Goal: Task Accomplishment & Management: Manage account settings

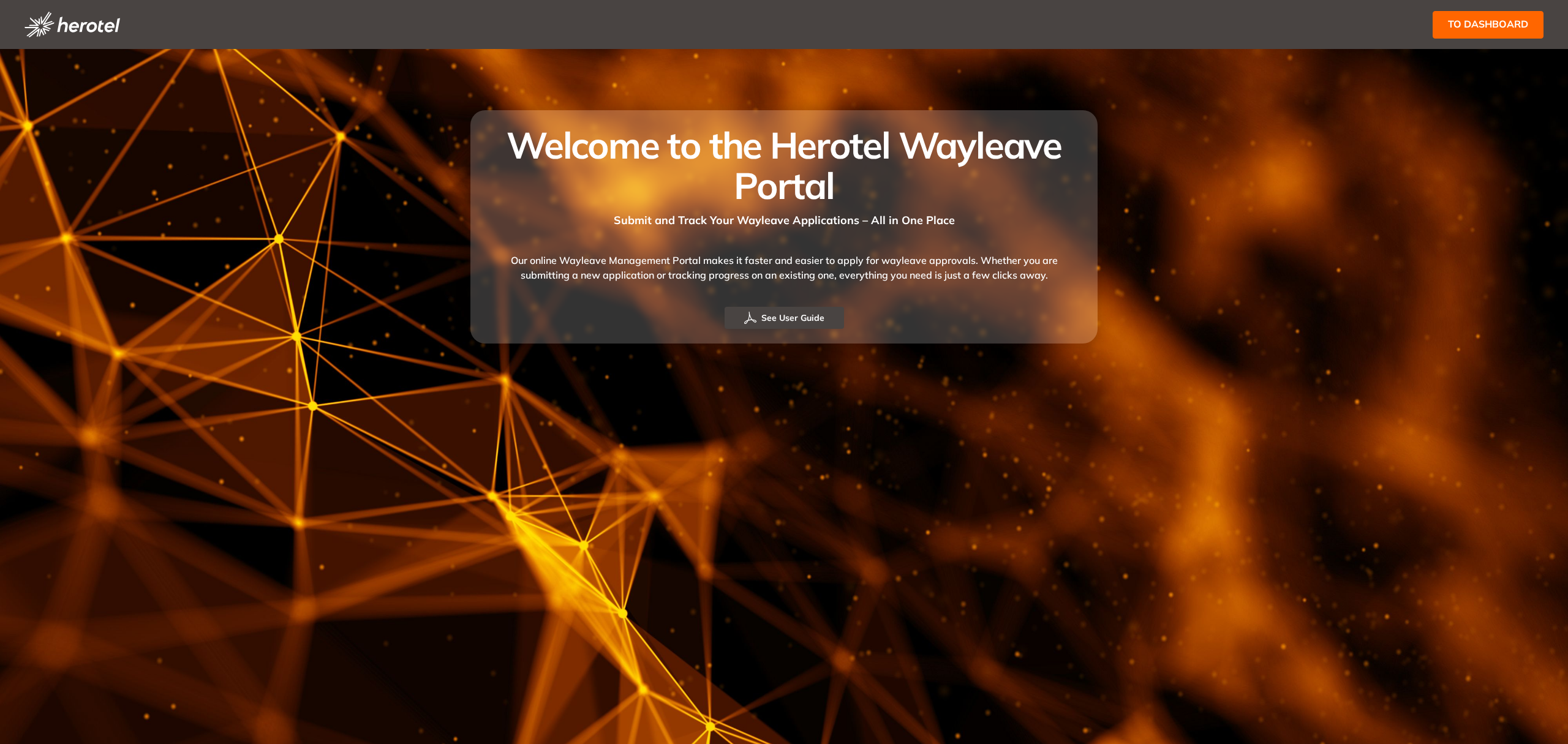
click at [1461, 27] on span "to dashboard" at bounding box center [1488, 24] width 80 height 16
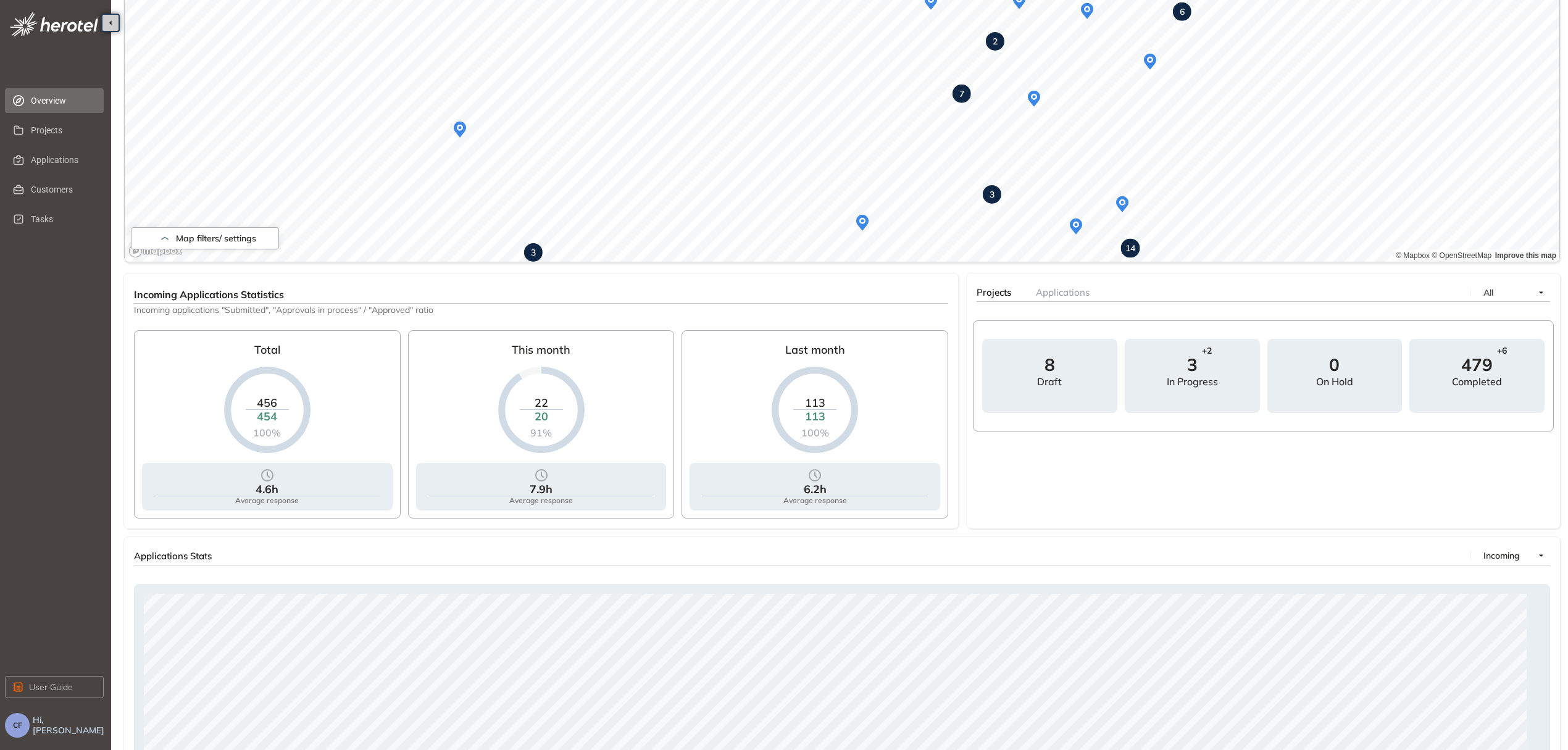
scroll to position [299, 0]
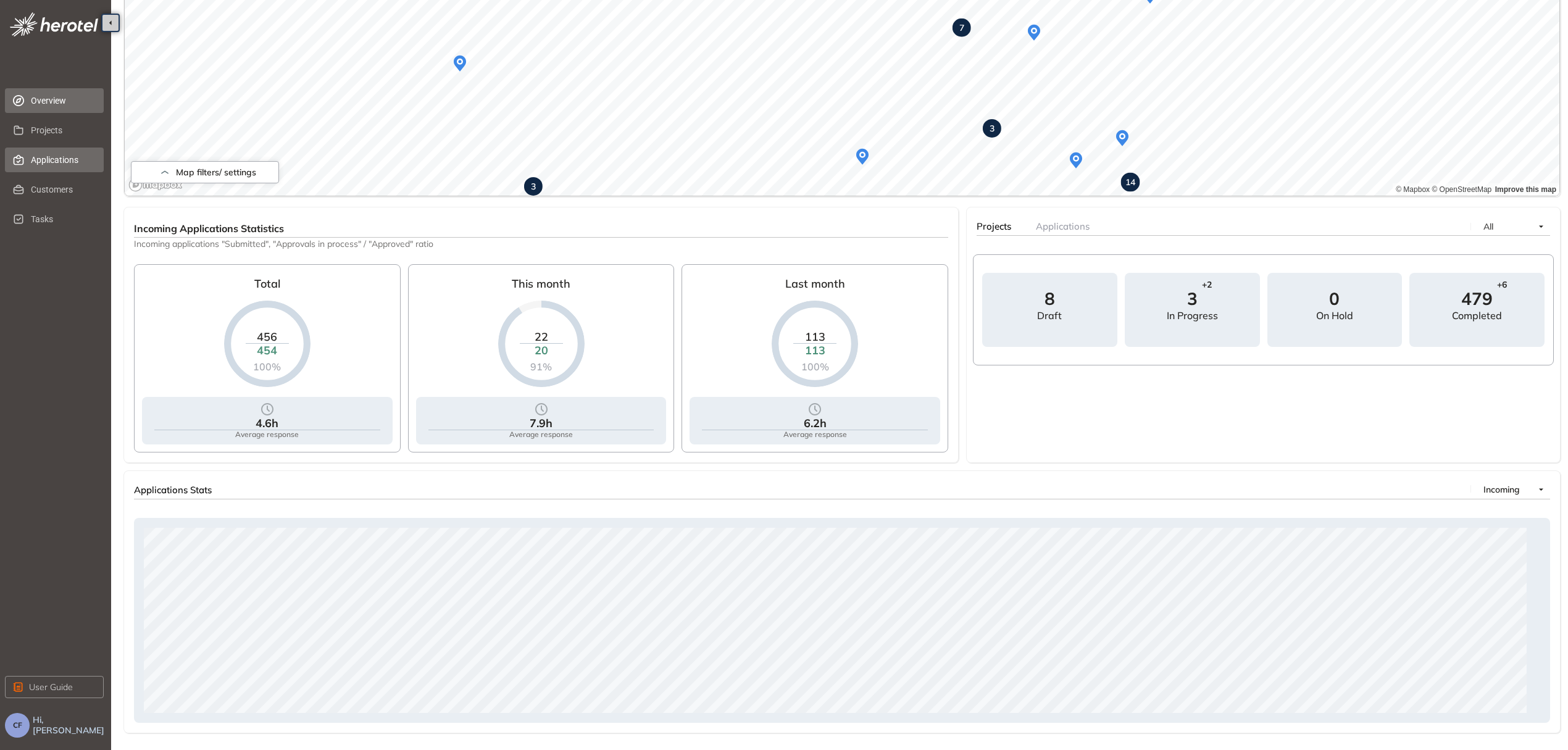
click at [58, 161] on span "Applications" at bounding box center [63, 160] width 63 height 24
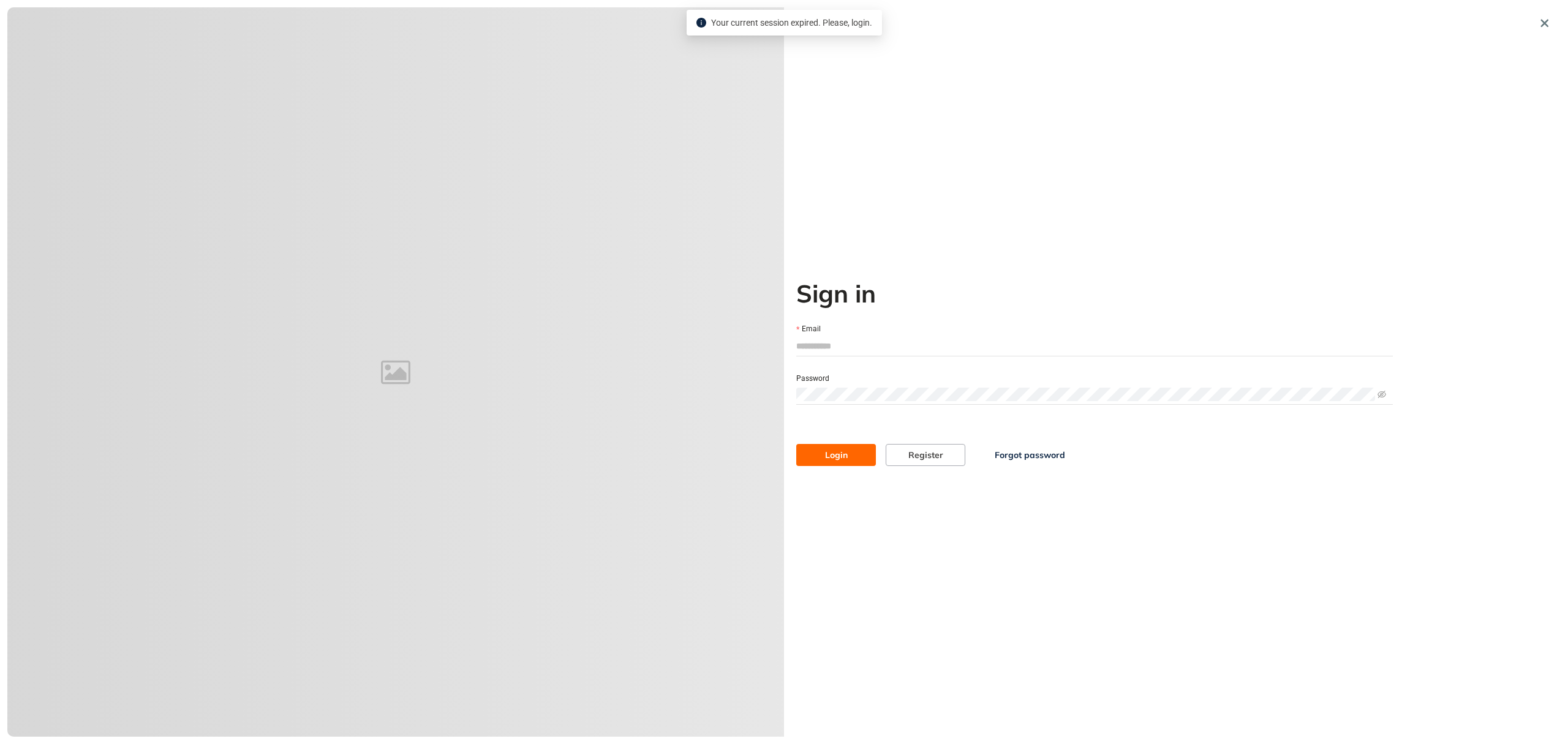
type input "**********"
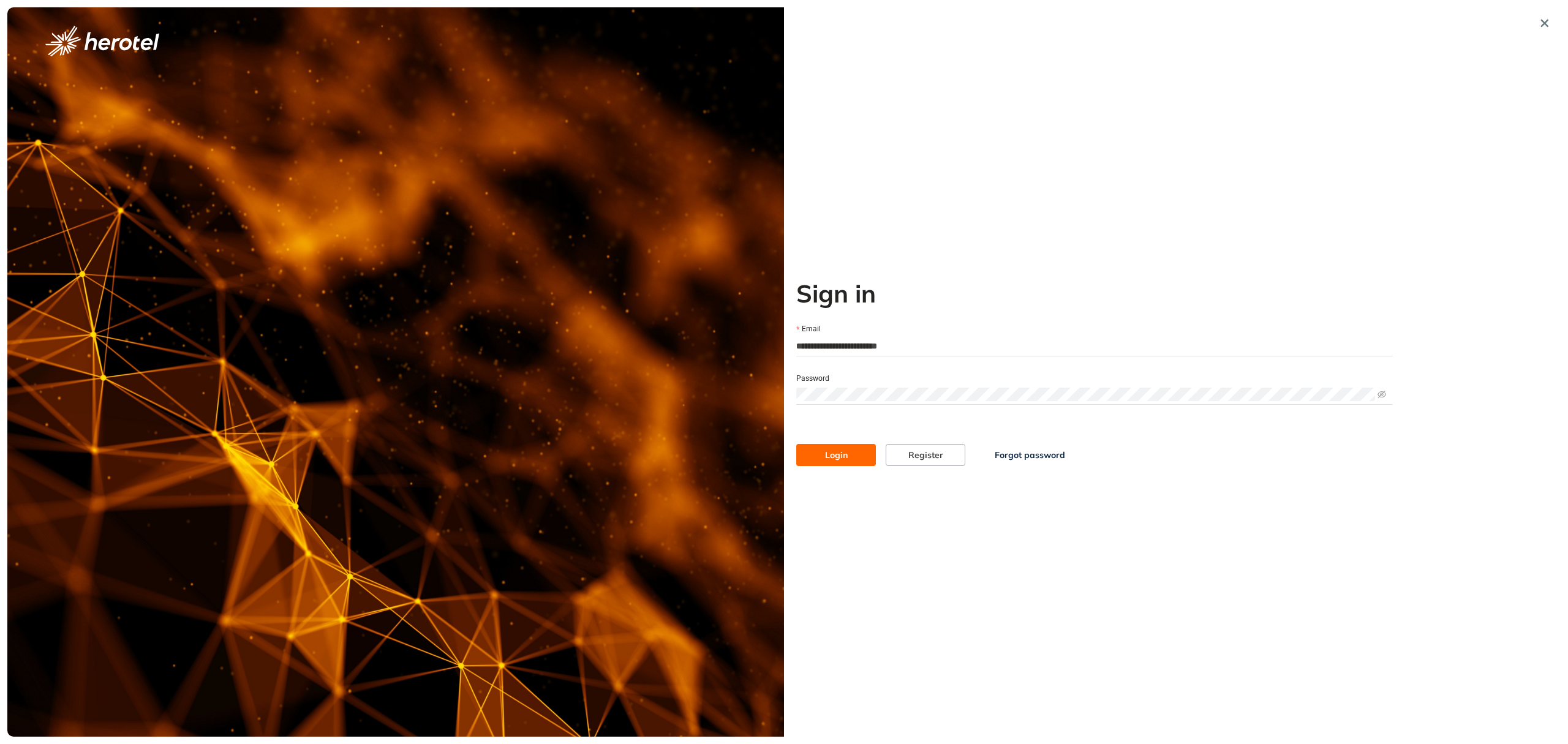
click at [828, 445] on button "Login" at bounding box center [836, 455] width 79 height 22
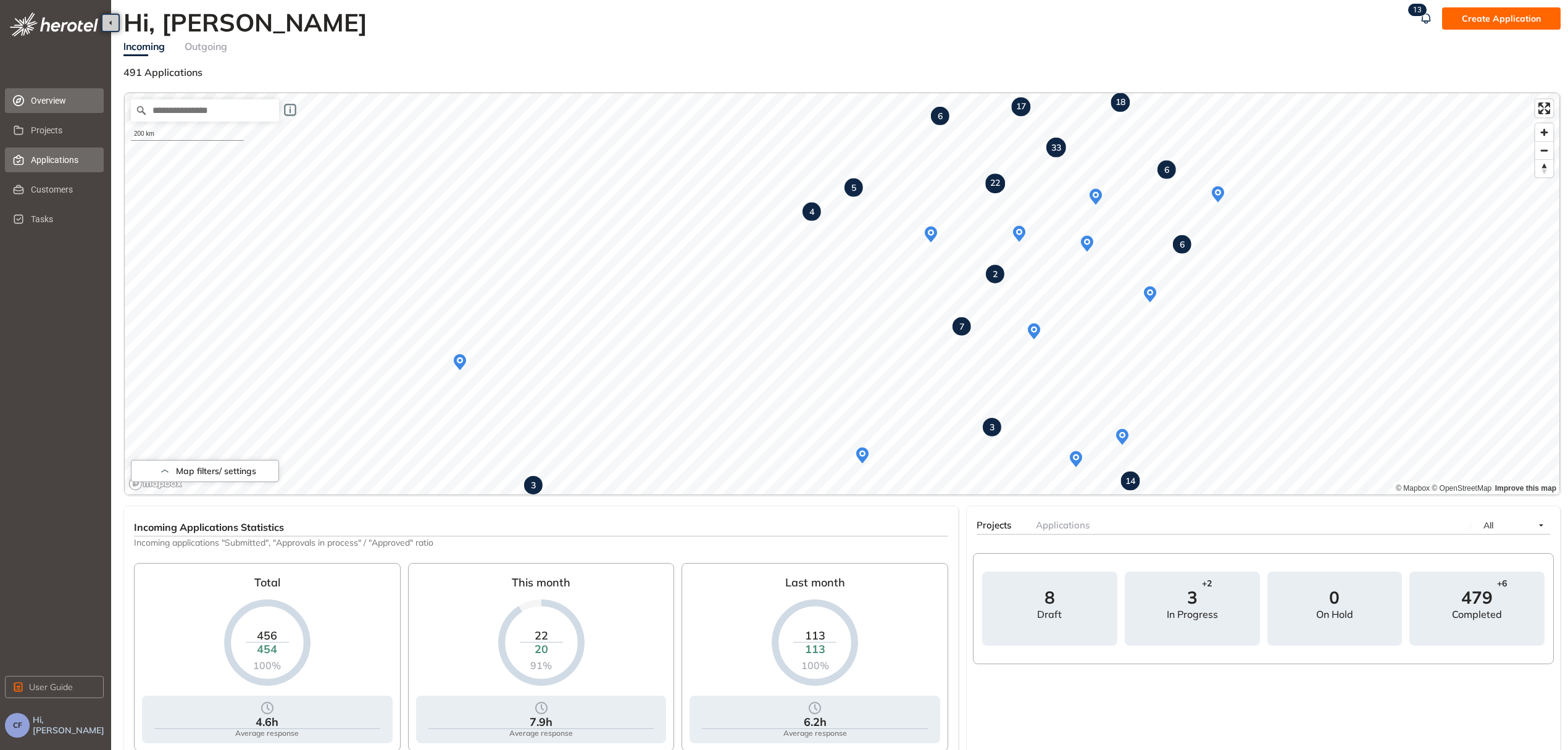
click at [70, 150] on span "Applications" at bounding box center [63, 160] width 63 height 24
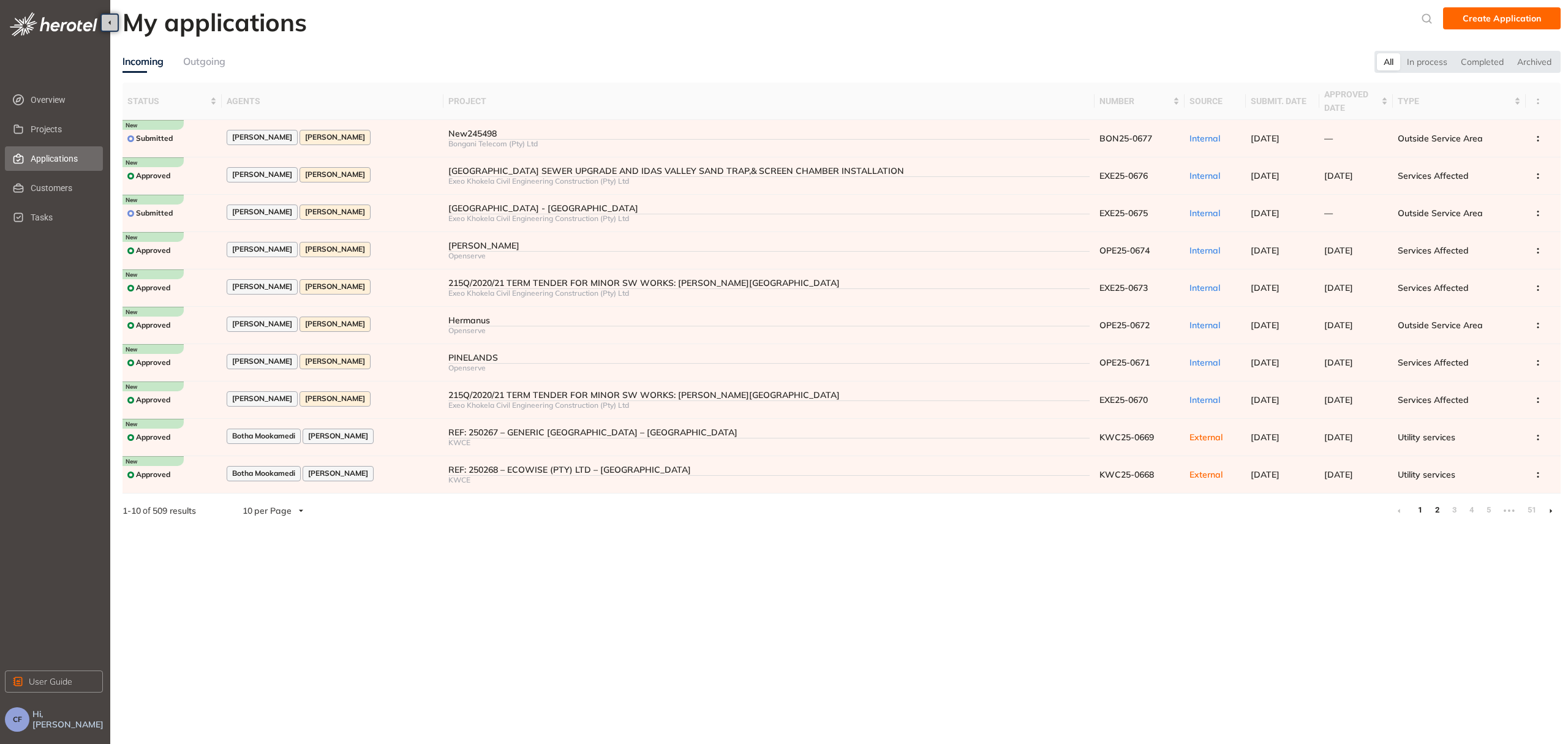
click at [1442, 508] on link "2" at bounding box center [1437, 510] width 12 height 18
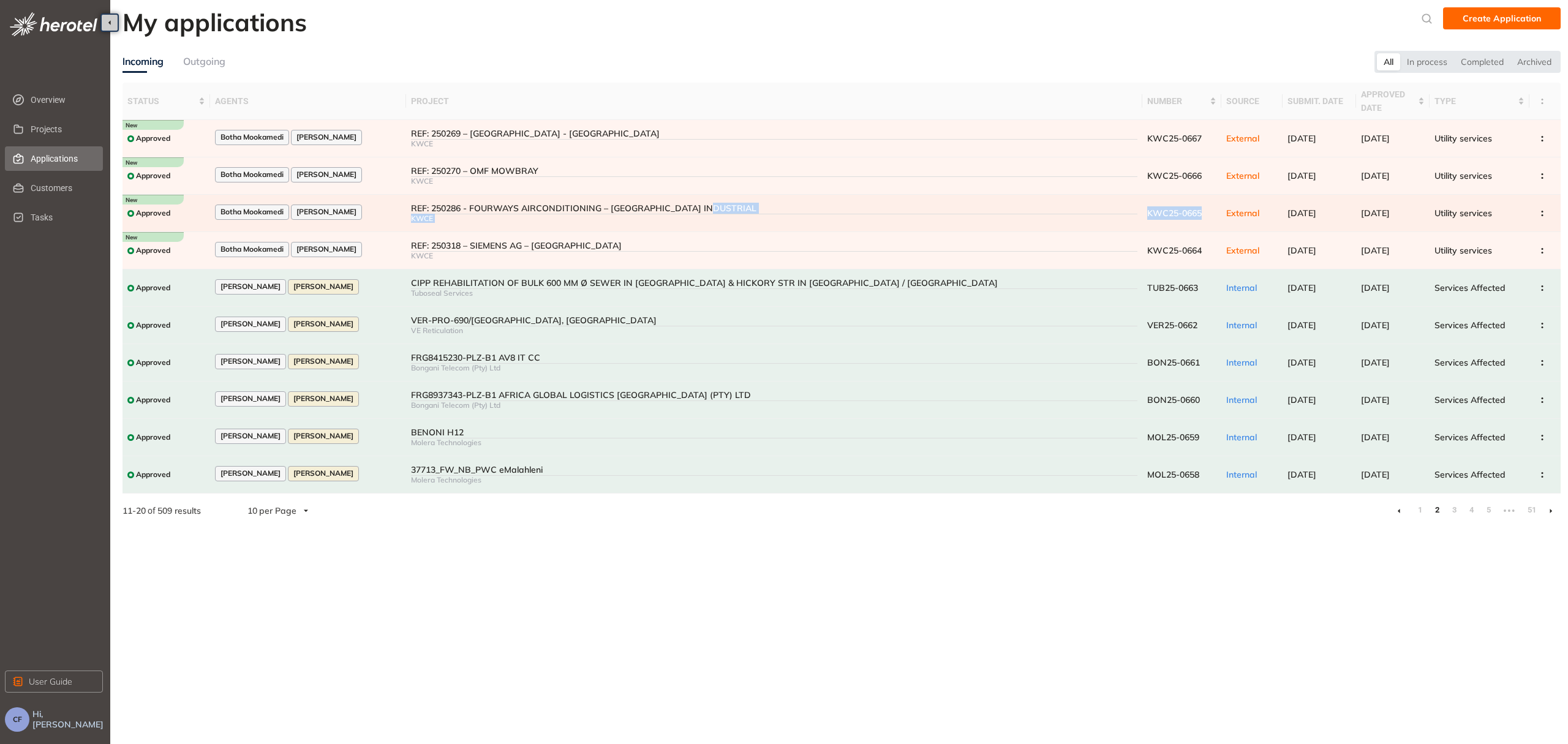
drag, startPoint x: 1110, startPoint y: 210, endPoint x: 1176, endPoint y: 216, distance: 66.3
click at [1176, 216] on tr "Approved Botha Mookamedi [PERSON_NAME] REF: 250286 - FOURWAYS AIRCONDITIONING –…" at bounding box center [841, 213] width 1438 height 37
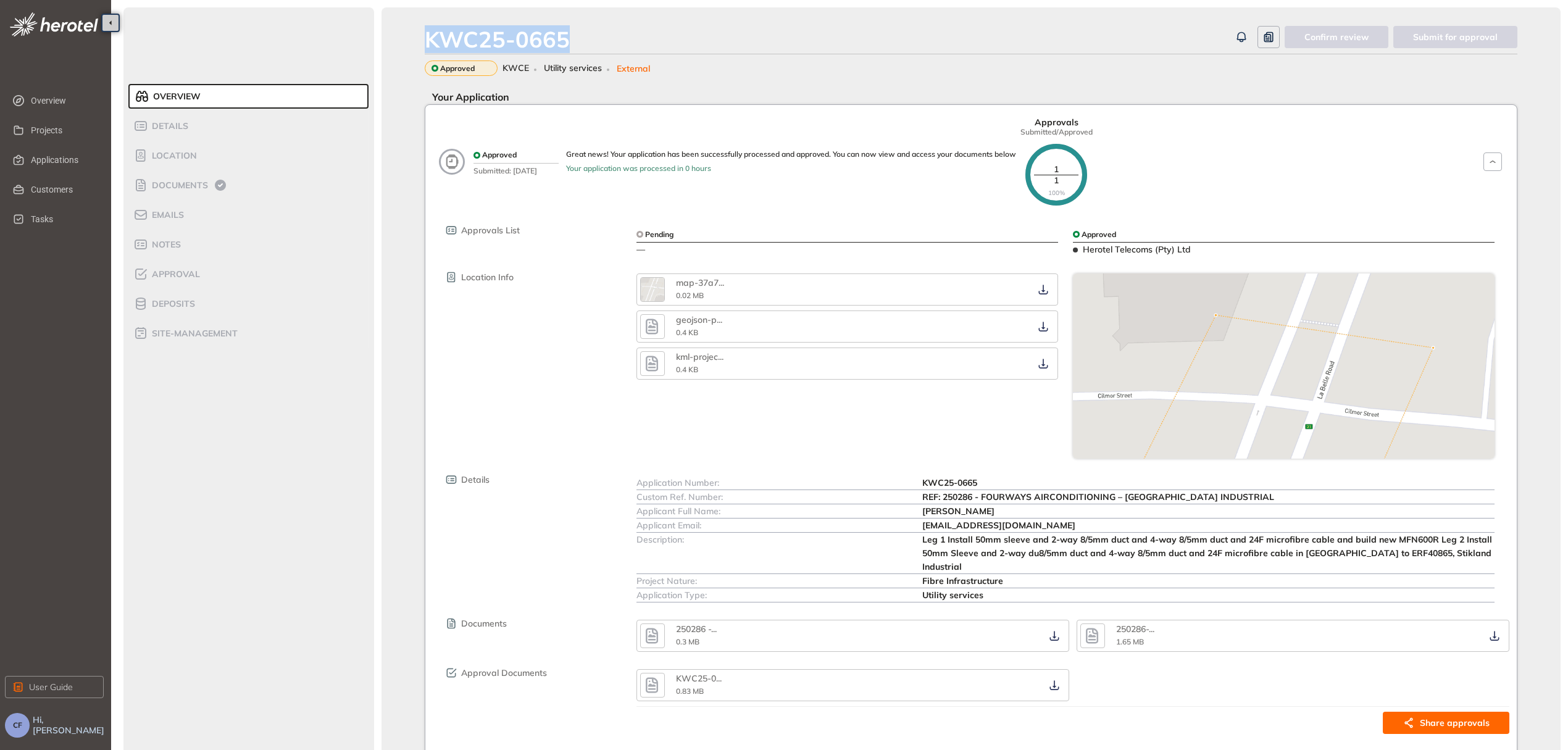
drag, startPoint x: 590, startPoint y: 36, endPoint x: 418, endPoint y: 31, distance: 172.1
click at [418, 31] on div "KWC25-0665 Confirm review Submit for approval Approved KWCE Utility services Ex…" at bounding box center [971, 402] width 1179 height 787
copy div "KWC25-0665"
click at [158, 182] on span "Documents" at bounding box center [177, 185] width 60 height 10
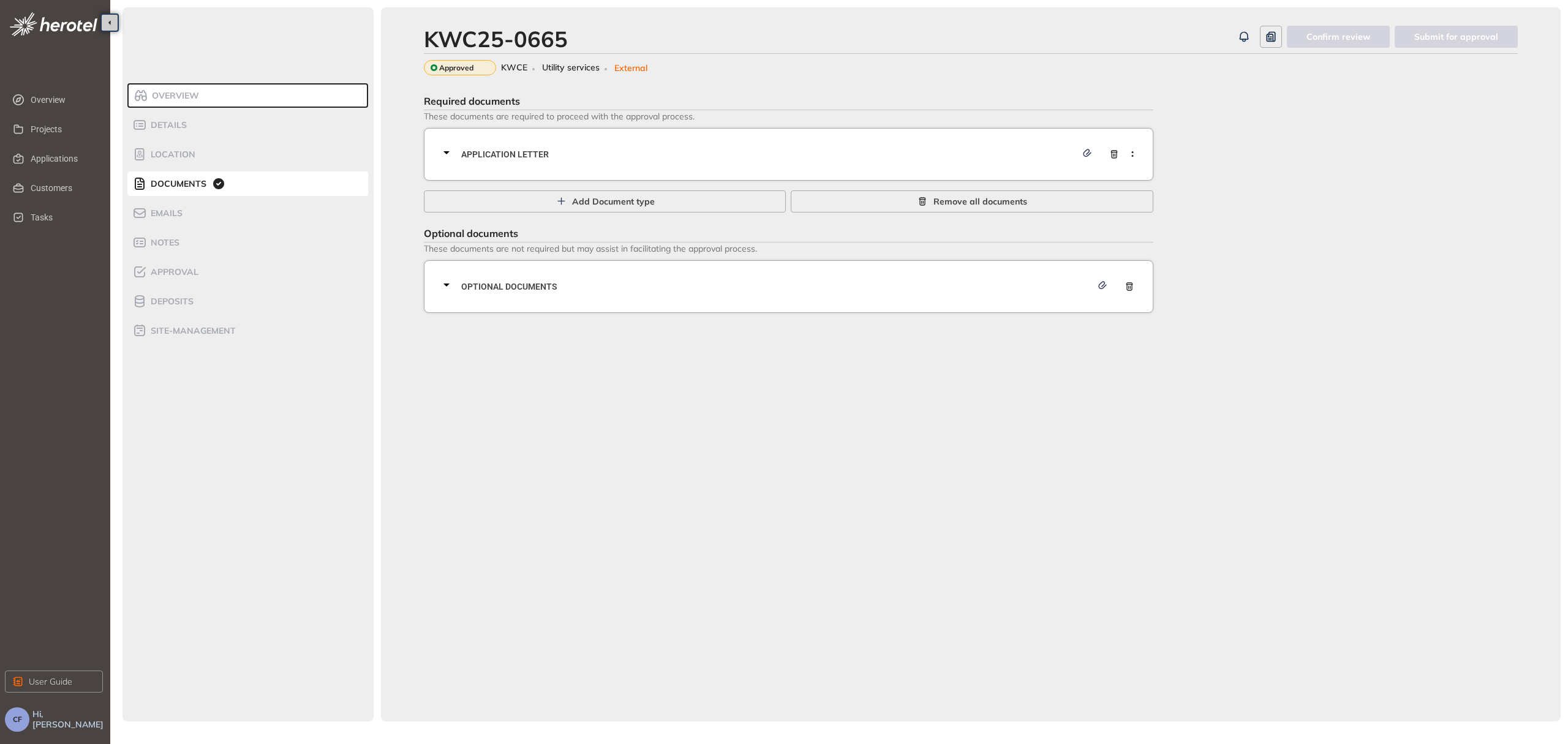
click at [513, 158] on span "Application letter" at bounding box center [768, 154] width 615 height 14
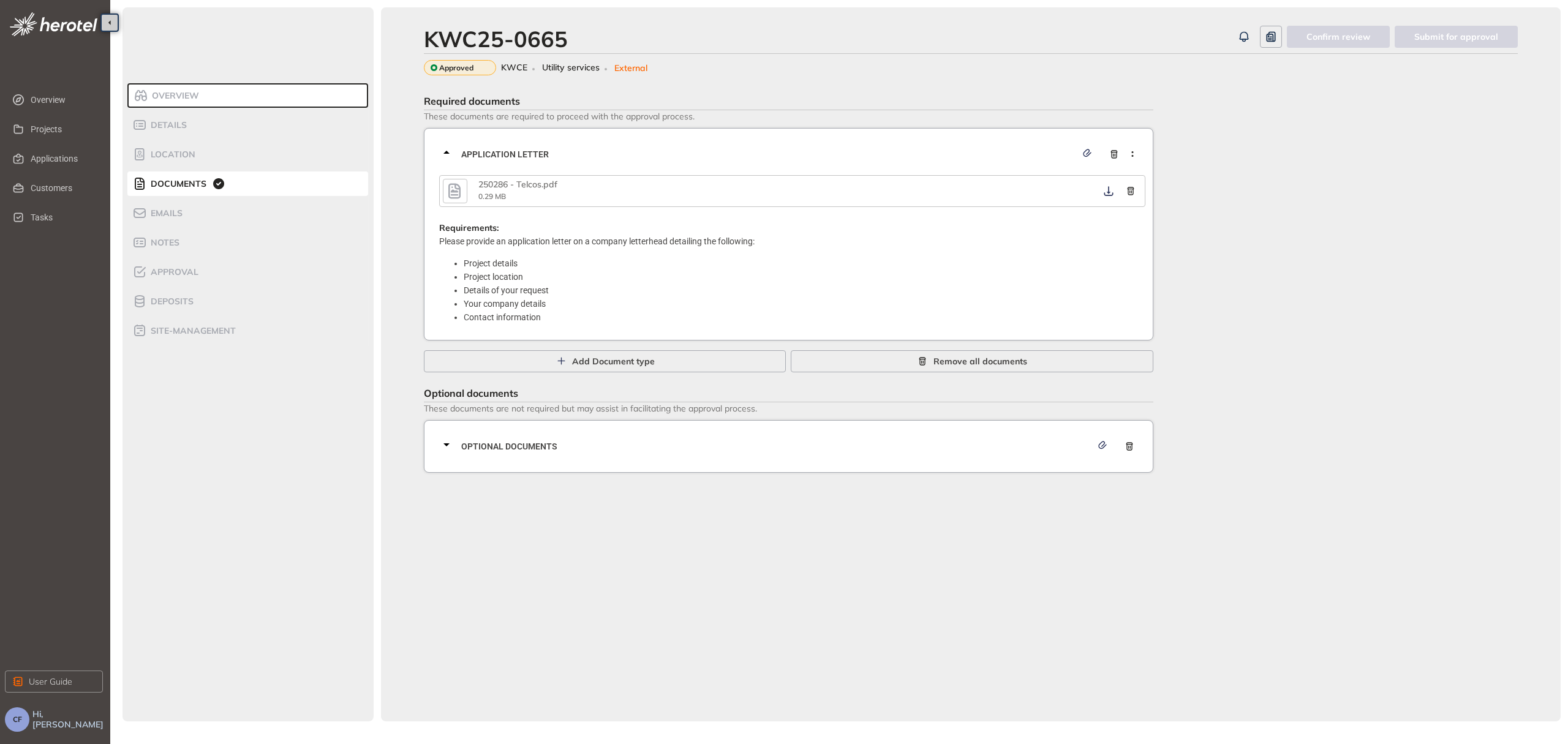
click at [454, 190] on icon "button" at bounding box center [454, 191] width 18 height 22
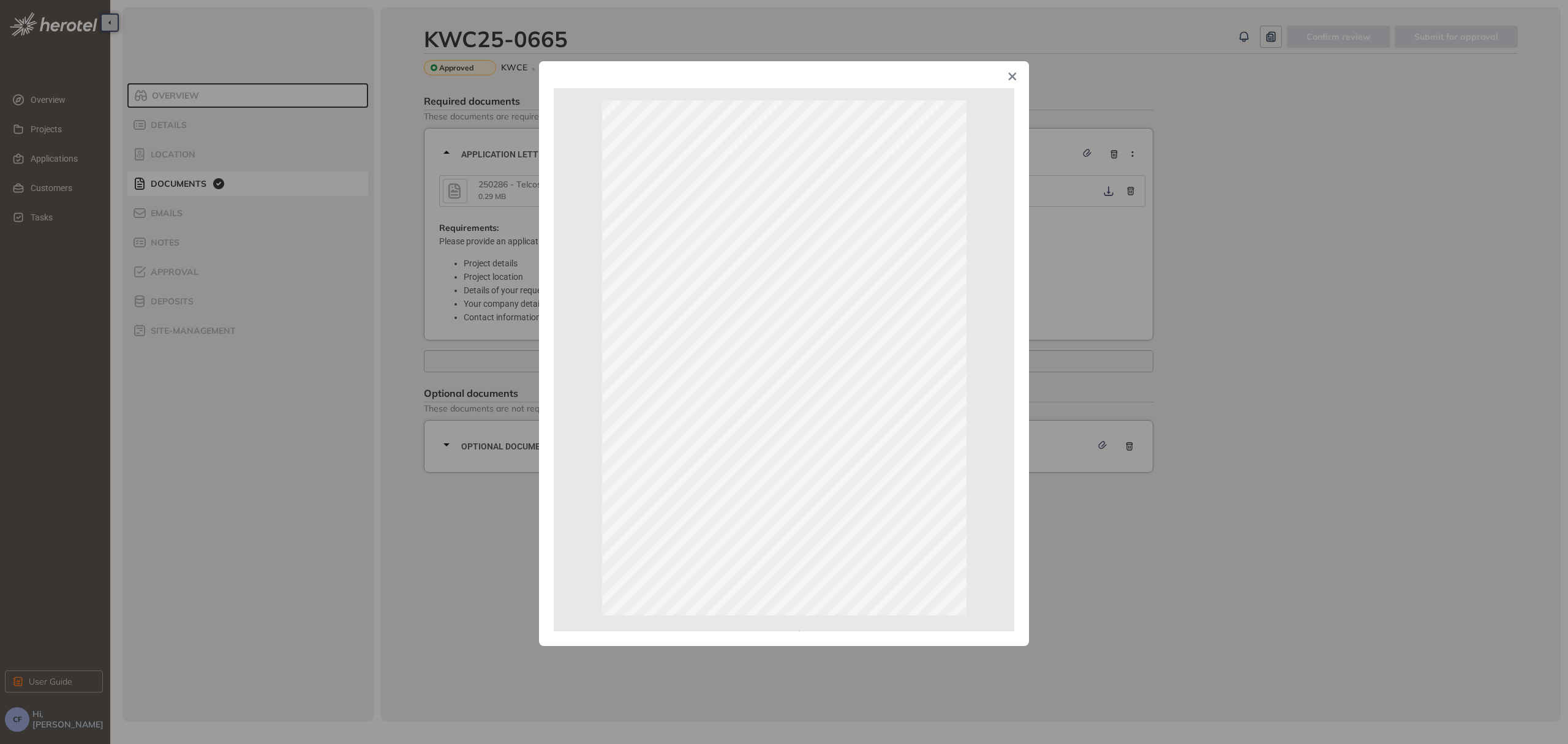
click at [1003, 78] on span "Close" at bounding box center [1013, 78] width 33 height 33
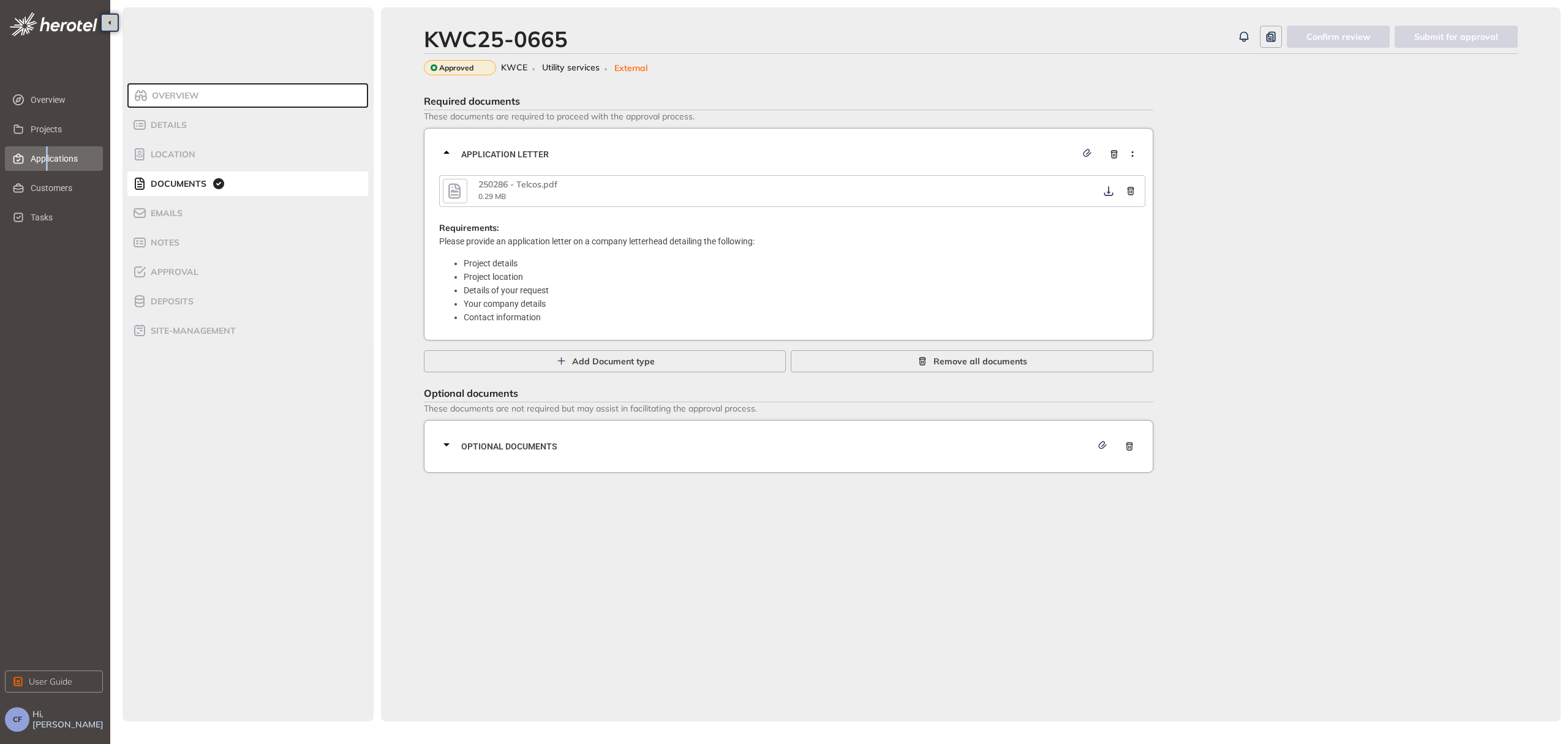
click at [47, 154] on span "Applications" at bounding box center [62, 159] width 62 height 24
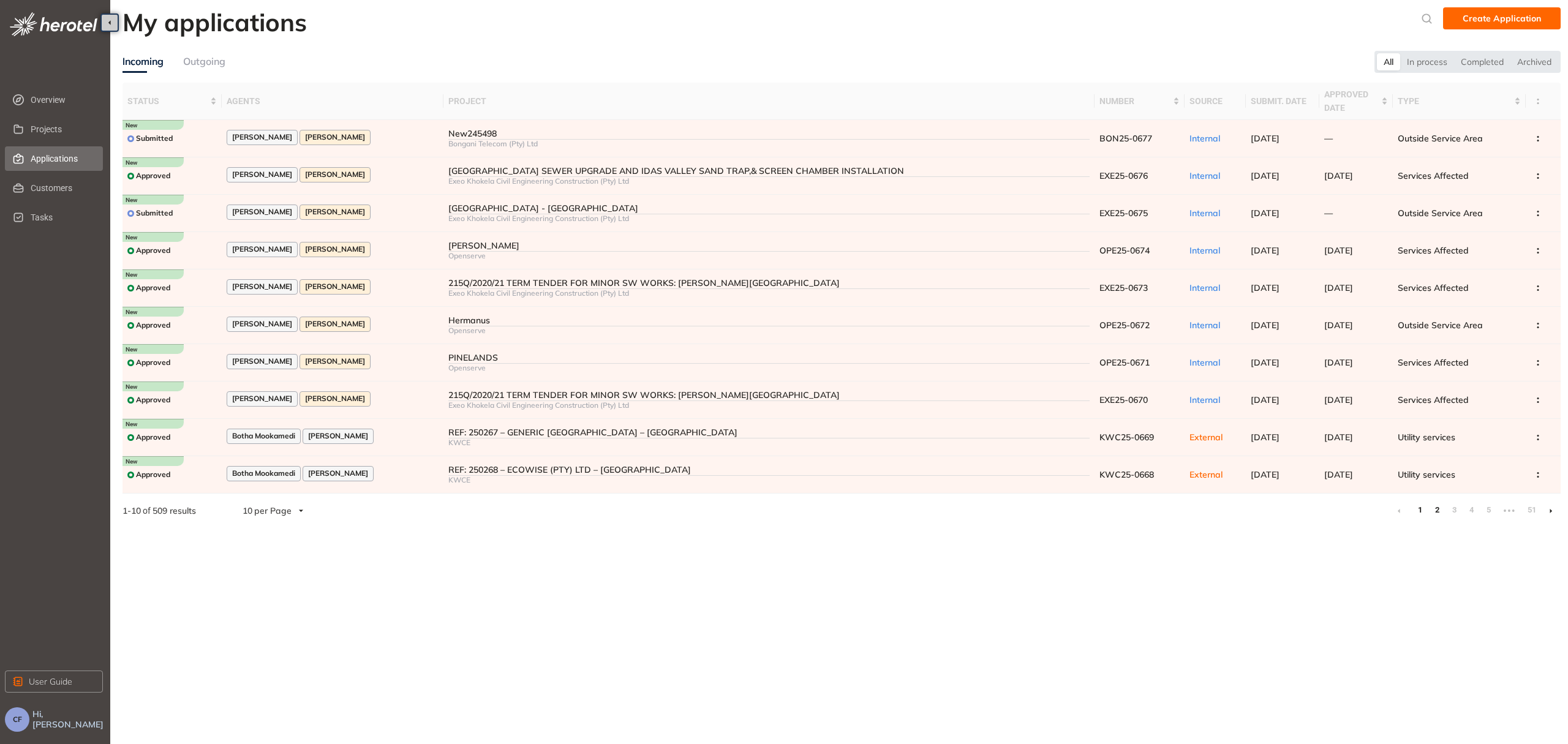
click at [1435, 503] on link "2" at bounding box center [1437, 510] width 12 height 18
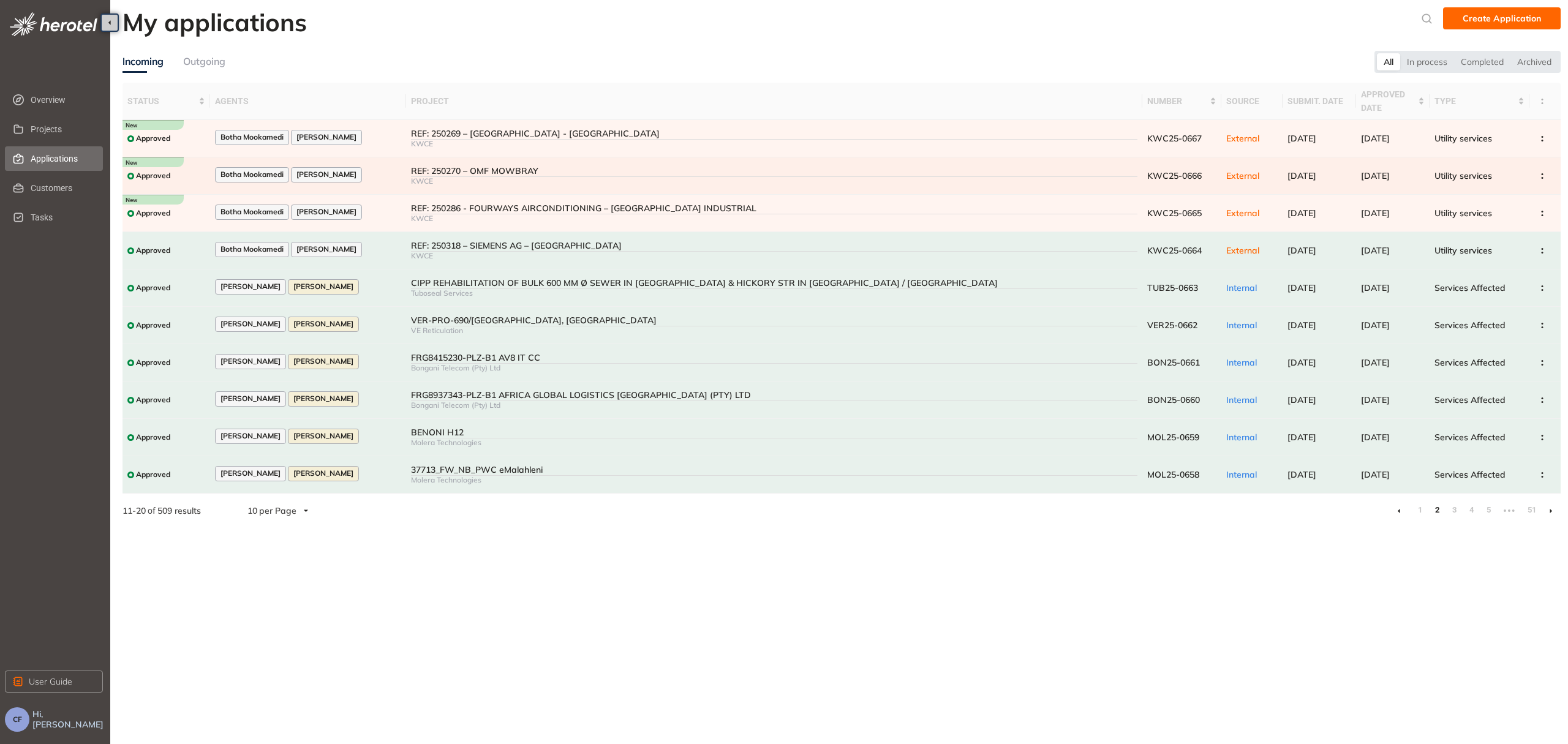
click at [552, 170] on div "REF: 250270 – OMF MOWBRAY" at bounding box center [774, 171] width 726 height 10
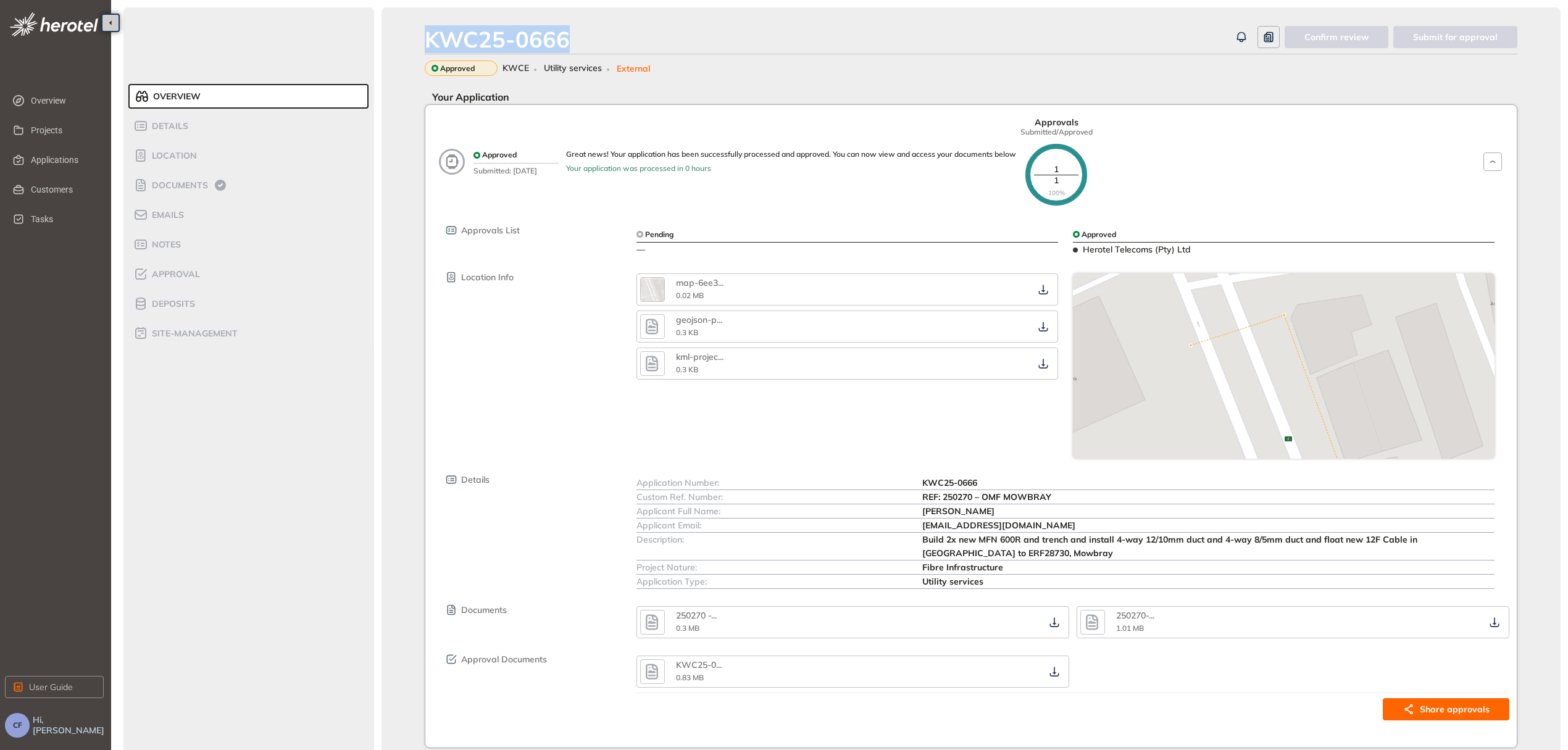
drag, startPoint x: 587, startPoint y: 38, endPoint x: 409, endPoint y: 39, distance: 178.0
click at [409, 39] on div "KWC25-0666 Confirm review Submit for approval Approved KWCE Utility services Ex…" at bounding box center [971, 395] width 1179 height 773
copy div "KWC25-0666"
click at [190, 274] on span "Approval" at bounding box center [174, 275] width 52 height 10
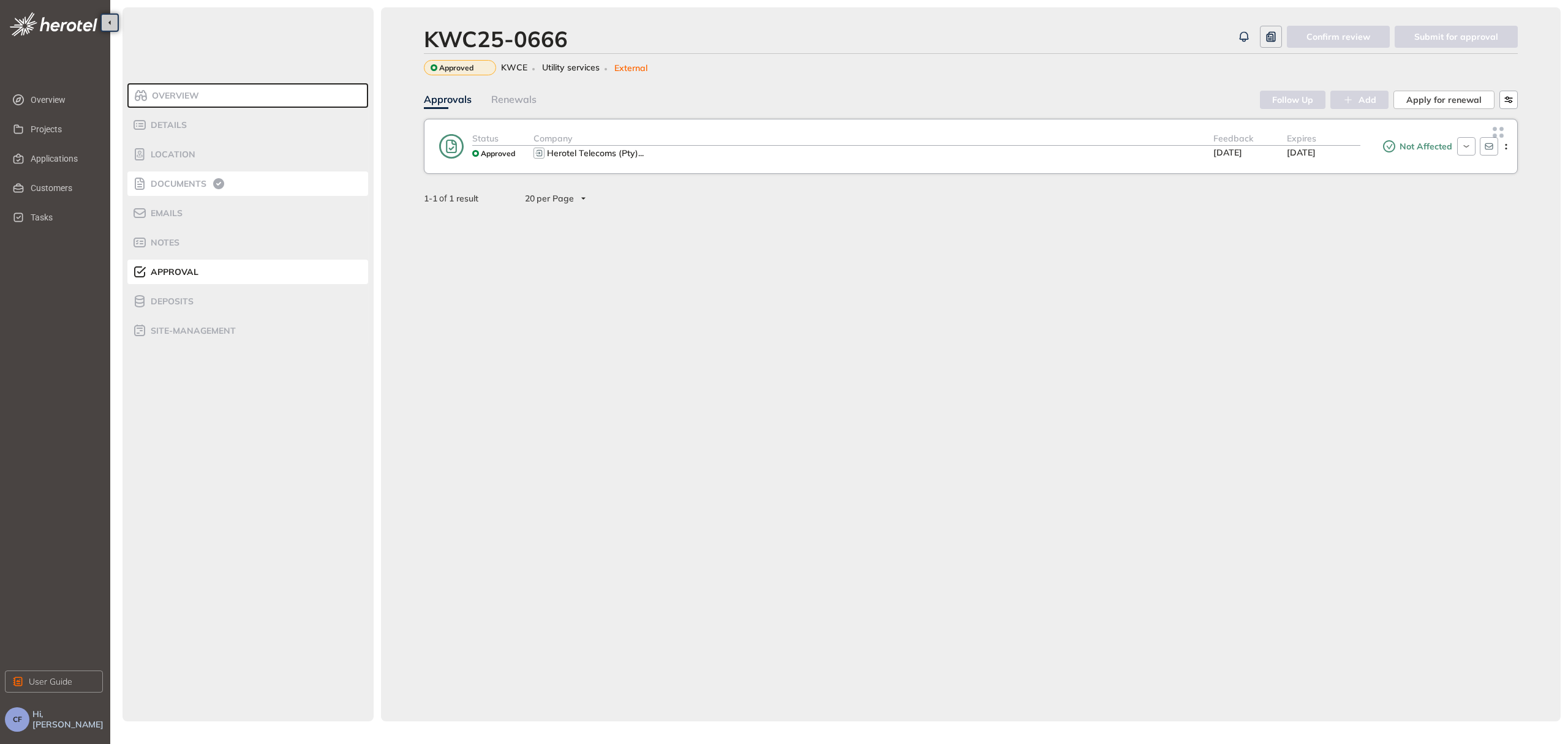
click at [192, 172] on li "Documents" at bounding box center [248, 184] width 241 height 24
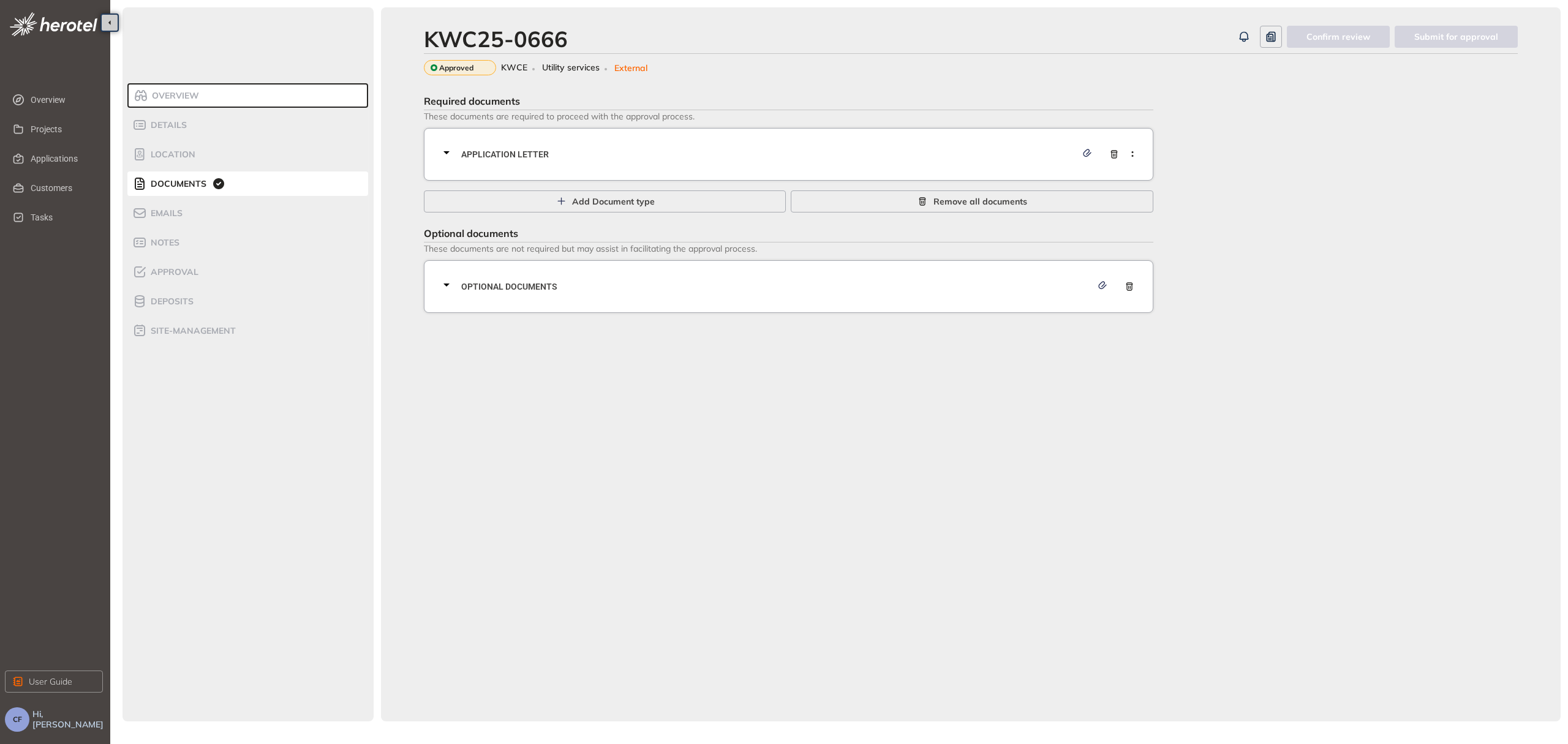
click at [654, 148] on span "Application letter" at bounding box center [768, 154] width 615 height 14
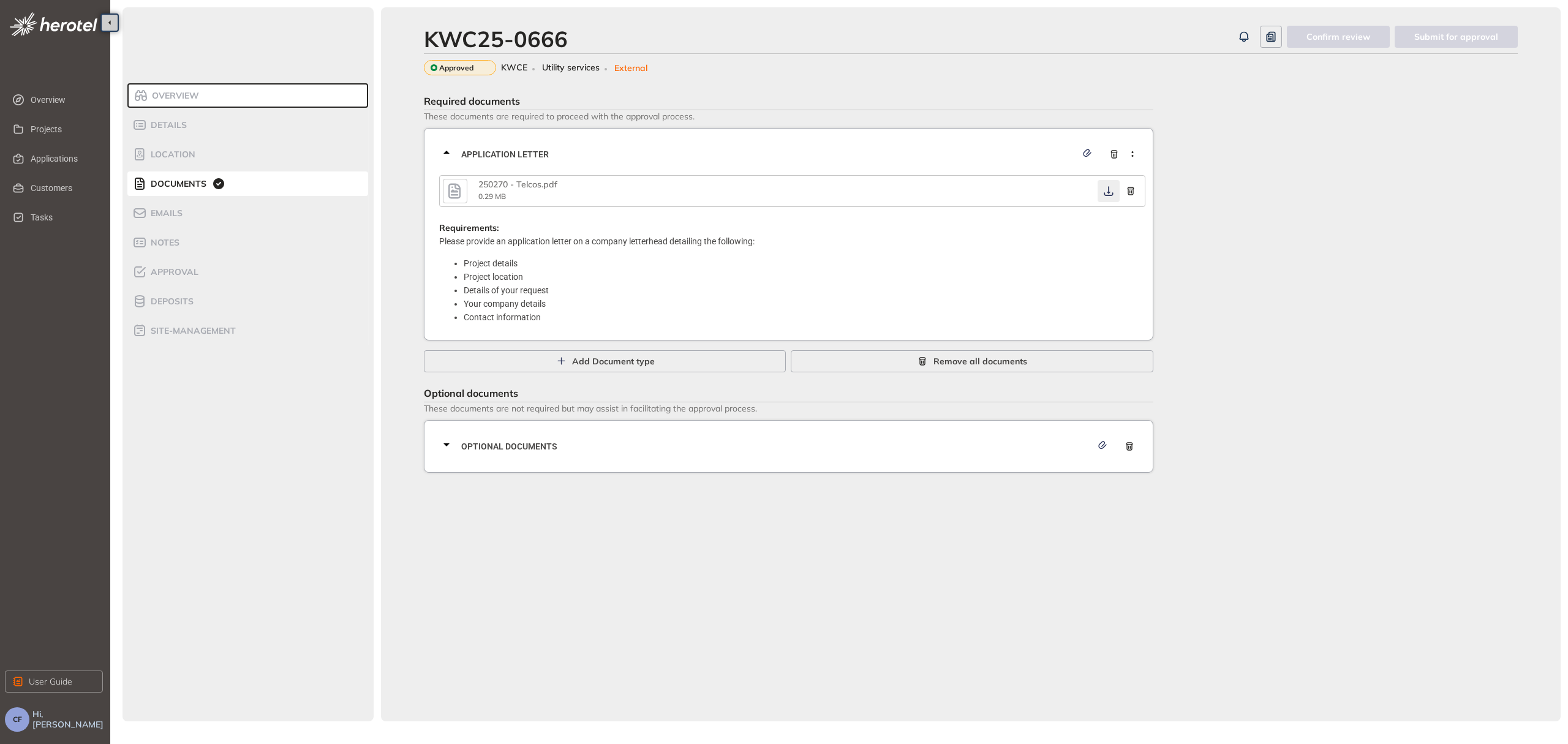
click at [1107, 189] on icon "button" at bounding box center [1108, 191] width 12 height 9
click at [971, 451] on div "Optional documents" at bounding box center [792, 446] width 706 height 37
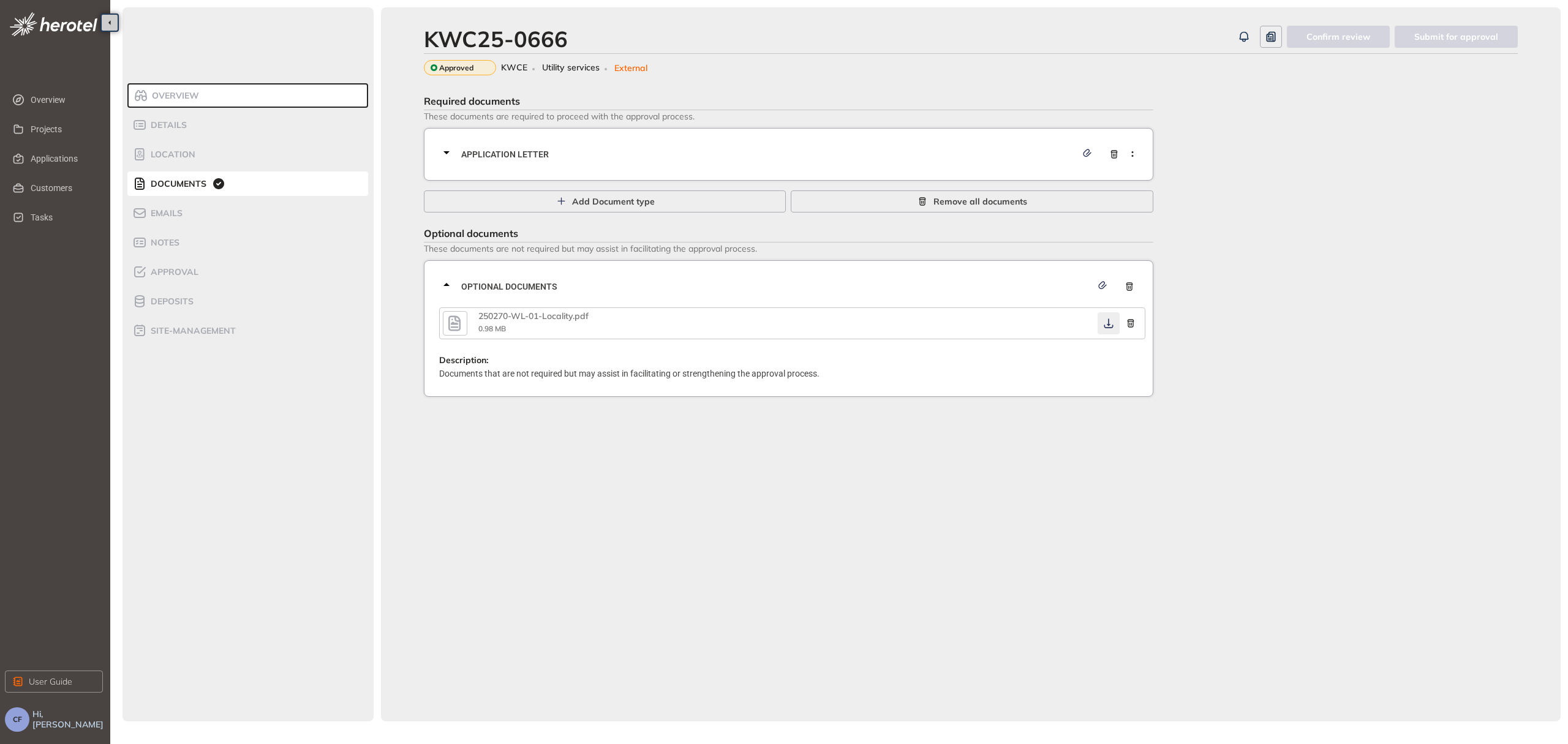
click at [1106, 326] on icon "button" at bounding box center [1108, 322] width 9 height 9
click at [177, 270] on span "Approval" at bounding box center [172, 272] width 52 height 10
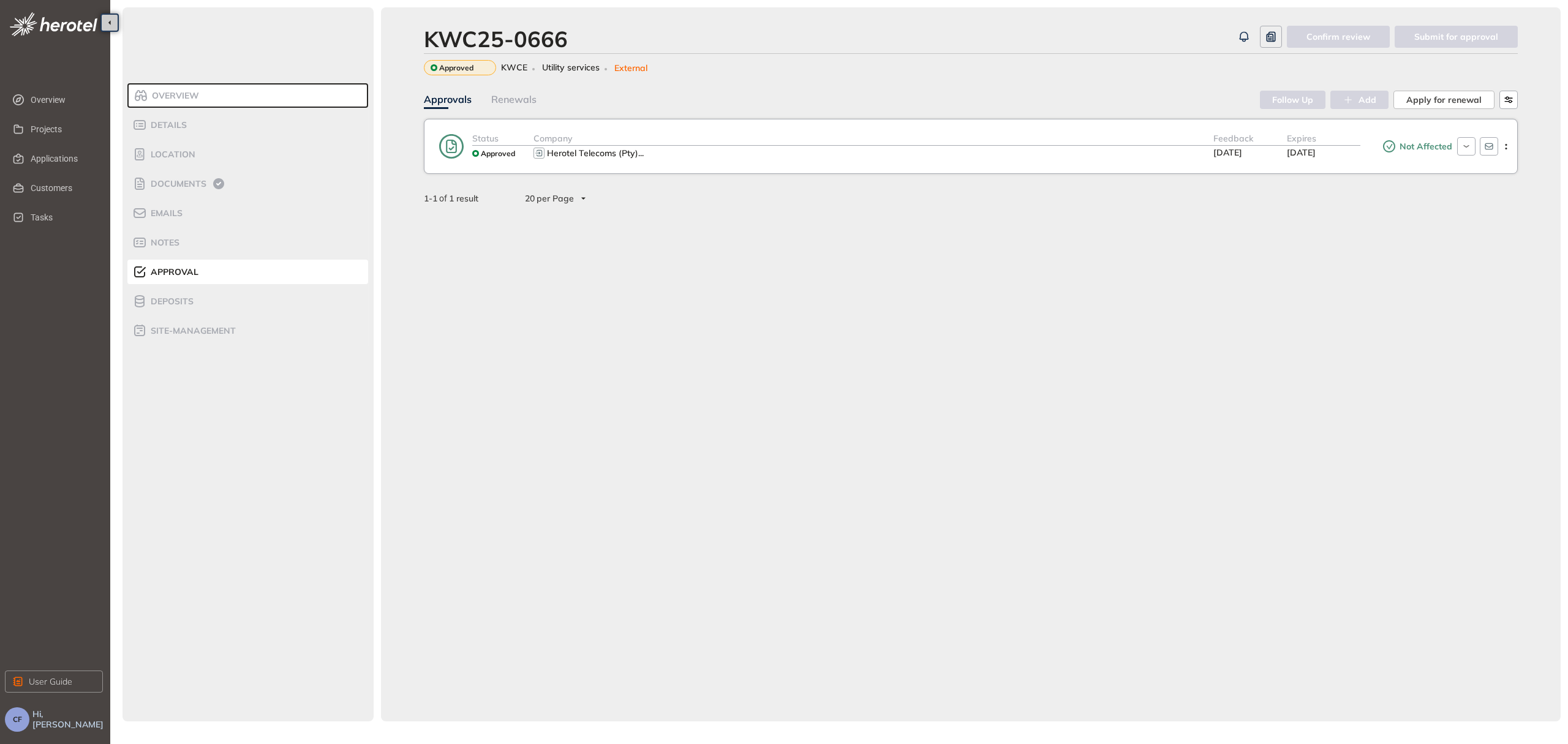
click at [1108, 141] on div "Company" at bounding box center [873, 139] width 680 height 14
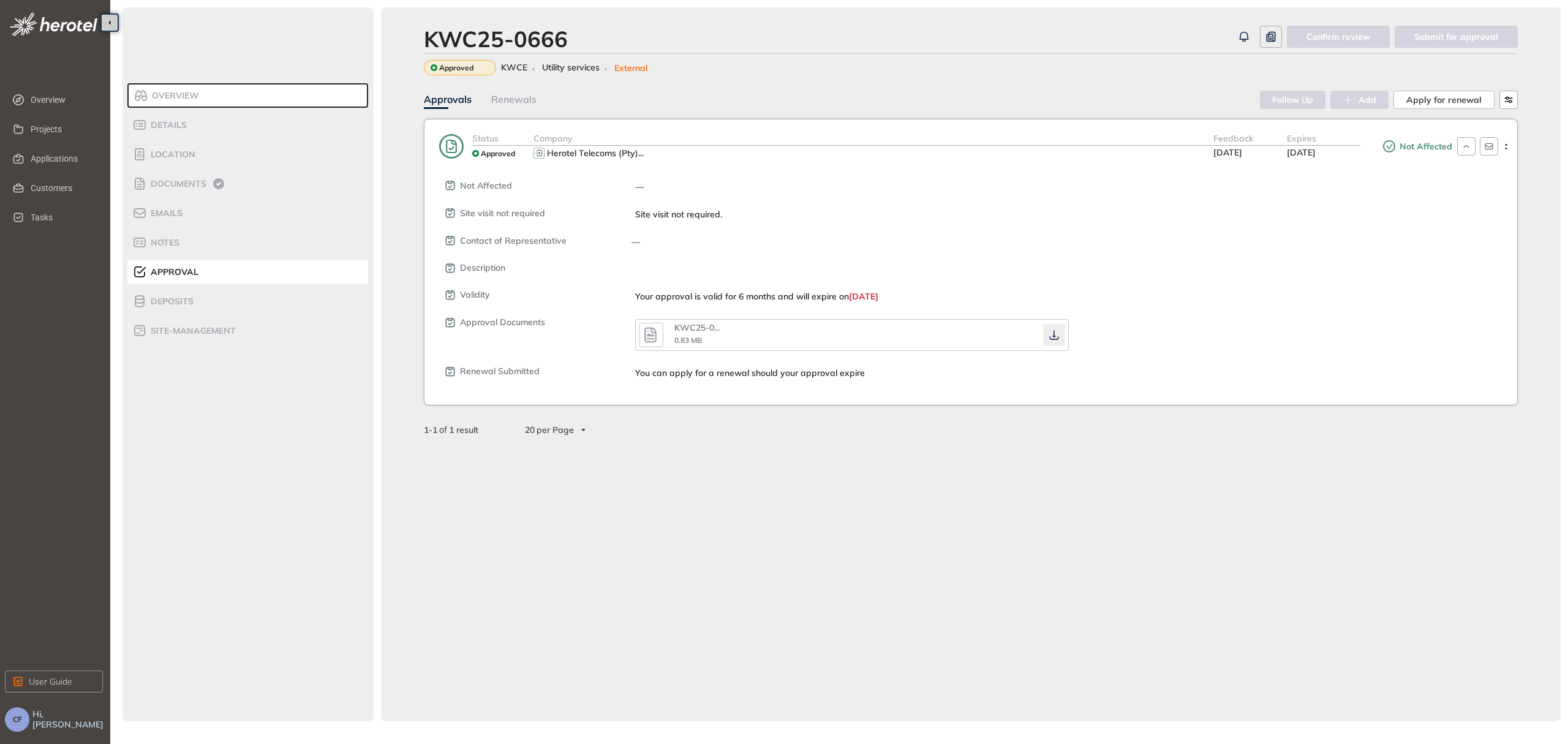
click at [1058, 330] on icon "button" at bounding box center [1054, 334] width 12 height 9
click at [167, 185] on span "Documents" at bounding box center [176, 184] width 60 height 10
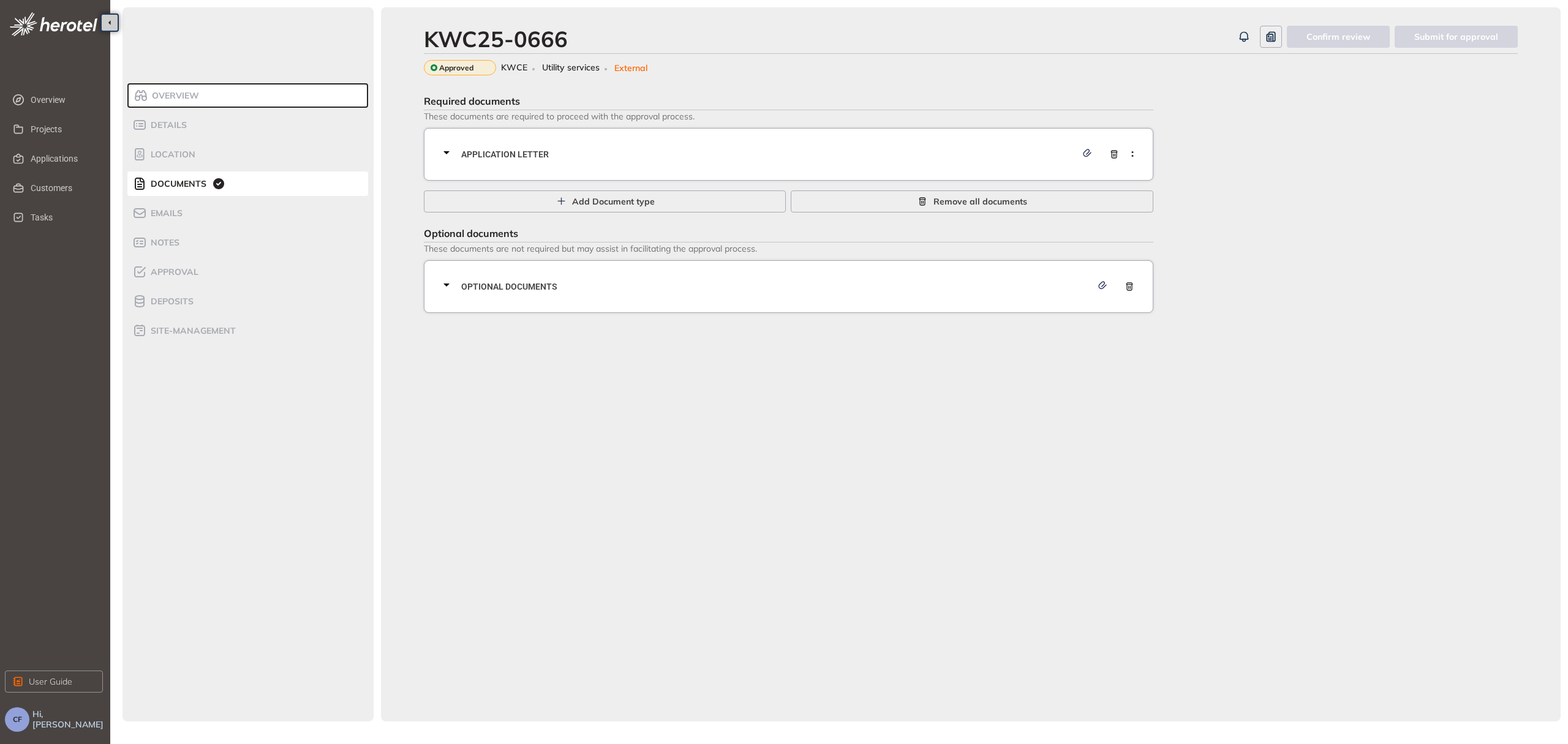
click at [481, 155] on span "Application letter" at bounding box center [768, 154] width 615 height 14
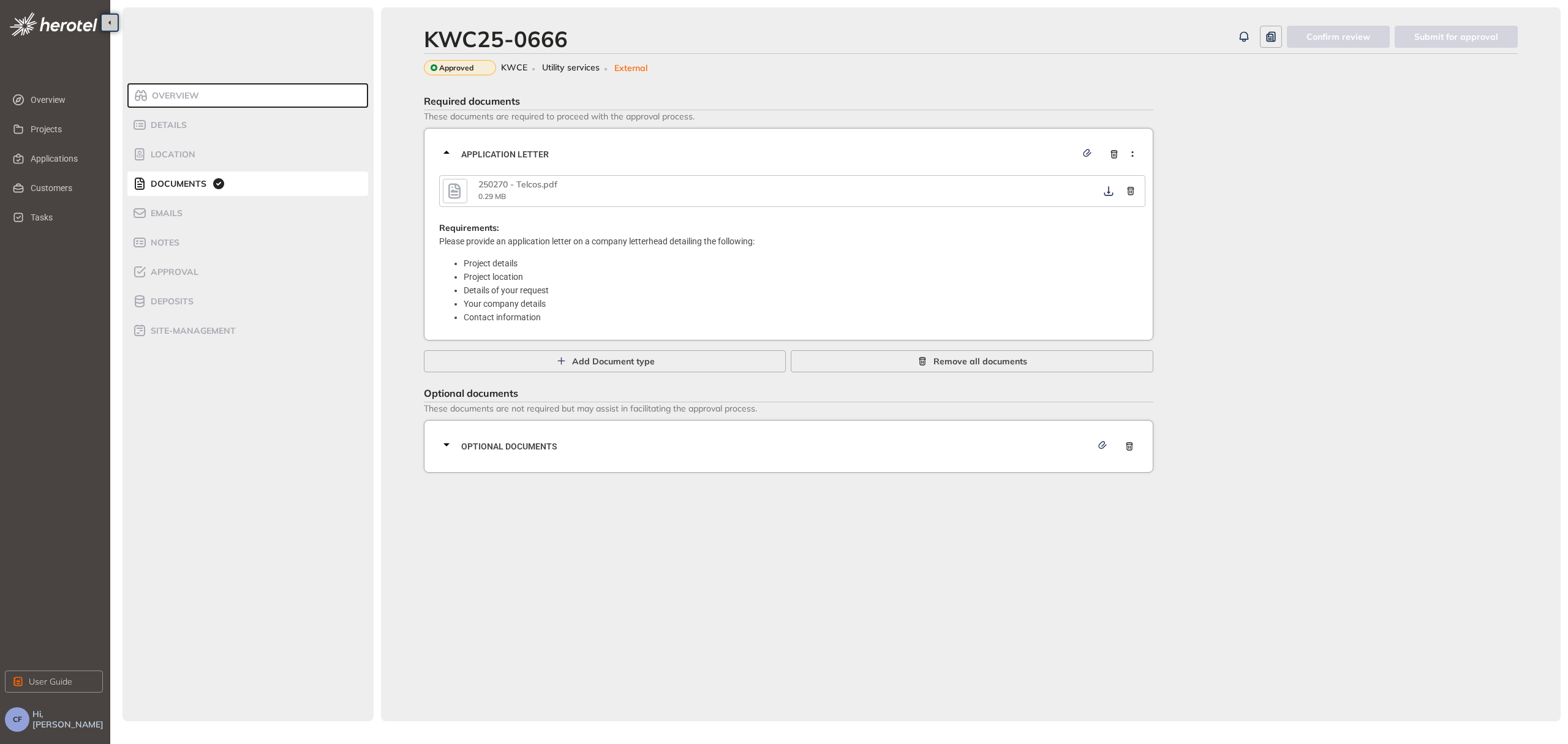
click at [455, 188] on icon "button" at bounding box center [455, 191] width 12 height 16
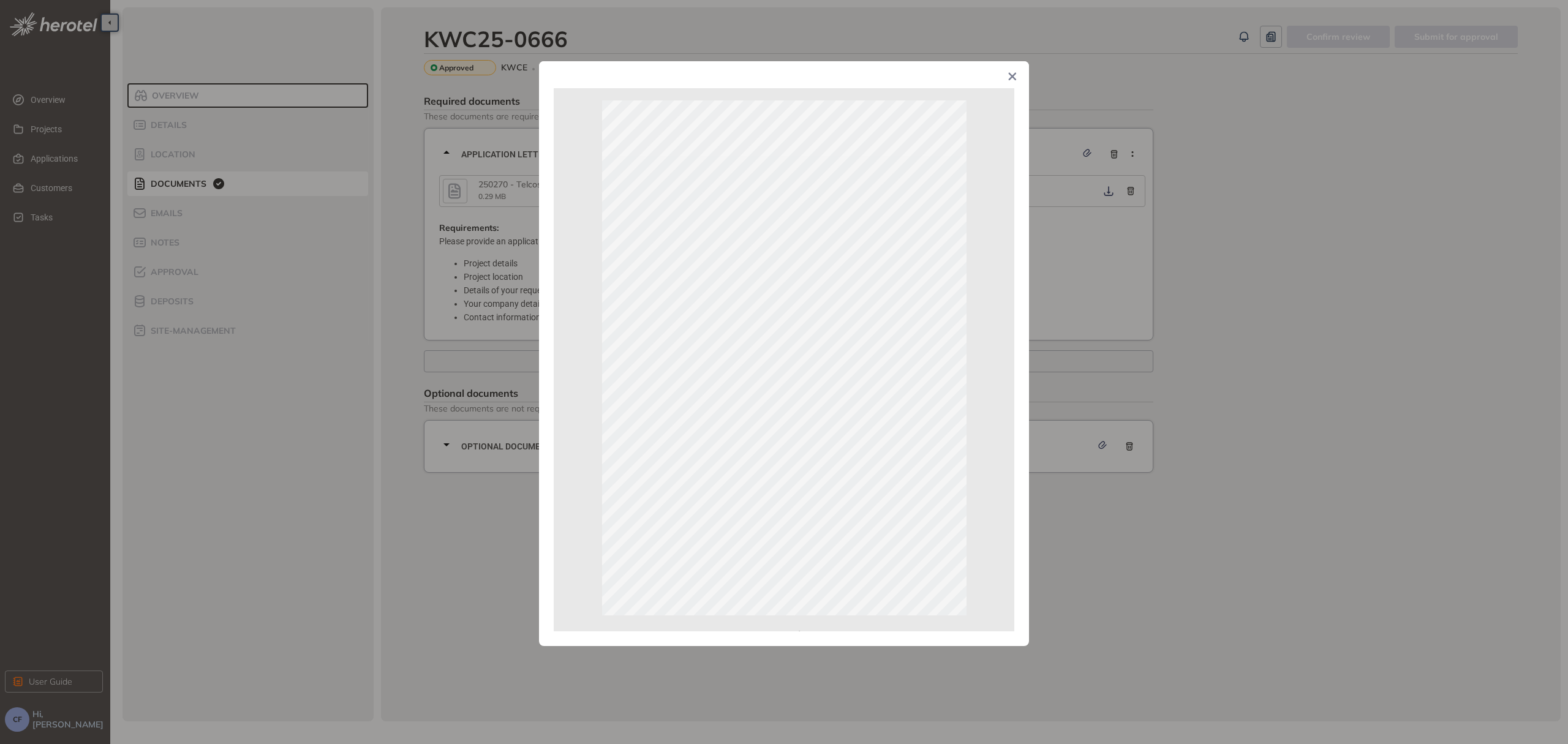
click at [1012, 74] on icon "Close" at bounding box center [1013, 77] width 9 height 9
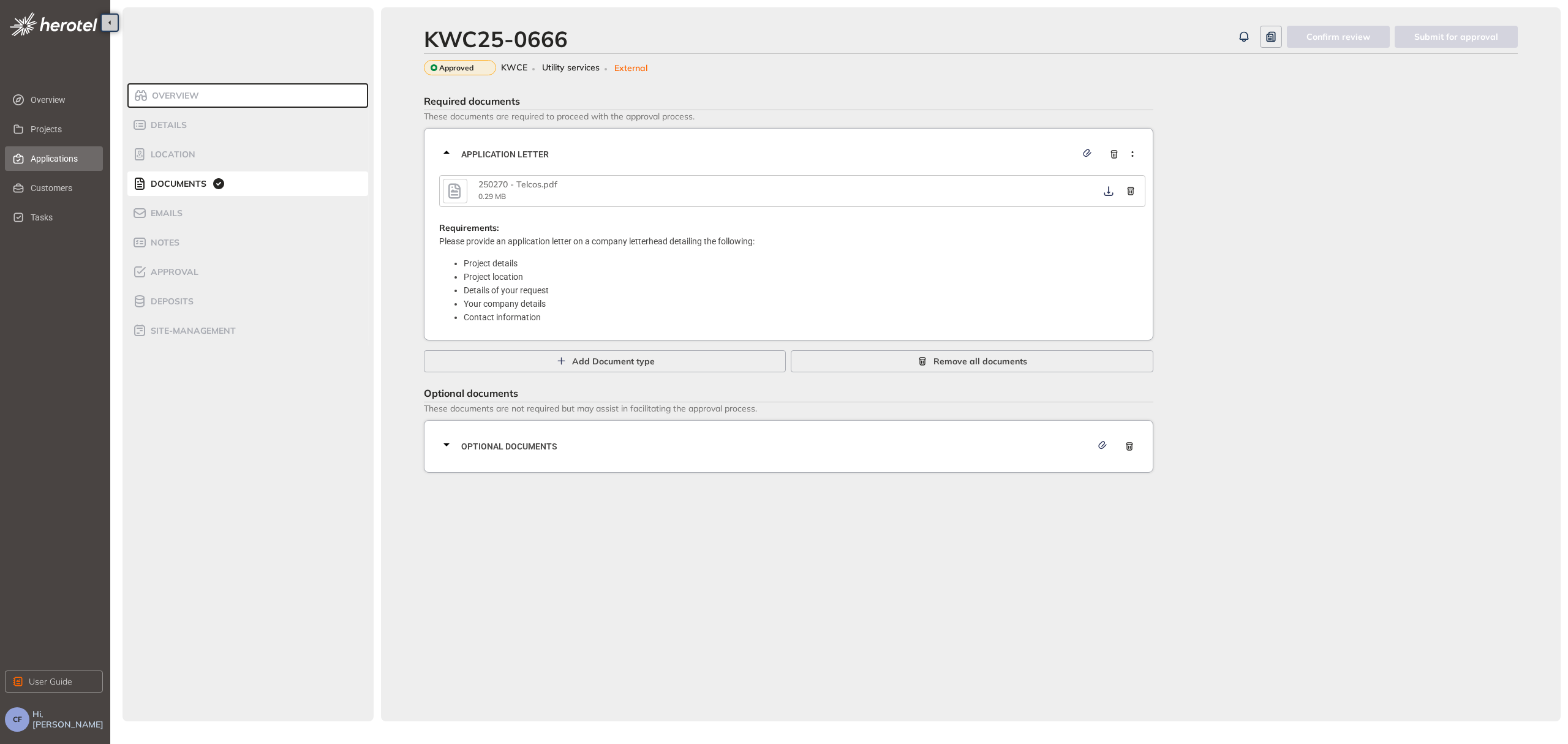
click at [67, 157] on span "Applications" at bounding box center [62, 159] width 62 height 24
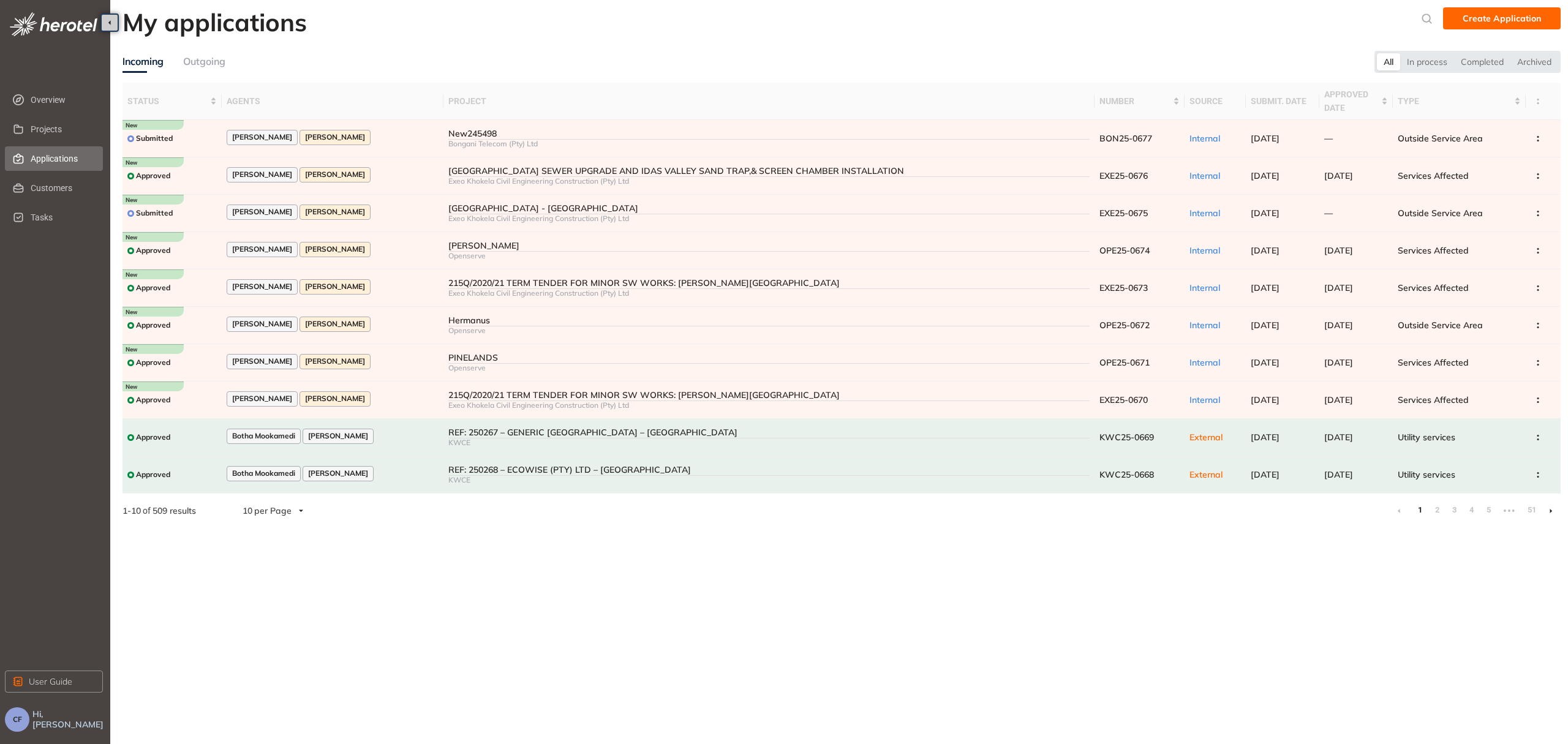
click at [1435, 506] on link "2" at bounding box center [1437, 510] width 12 height 18
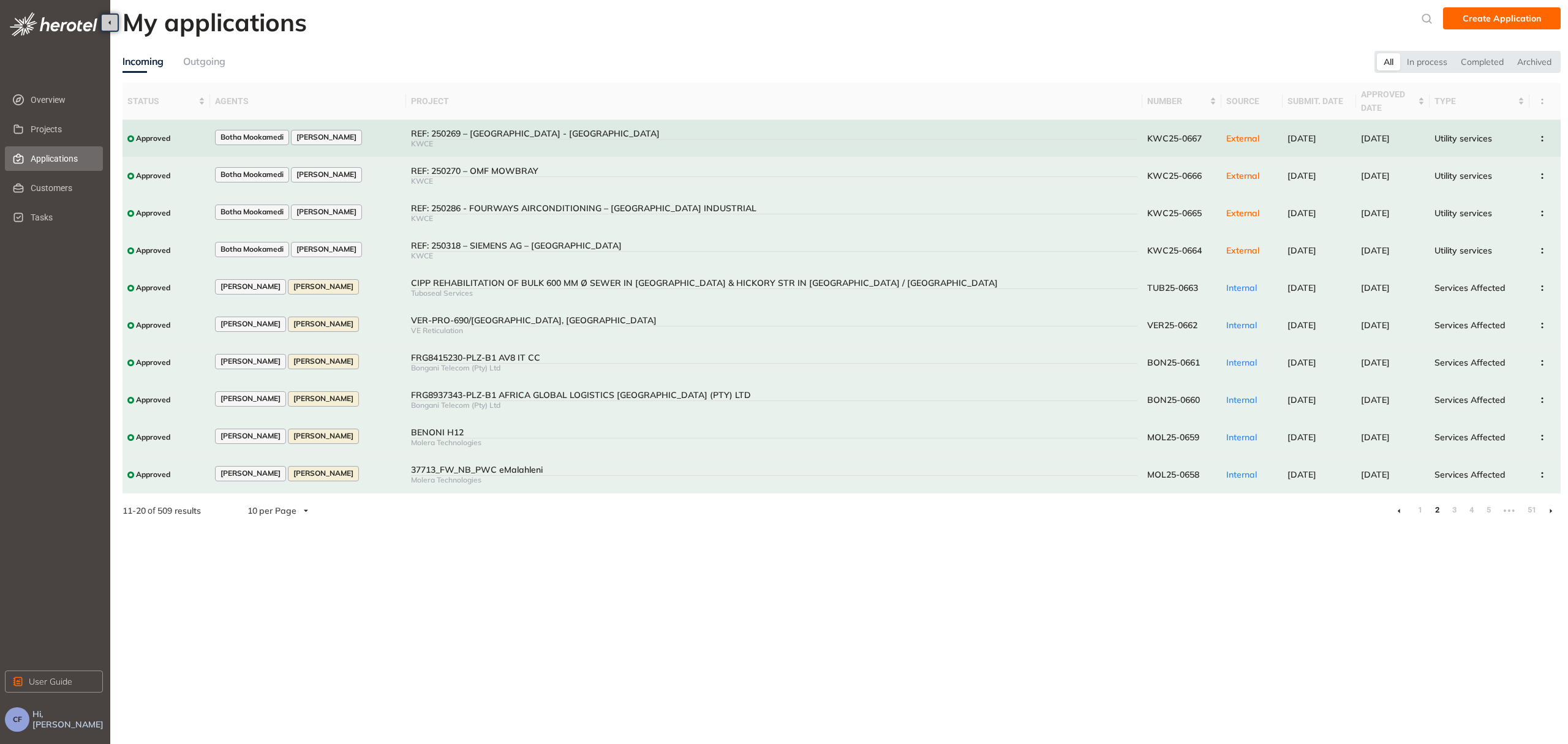
click at [989, 134] on div "REF: 250269 – [GEOGRAPHIC_DATA] - [GEOGRAPHIC_DATA]" at bounding box center [774, 134] width 726 height 10
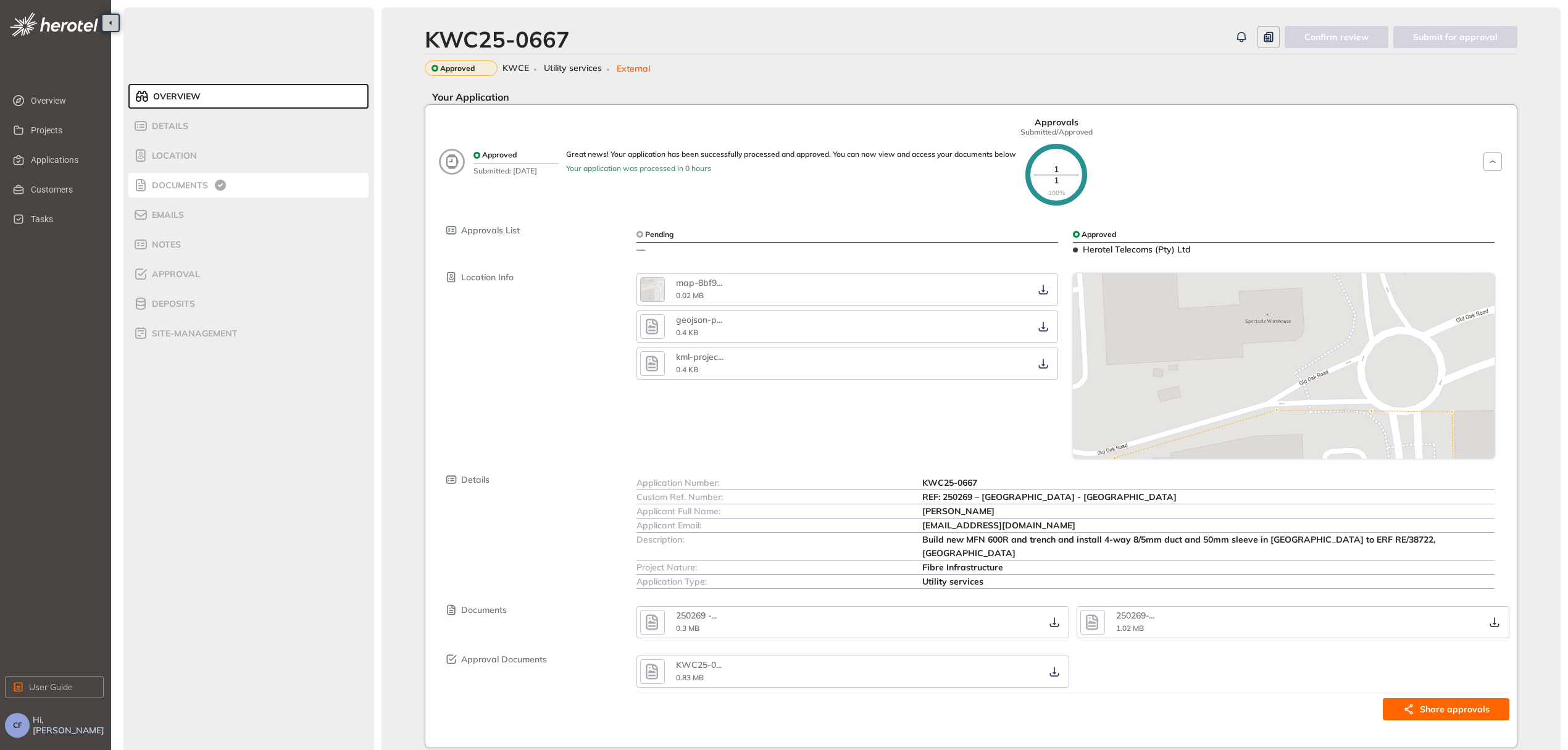
click at [198, 180] on span "Documents" at bounding box center [177, 185] width 60 height 10
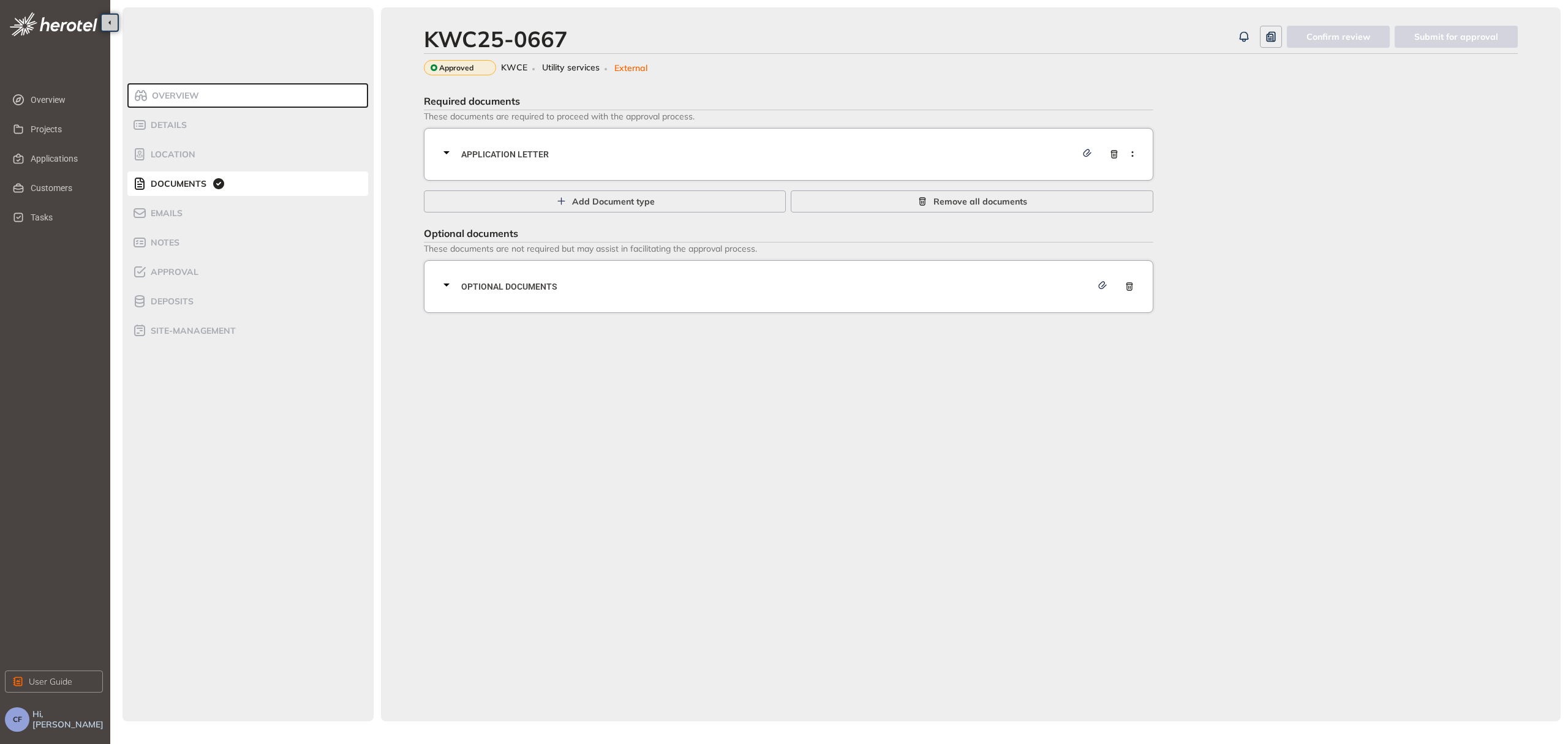
click at [732, 148] on span "Application letter" at bounding box center [768, 154] width 615 height 14
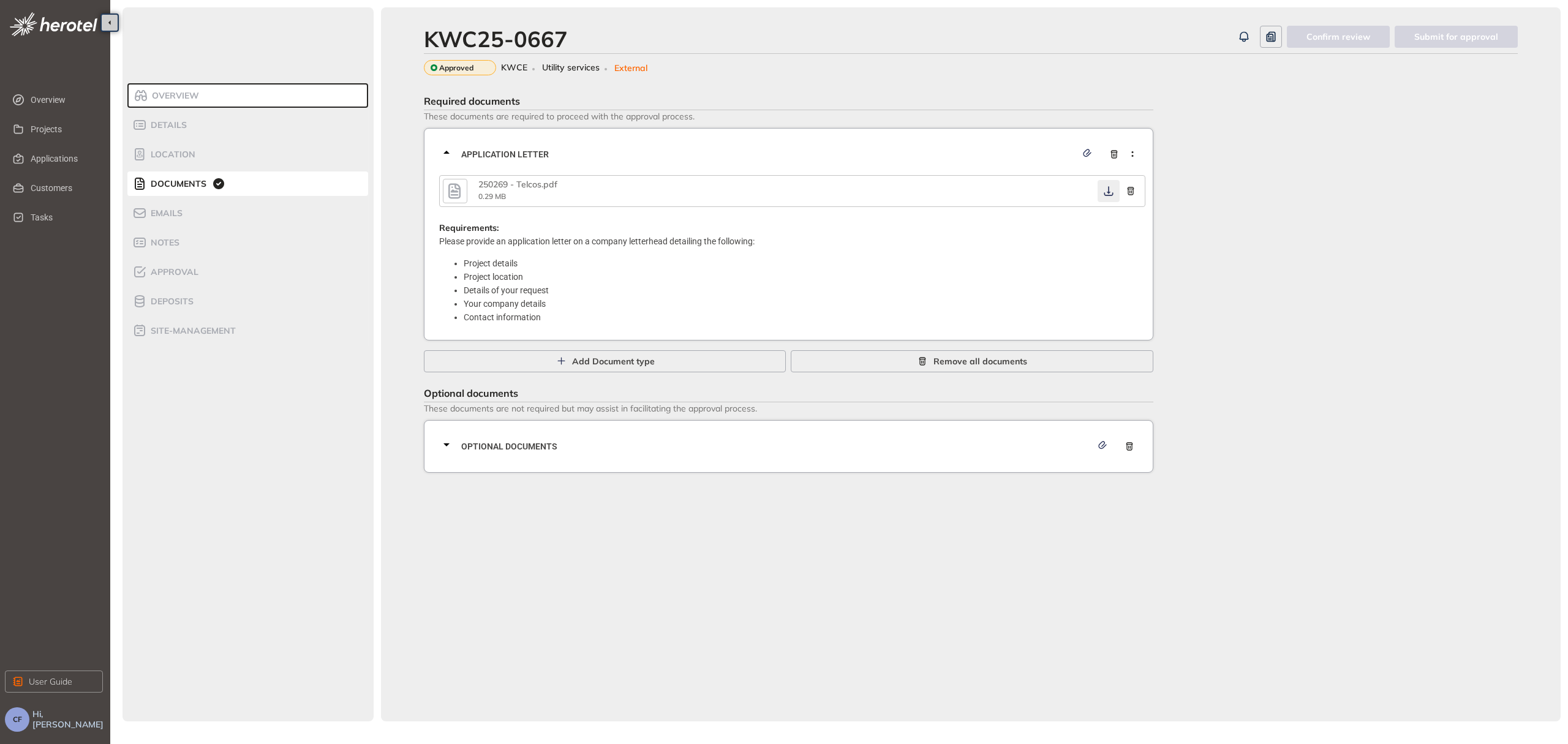
click at [1107, 191] on icon "button" at bounding box center [1108, 191] width 9 height 9
click at [888, 440] on span "Optional documents" at bounding box center [776, 447] width 630 height 14
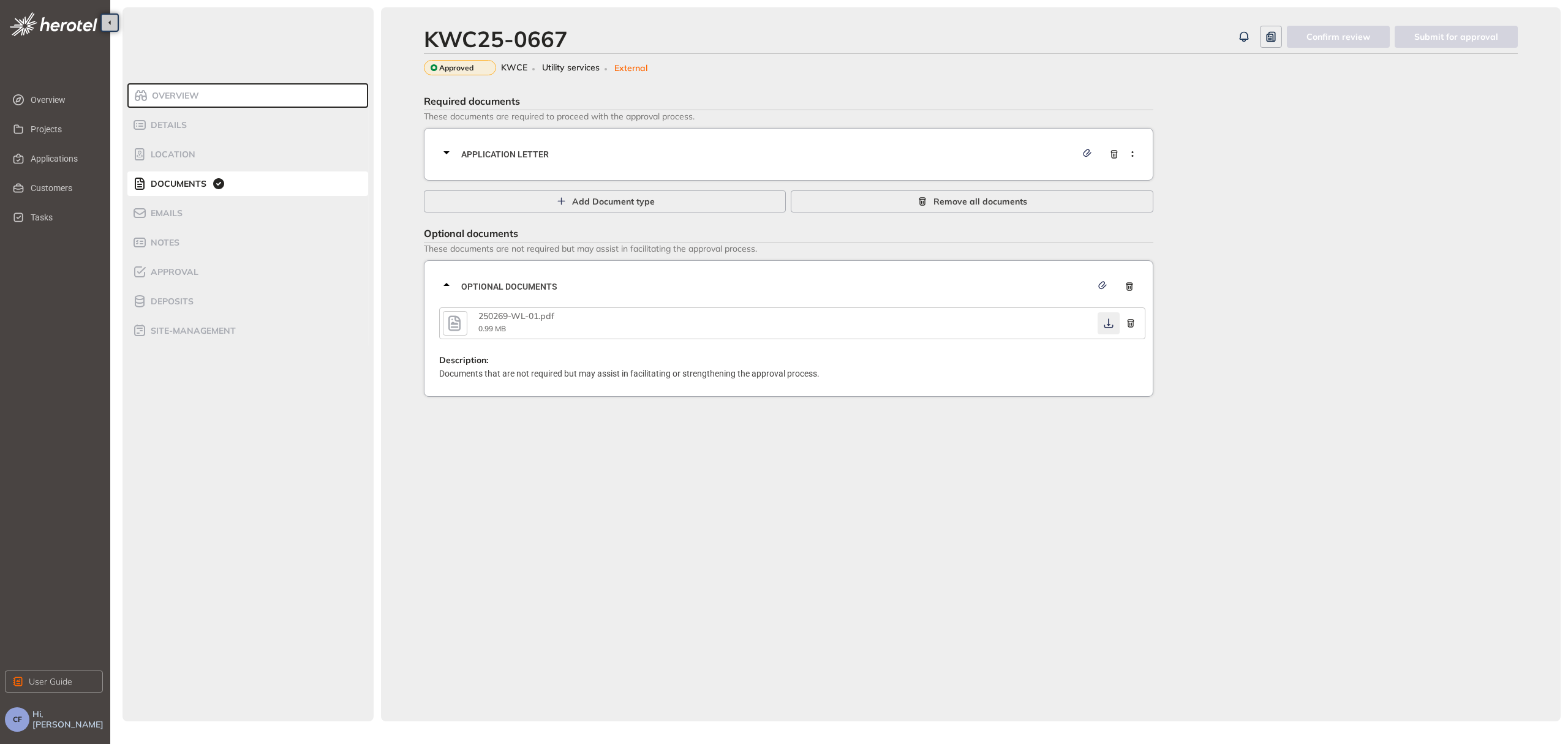
click at [1106, 319] on icon "button" at bounding box center [1108, 322] width 12 height 9
click at [177, 273] on span "Approval" at bounding box center [172, 272] width 52 height 10
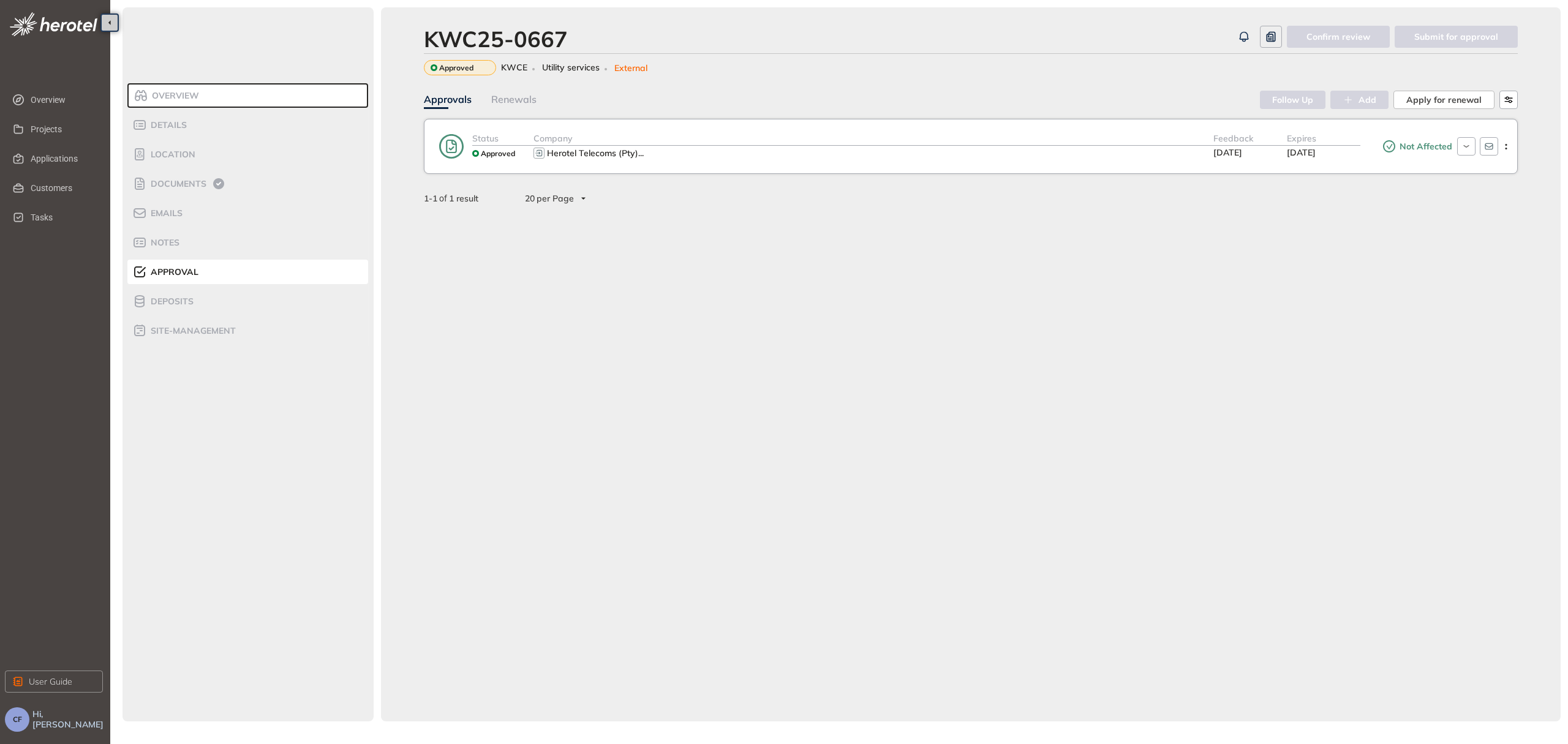
click at [1427, 154] on div "Not Affected" at bounding box center [1406, 147] width 92 height 29
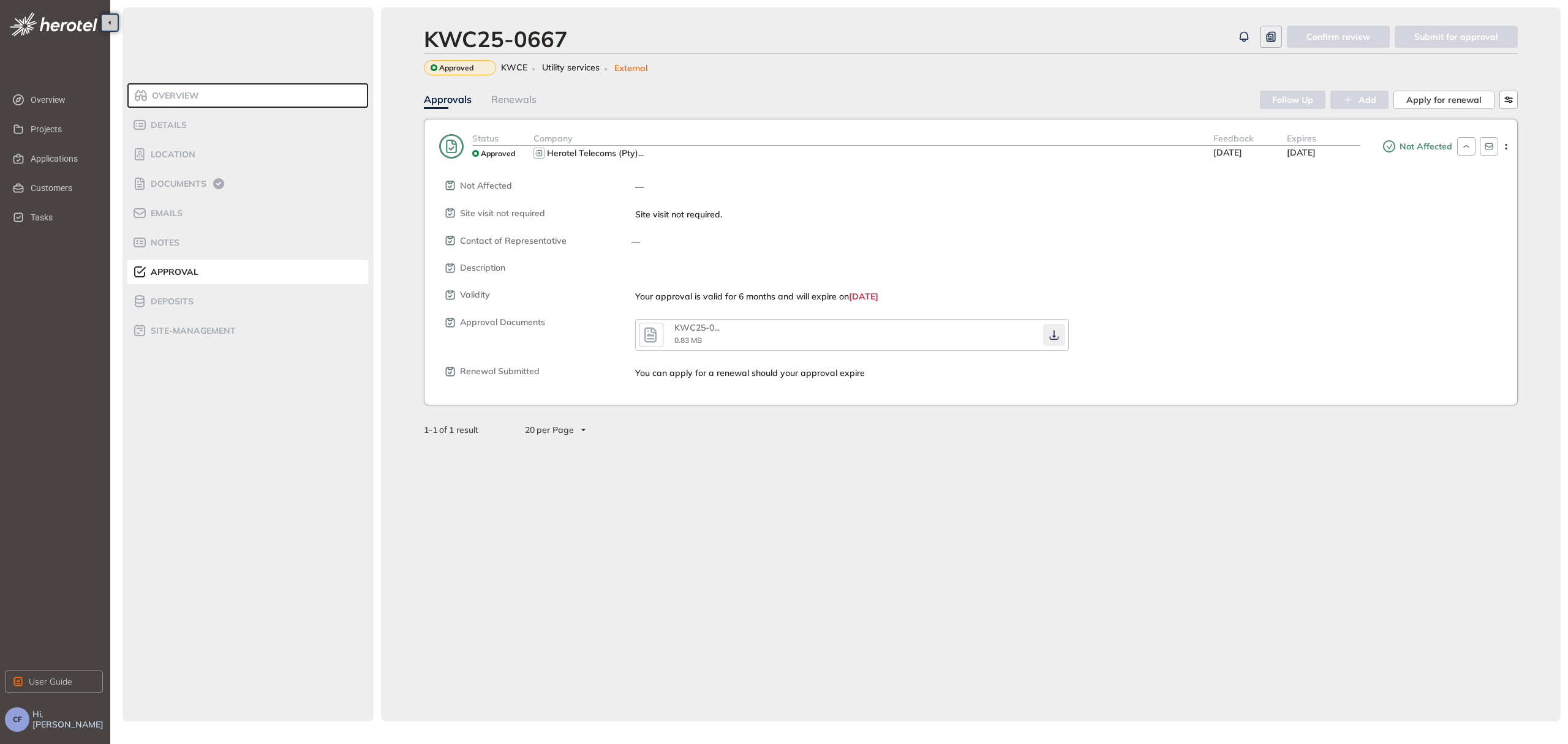
click at [1055, 333] on icon "button" at bounding box center [1054, 334] width 12 height 9
click at [202, 186] on span "Documents" at bounding box center [176, 184] width 60 height 10
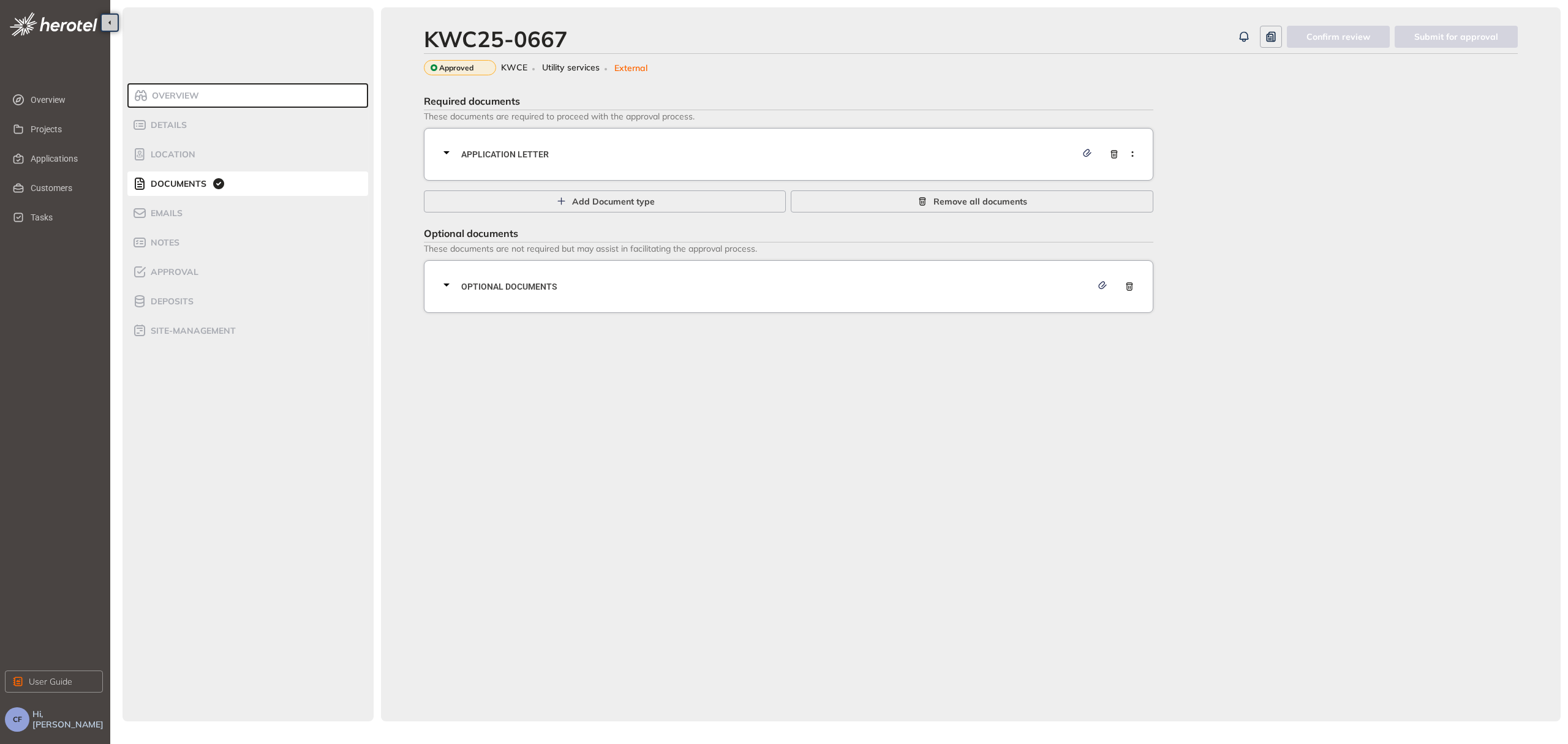
click at [580, 153] on span "Application letter" at bounding box center [768, 154] width 615 height 14
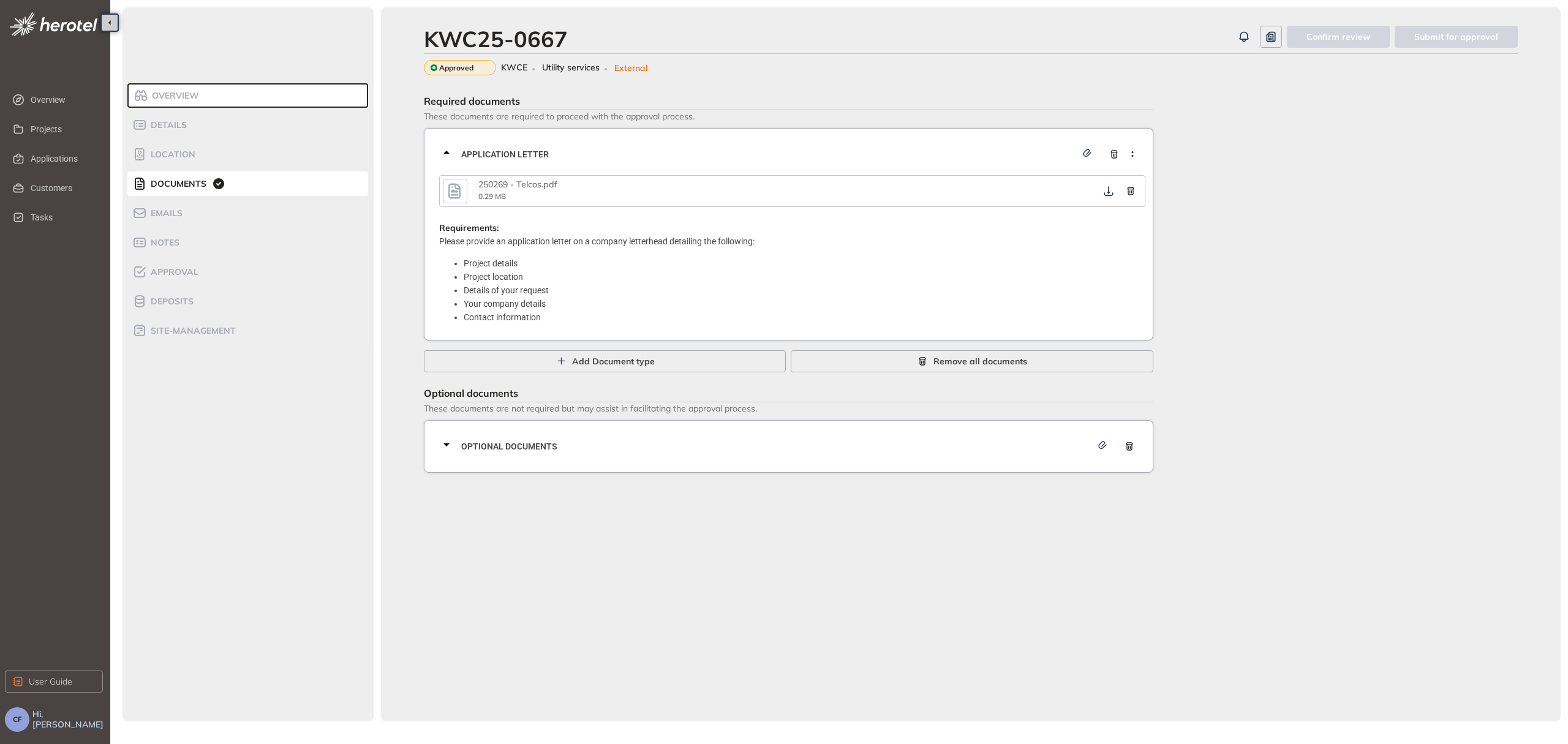
click at [457, 191] on icon "button" at bounding box center [454, 191] width 18 height 22
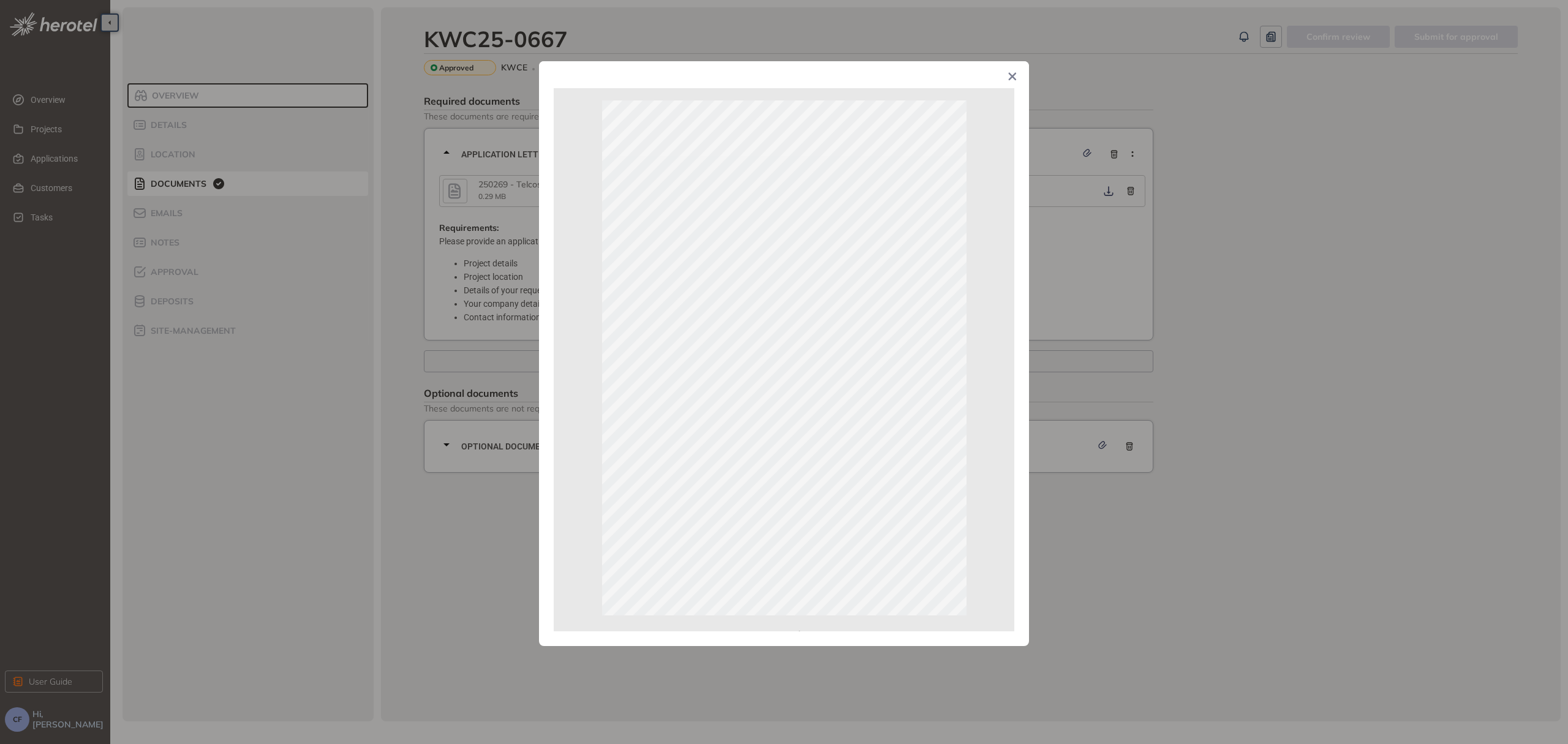
click at [1011, 78] on icon "Close" at bounding box center [1013, 76] width 8 height 8
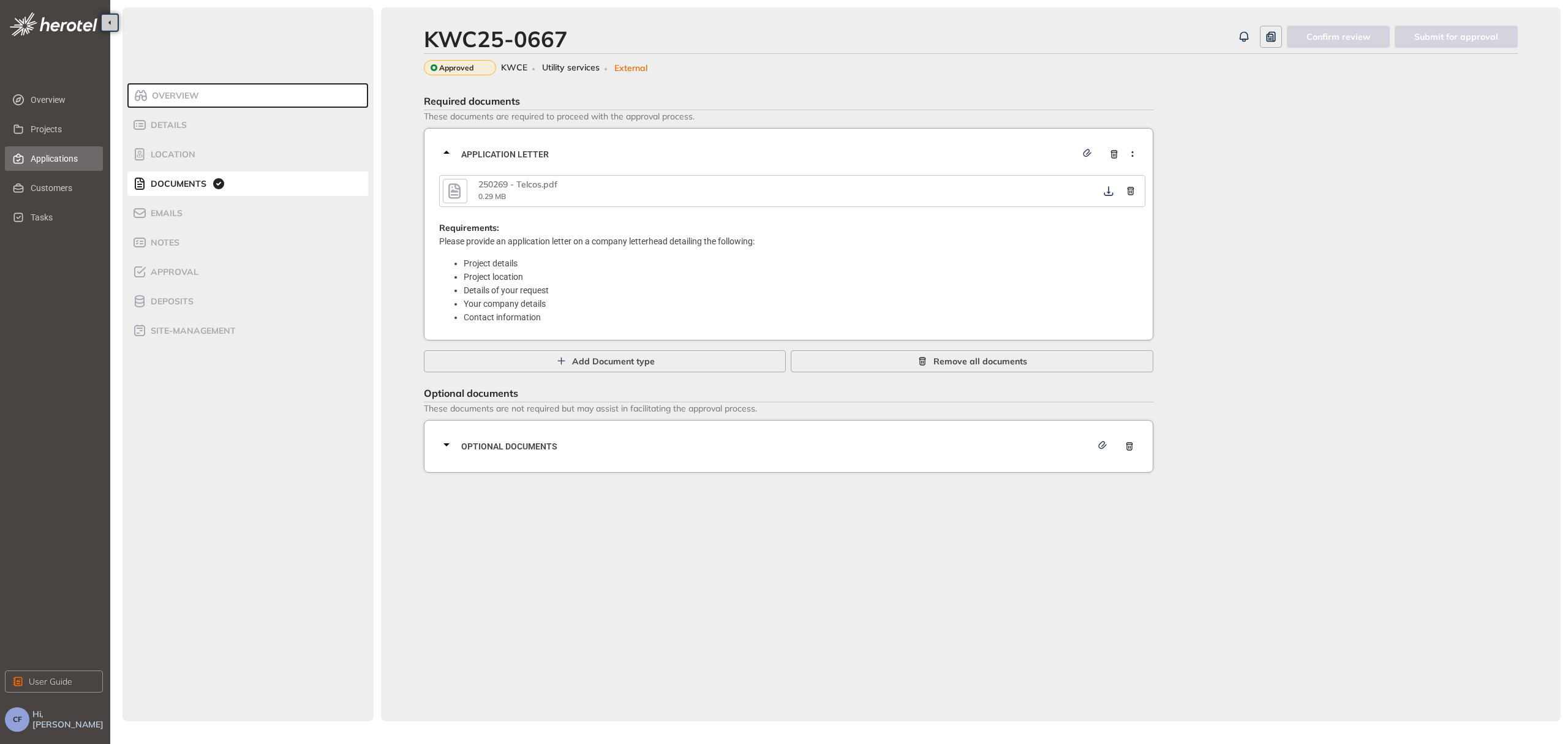
click at [53, 160] on span "Applications" at bounding box center [62, 159] width 62 height 24
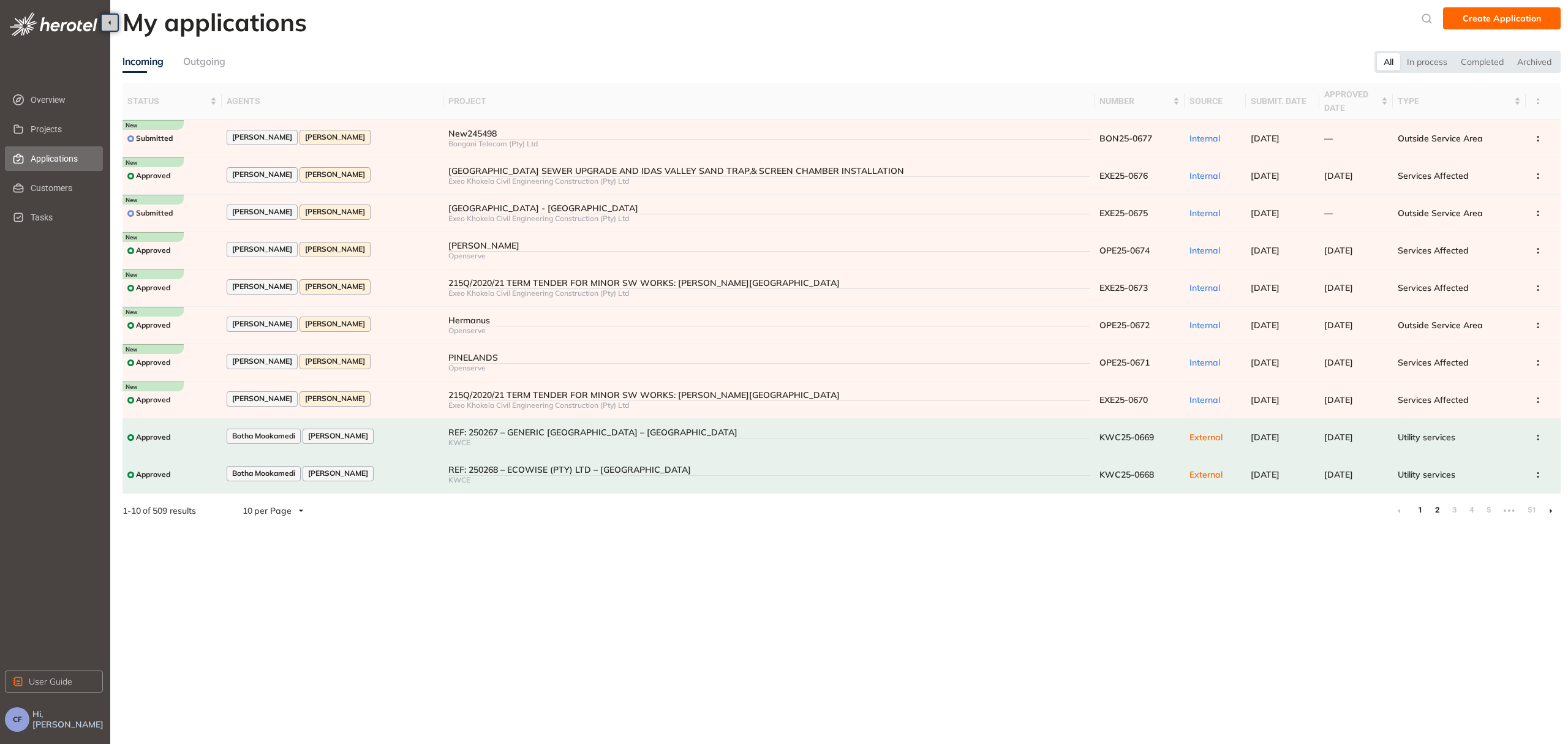
click at [1434, 509] on link "2" at bounding box center [1437, 510] width 12 height 18
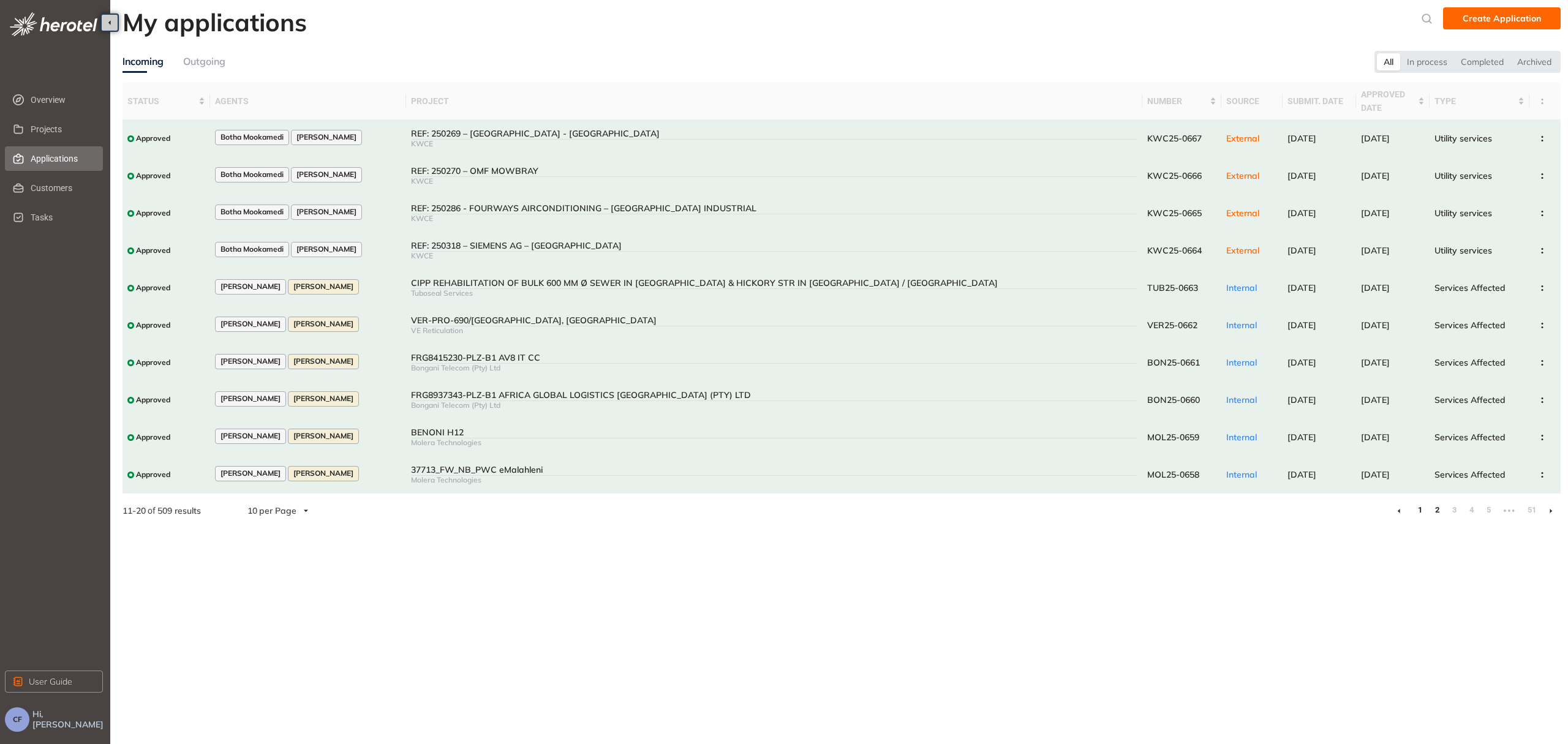
click at [1421, 510] on link "1" at bounding box center [1420, 510] width 12 height 18
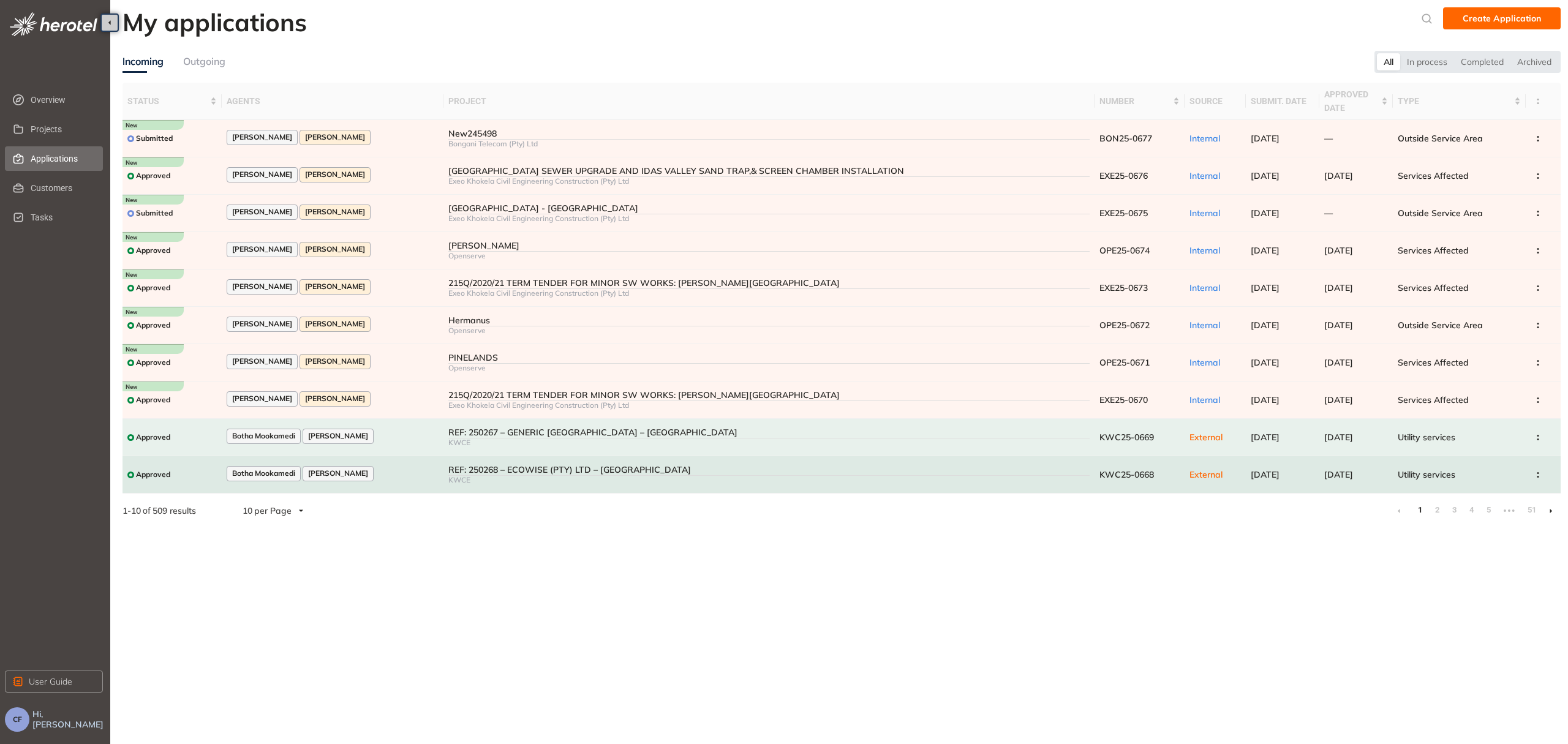
click at [476, 467] on div "REF: 250268 – ECOWISE (PTY) LTD – [GEOGRAPHIC_DATA]" at bounding box center [768, 470] width 641 height 10
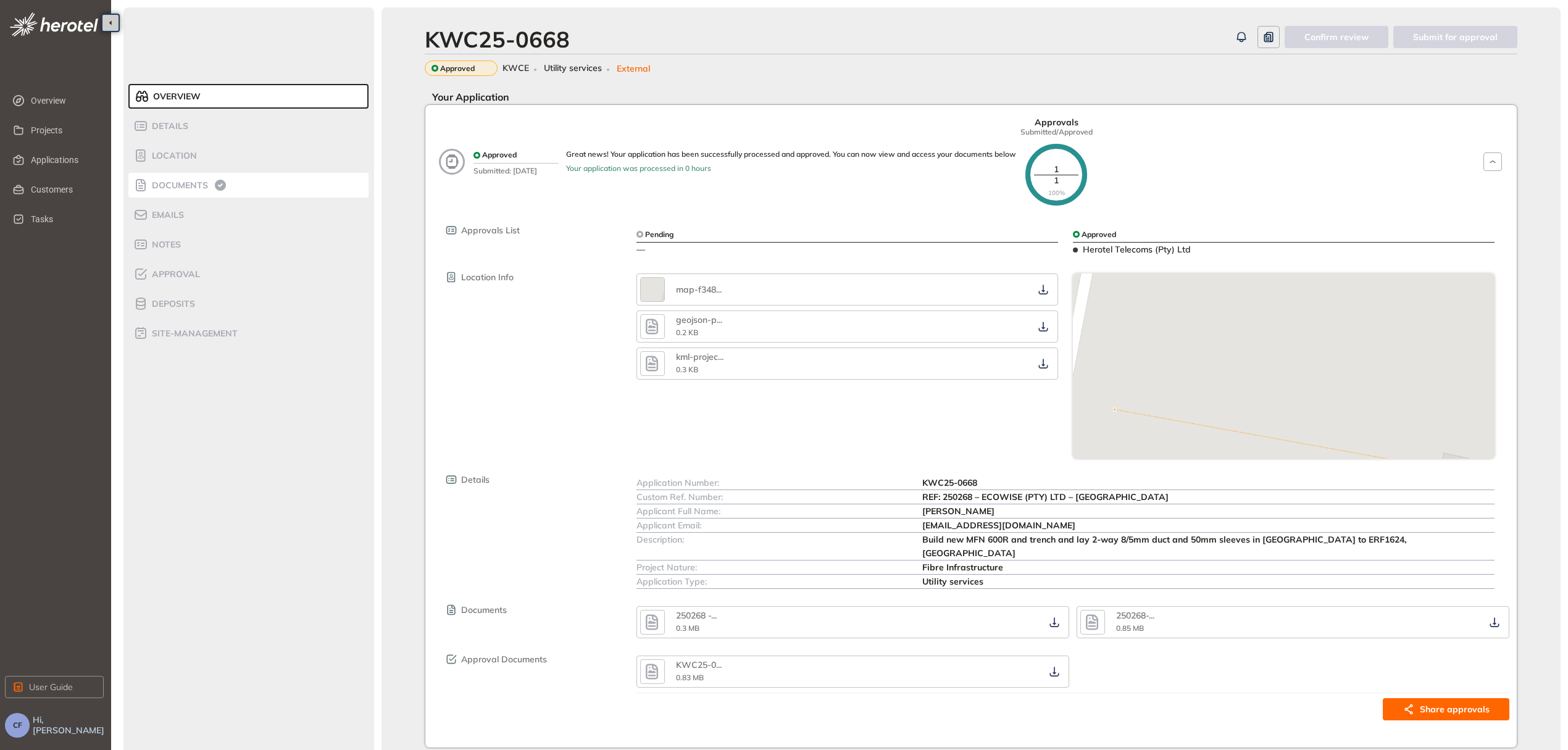
click at [158, 186] on span "Documents" at bounding box center [177, 185] width 60 height 10
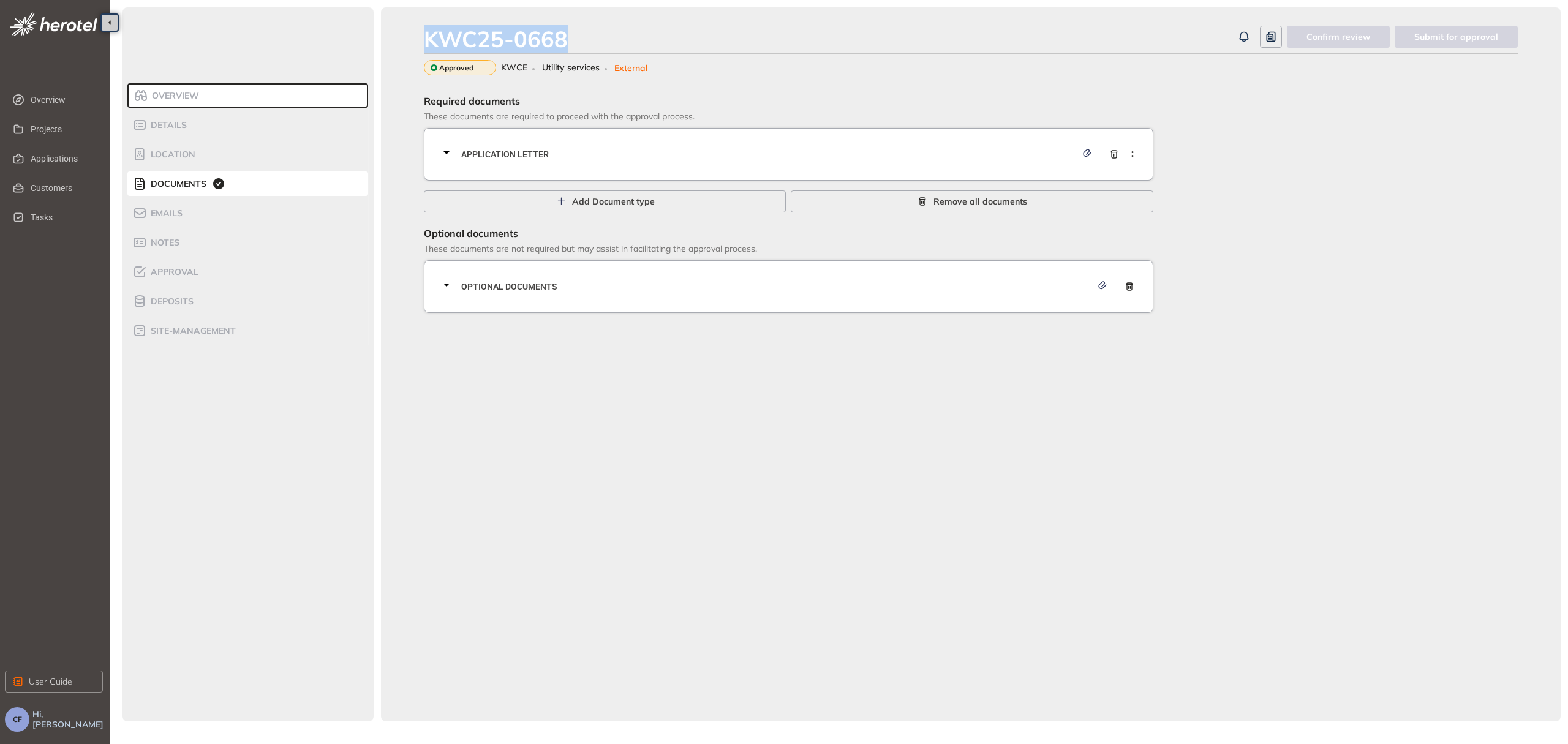
drag, startPoint x: 572, startPoint y: 33, endPoint x: 408, endPoint y: 40, distance: 164.1
click at [408, 40] on div "KWC25-0668 Confirm review Submit for approval Approved KWCE Utility services Ex…" at bounding box center [971, 365] width 1180 height 714
copy div "KWC25-0668"
click at [632, 155] on span "Application letter" at bounding box center [768, 154] width 615 height 14
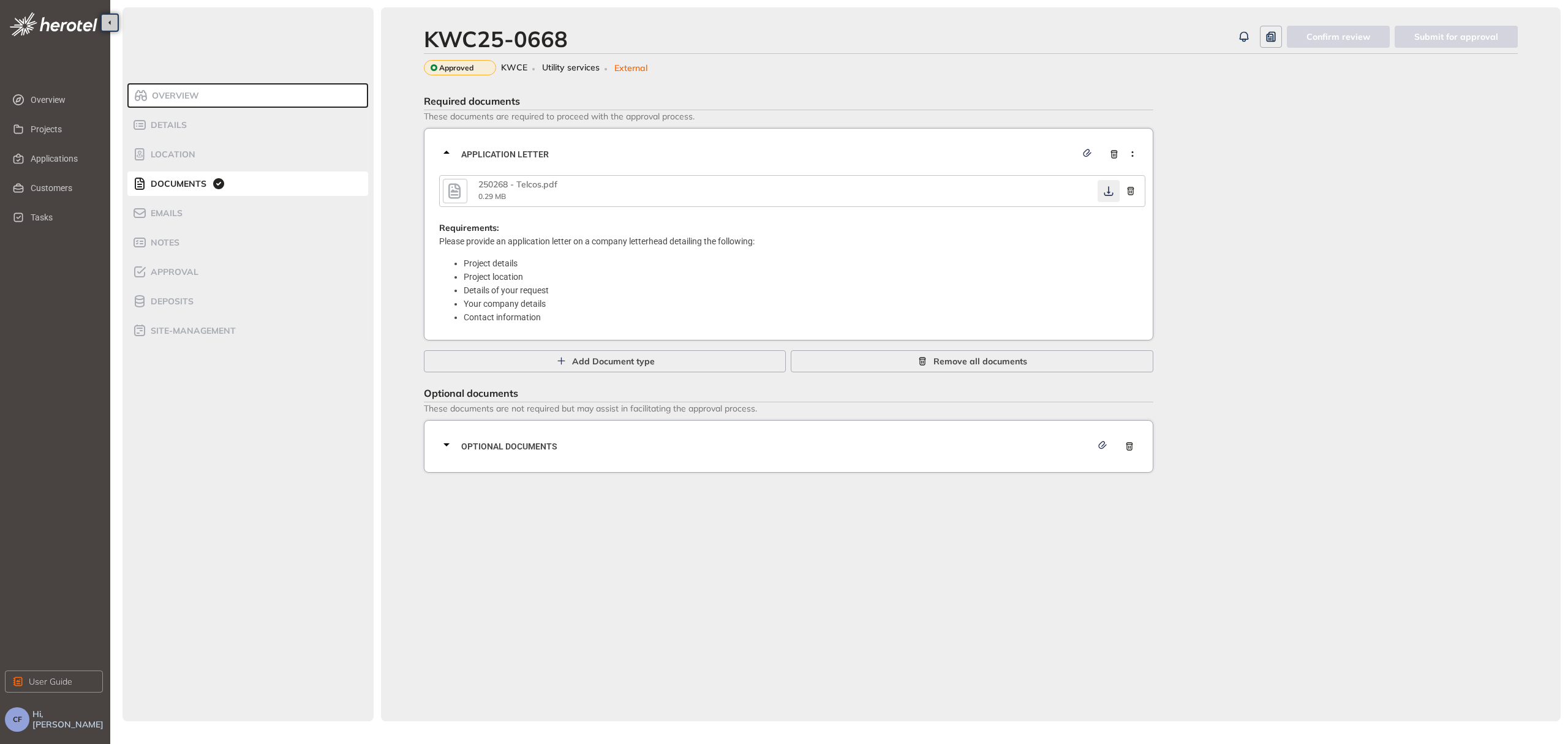
click at [1108, 189] on icon "button" at bounding box center [1108, 191] width 12 height 9
click at [600, 440] on span "Optional documents" at bounding box center [776, 447] width 630 height 14
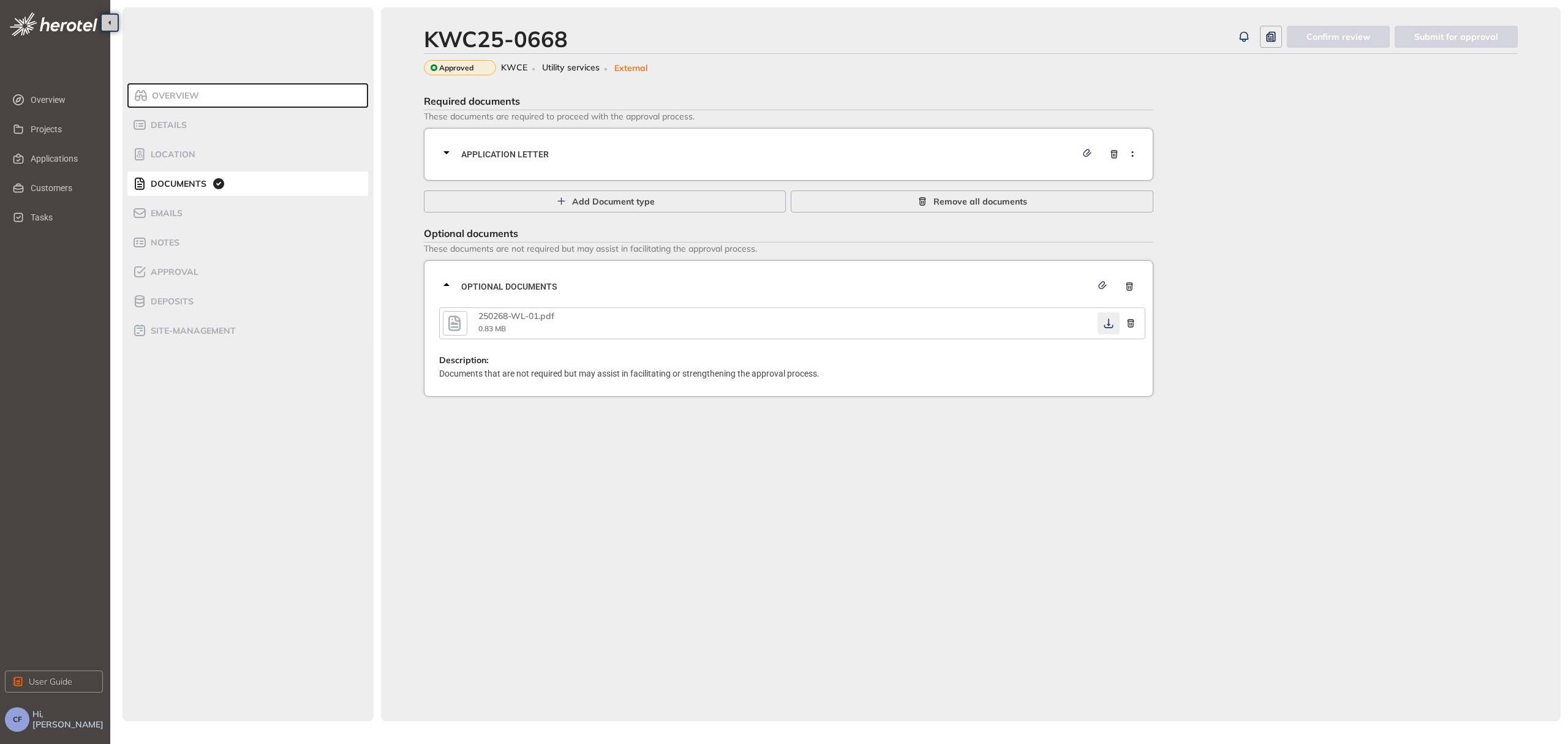
click at [1110, 328] on button "button" at bounding box center [1108, 323] width 22 height 22
click at [1106, 321] on icon "button" at bounding box center [1108, 322] width 12 height 9
click at [171, 270] on span "Approval" at bounding box center [172, 272] width 52 height 10
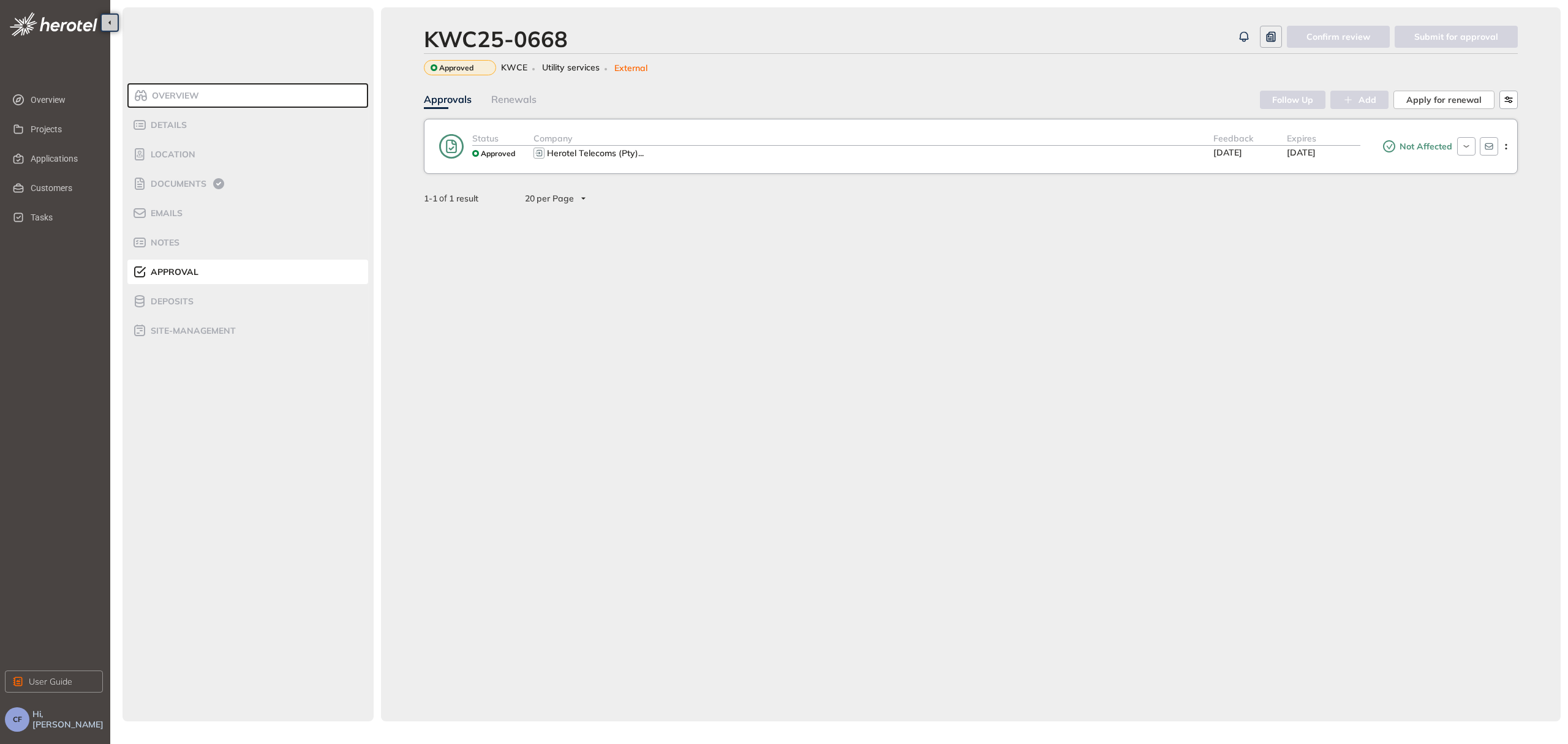
click at [709, 157] on div "Herotel Telecoms (Pty) ..." at bounding box center [873, 153] width 680 height 15
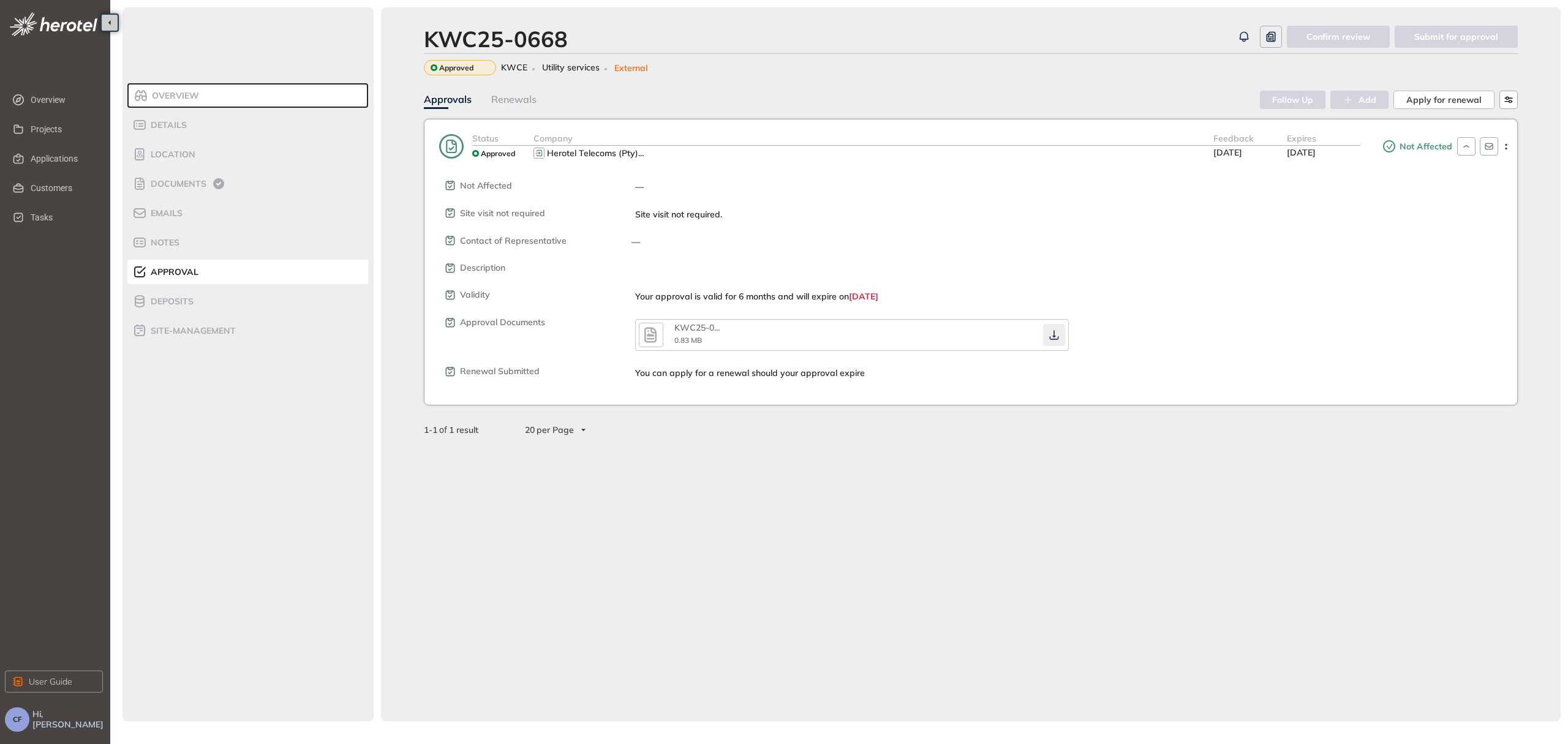
click at [1047, 328] on button "button" at bounding box center [1054, 335] width 22 height 22
click at [1049, 330] on icon "button" at bounding box center [1054, 334] width 12 height 9
click at [166, 181] on span "Documents" at bounding box center [176, 184] width 60 height 10
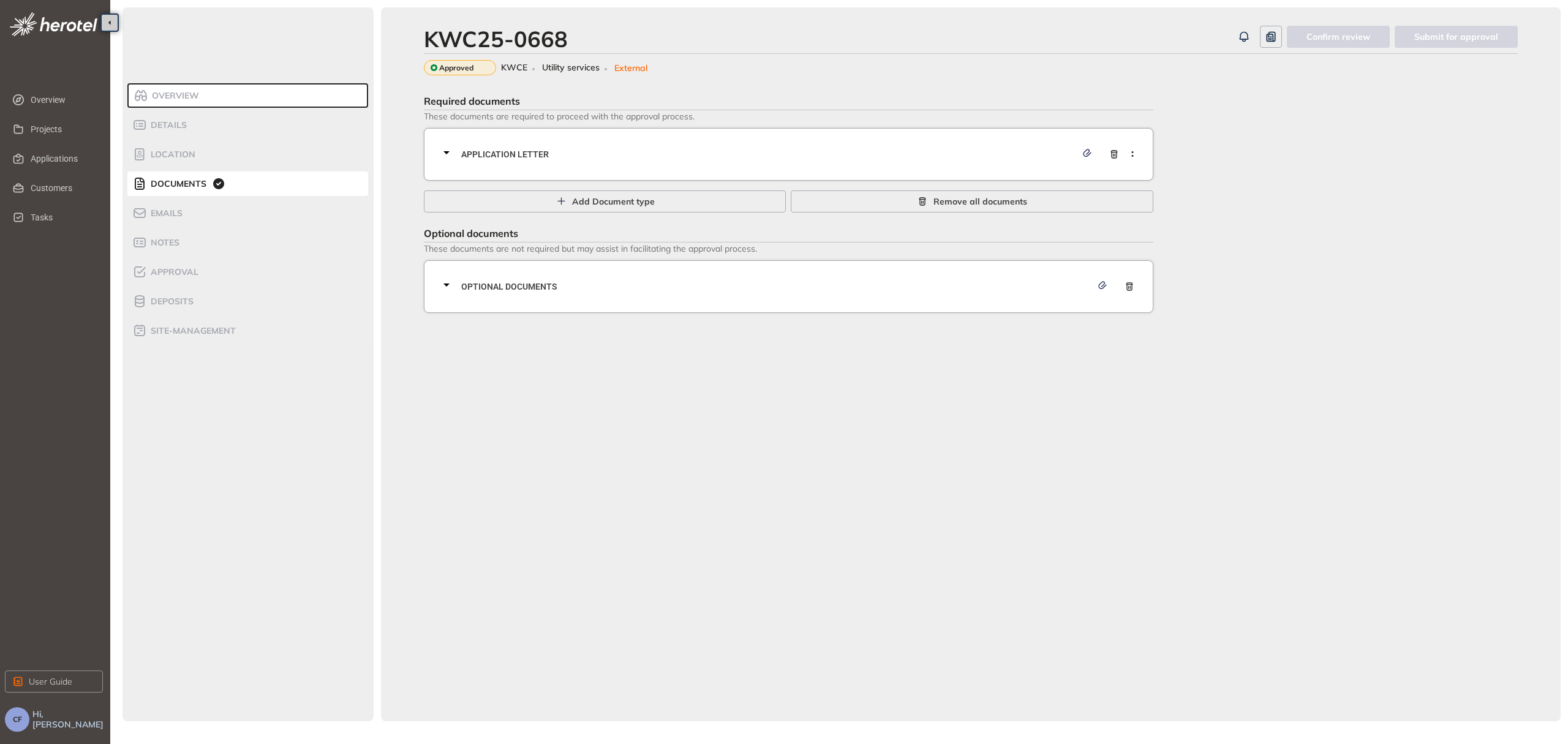
click at [588, 156] on span "Application letter" at bounding box center [768, 154] width 615 height 14
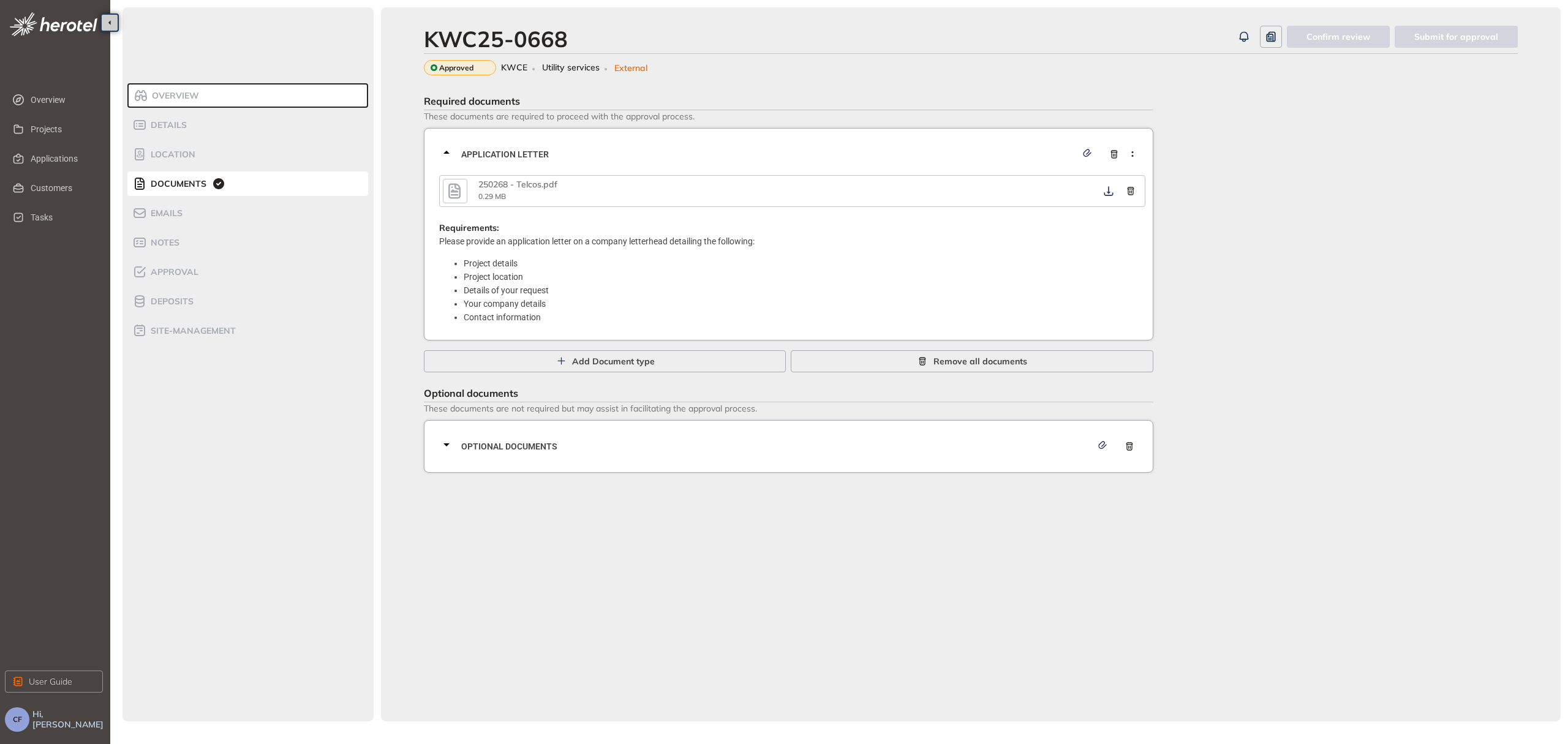
click at [441, 189] on div "250268 - Telcos.pdf 0.29 MB" at bounding box center [792, 191] width 706 height 32
click at [449, 191] on icon "button" at bounding box center [454, 191] width 18 height 22
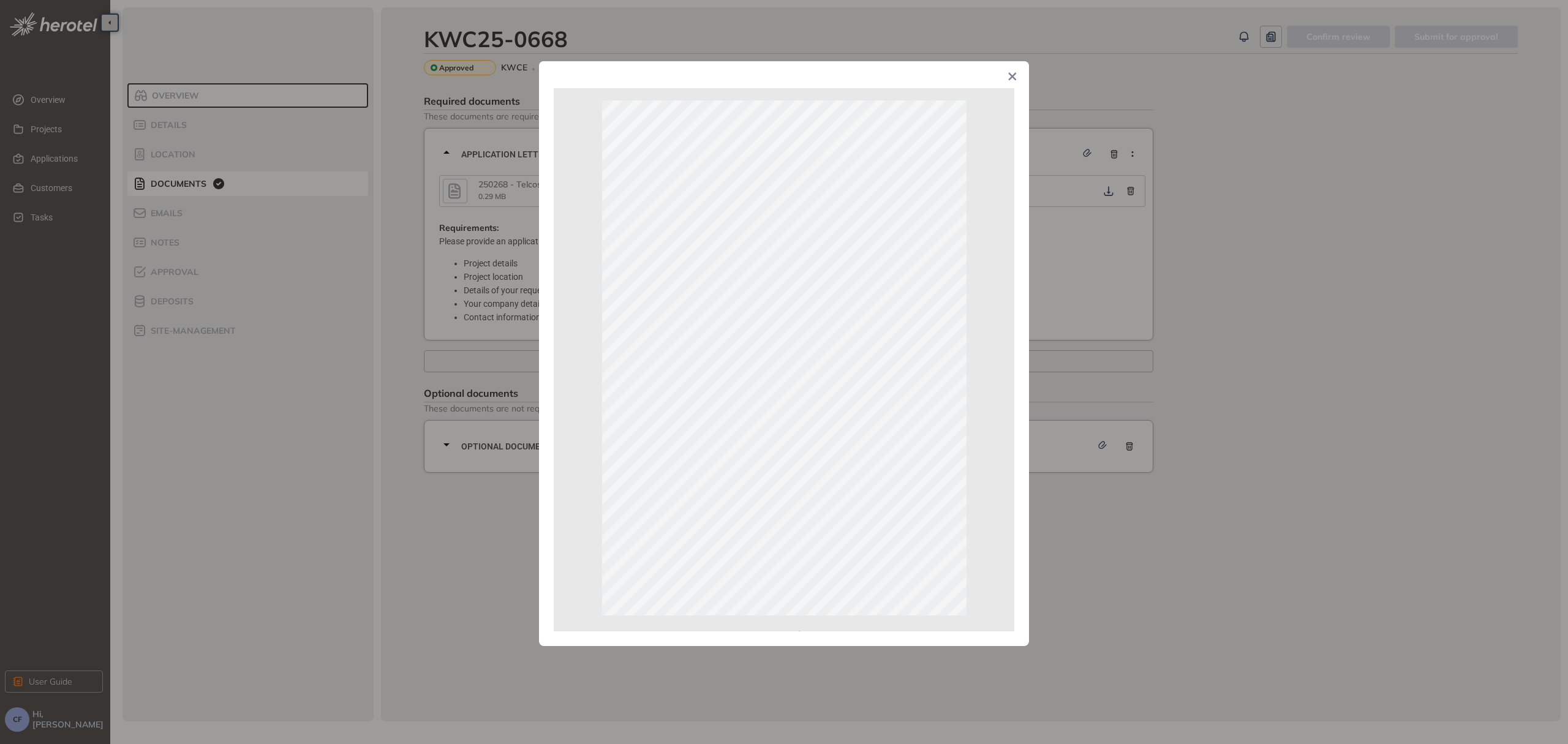
click at [1013, 69] on span "Close" at bounding box center [1013, 78] width 33 height 33
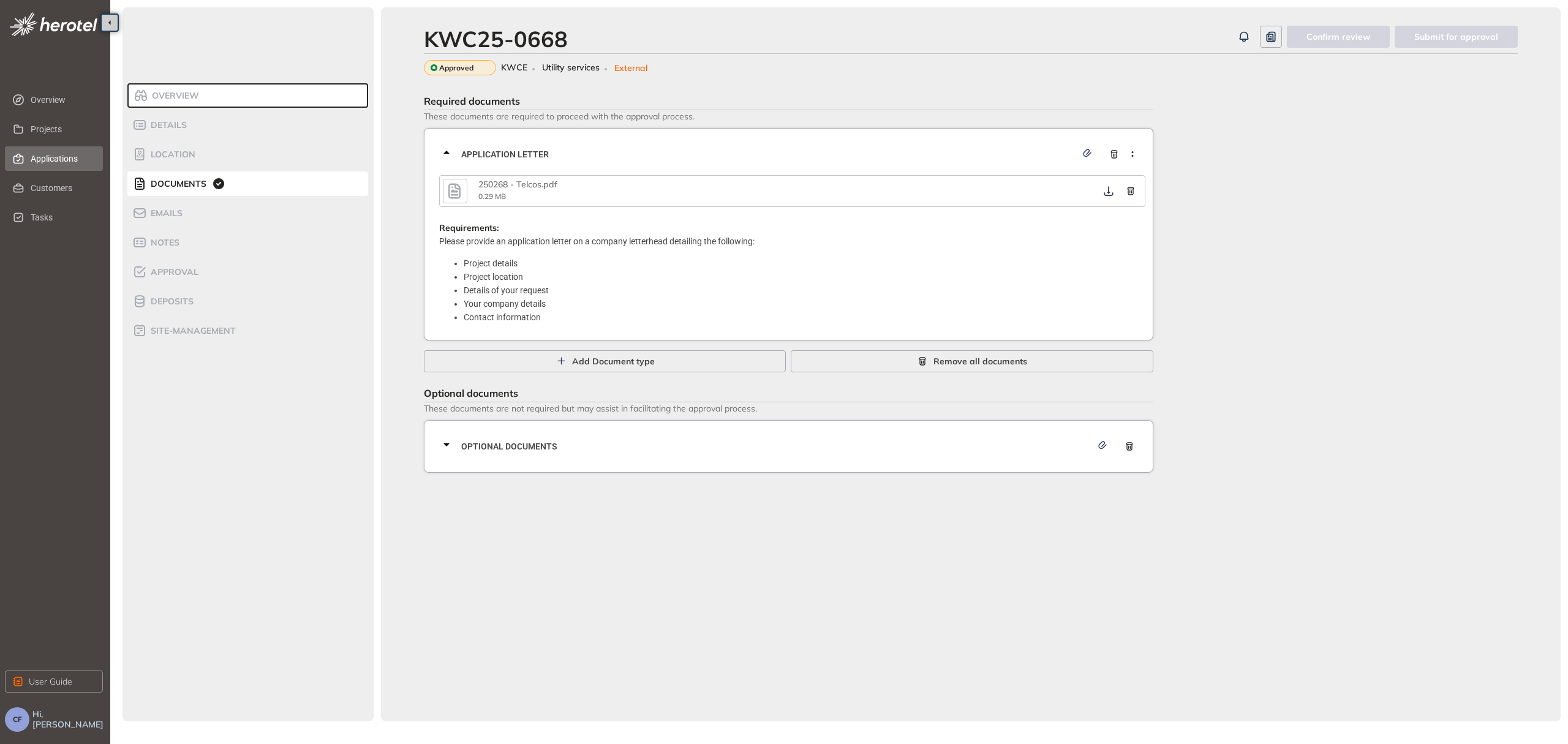
click at [56, 158] on span "Applications" at bounding box center [62, 159] width 62 height 24
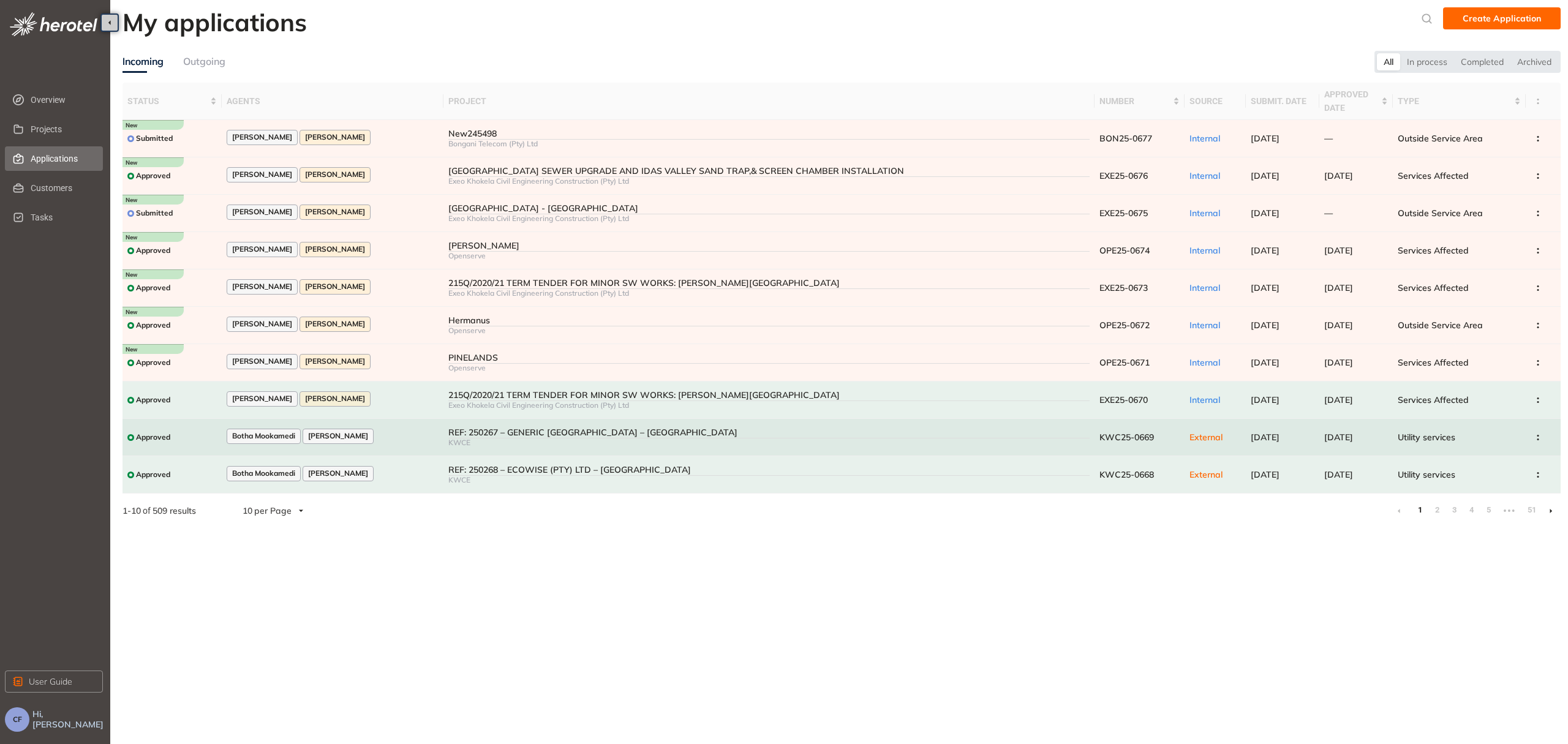
click at [523, 430] on div "REF: 250267 – GENERIC [GEOGRAPHIC_DATA] – [GEOGRAPHIC_DATA]" at bounding box center [768, 433] width 641 height 10
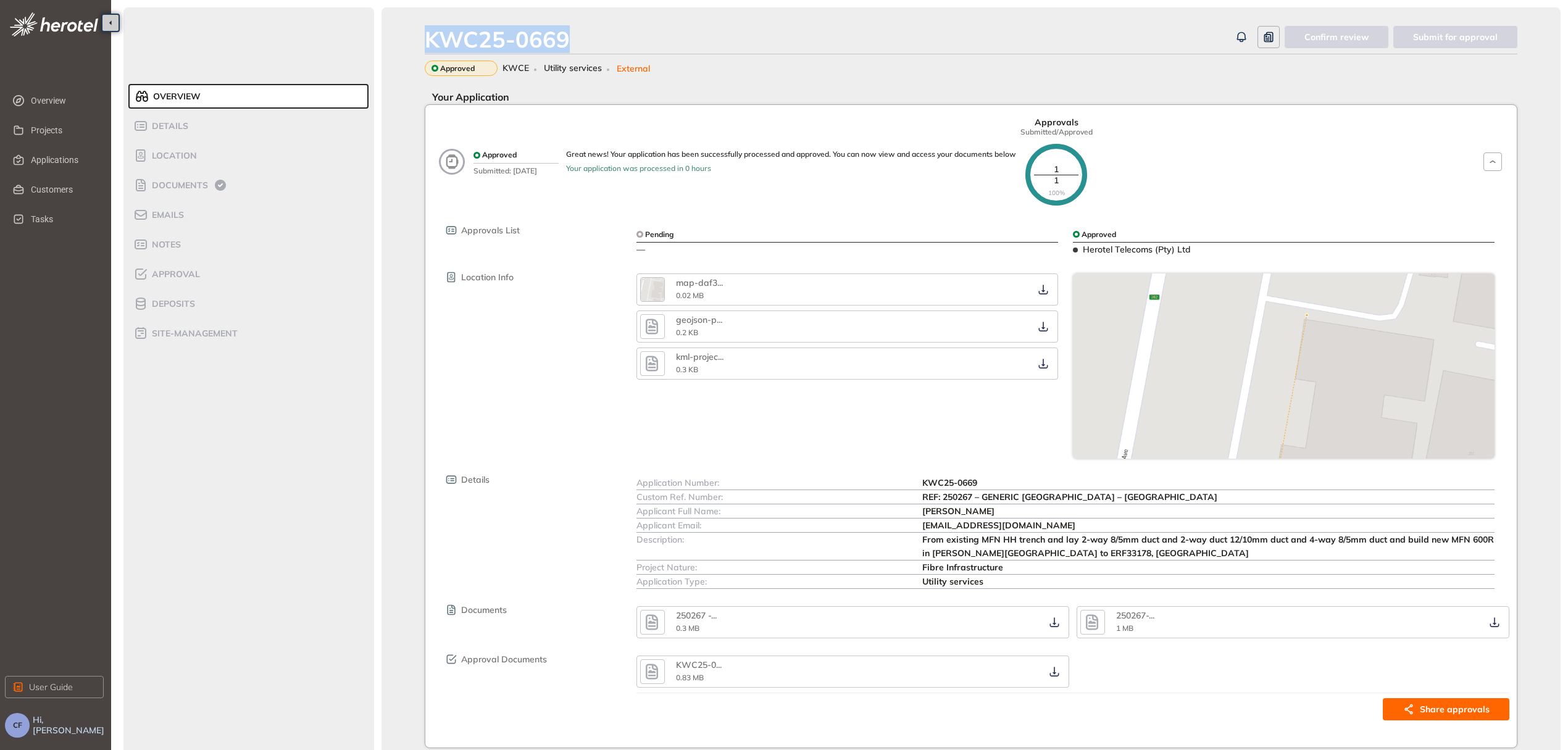
drag, startPoint x: 570, startPoint y: 36, endPoint x: 412, endPoint y: 32, distance: 158.1
click at [412, 32] on div "KWC25-0669 Confirm review Submit for approval Approved KWCE Utility services Ex…" at bounding box center [971, 395] width 1179 height 773
copy div "KWC25-0669"
click at [193, 189] on span "Documents" at bounding box center [177, 185] width 60 height 10
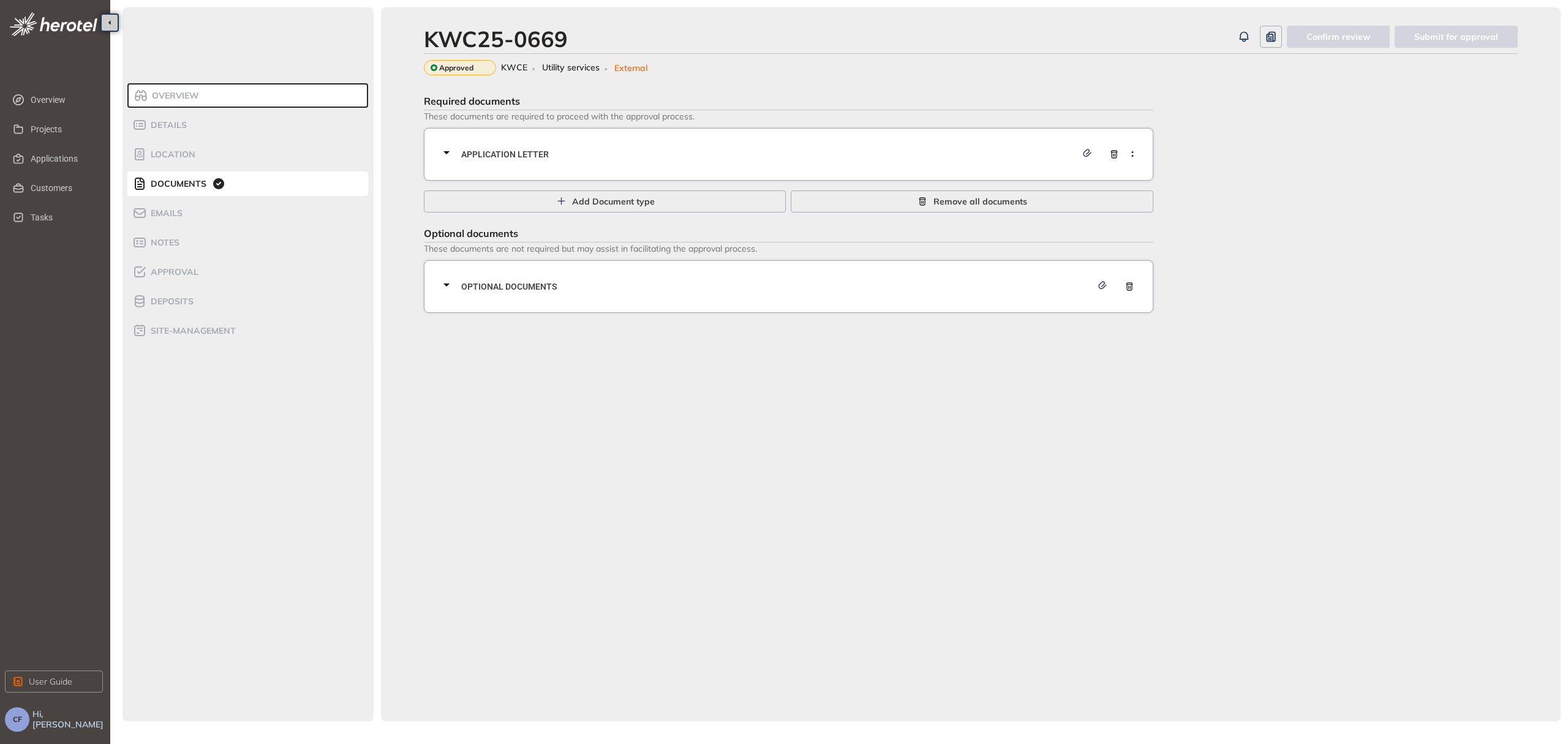
click at [595, 161] on div "Application letter" at bounding box center [792, 154] width 706 height 37
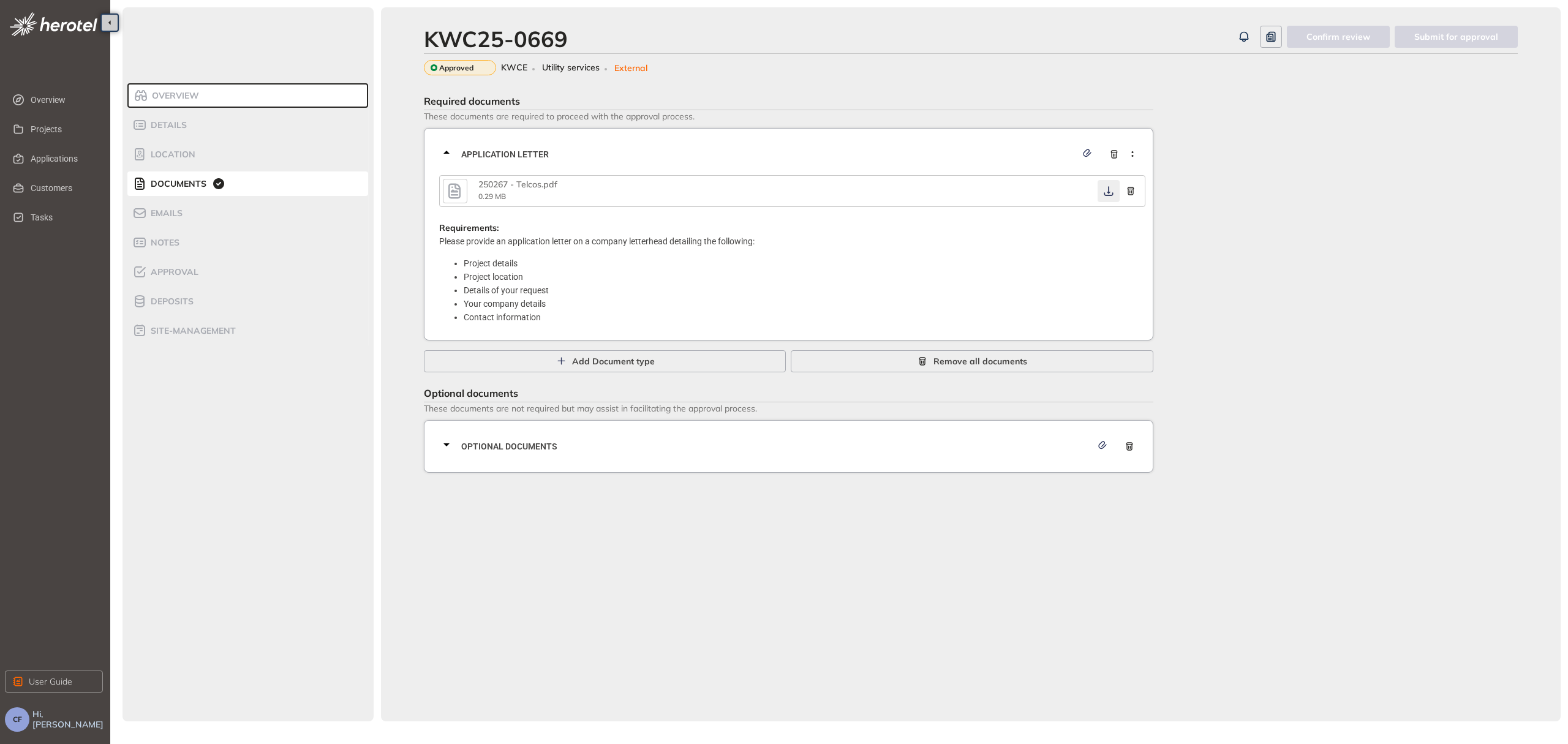
click at [1104, 192] on icon "button" at bounding box center [1108, 191] width 12 height 9
click at [769, 442] on span "Optional documents" at bounding box center [776, 447] width 630 height 14
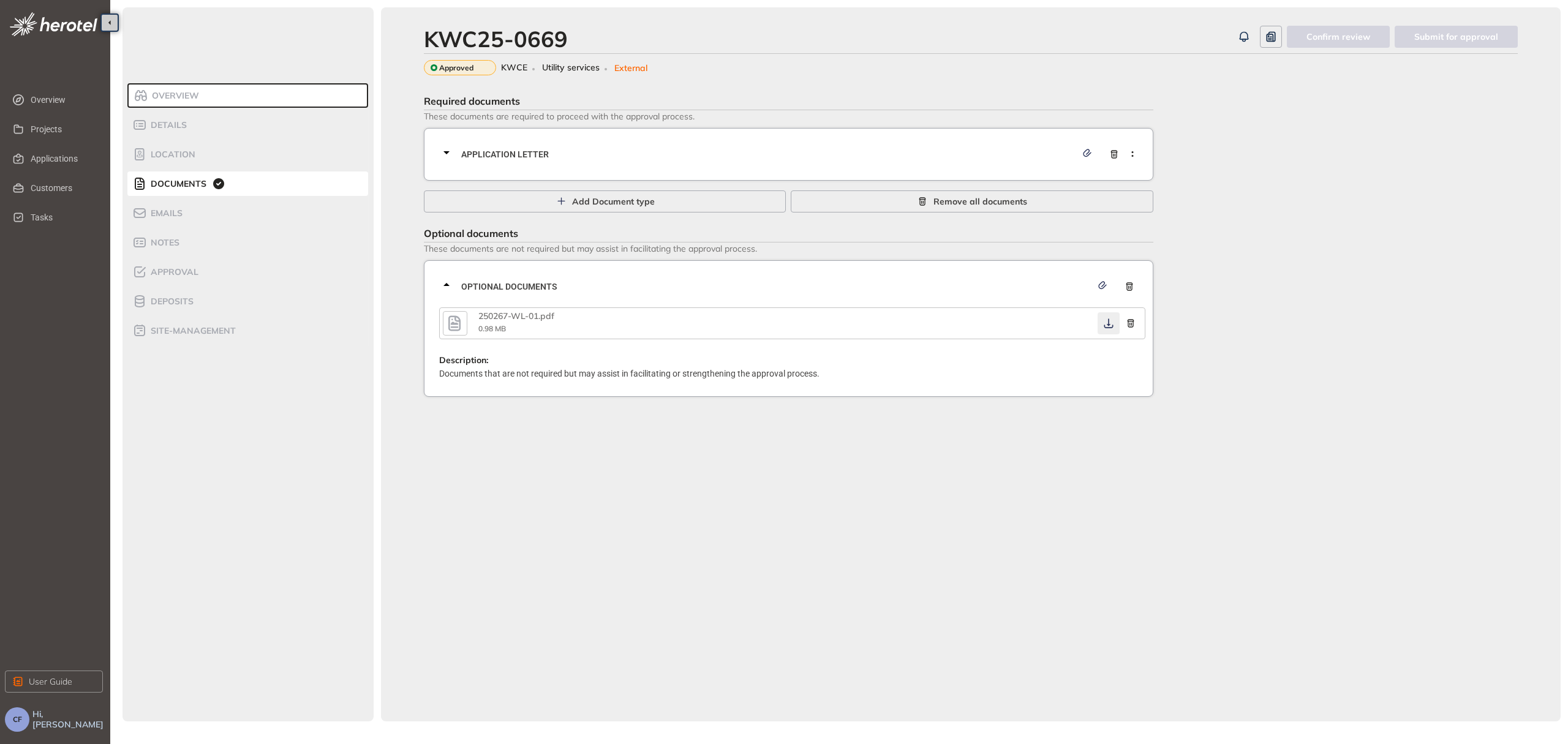
click at [1107, 322] on icon "button" at bounding box center [1108, 322] width 12 height 9
click at [198, 263] on li "Approval" at bounding box center [248, 272] width 241 height 24
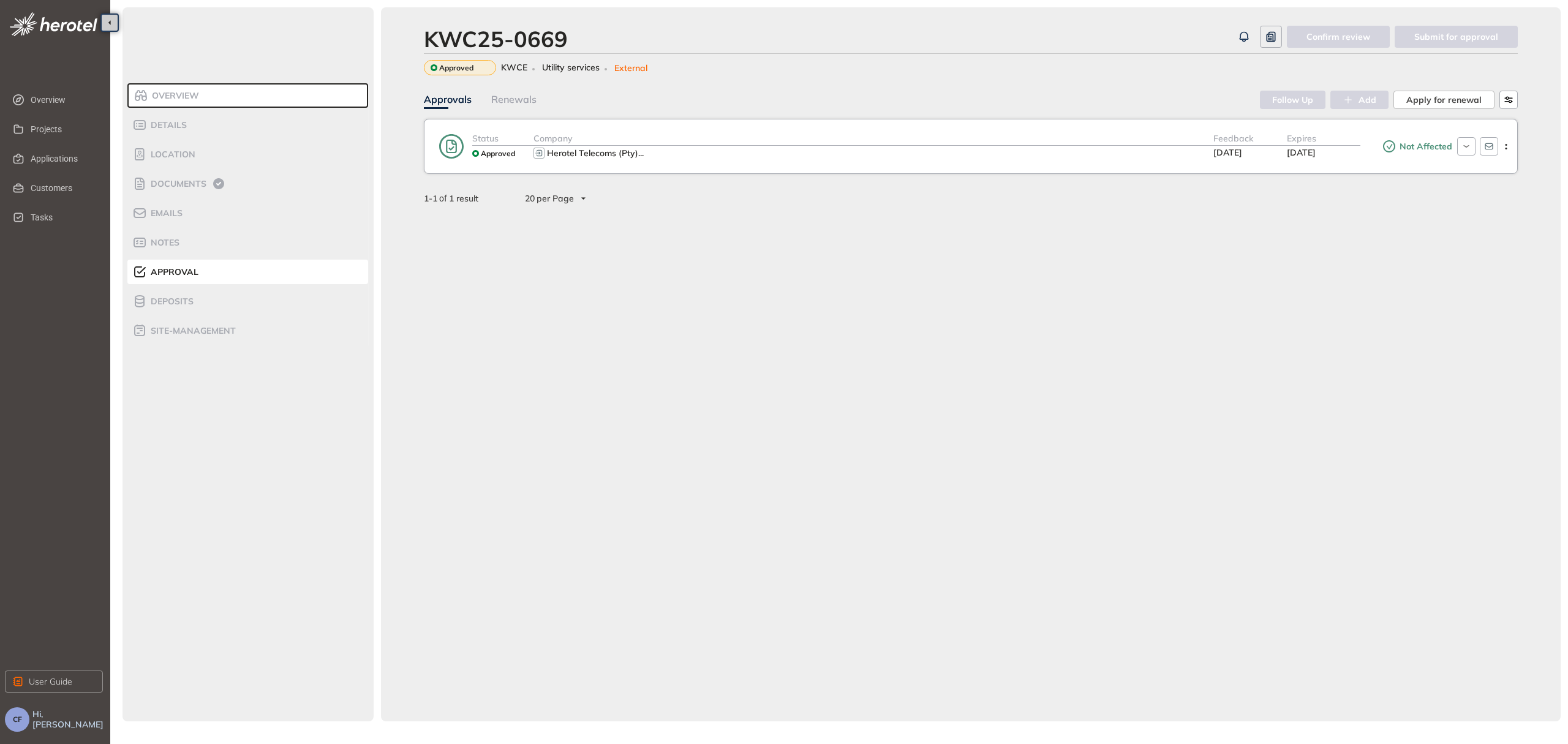
click at [620, 170] on div "Status Approved Company Herotel Telecoms (Pty) ... Feedback [DATE] Expires [DAT…" at bounding box center [970, 147] width 1094 height 55
click at [639, 161] on div "Status Approved Company Herotel Telecoms (Pty) ... Feedback [DATE] Expires [DAT…" at bounding box center [970, 147] width 1094 height 55
click at [882, 130] on div "Status Approved Company Herotel Telecoms (Pty) ... Feedback [DATE] Expires [DAT…" at bounding box center [970, 147] width 1094 height 55
click at [912, 142] on div "Company" at bounding box center [873, 139] width 680 height 14
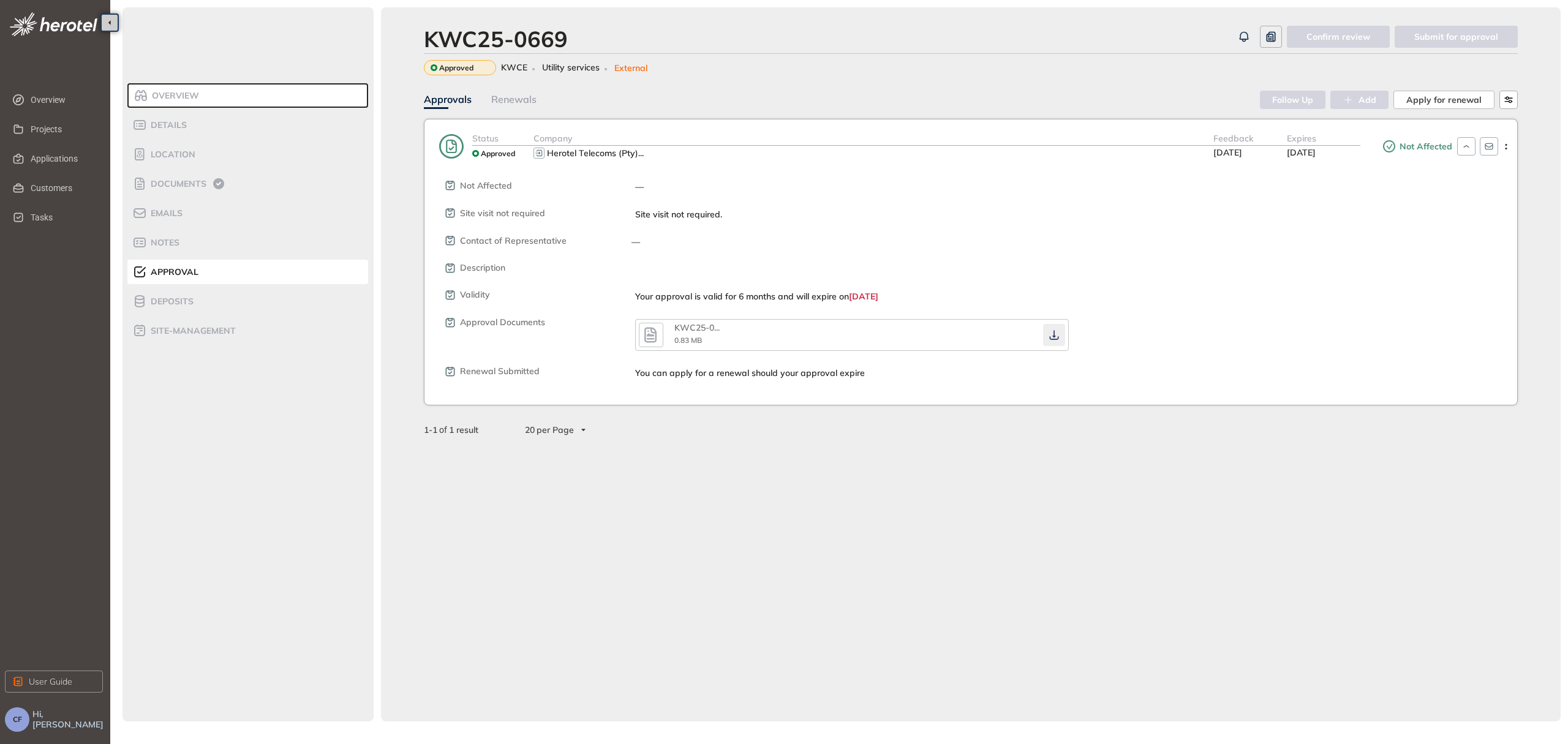
click at [1053, 332] on icon "button" at bounding box center [1053, 334] width 9 height 9
click at [177, 186] on span "Documents" at bounding box center [176, 184] width 60 height 10
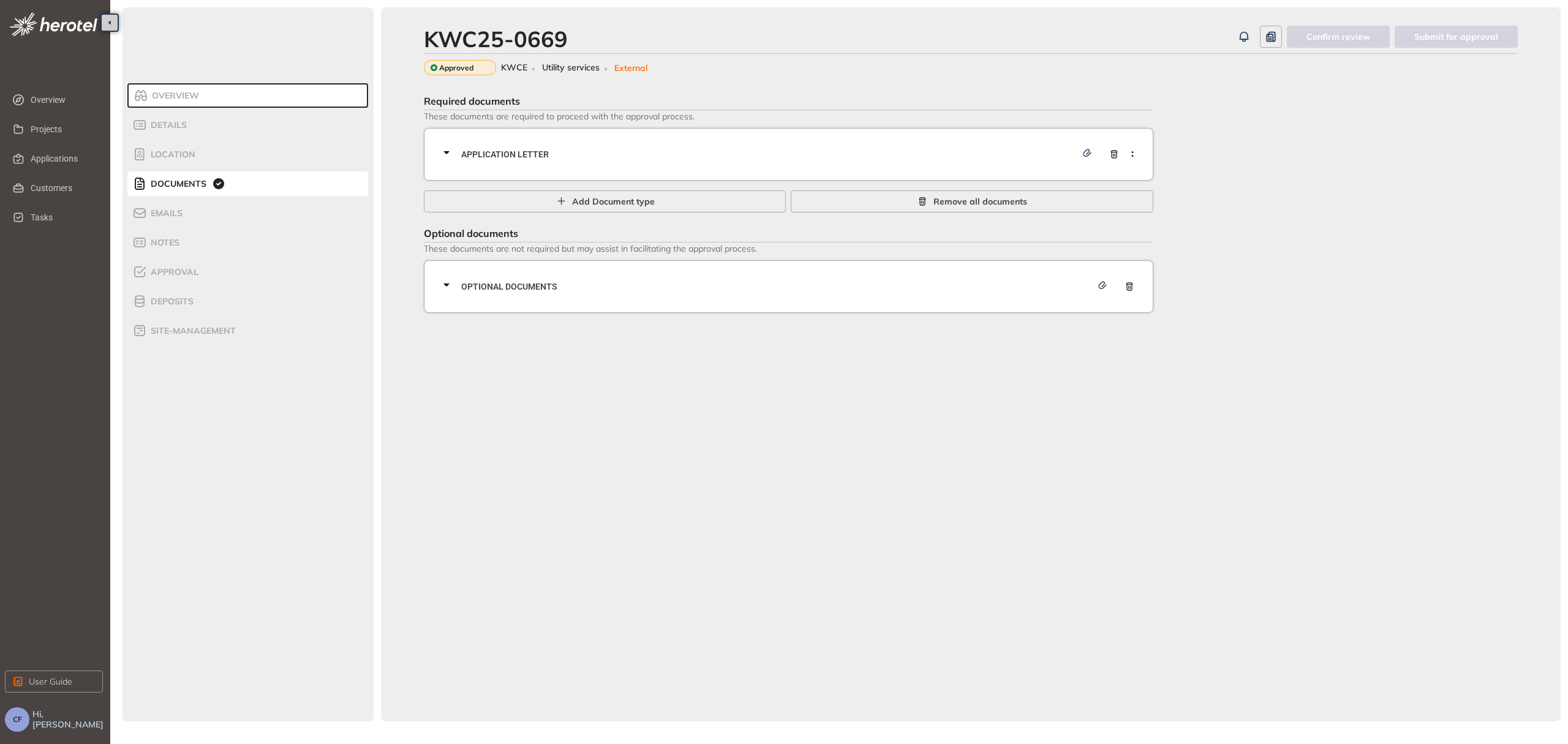
click at [479, 147] on span "Application letter" at bounding box center [768, 154] width 615 height 14
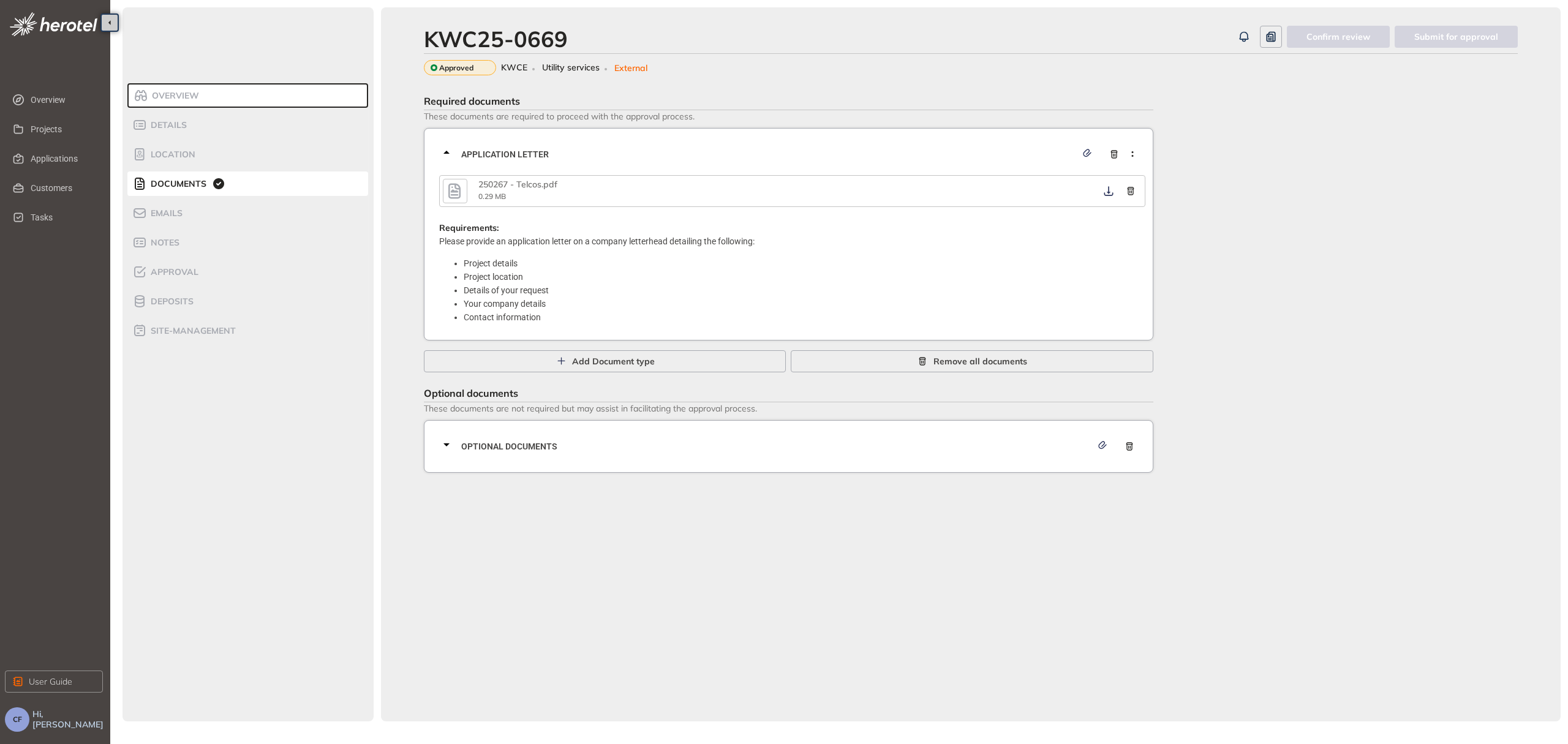
click at [451, 187] on icon "button" at bounding box center [454, 191] width 18 height 22
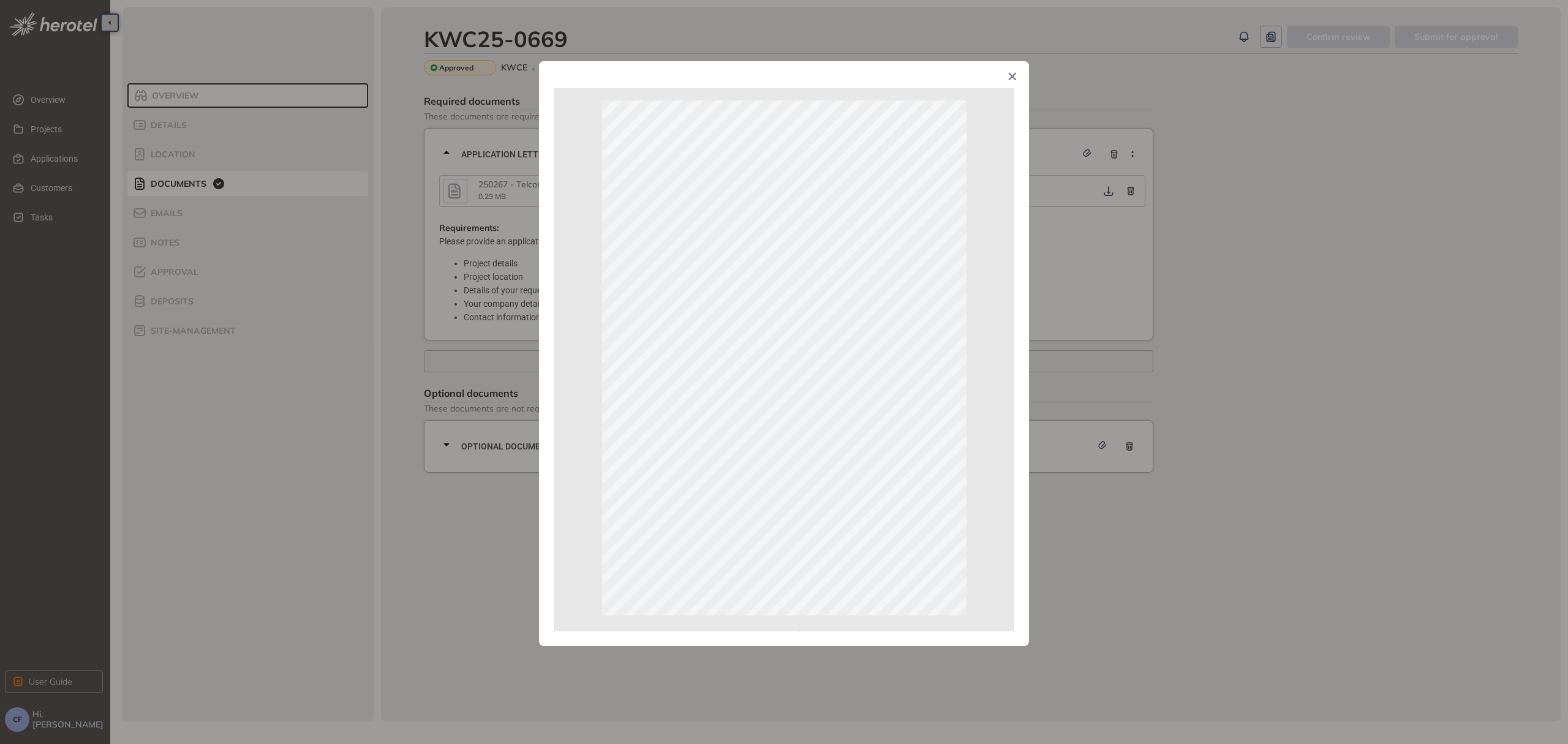
click at [1012, 72] on span "Close" at bounding box center [1013, 78] width 33 height 33
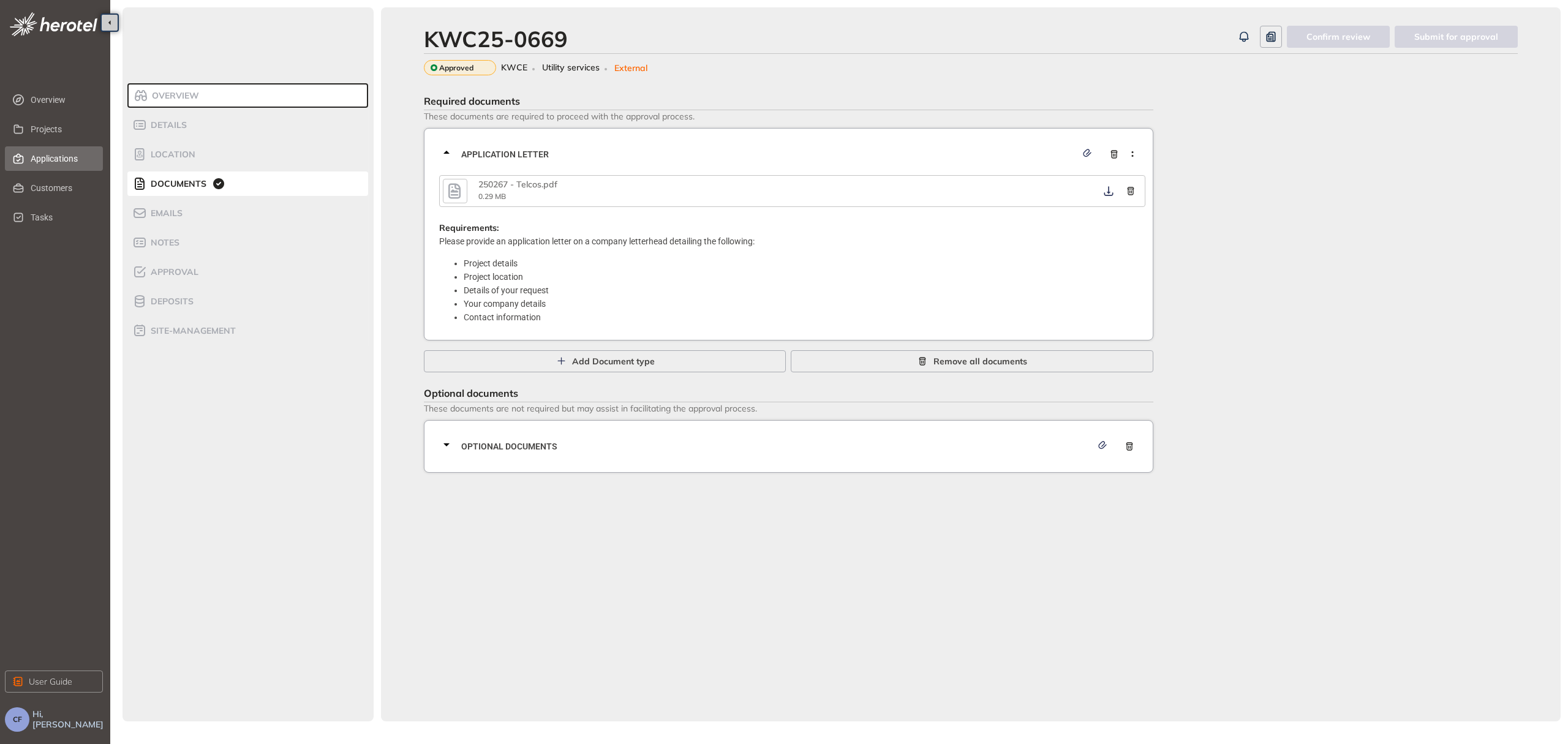
click at [60, 164] on span "Applications" at bounding box center [62, 159] width 62 height 24
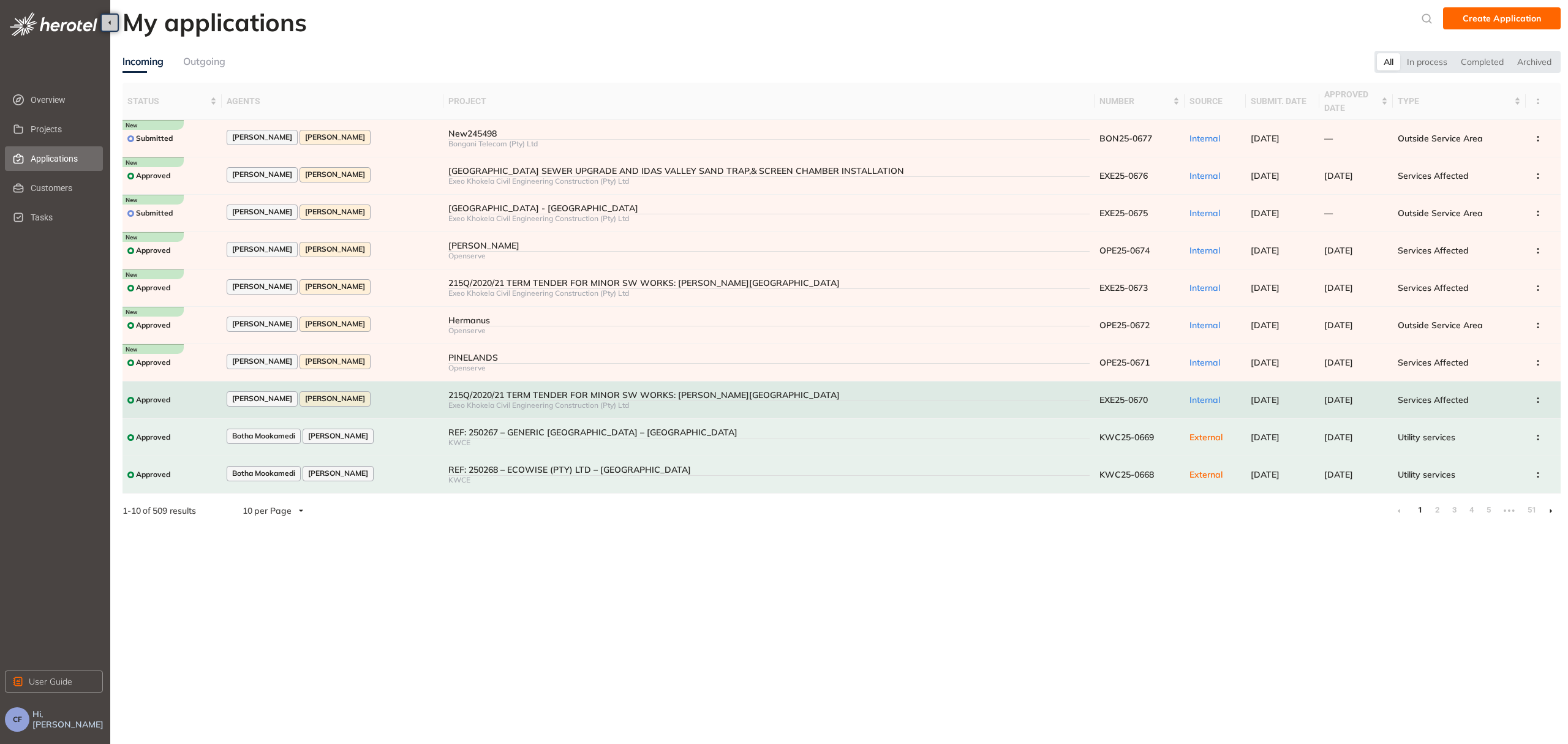
click at [721, 392] on div "215Q/2020/21 TERM TENDER FOR MINOR SW WORKS: [PERSON_NAME][GEOGRAPHIC_DATA]" at bounding box center [768, 395] width 641 height 10
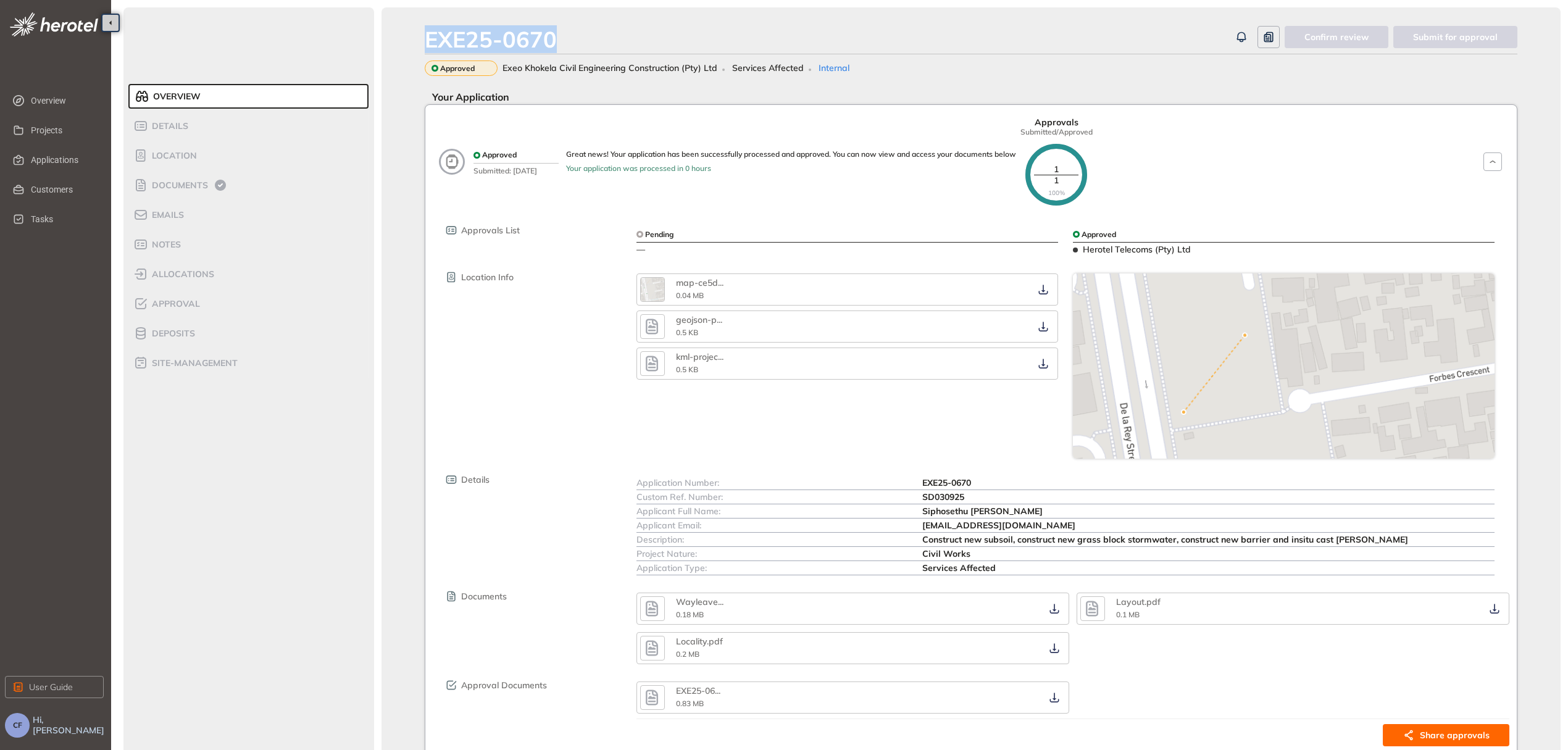
drag, startPoint x: 568, startPoint y: 36, endPoint x: 420, endPoint y: 50, distance: 148.7
click at [420, 50] on div "EXE25-0670 Confirm review Submit for approval Approved Exeo Khokela Civil Engin…" at bounding box center [971, 408] width 1179 height 800
copy div "EXE25-0670"
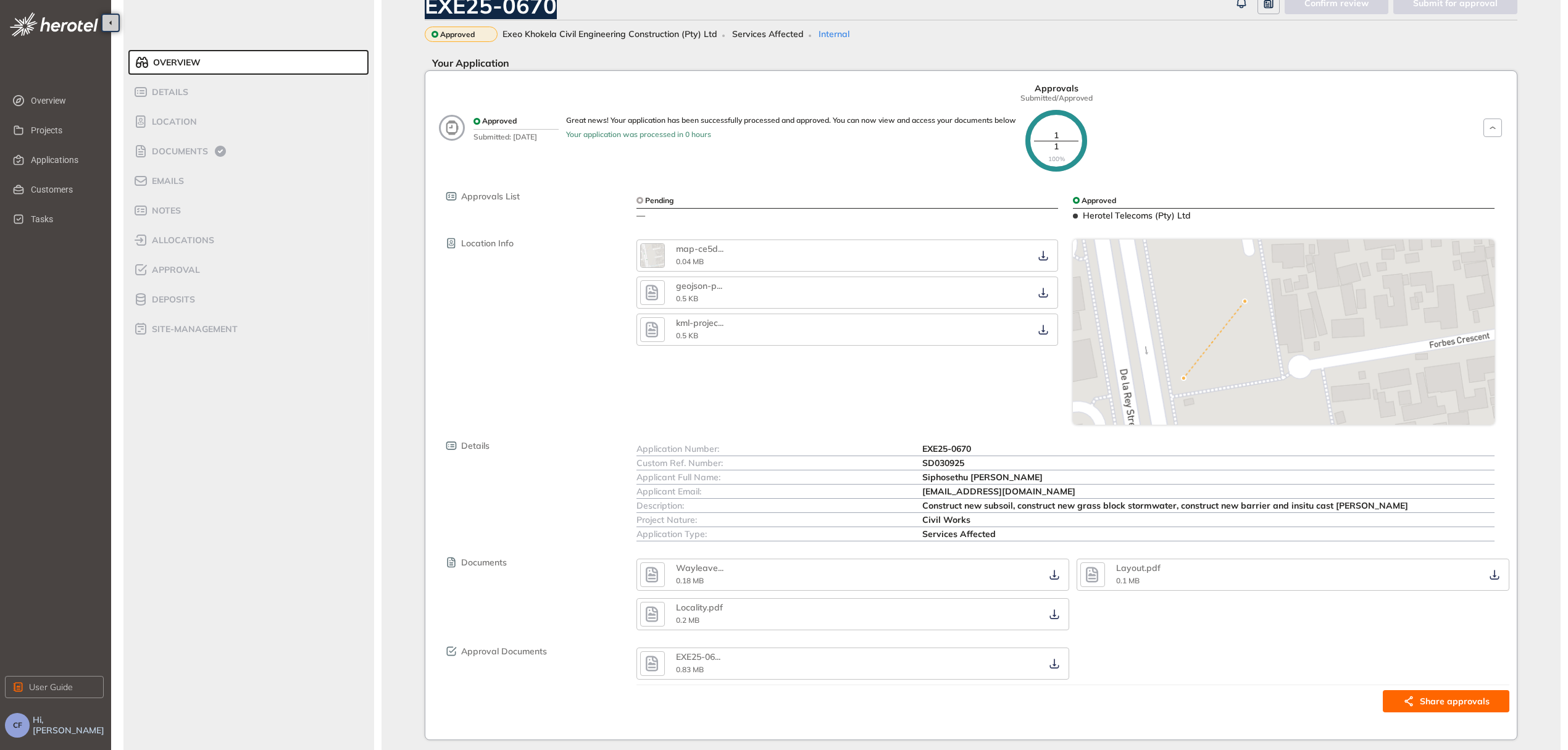
scroll to position [62, 0]
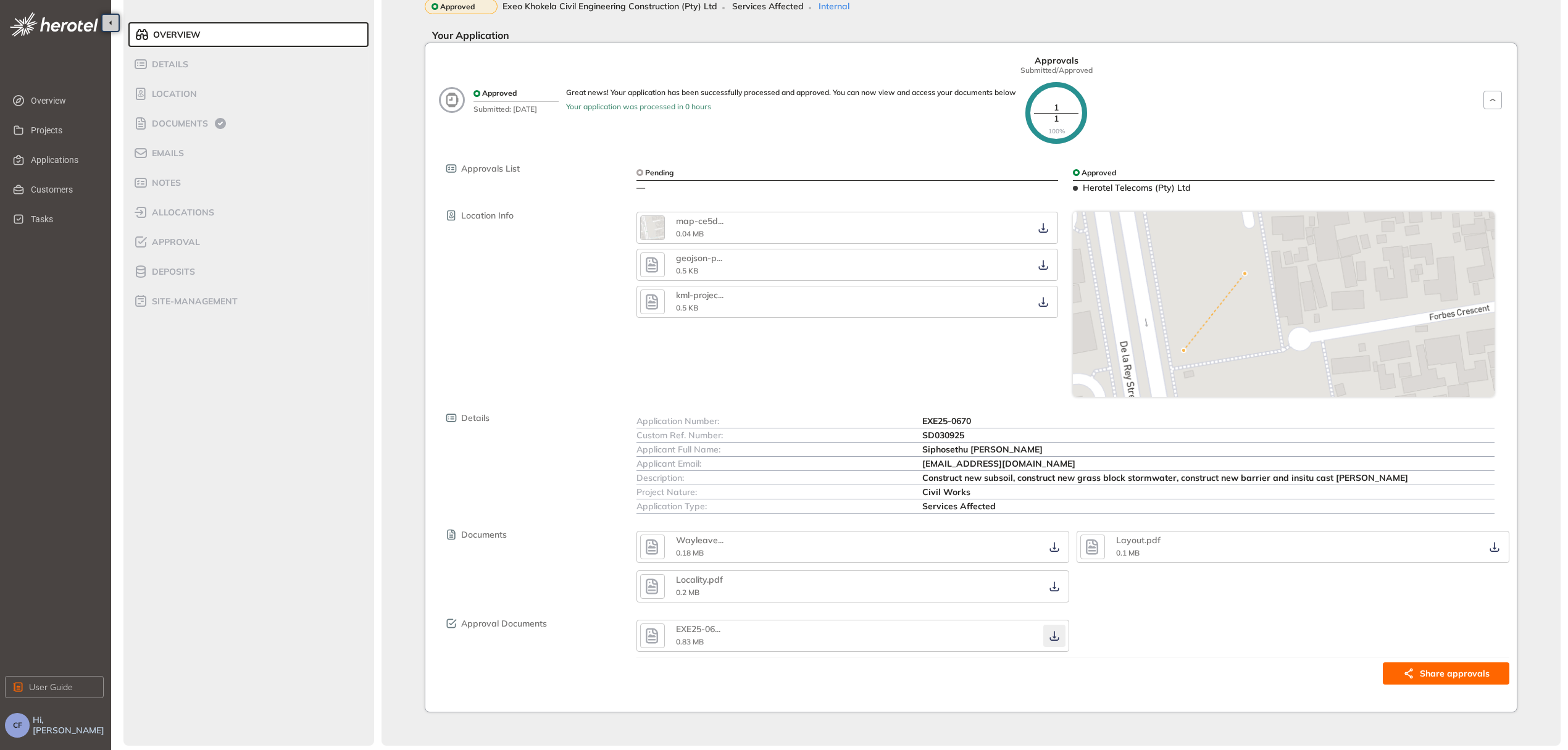
click at [1063, 634] on button "button" at bounding box center [1054, 636] width 23 height 23
click at [1057, 541] on icon "button" at bounding box center [1054, 546] width 12 height 10
click at [1058, 581] on icon "button" at bounding box center [1054, 586] width 12 height 10
click at [1491, 543] on icon "button" at bounding box center [1494, 546] width 12 height 10
click at [657, 537] on icon "button" at bounding box center [651, 547] width 18 height 23
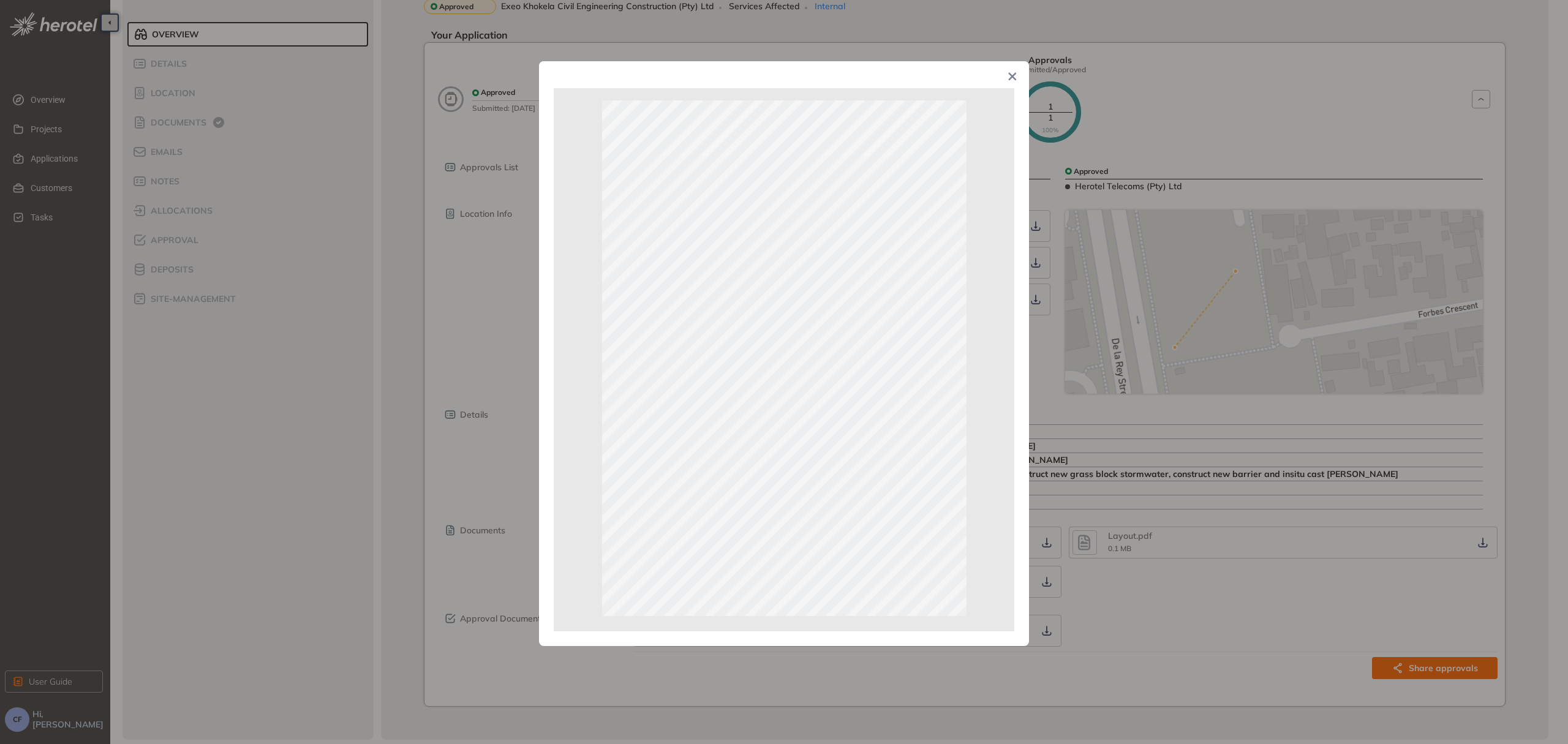
click at [1140, 613] on div "Page 1 of 1" at bounding box center [784, 372] width 1568 height 744
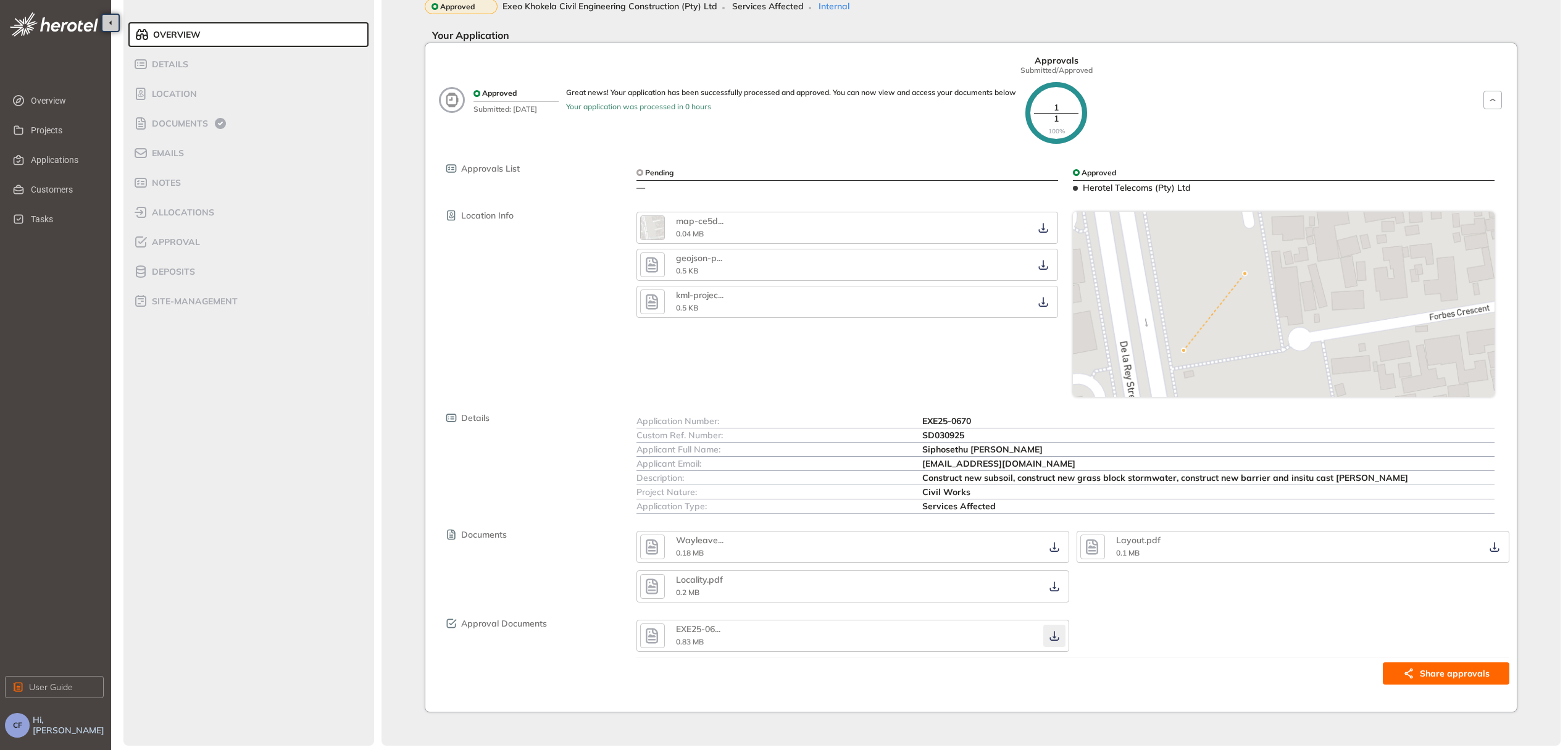
click at [1061, 629] on button "button" at bounding box center [1054, 636] width 23 height 23
click at [1051, 631] on icon "button" at bounding box center [1054, 635] width 12 height 10
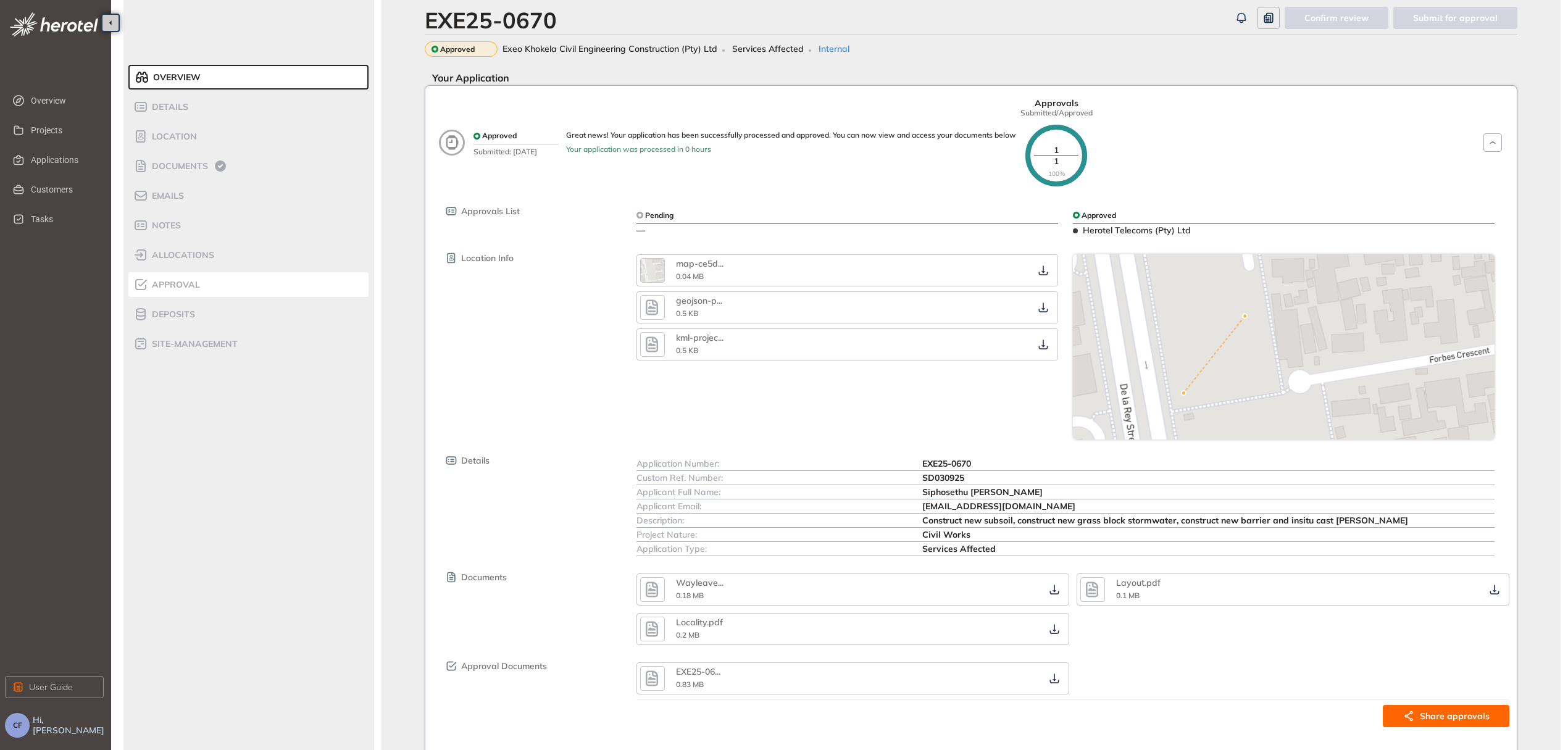
scroll to position [0, 0]
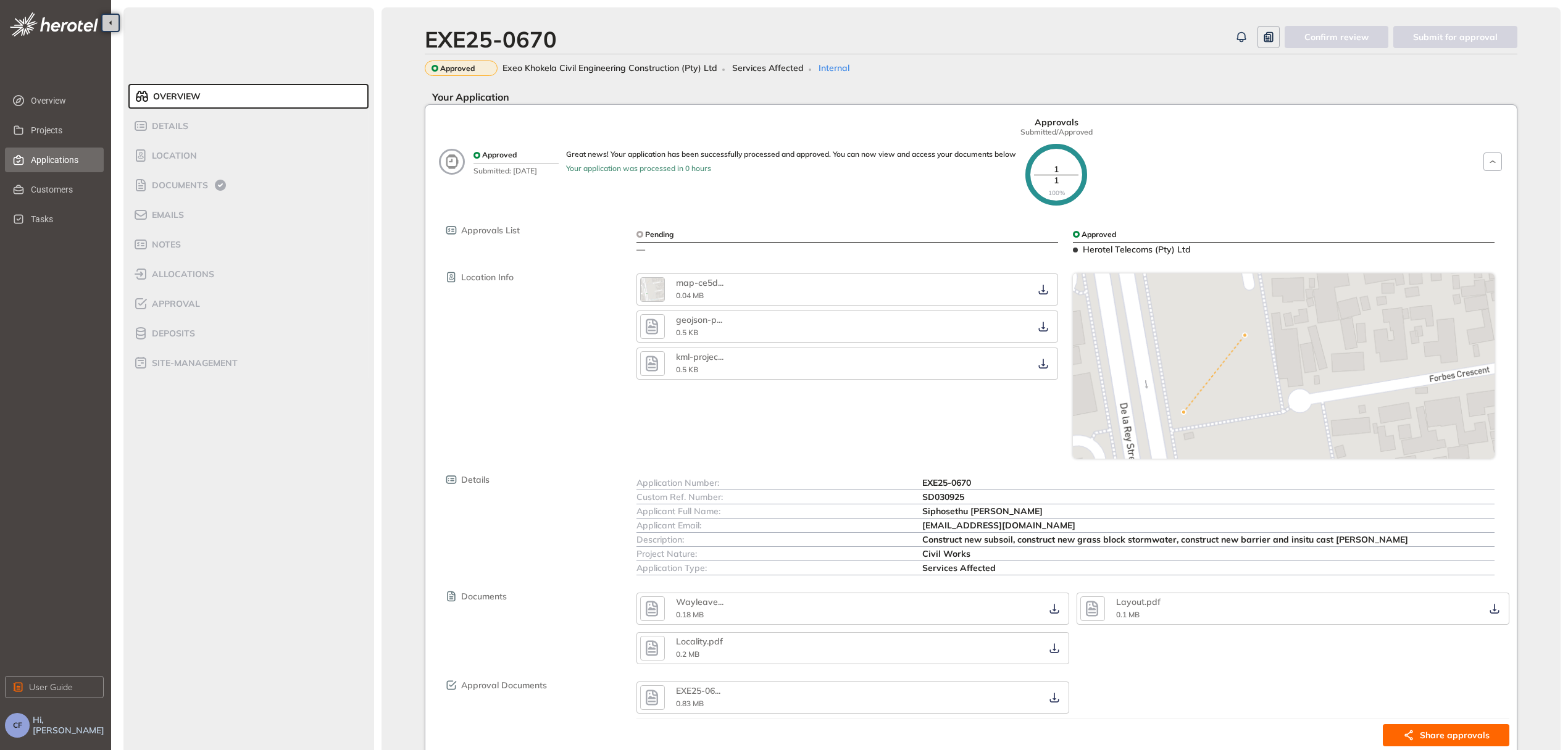
click at [56, 164] on span "Applications" at bounding box center [63, 160] width 63 height 24
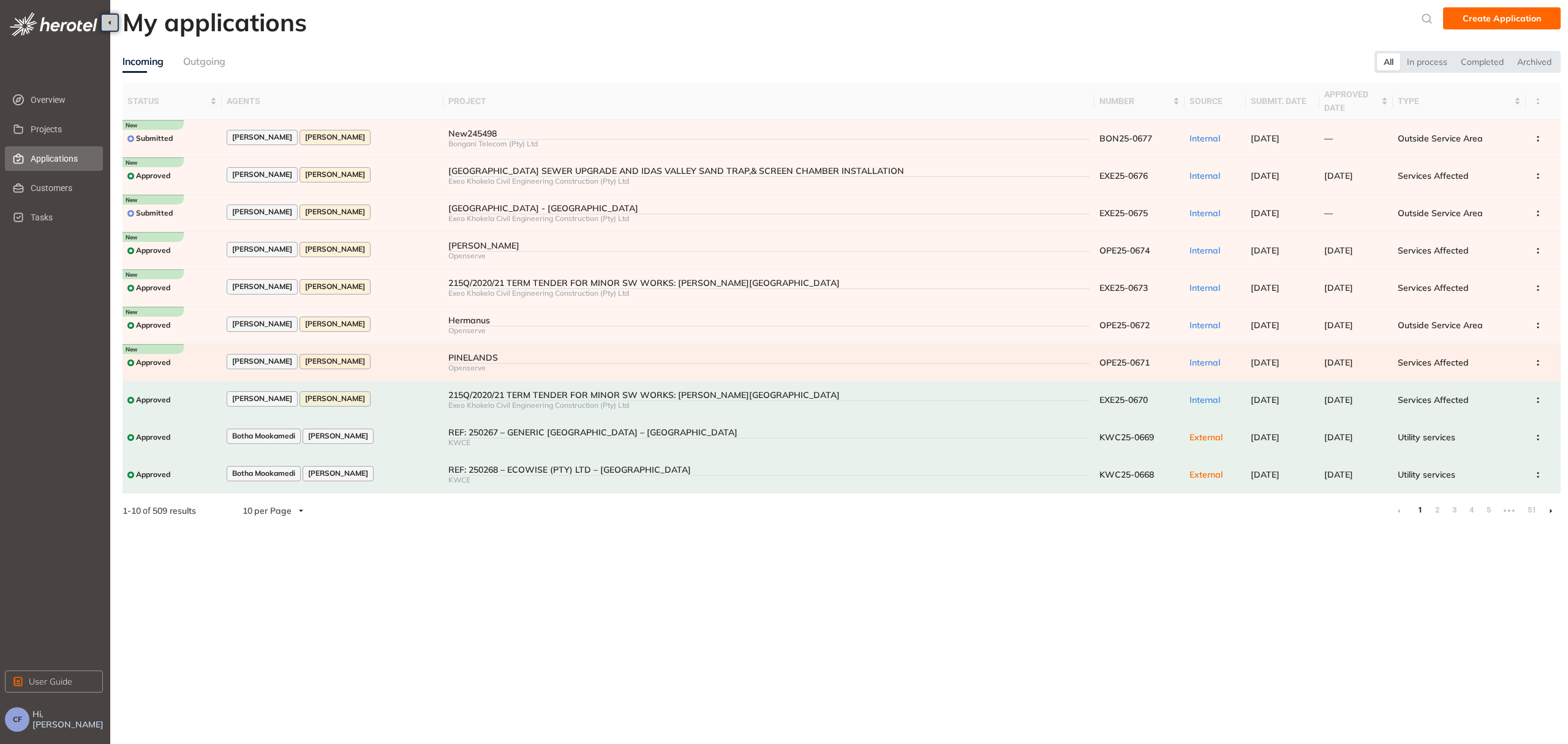
click at [461, 354] on div "PINELANDS" at bounding box center [768, 358] width 641 height 10
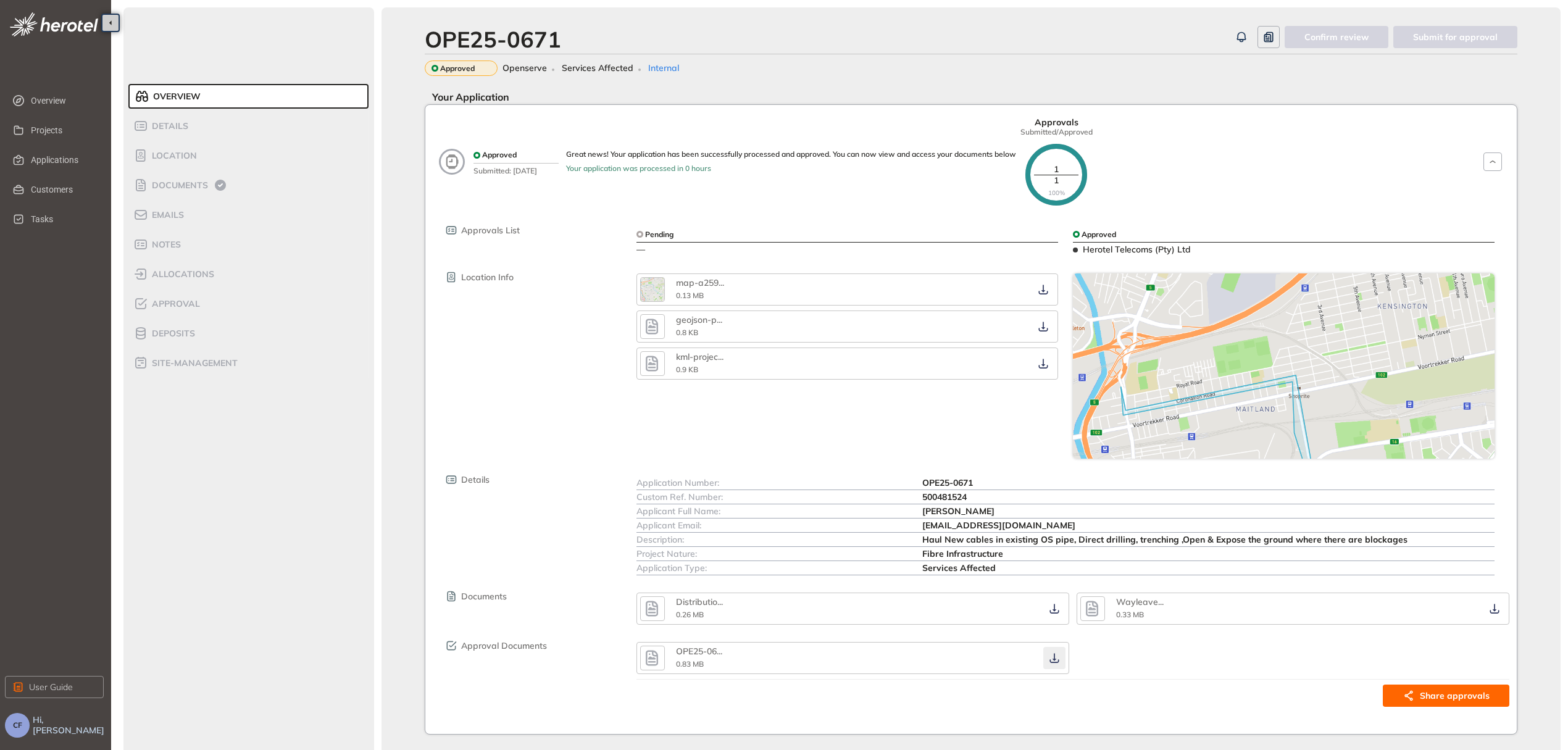
click at [1057, 656] on icon "button" at bounding box center [1054, 657] width 12 height 10
click at [1055, 604] on icon "button" at bounding box center [1053, 608] width 10 height 10
click at [1492, 603] on icon "button" at bounding box center [1494, 607] width 12 height 10
click at [657, 605] on icon "button" at bounding box center [652, 609] width 12 height 16
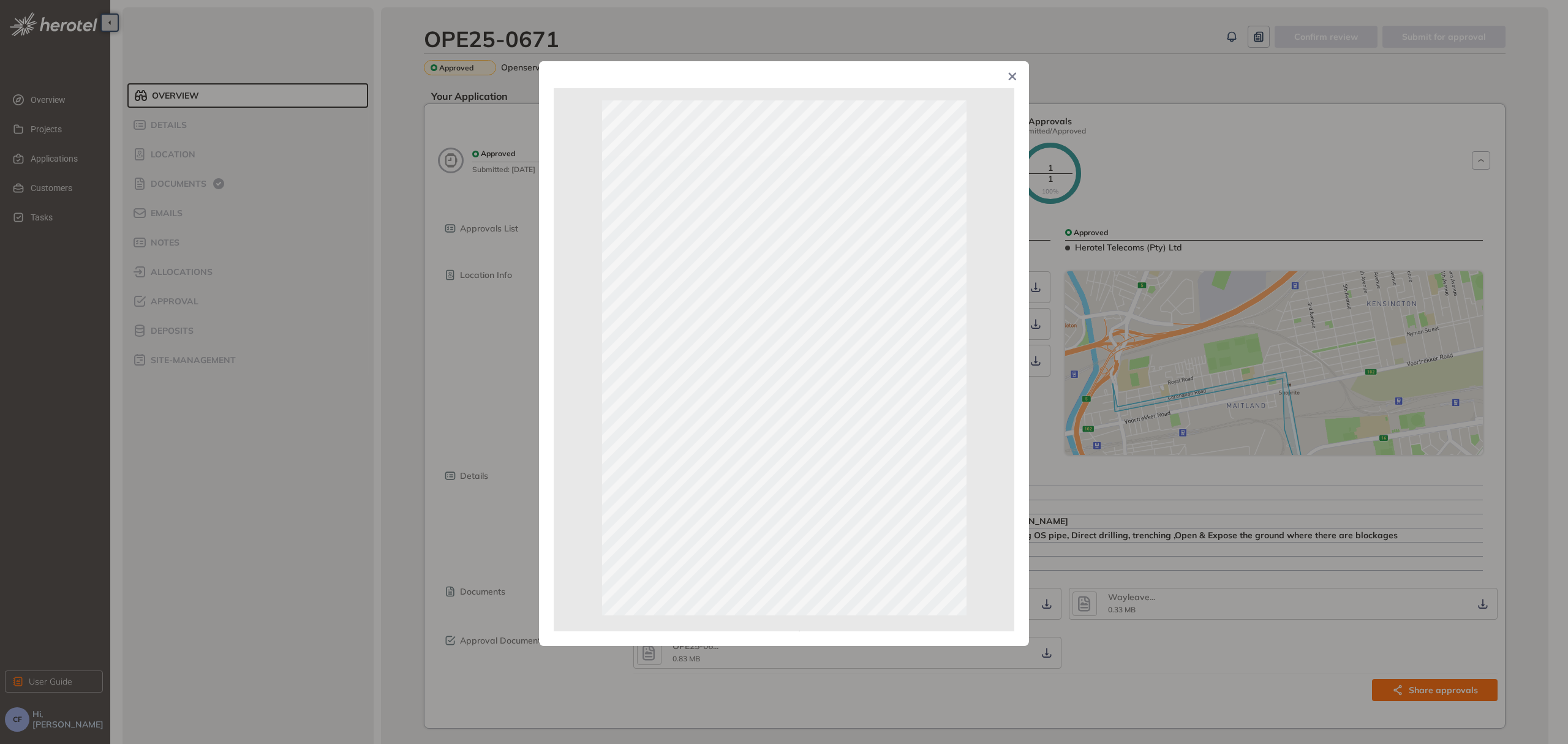
click at [1018, 75] on span "Close" at bounding box center [1013, 78] width 33 height 33
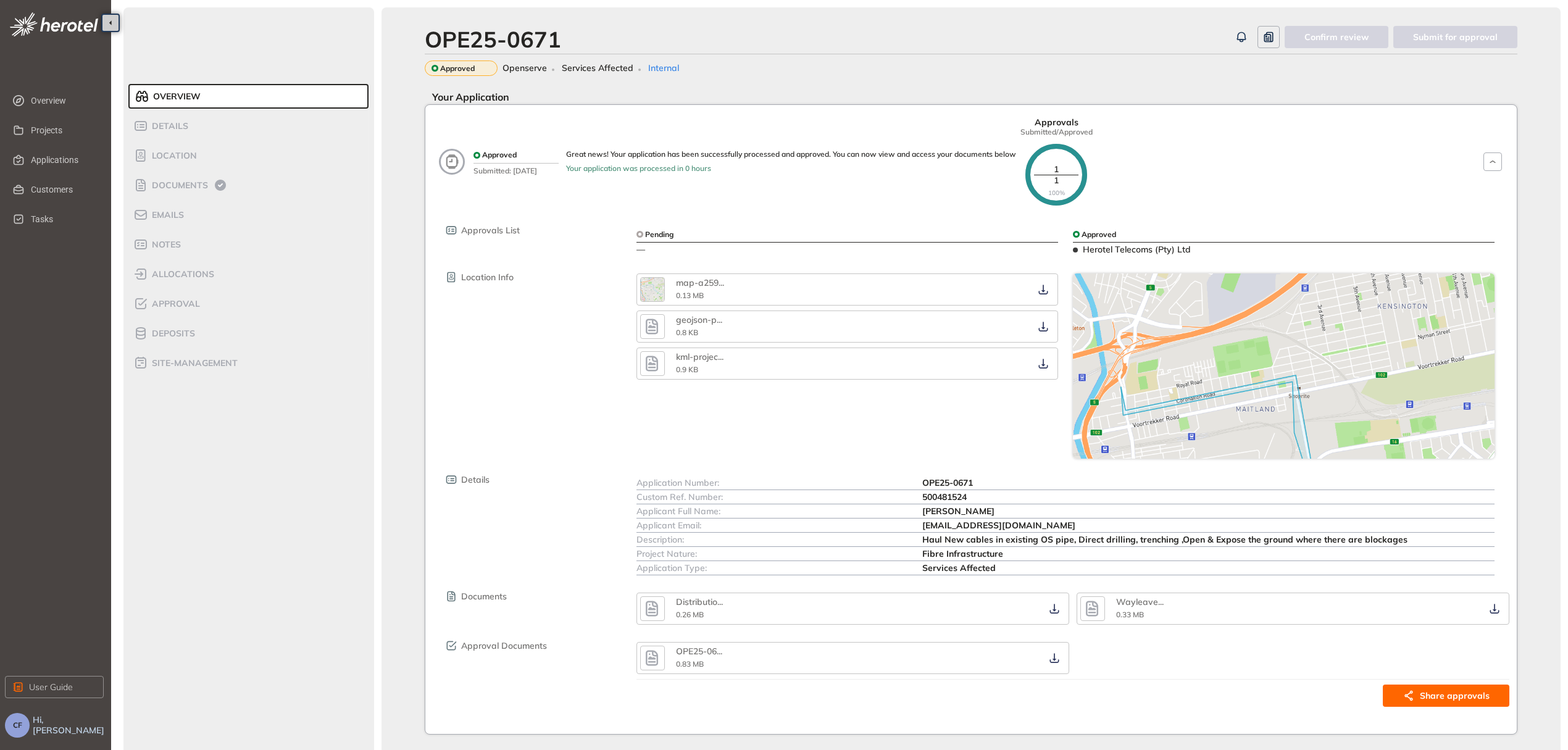
click at [548, 43] on div "OPE25-0671" at bounding box center [493, 39] width 136 height 27
click at [53, 162] on span "Applications" at bounding box center [63, 160] width 63 height 24
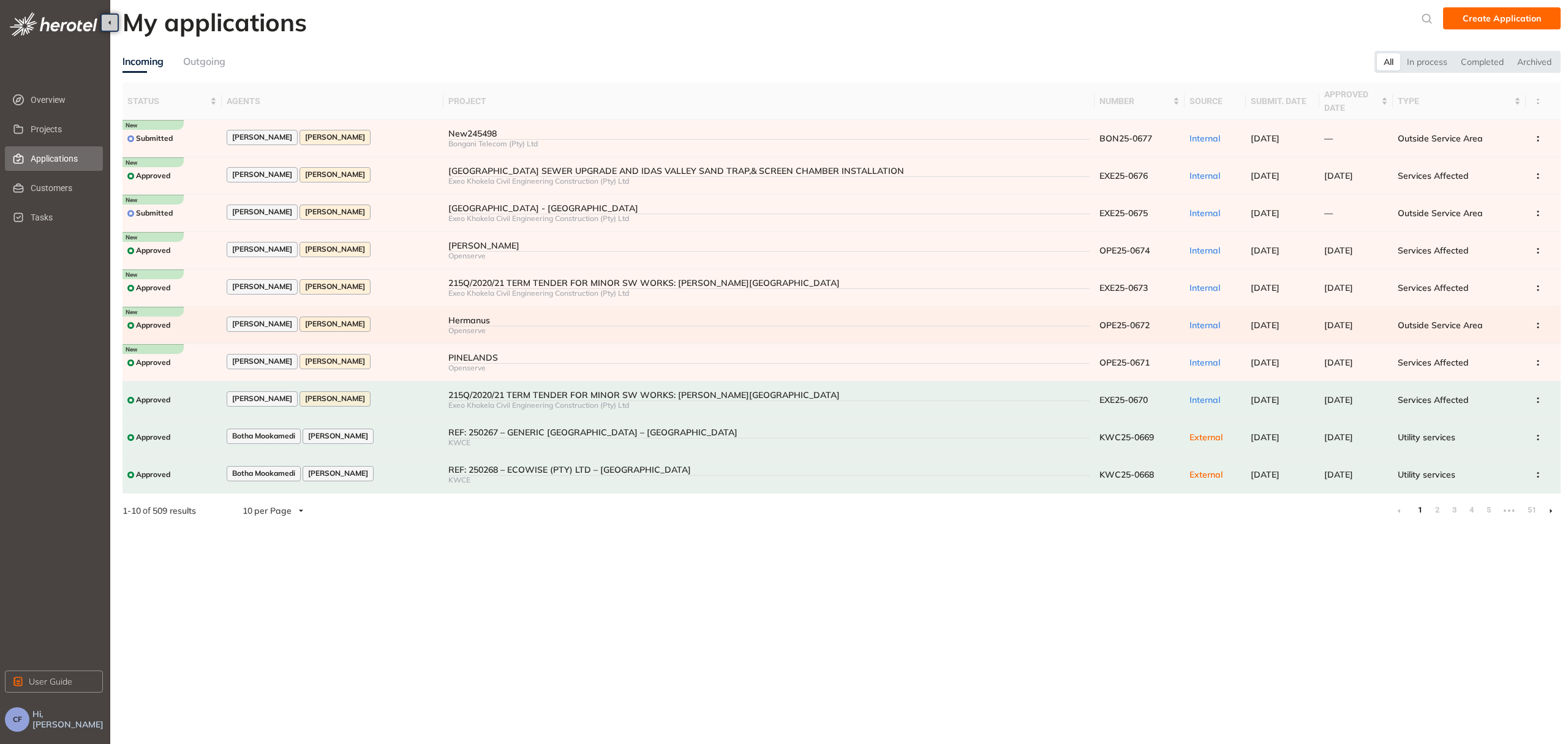
click at [692, 316] on div "Hermanus" at bounding box center [768, 321] width 641 height 10
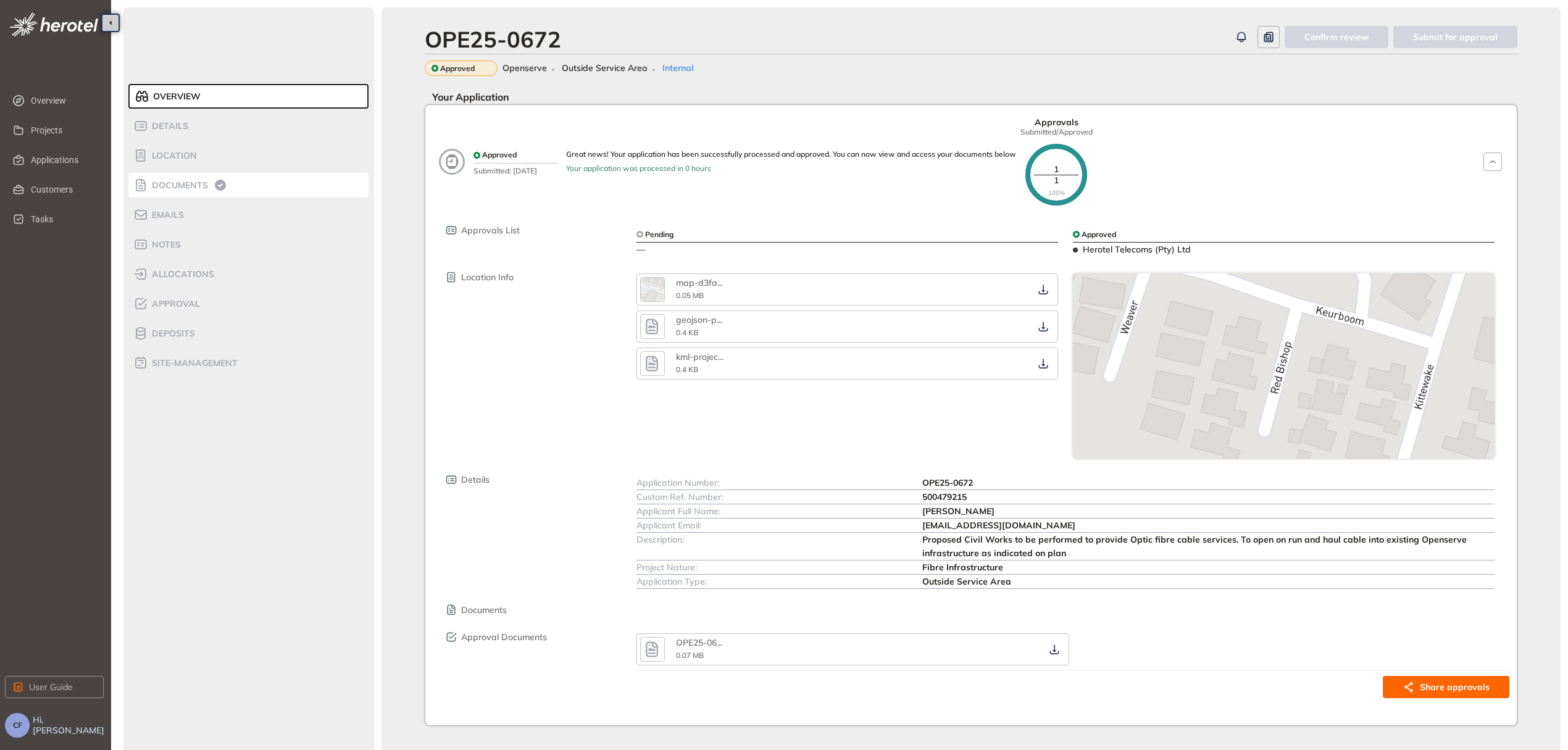
click at [193, 186] on span "Documents" at bounding box center [177, 185] width 60 height 10
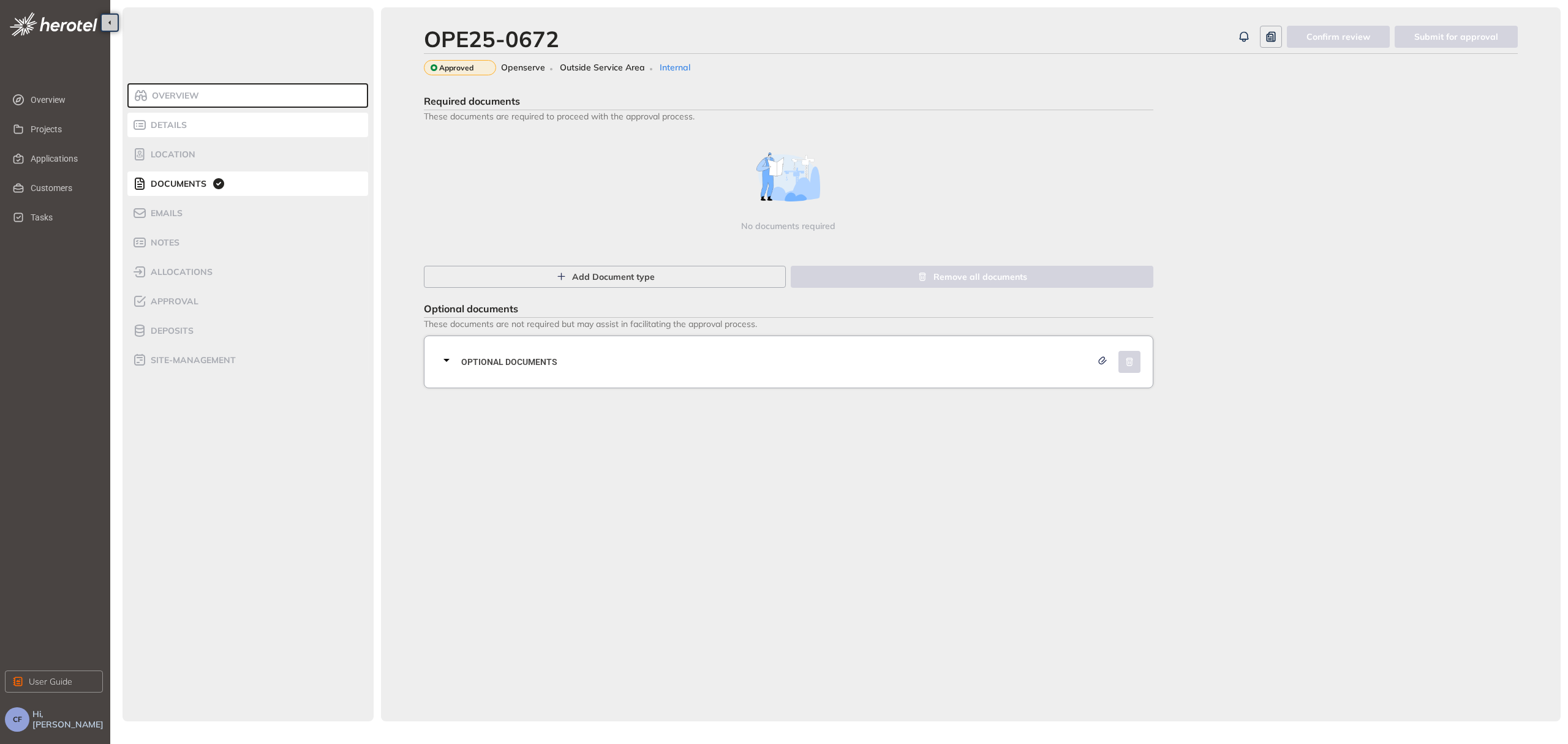
click at [193, 123] on div "Details" at bounding box center [184, 124] width 104 height 15
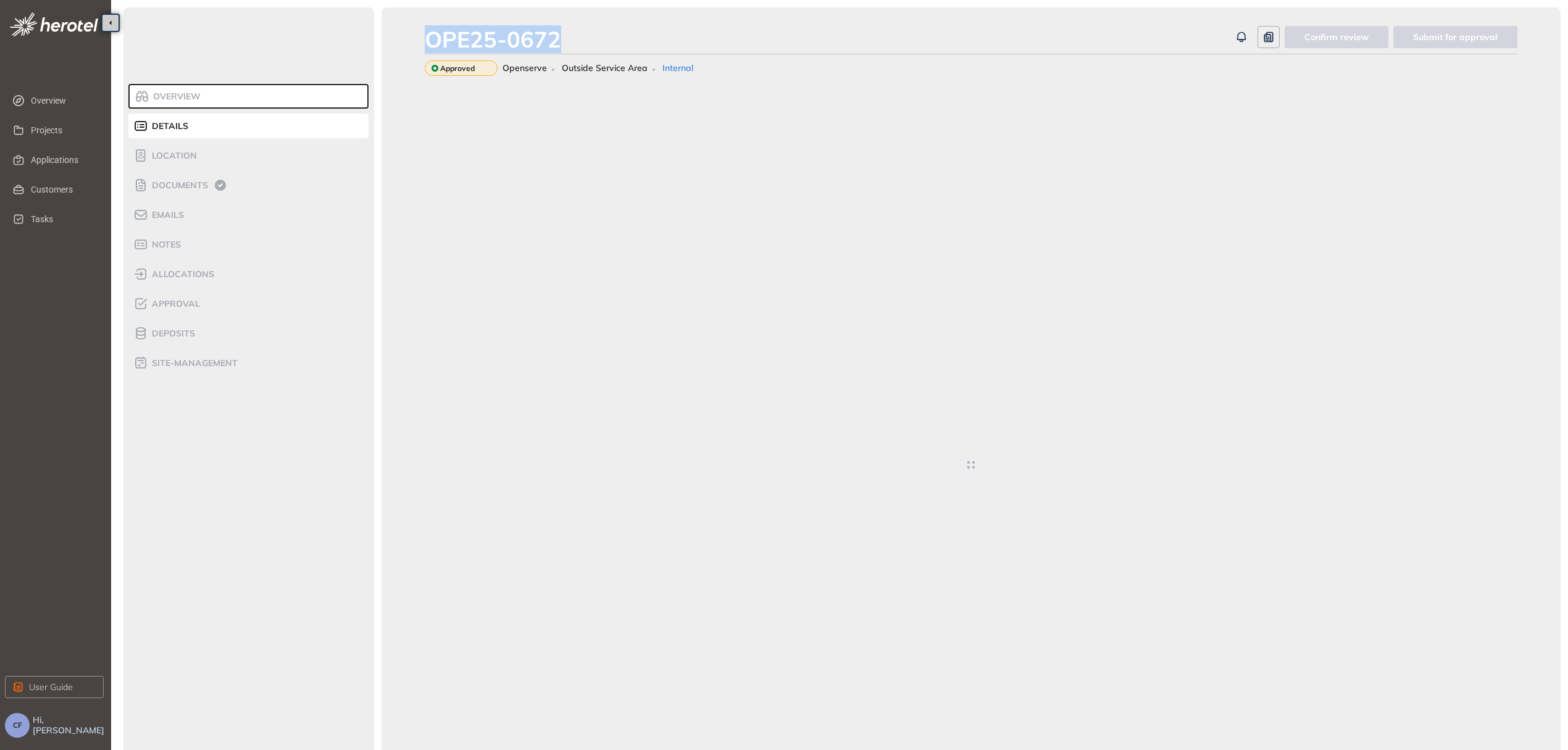
drag, startPoint x: 565, startPoint y: 39, endPoint x: 418, endPoint y: 38, distance: 147.0
click at [418, 38] on div "OPE25-0672 Confirm review Submit for approval Approved Openserve Outside Servic…" at bounding box center [971, 434] width 1179 height 852
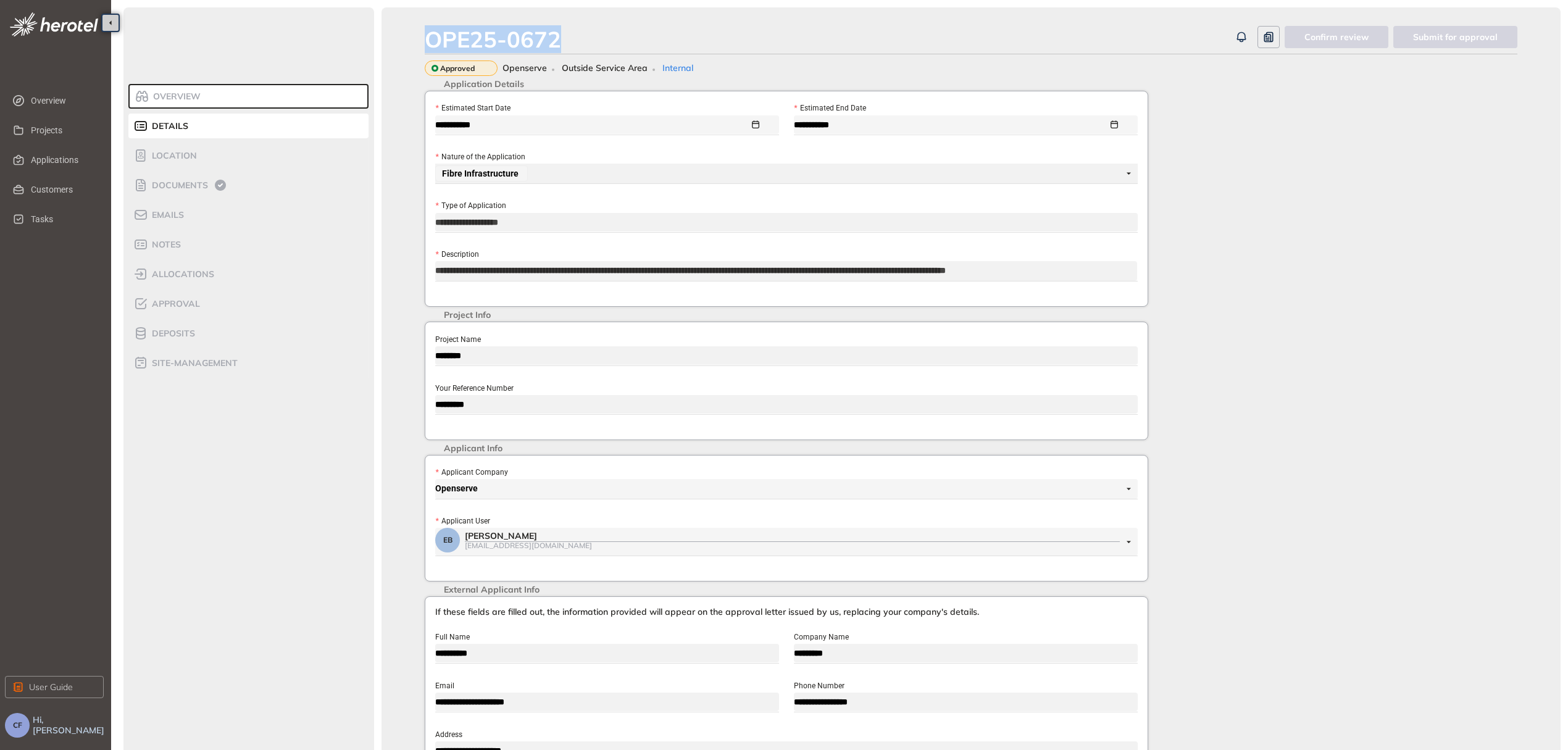
copy div "OPE25-0672"
click at [216, 153] on div "Location" at bounding box center [185, 155] width 105 height 15
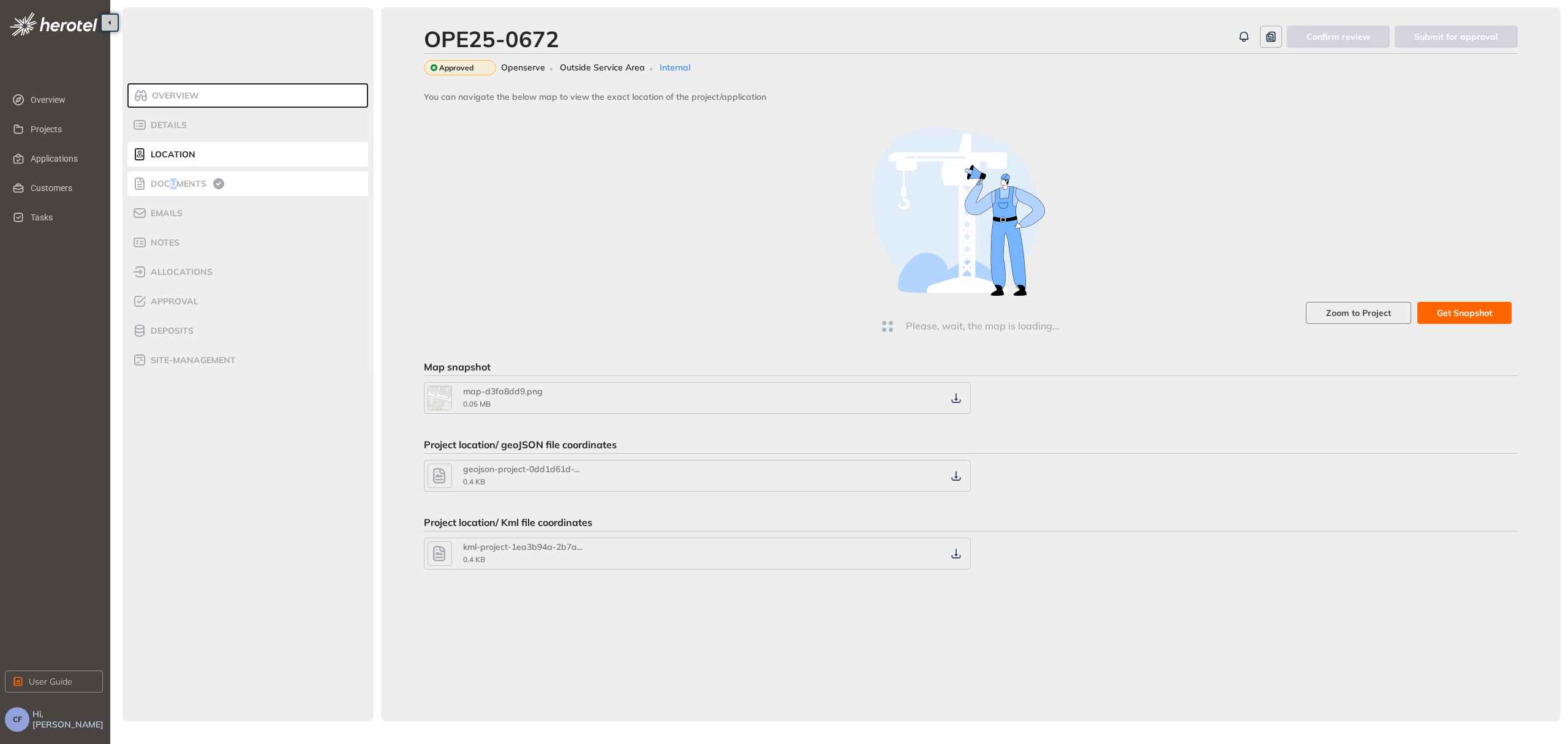
click at [172, 178] on span "Documents" at bounding box center [176, 184] width 60 height 10
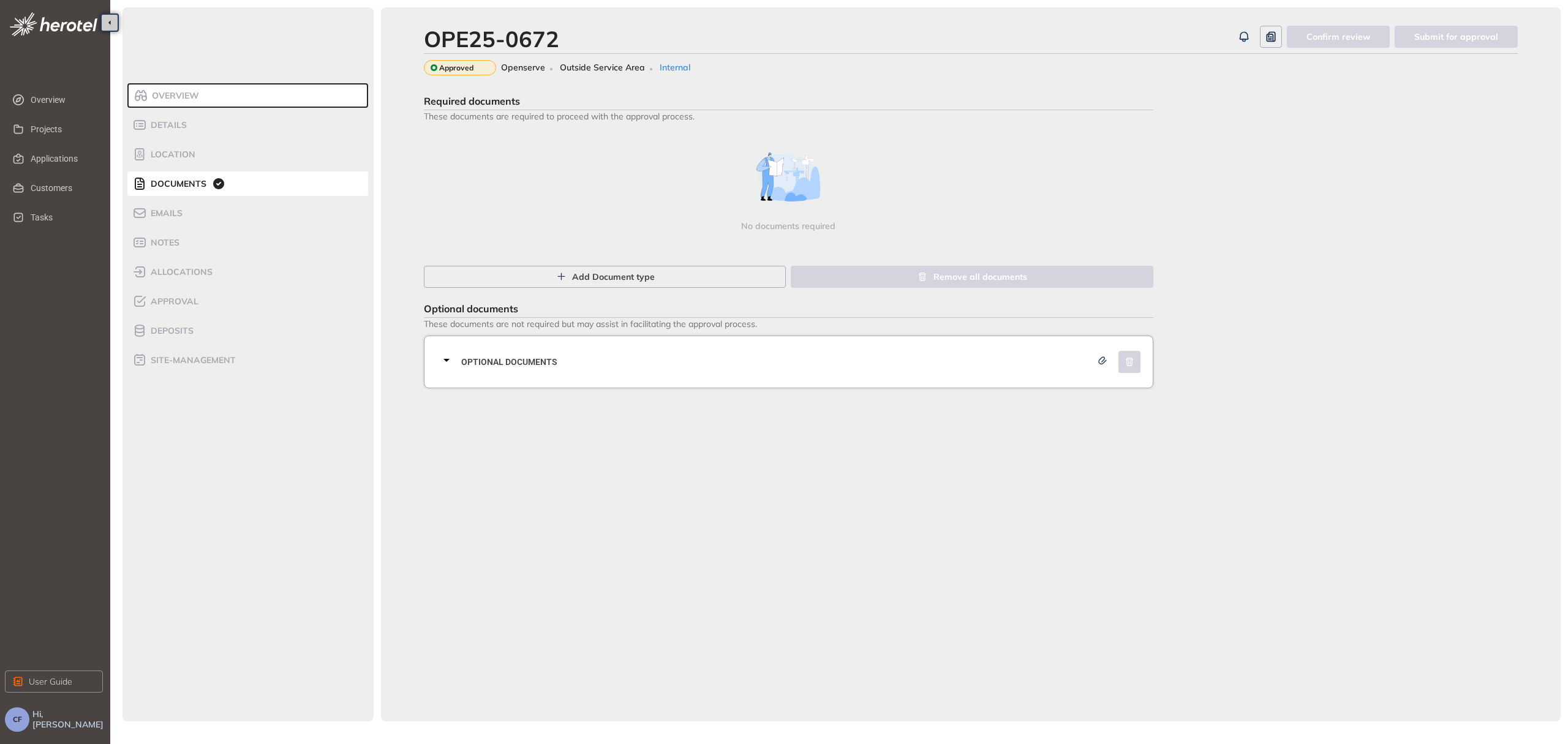
click at [546, 358] on span "Optional documents" at bounding box center [776, 362] width 630 height 14
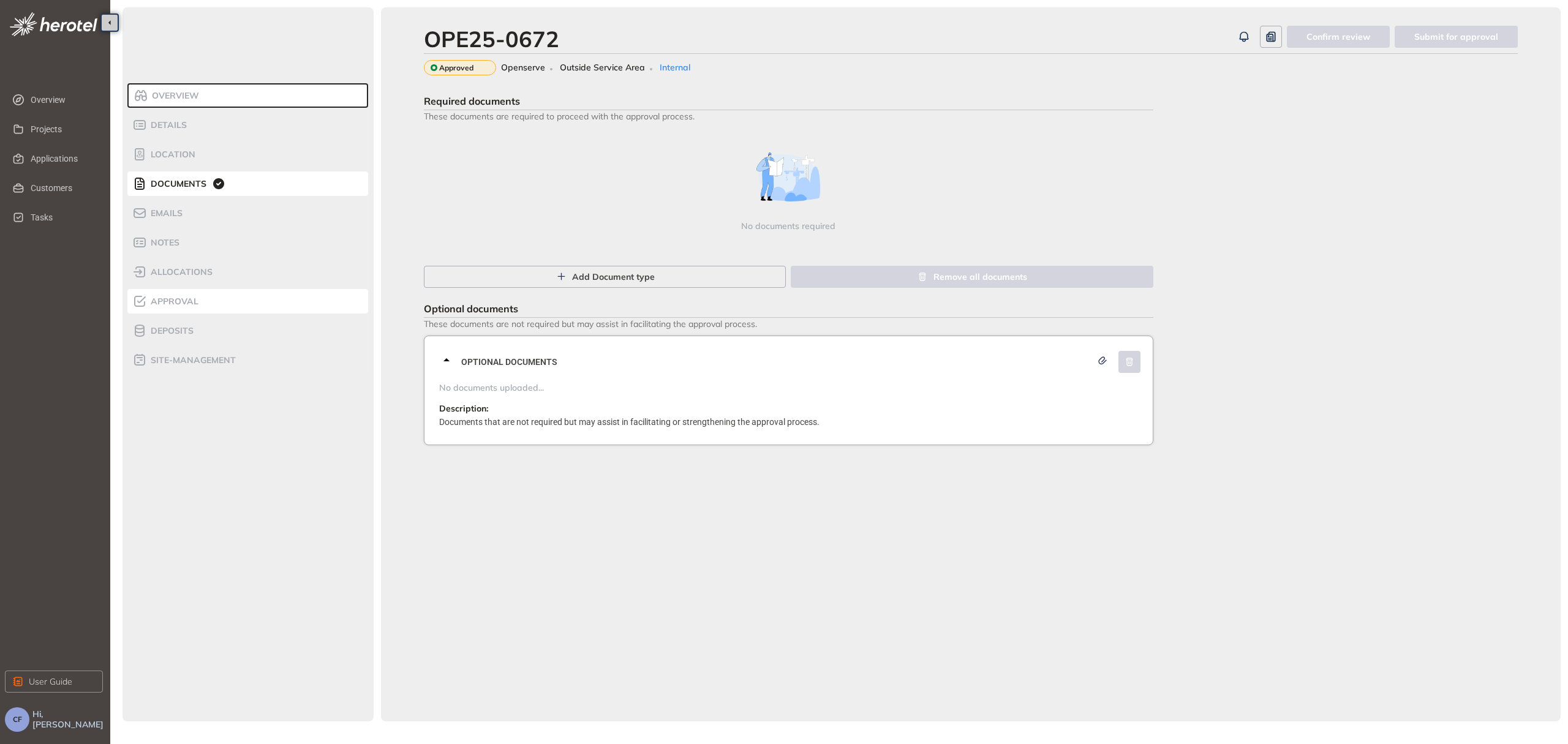
click at [190, 301] on span "Approval" at bounding box center [172, 302] width 52 height 10
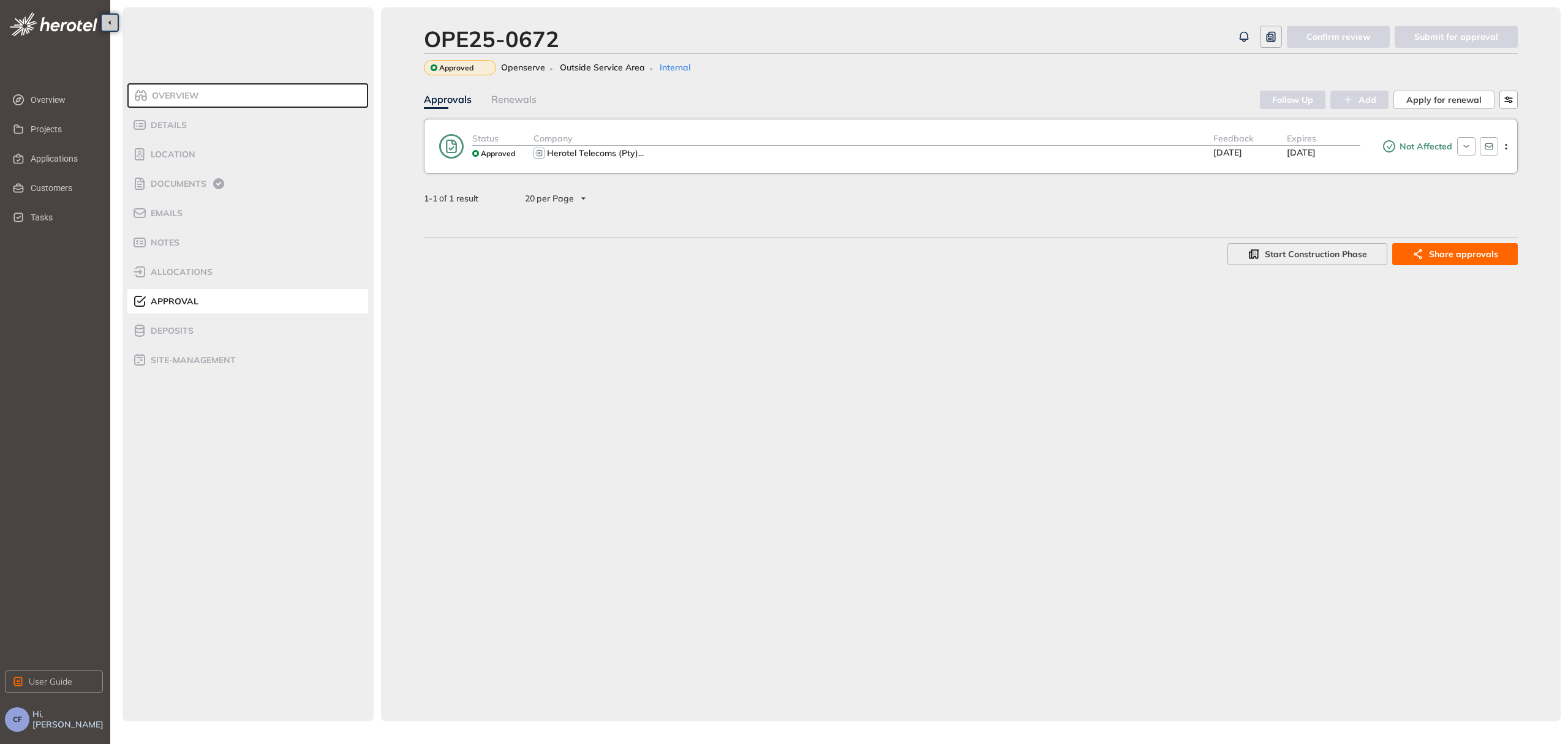
click at [1134, 149] on div "Herotel Telecoms (Pty) ..." at bounding box center [873, 153] width 680 height 15
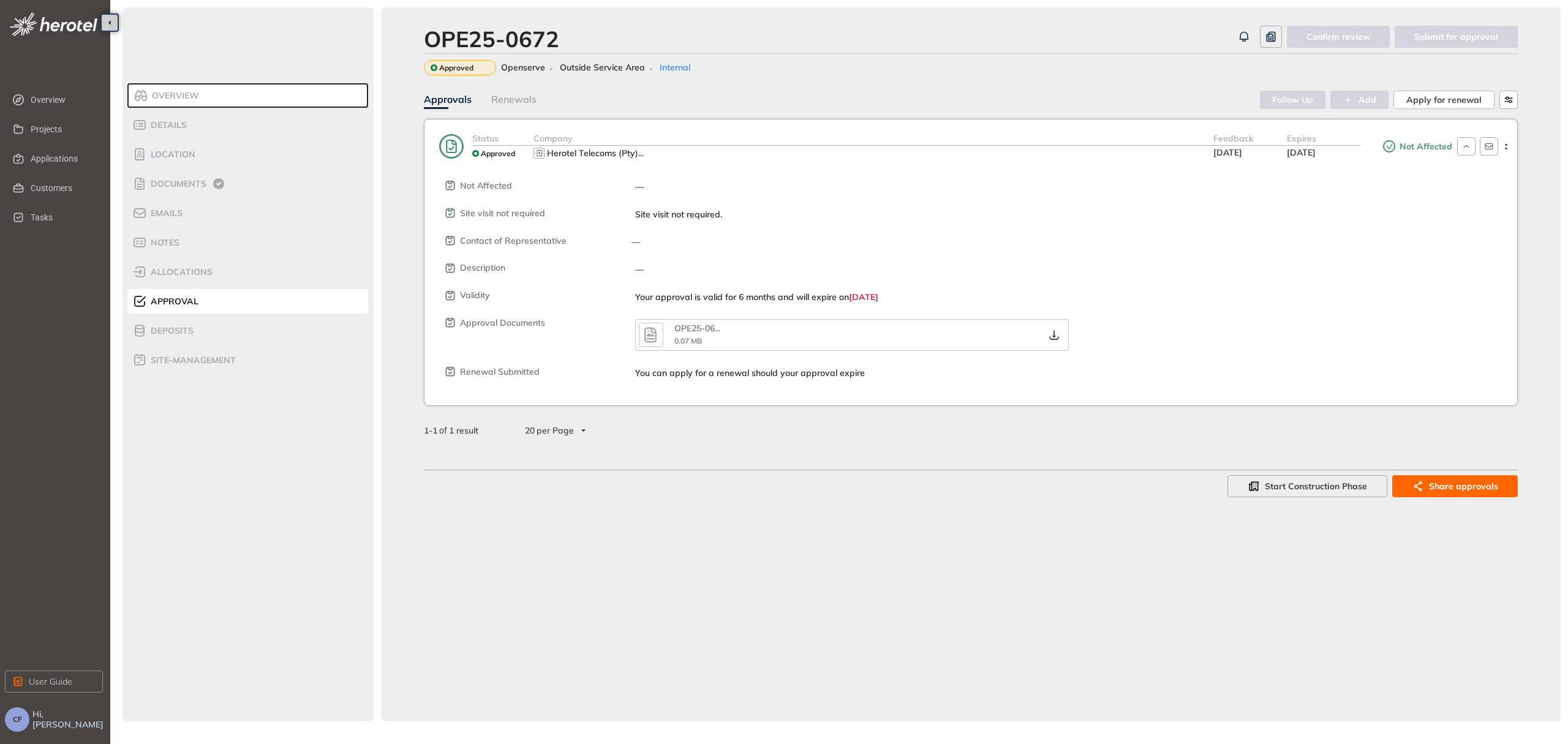
click at [653, 332] on icon "button" at bounding box center [650, 335] width 12 height 16
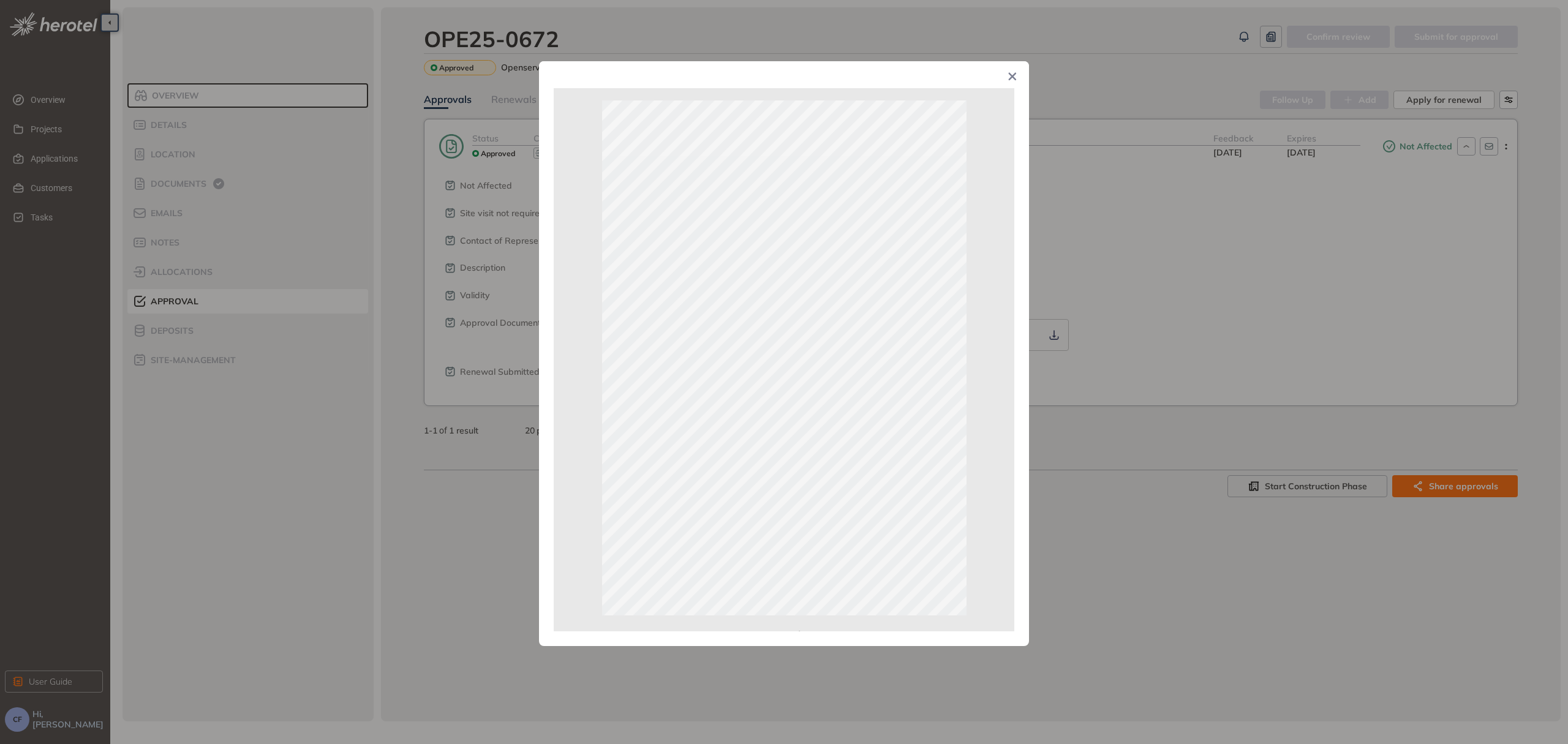
click at [1011, 73] on icon "Close" at bounding box center [1013, 77] width 9 height 9
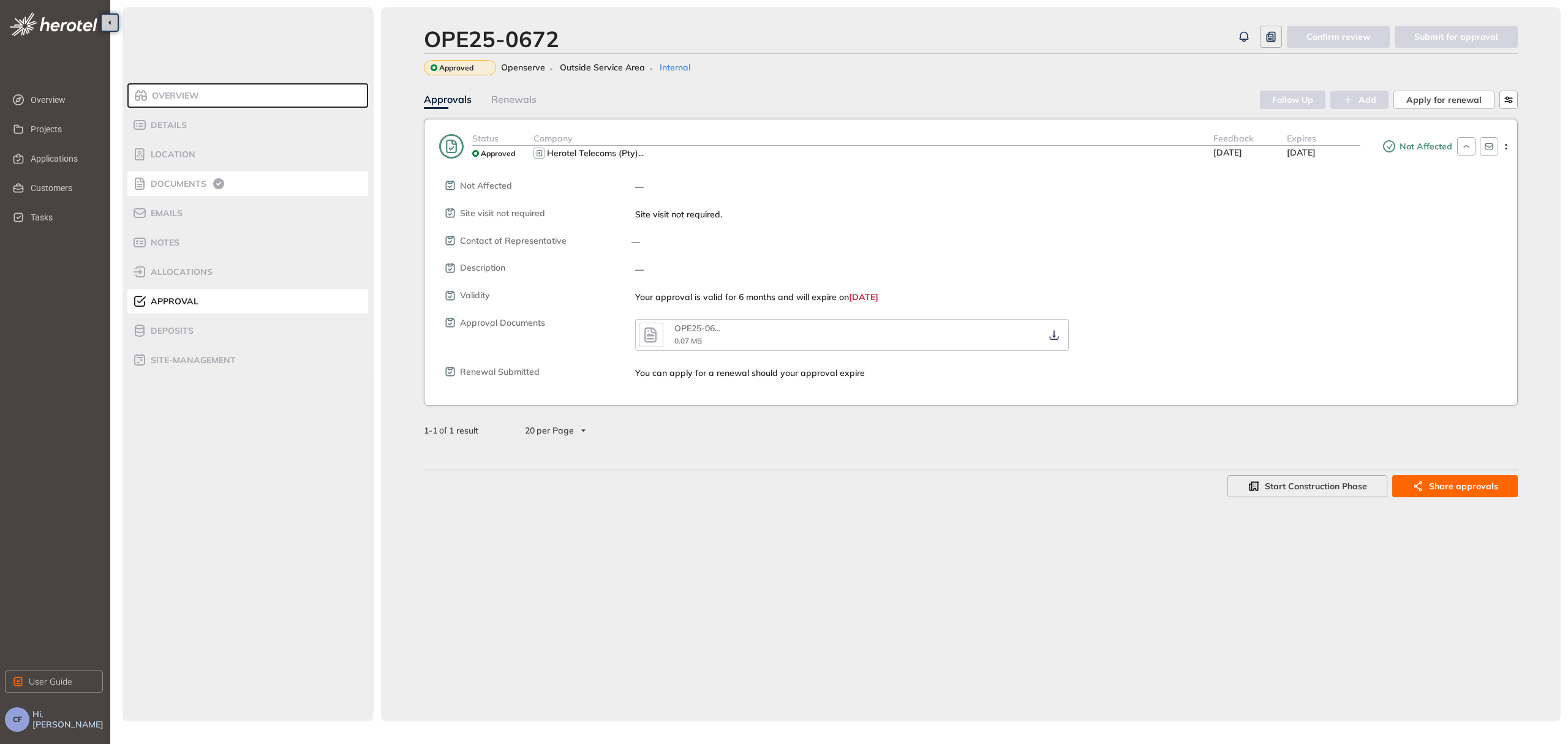
click at [197, 177] on div "Documents" at bounding box center [184, 184] width 104 height 15
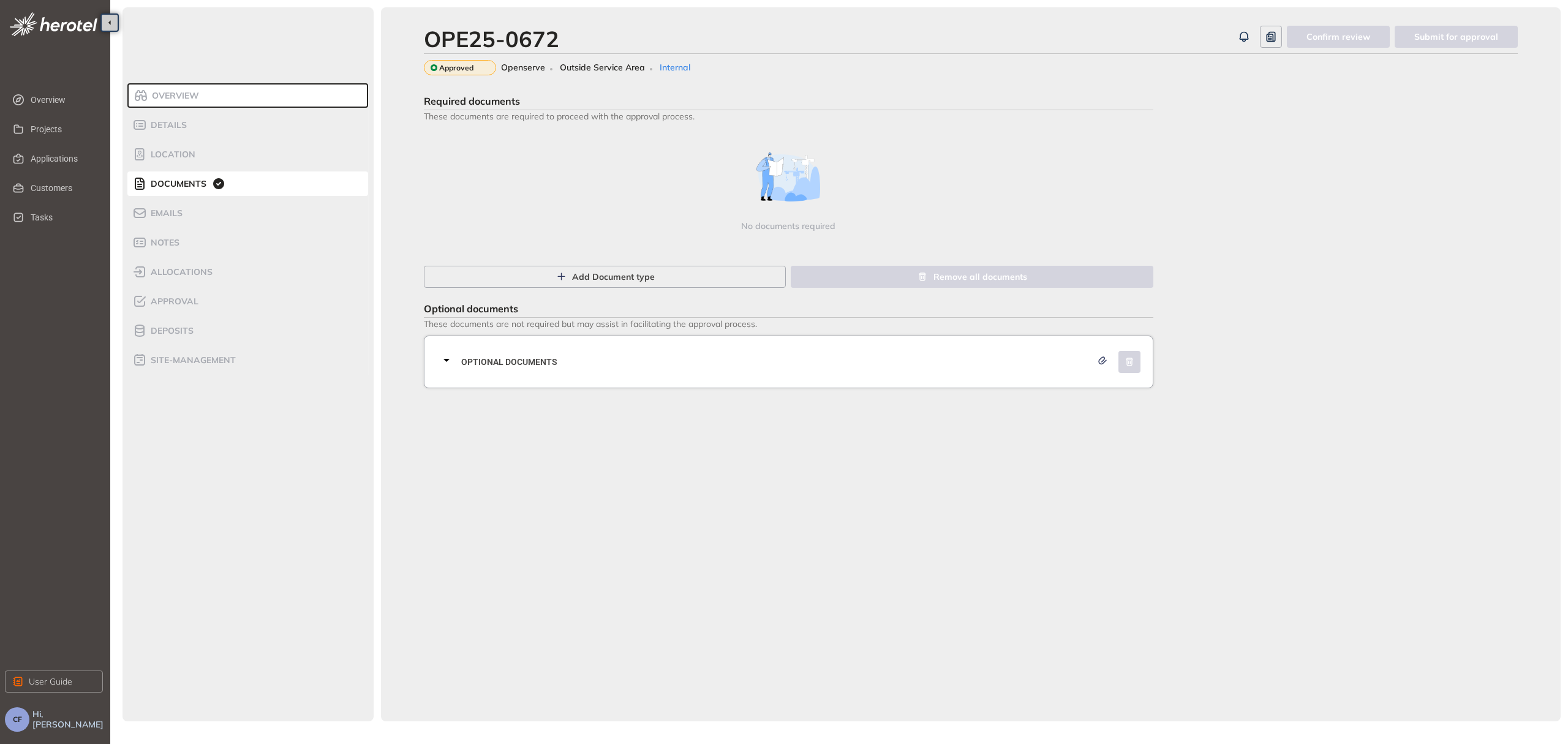
click at [485, 360] on span "Optional documents" at bounding box center [776, 362] width 630 height 14
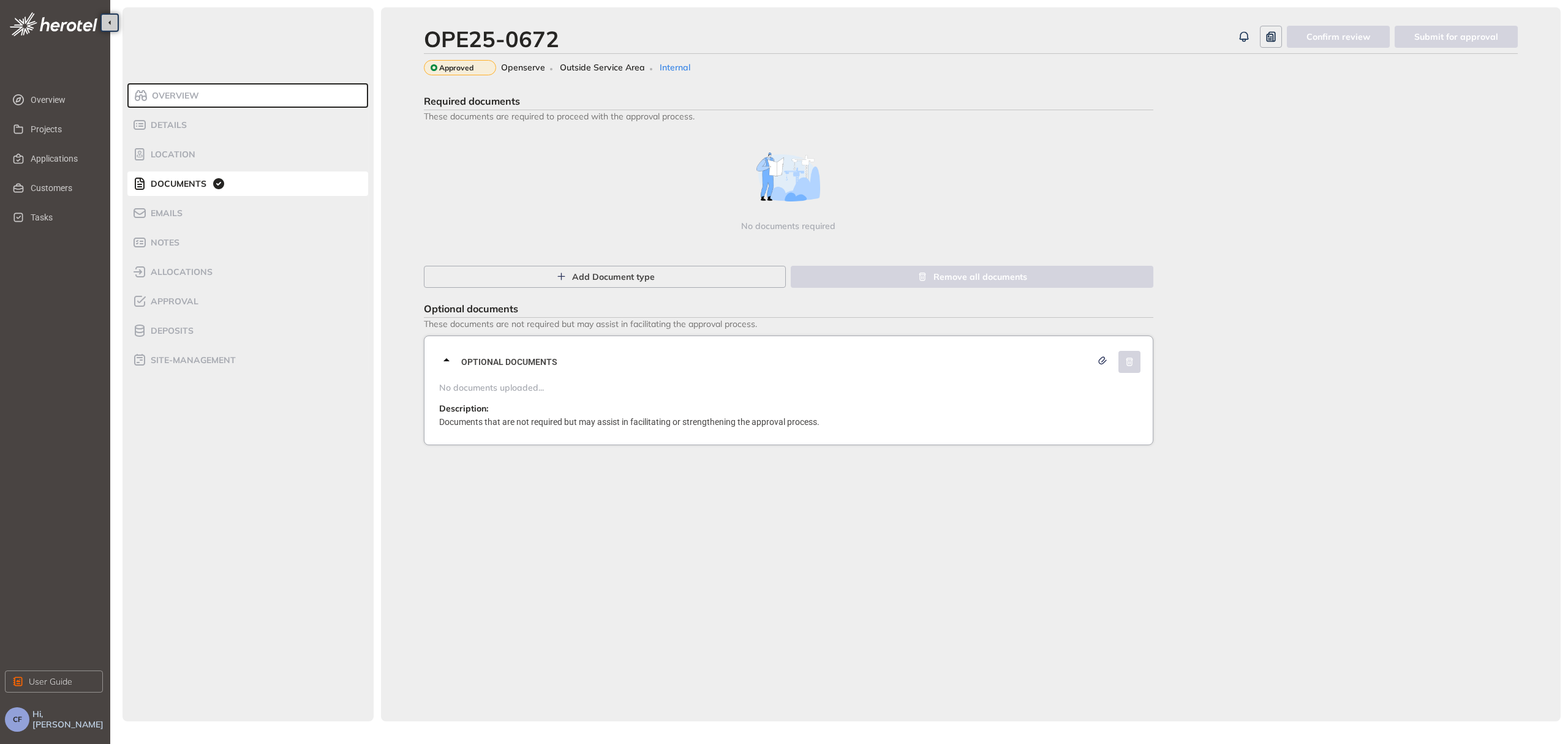
click at [485, 360] on span "Optional documents" at bounding box center [776, 362] width 630 height 14
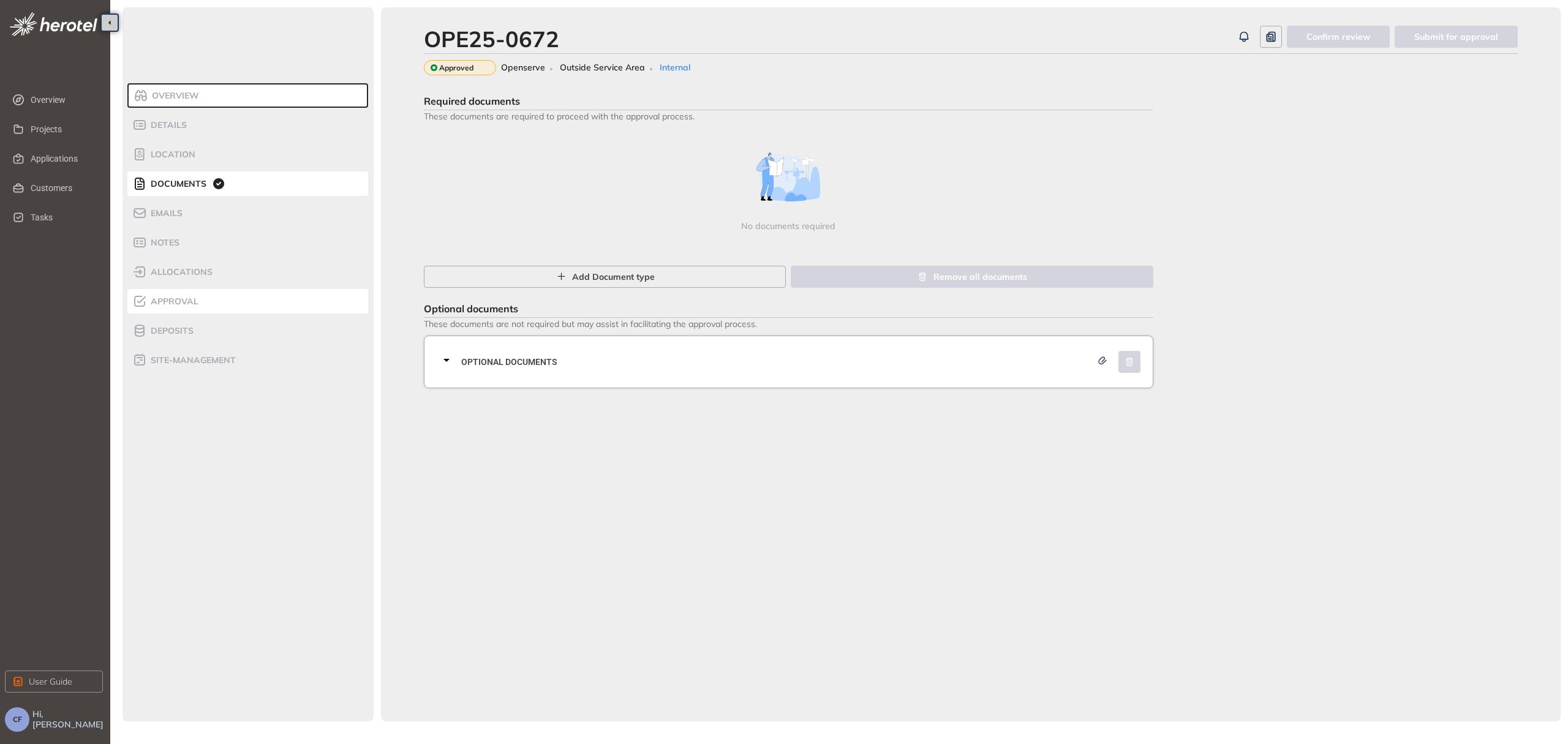
click at [199, 311] on li "Approval" at bounding box center [248, 301] width 241 height 24
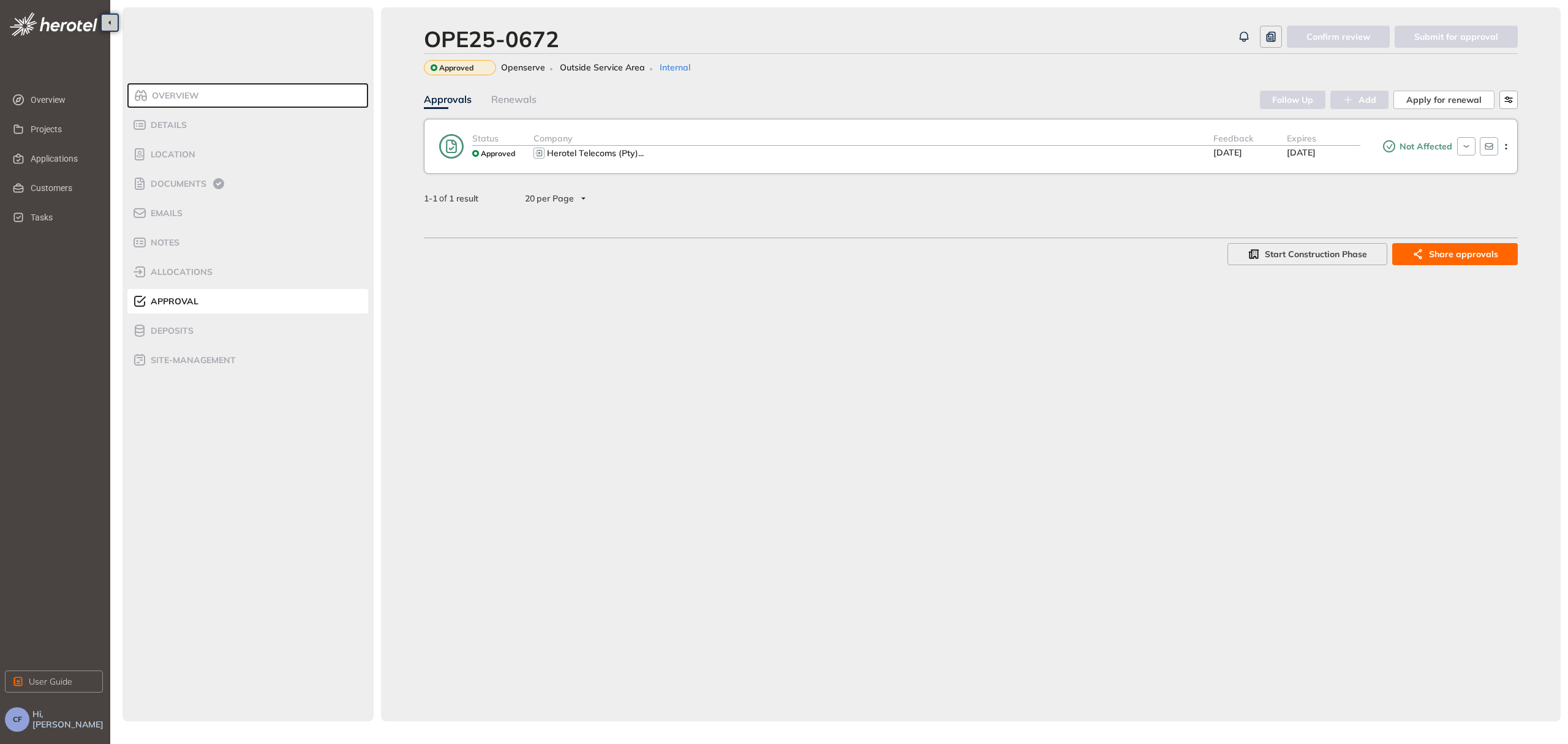
click at [1105, 148] on div "Herotel Telecoms (Pty) ..." at bounding box center [873, 153] width 680 height 15
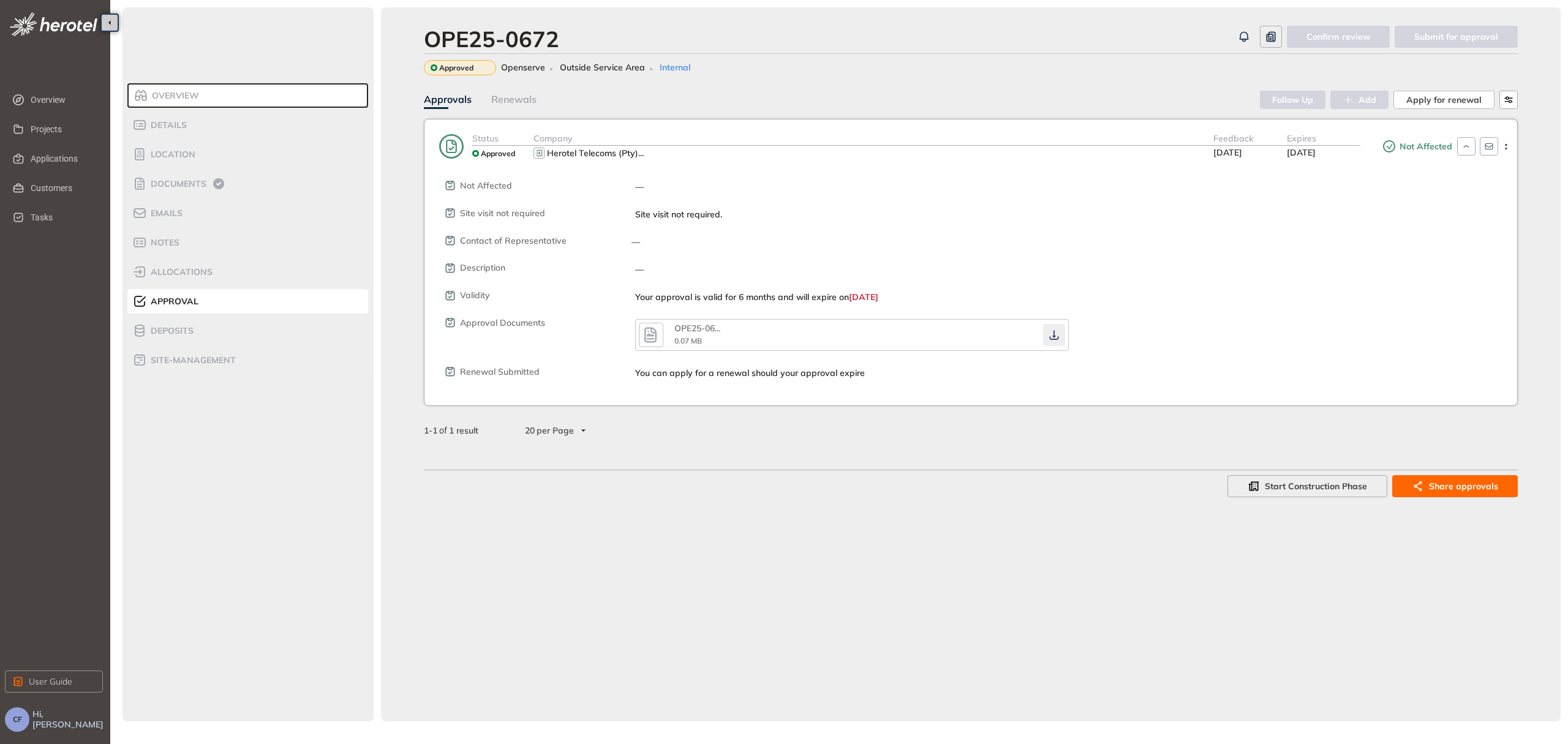
click at [1051, 330] on icon "button" at bounding box center [1054, 334] width 12 height 9
click at [34, 161] on span "Applications" at bounding box center [62, 159] width 62 height 24
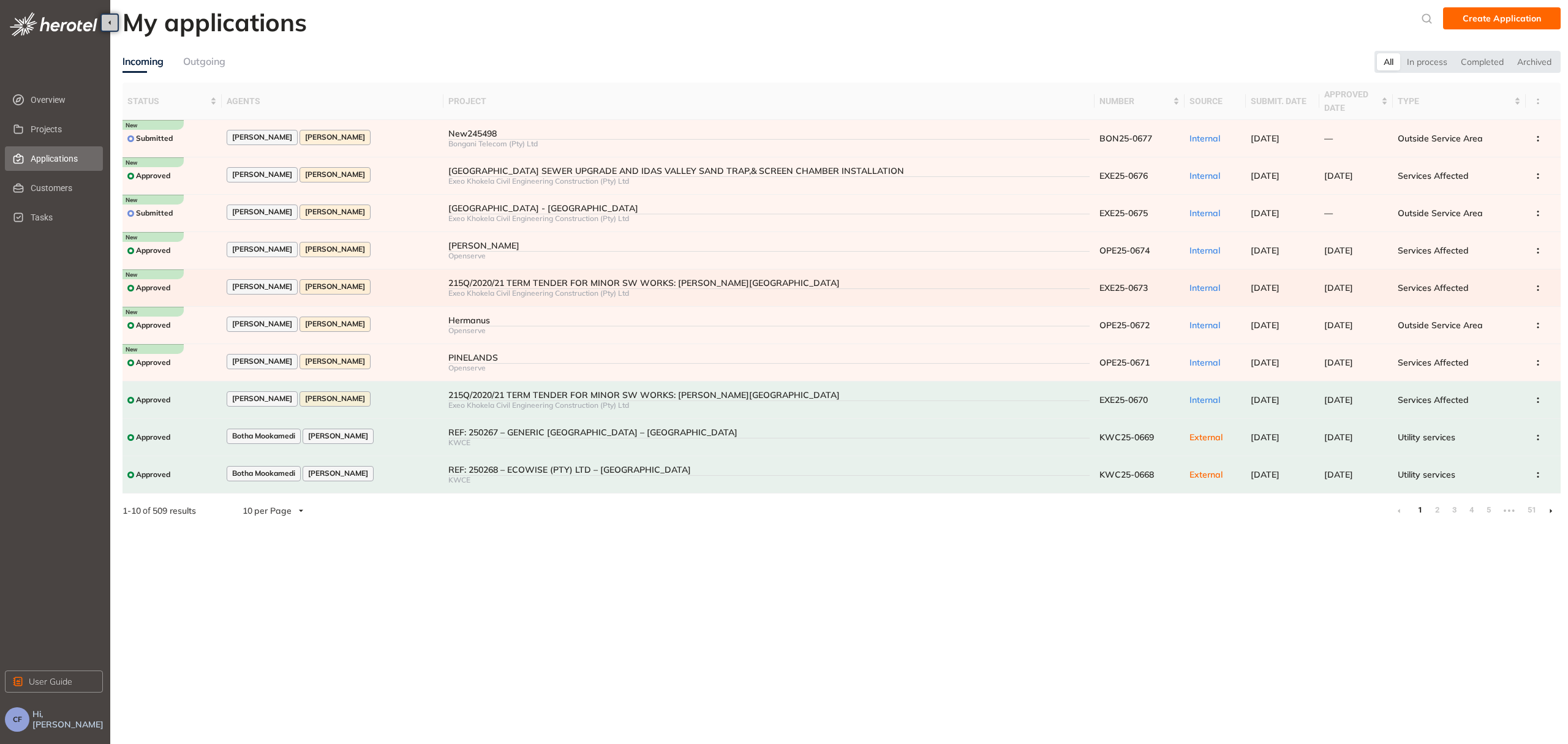
click at [597, 278] on div "215Q/2020/21 TERM TENDER FOR MINOR SW WORKS: [PERSON_NAME][GEOGRAPHIC_DATA]" at bounding box center [768, 283] width 641 height 10
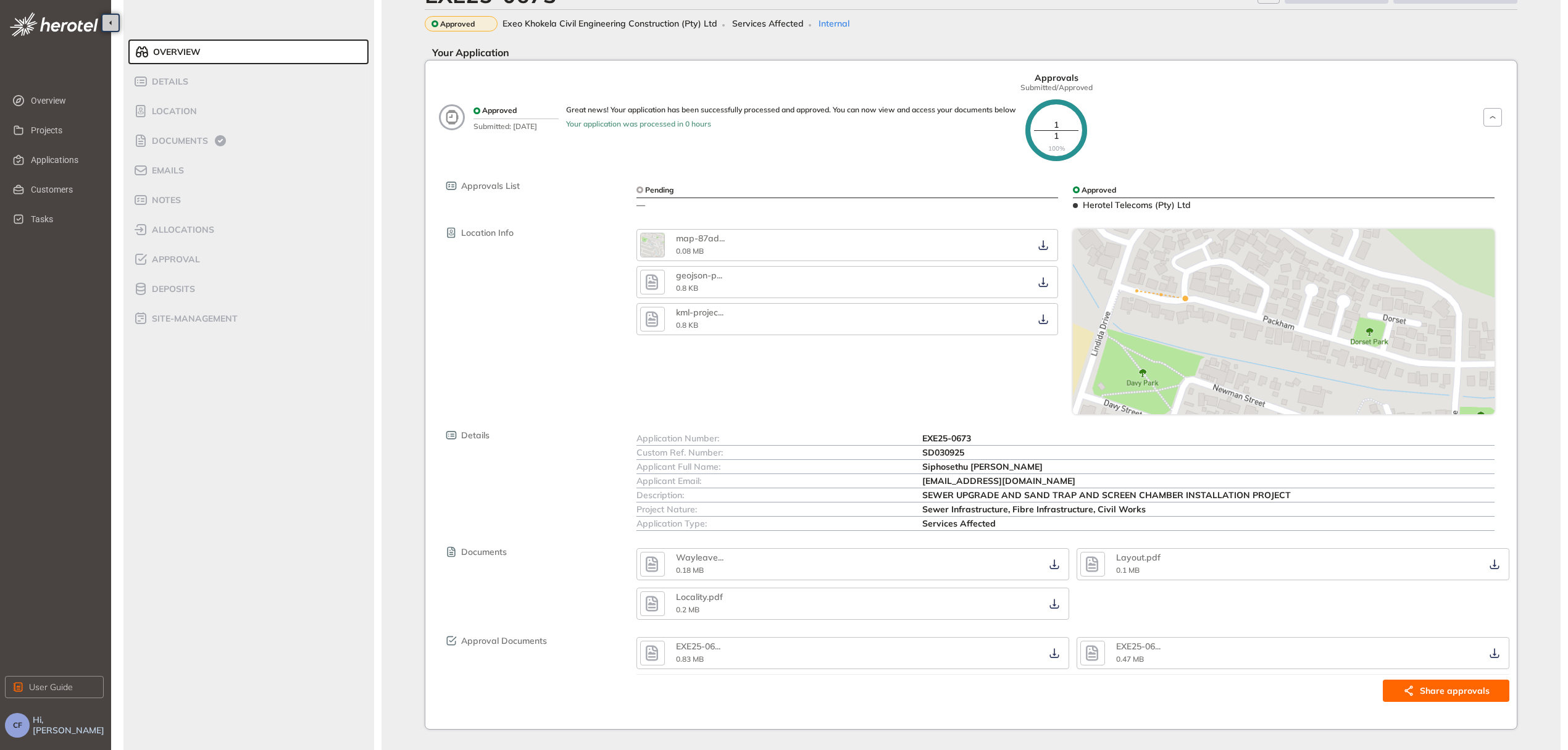
scroll to position [62, 0]
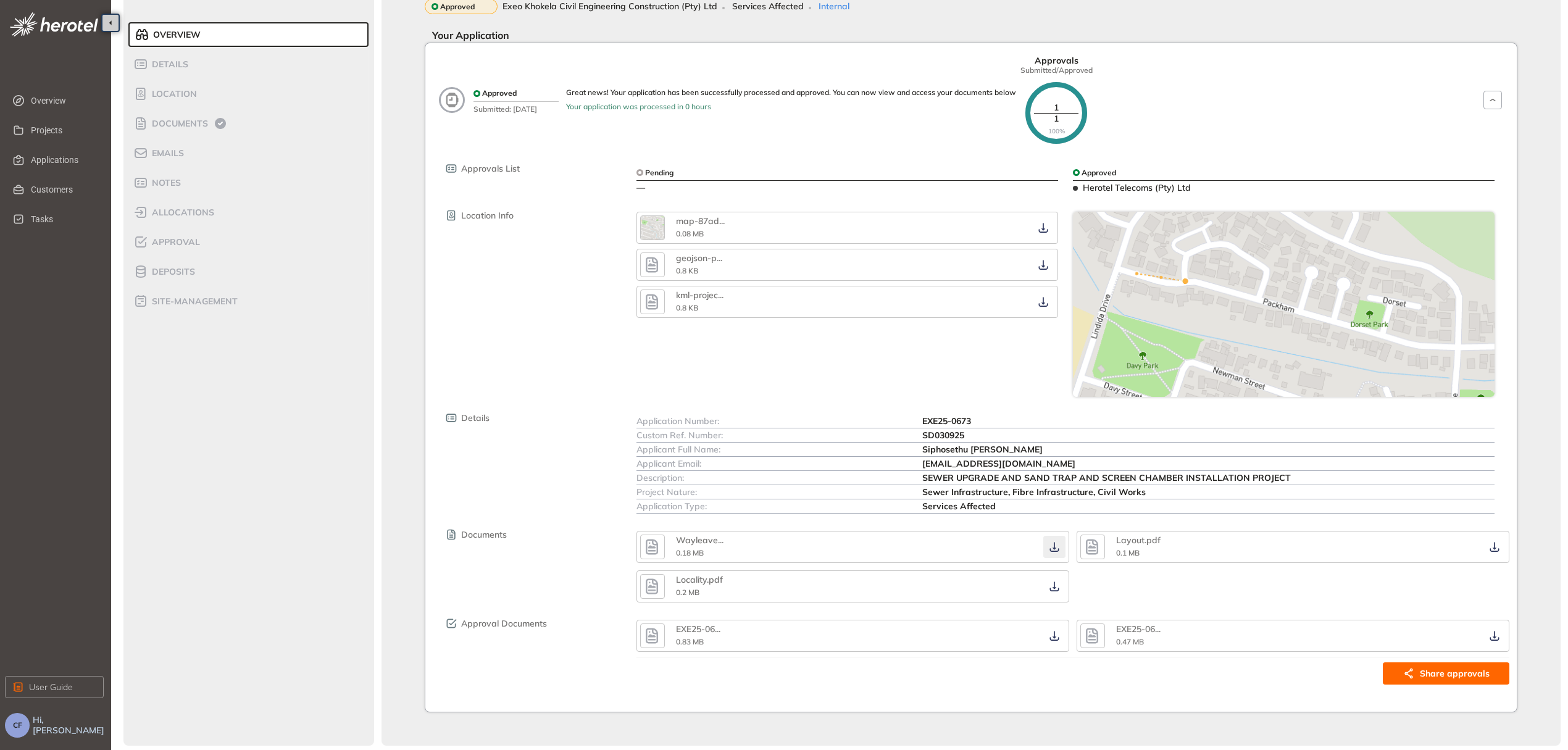
click at [1057, 541] on icon "button" at bounding box center [1054, 546] width 12 height 10
click at [1054, 583] on icon "button" at bounding box center [1054, 586] width 12 height 10
click at [1498, 543] on icon "button" at bounding box center [1494, 546] width 12 height 10
click at [1055, 631] on icon "button" at bounding box center [1054, 635] width 12 height 10
click at [1496, 633] on icon "button" at bounding box center [1494, 635] width 12 height 10
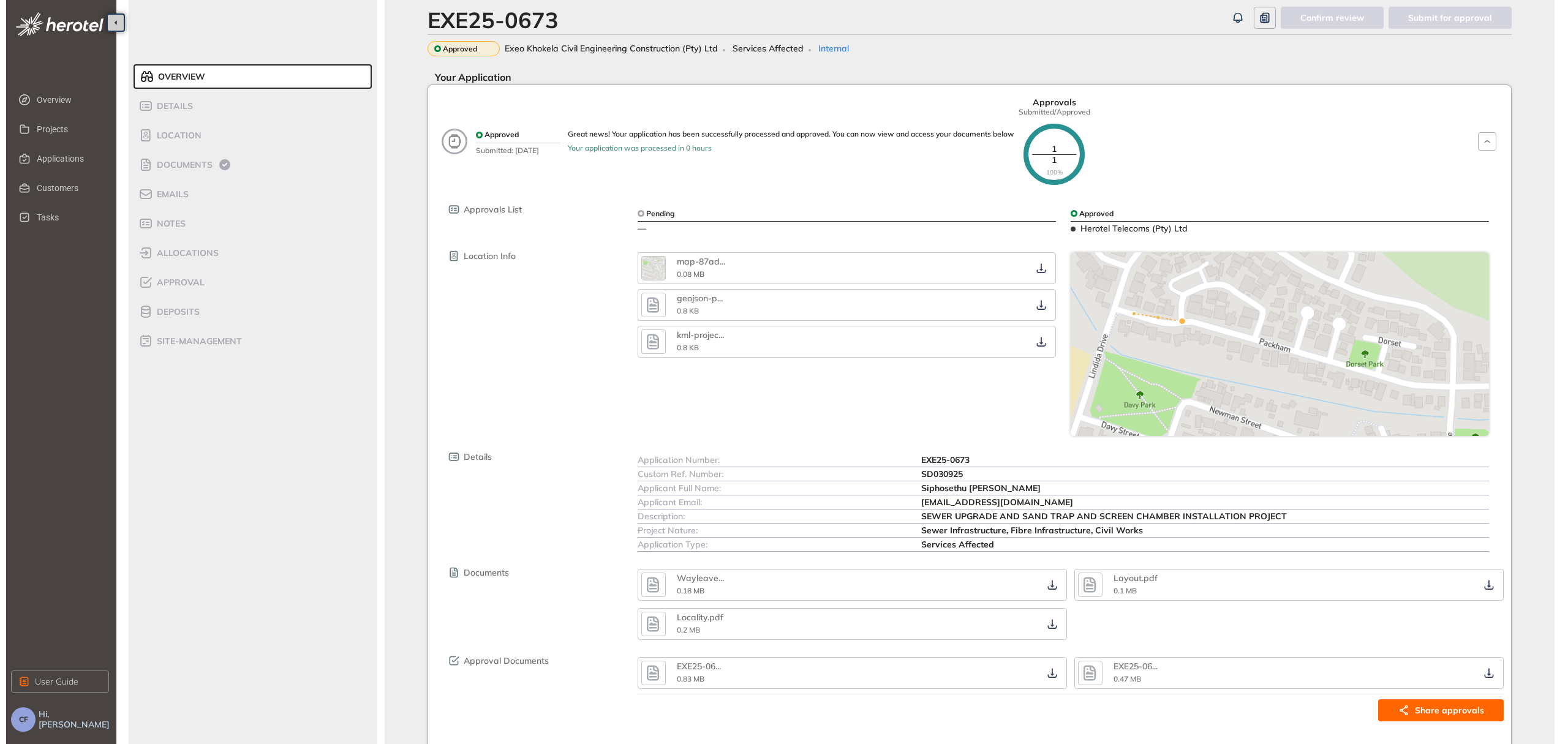
scroll to position [0, 0]
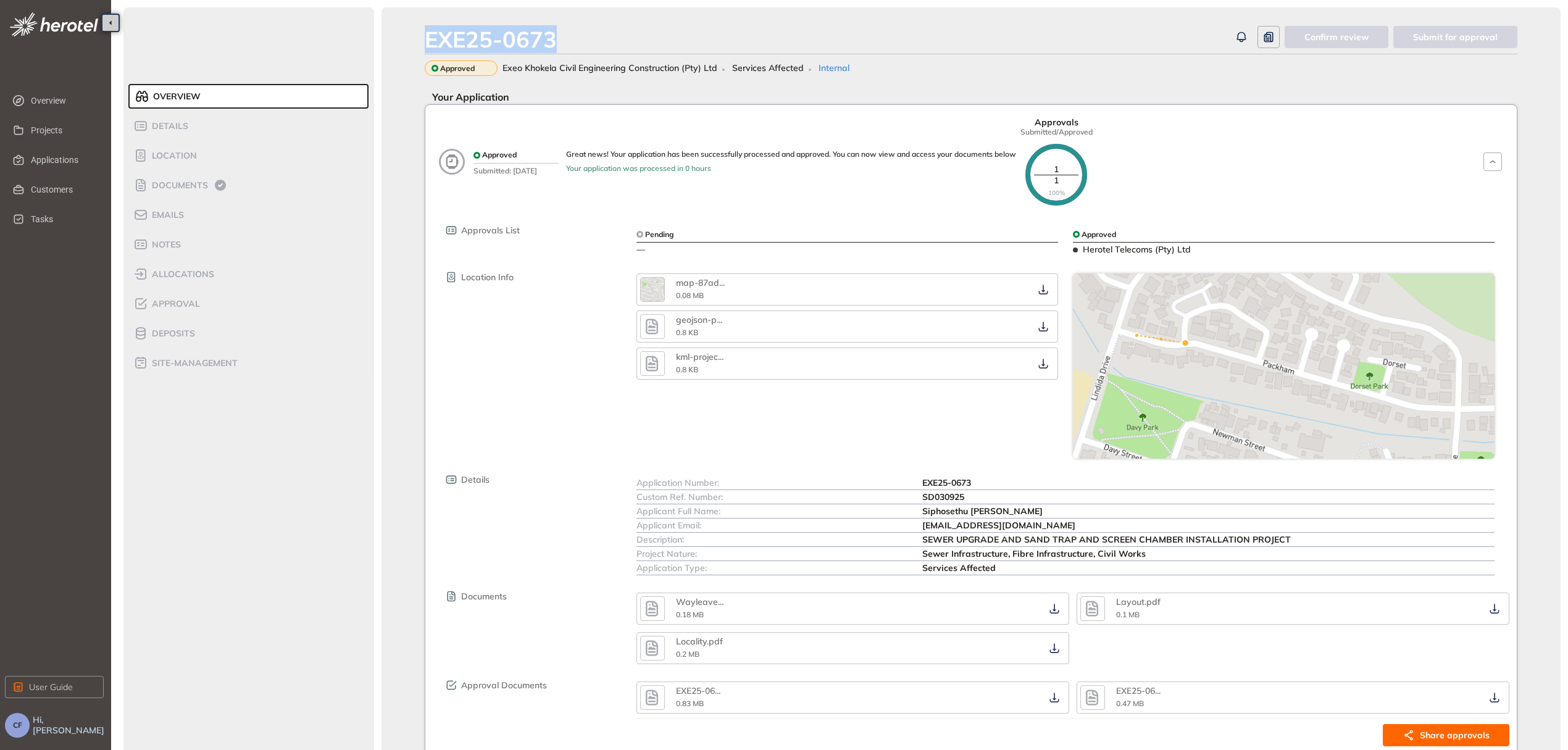
drag, startPoint x: 556, startPoint y: 35, endPoint x: 416, endPoint y: 39, distance: 140.1
click at [416, 39] on div "EXE25-0673 Confirm review Submit for approval Approved Exeo Khokela Civil Engin…" at bounding box center [971, 408] width 1179 height 800
copy div "EXE25-0673"
click at [185, 295] on li "Approval" at bounding box center [249, 303] width 240 height 24
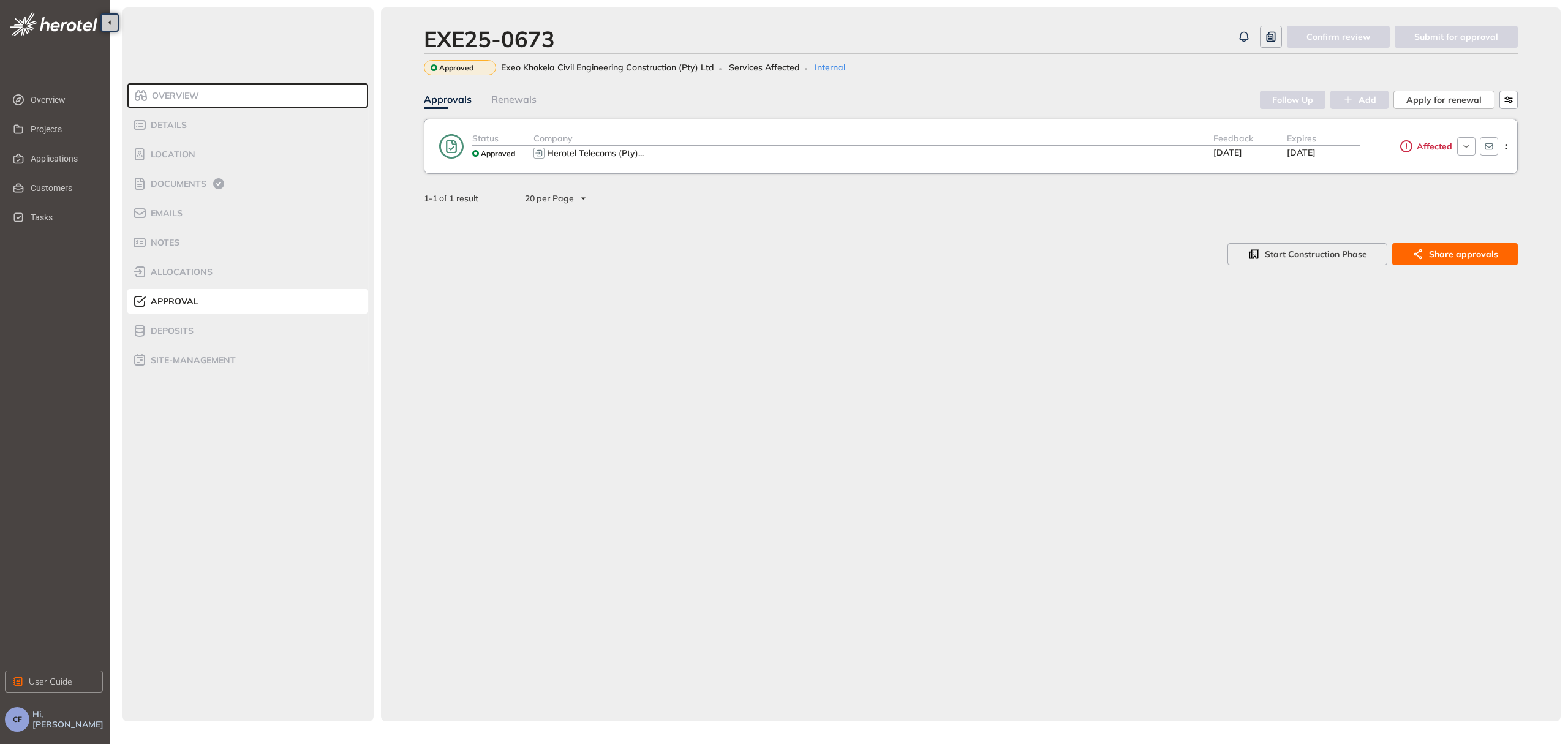
click at [1364, 152] on div "Affected" at bounding box center [1406, 147] width 92 height 29
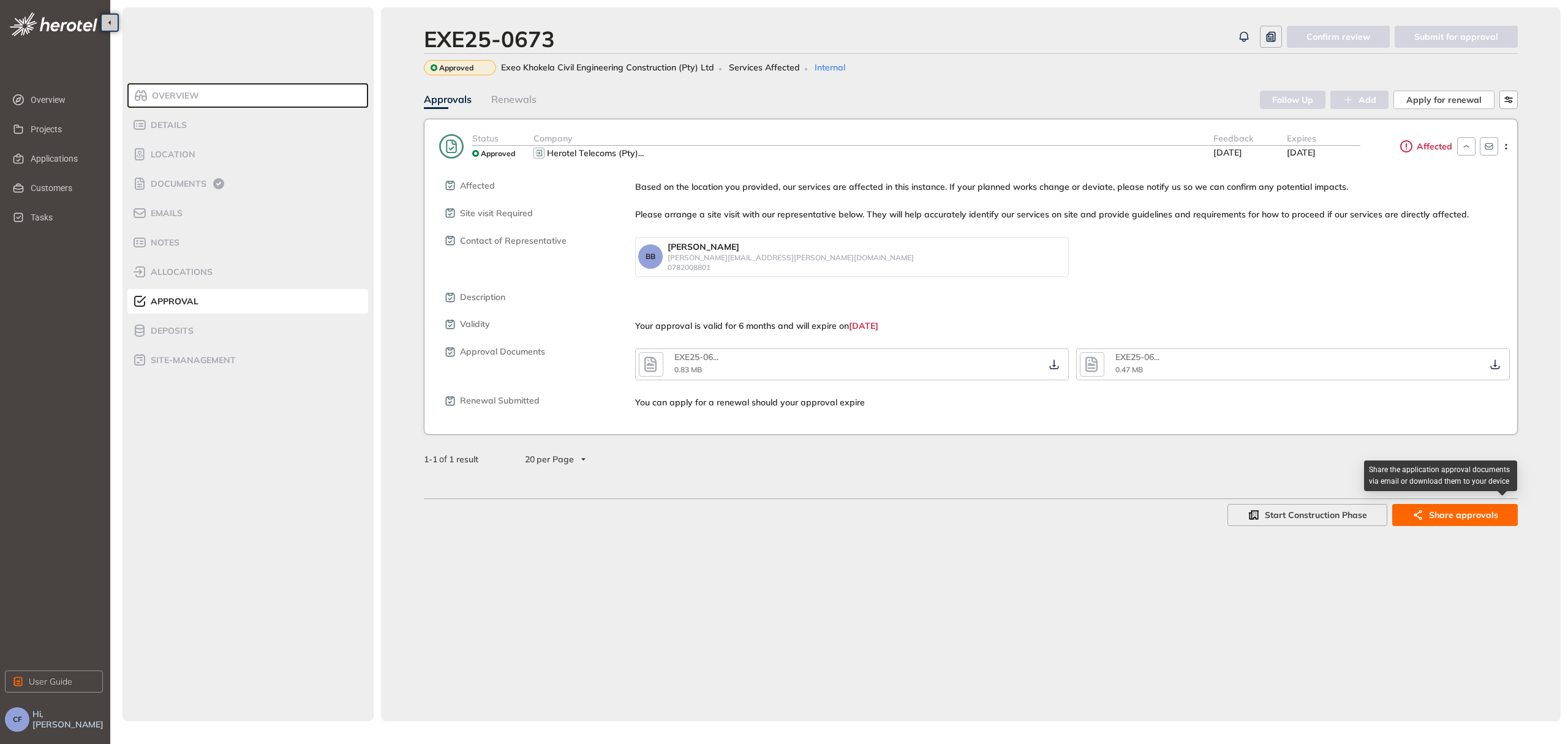
click at [1421, 516] on icon "button" at bounding box center [1417, 515] width 8 height 10
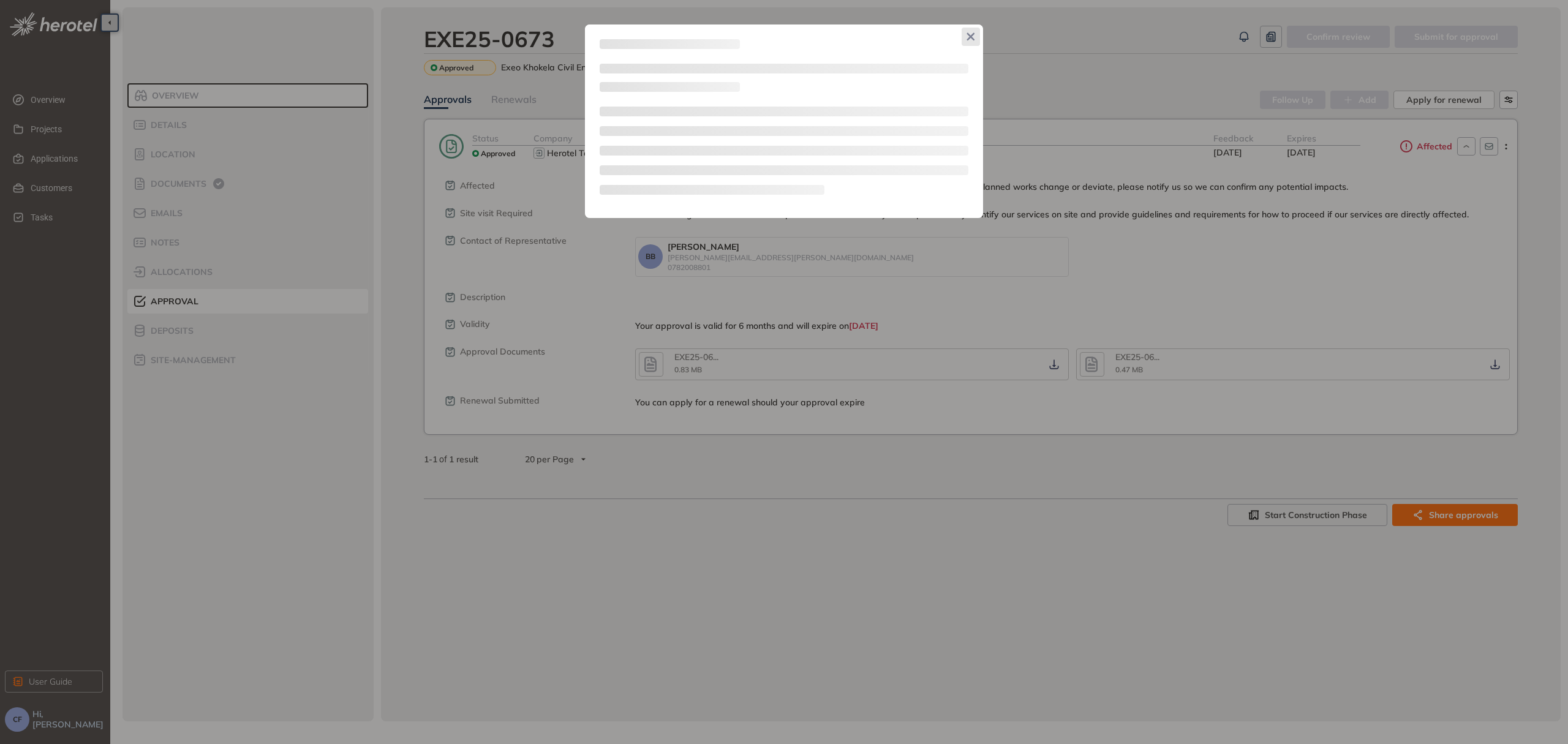
click at [969, 37] on icon "Close" at bounding box center [970, 36] width 8 height 8
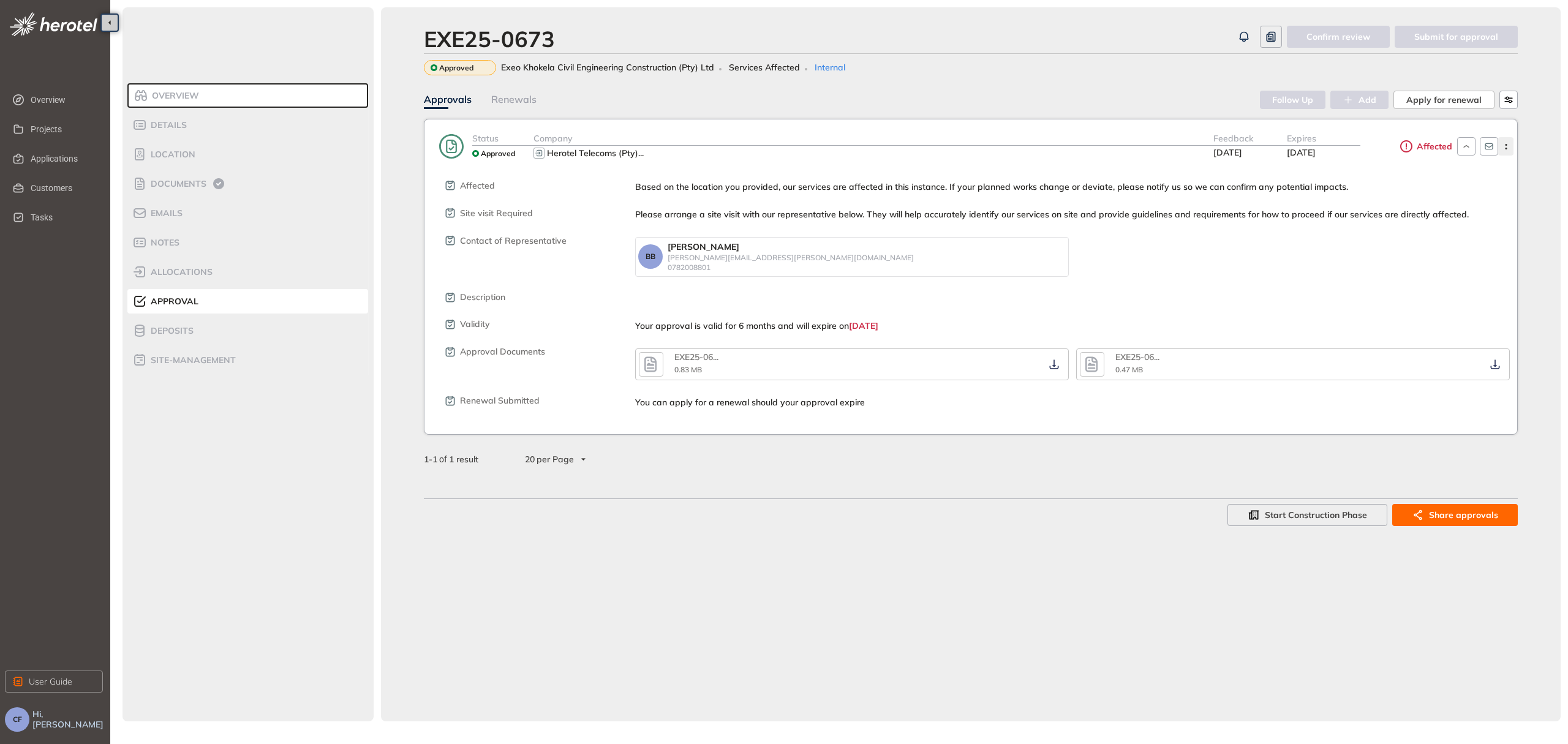
click at [1506, 147] on icon "button" at bounding box center [1506, 147] width 12 height 5
click at [1492, 173] on button "Edit approval" at bounding box center [1461, 172] width 90 height 18
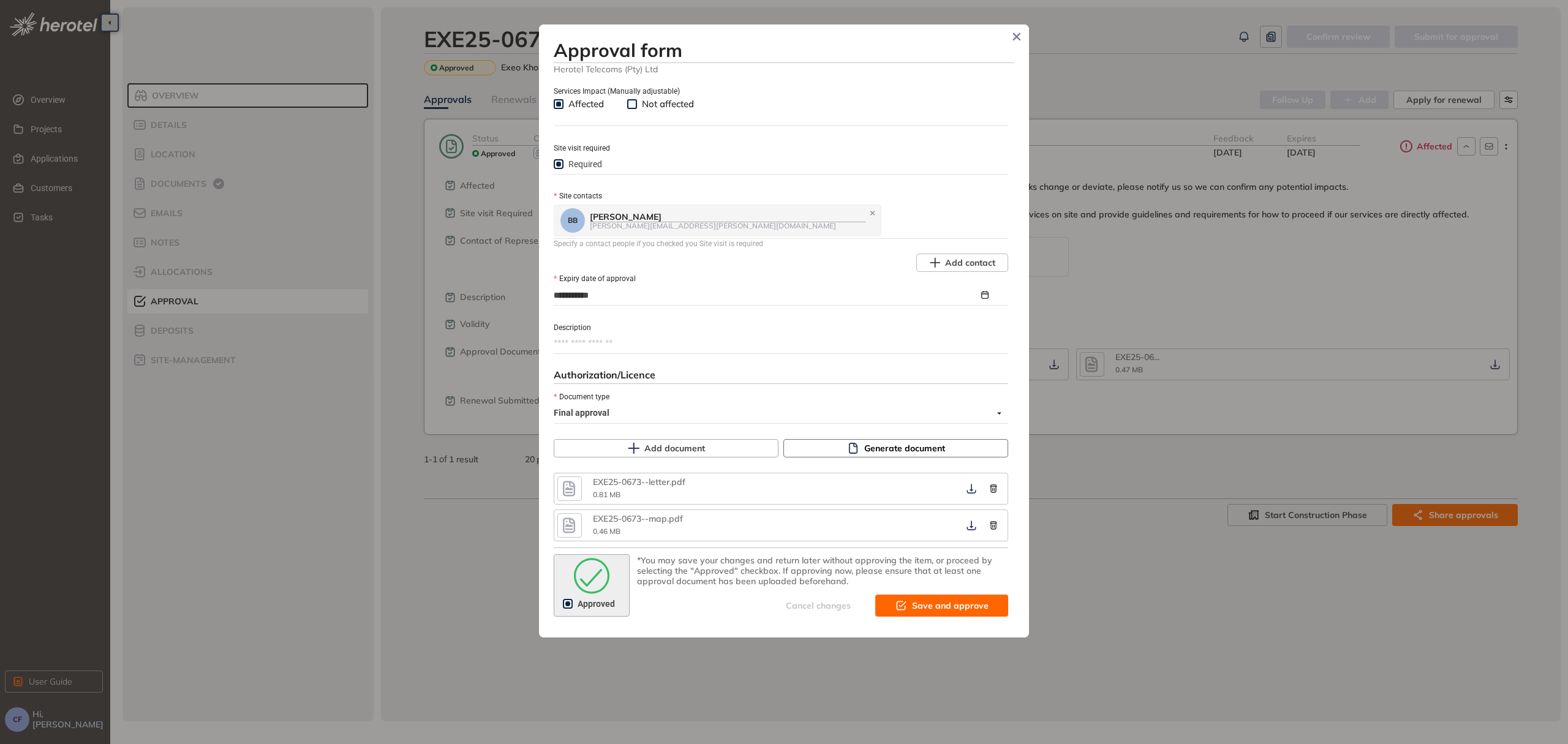
scroll to position [497, 0]
click at [871, 209] on icon at bounding box center [873, 210] width 3 height 3
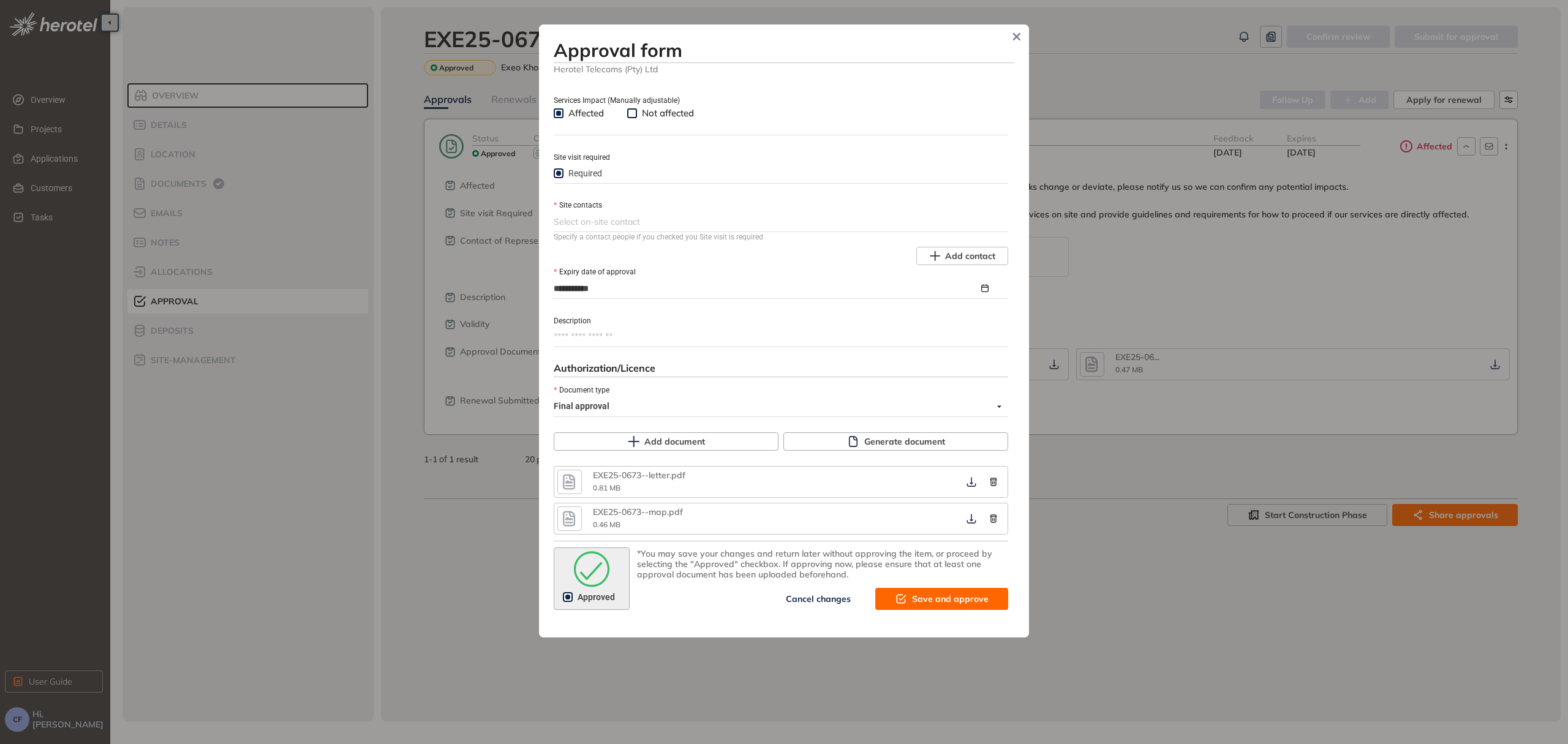
scroll to position [482, 0]
click at [697, 221] on div at bounding box center [780, 225] width 452 height 15
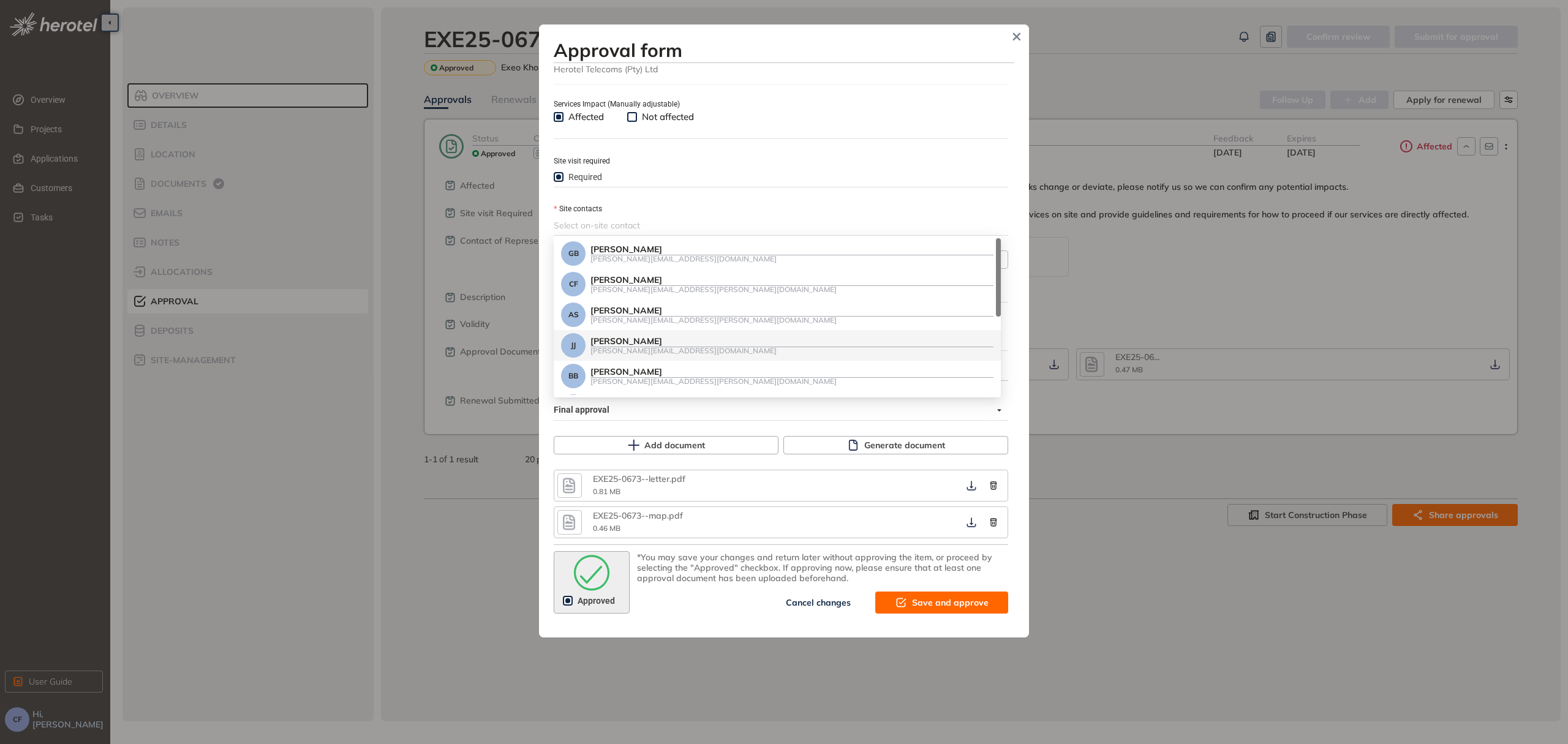
click at [658, 341] on div "[PERSON_NAME]" at bounding box center [792, 341] width 403 height 10
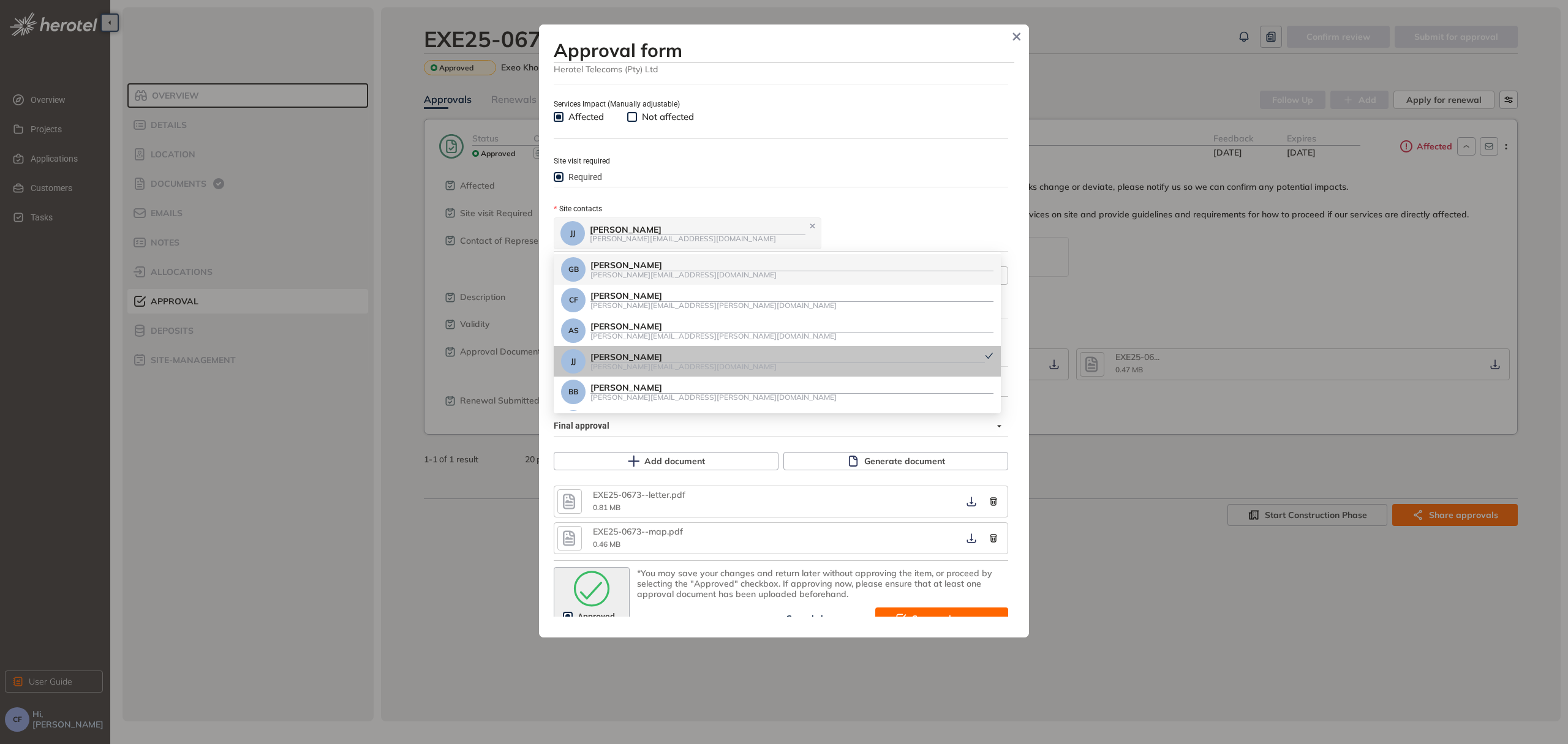
click at [787, 200] on div "**********" at bounding box center [784, 348] width 461 height 535
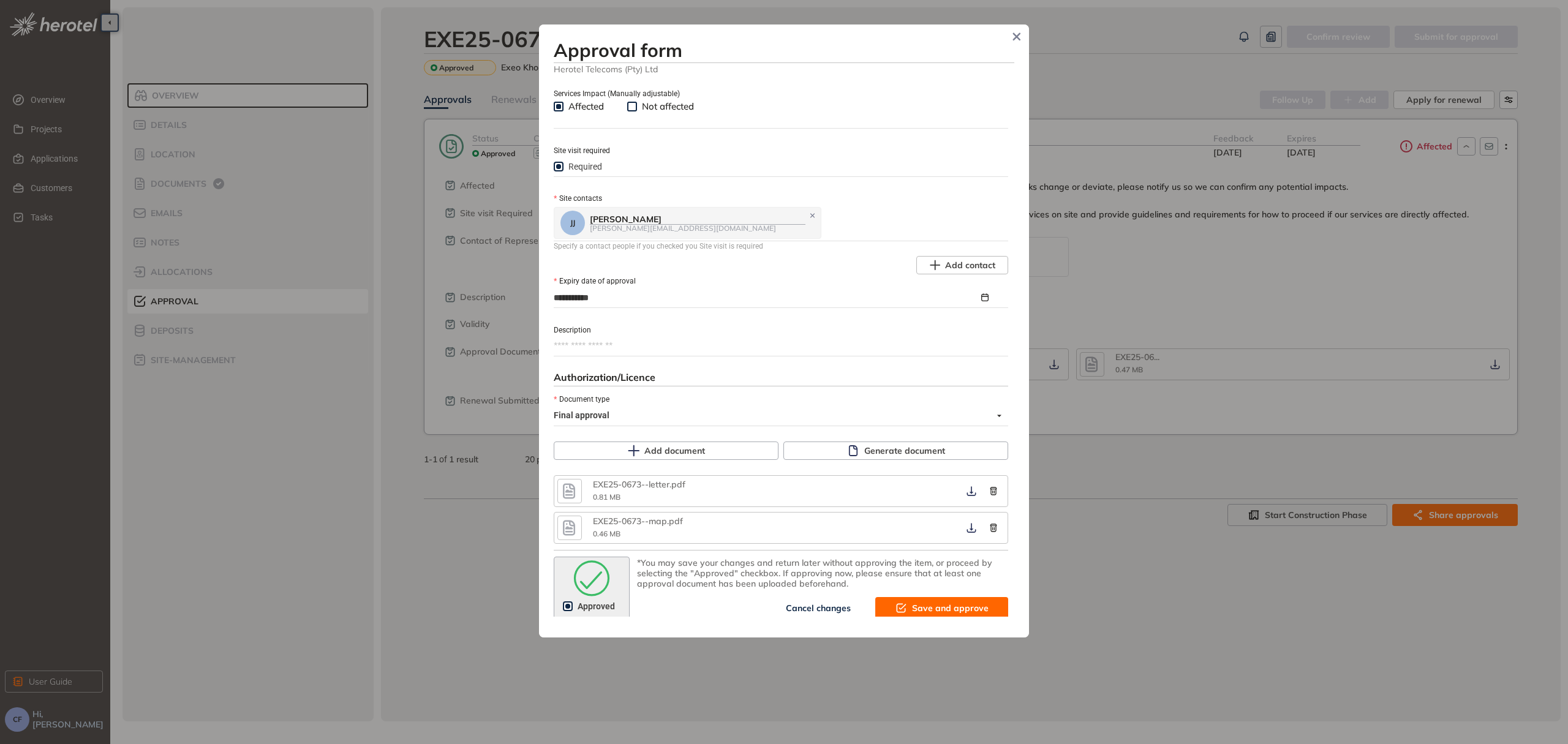
scroll to position [497, 0]
click at [574, 595] on span "Approved" at bounding box center [596, 601] width 47 height 14
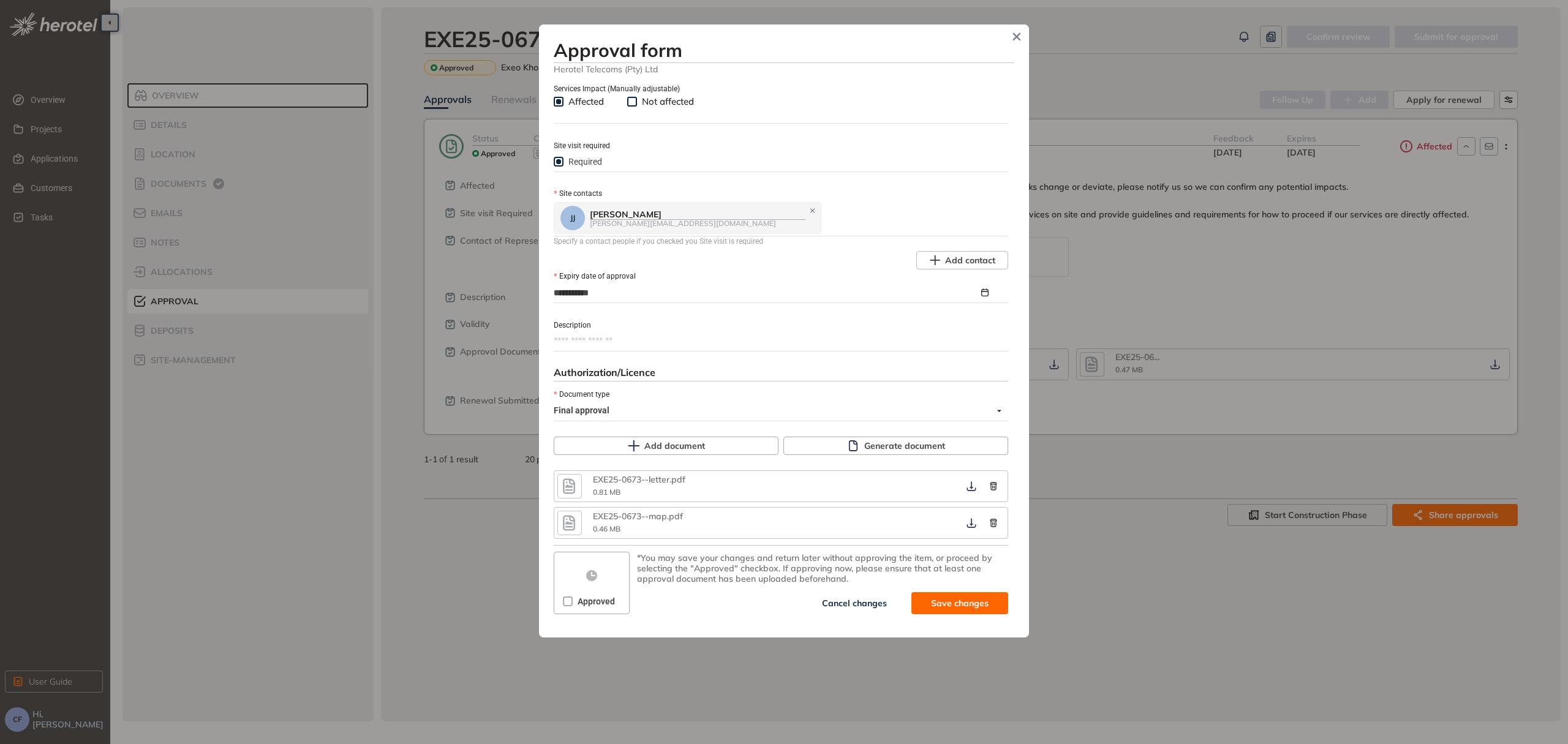
click at [561, 594] on div "Approved" at bounding box center [591, 601] width 70 height 20
click at [921, 597] on span "Save and approve" at bounding box center [950, 603] width 77 height 14
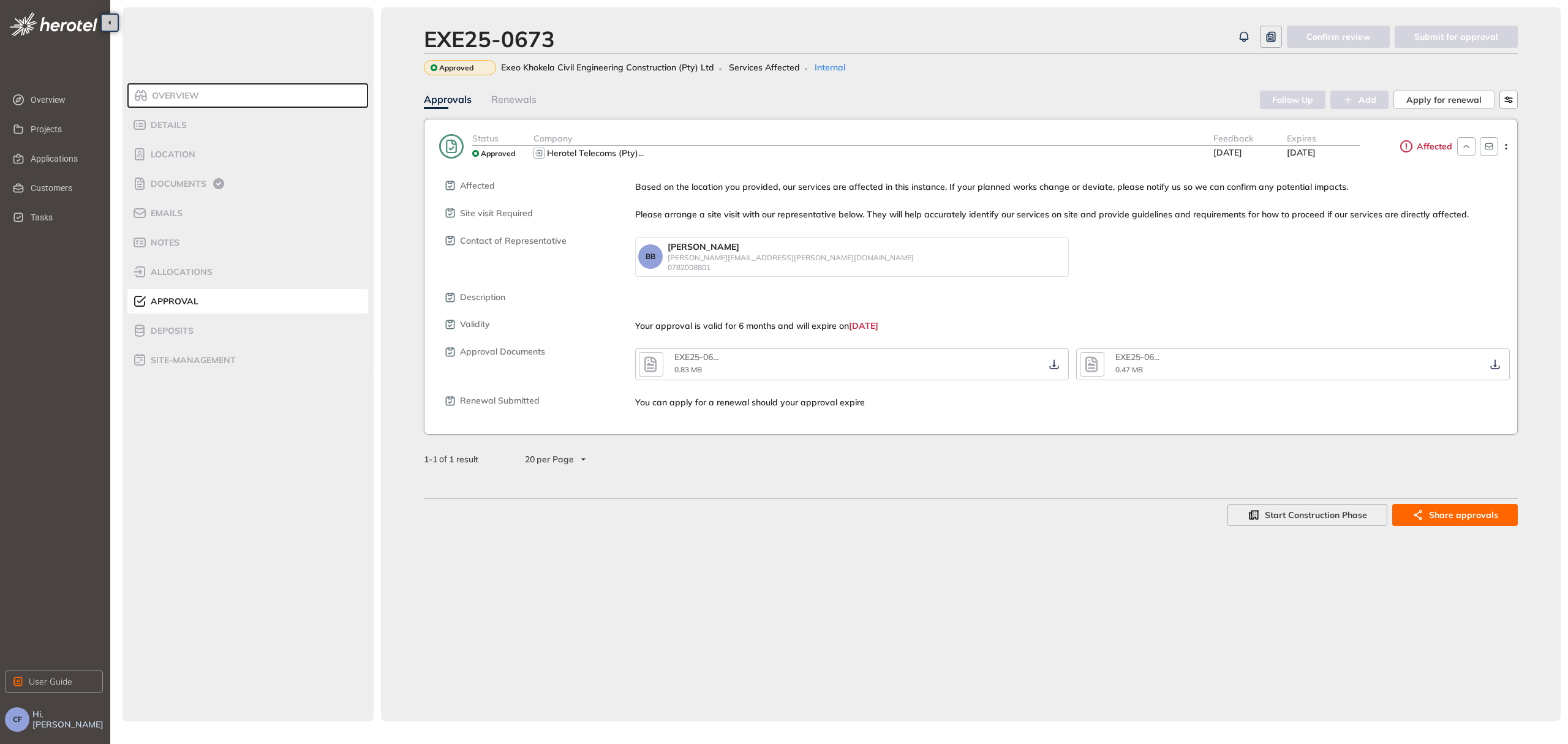
scroll to position [652, 0]
click at [1461, 518] on span "Share approvals" at bounding box center [1464, 515] width 69 height 14
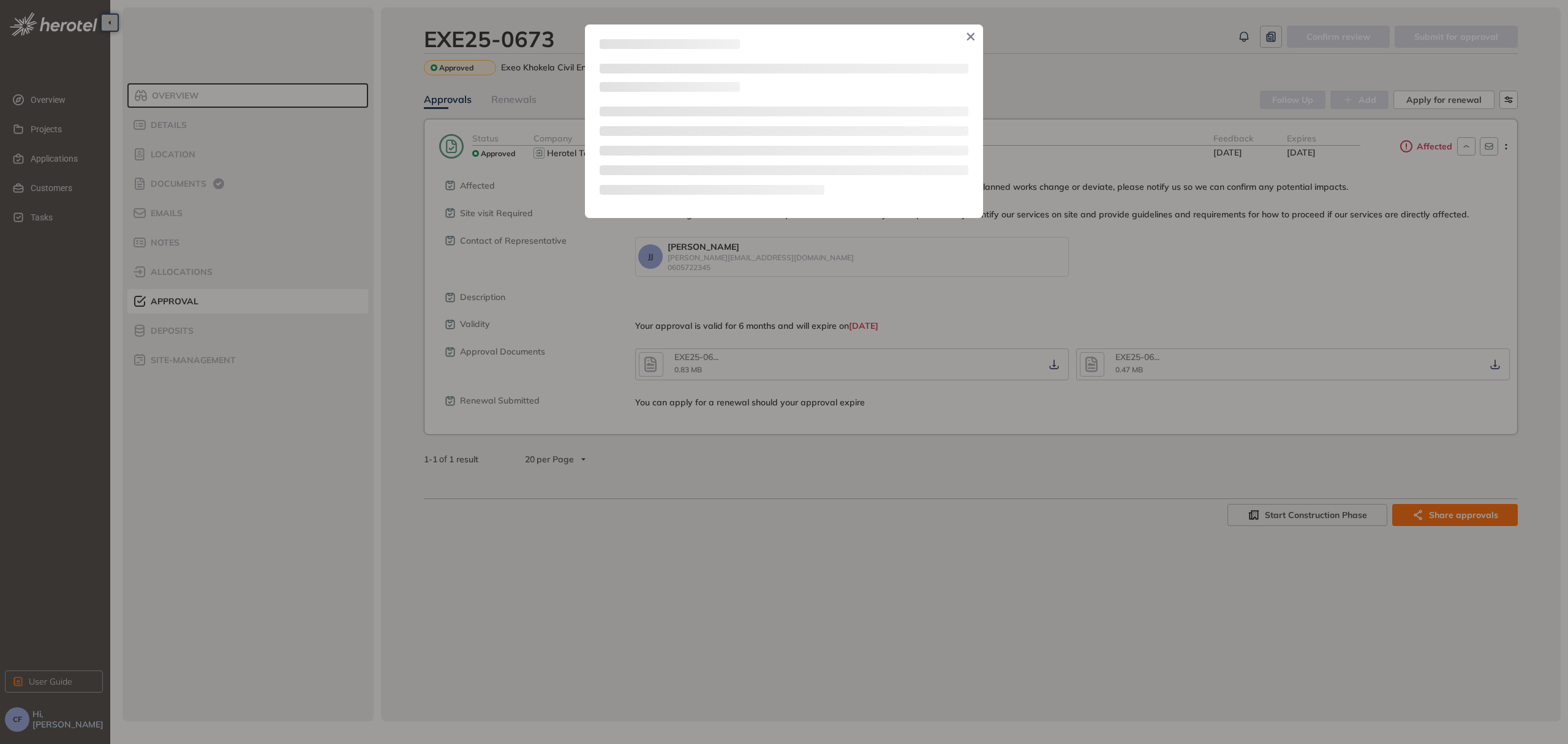
type textarea "**********"
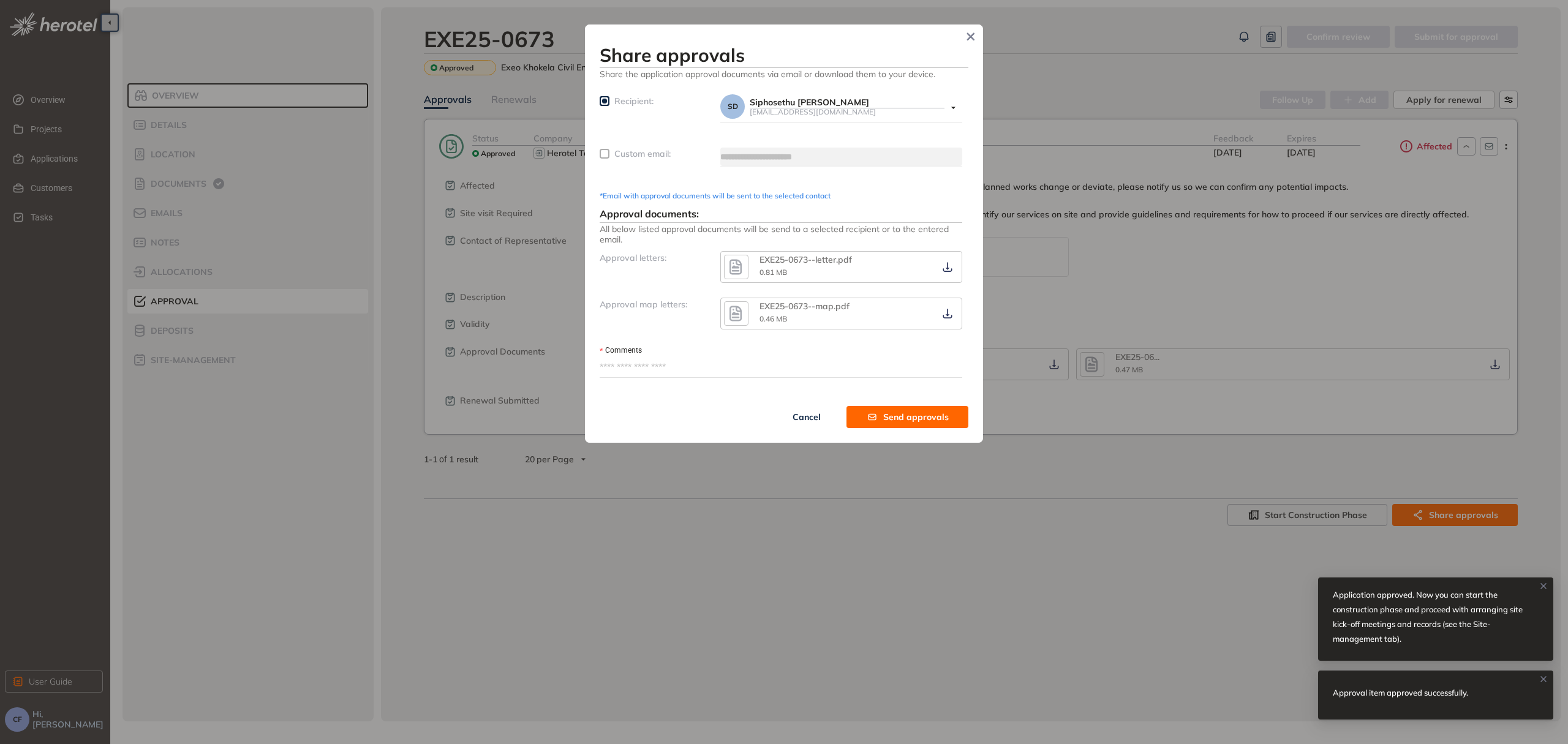
click at [617, 104] on span "Recipient:" at bounding box center [633, 101] width 39 height 11
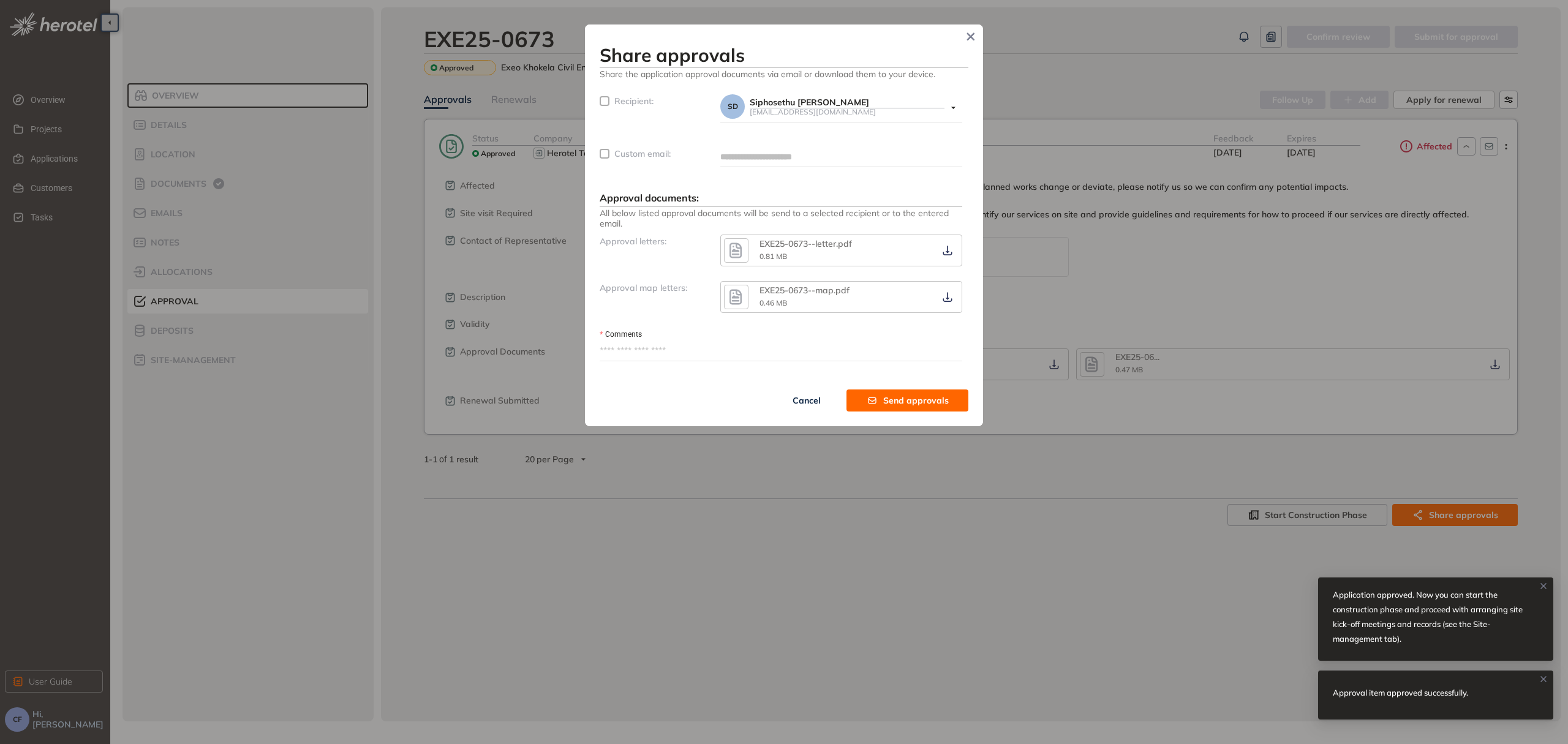
click at [616, 153] on span "Custom email:" at bounding box center [642, 153] width 56 height 11
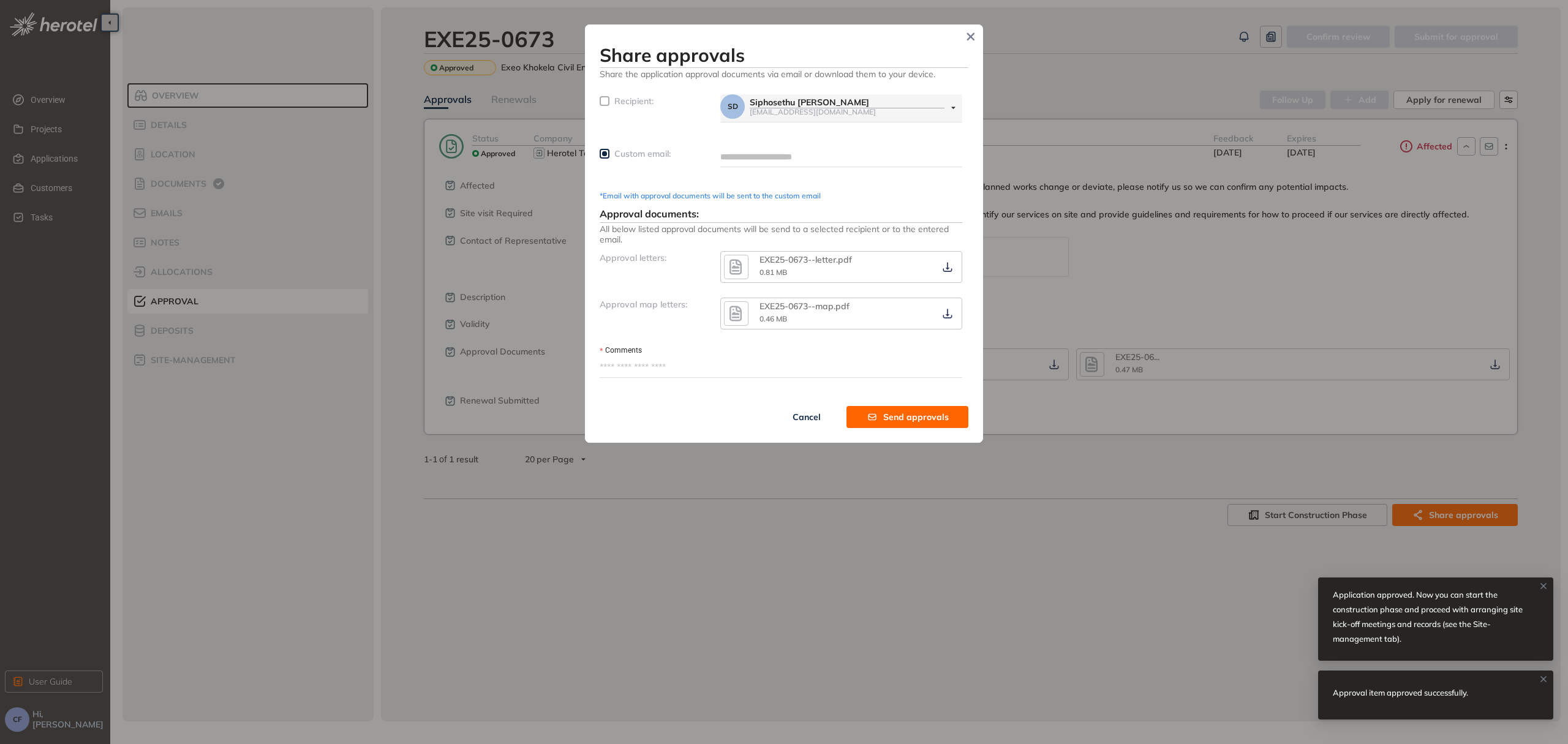
drag, startPoint x: 740, startPoint y: 153, endPoint x: 756, endPoint y: 158, distance: 16.8
click at [740, 153] on input "text" at bounding box center [841, 156] width 241 height 18
type input "**********"
click at [724, 371] on textarea "Comments" at bounding box center [781, 367] width 362 height 20
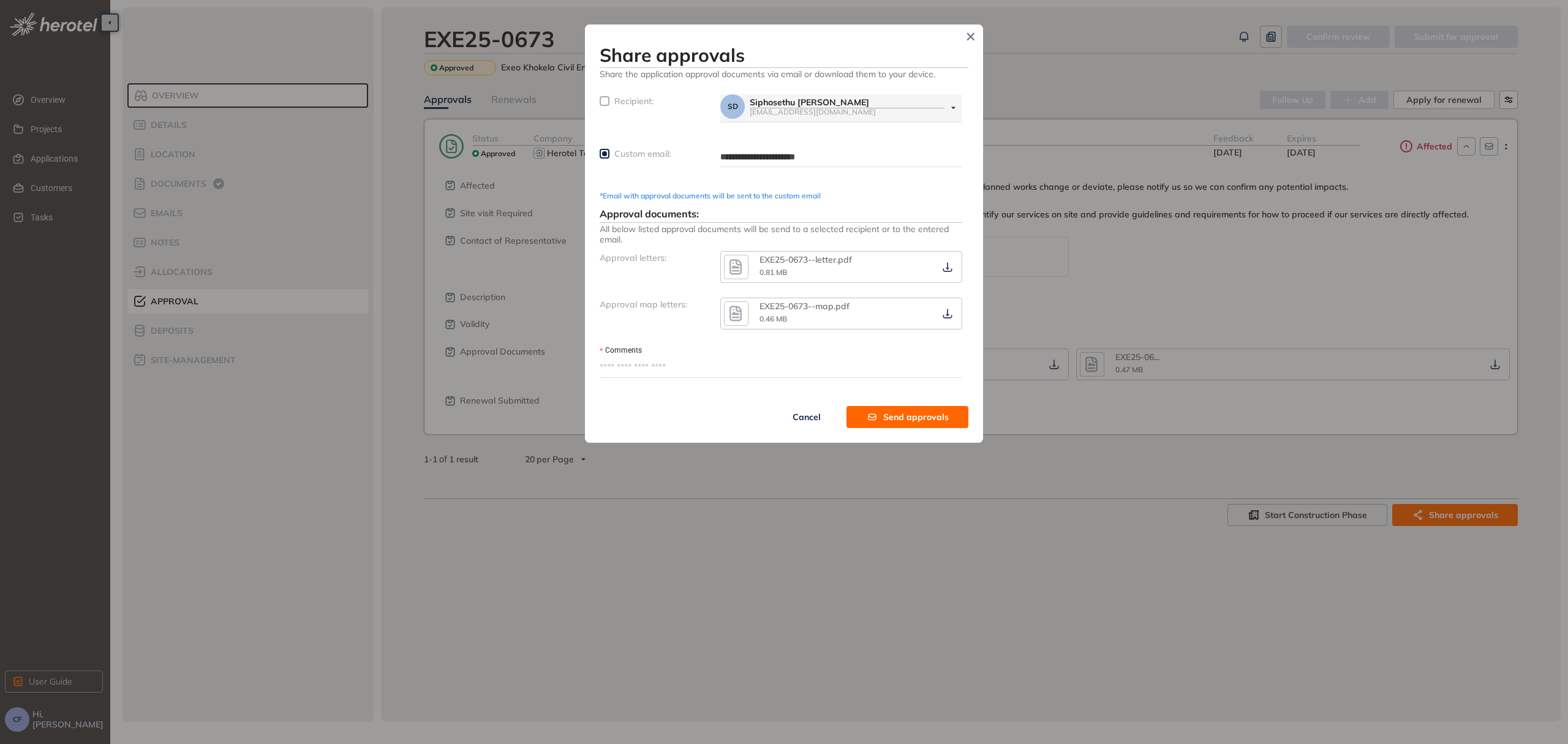
click at [627, 368] on textarea "Comments" at bounding box center [781, 367] width 362 height 20
paste textarea "**********"
type textarea "**********"
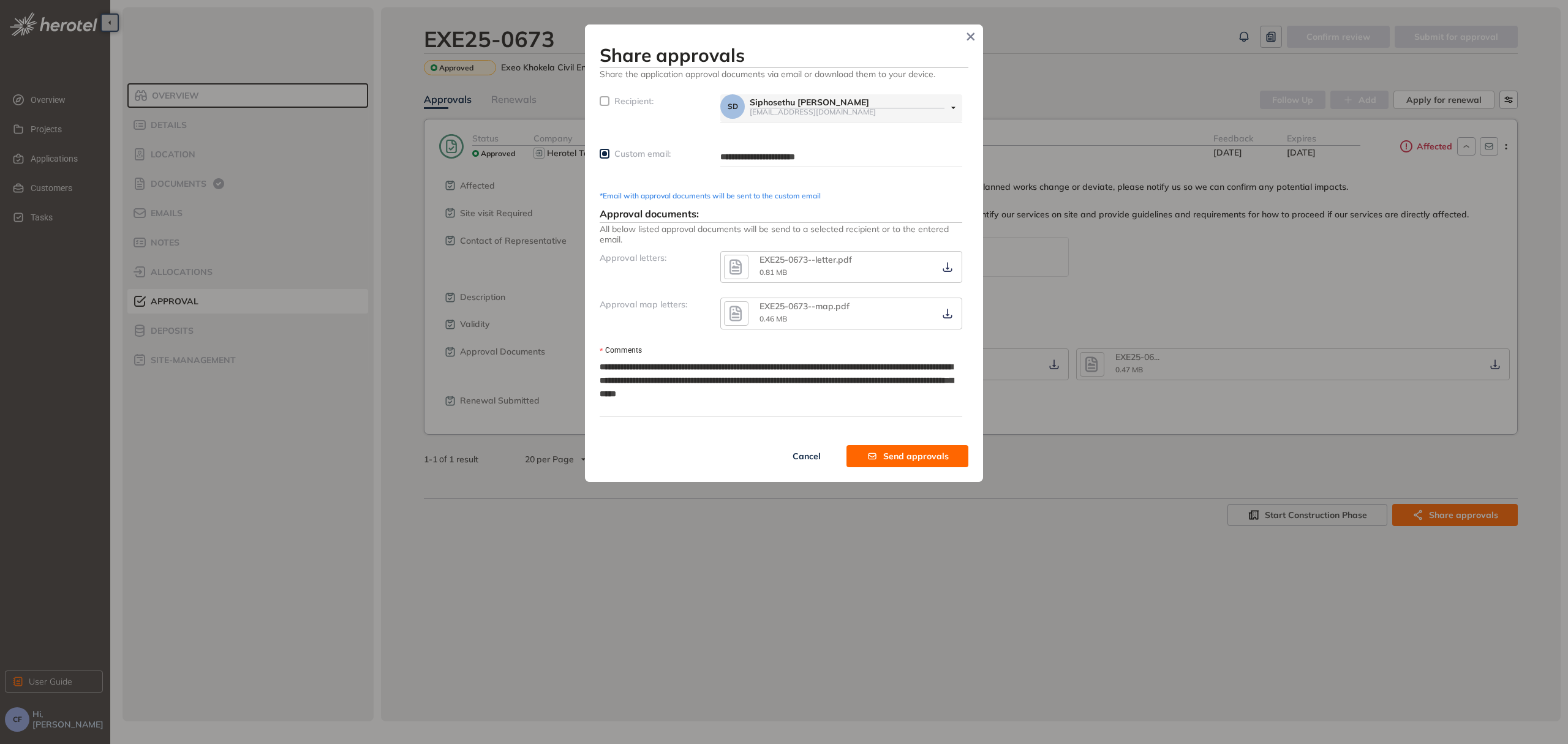
click at [658, 367] on textarea "**********" at bounding box center [781, 387] width 362 height 59
type textarea "**********"
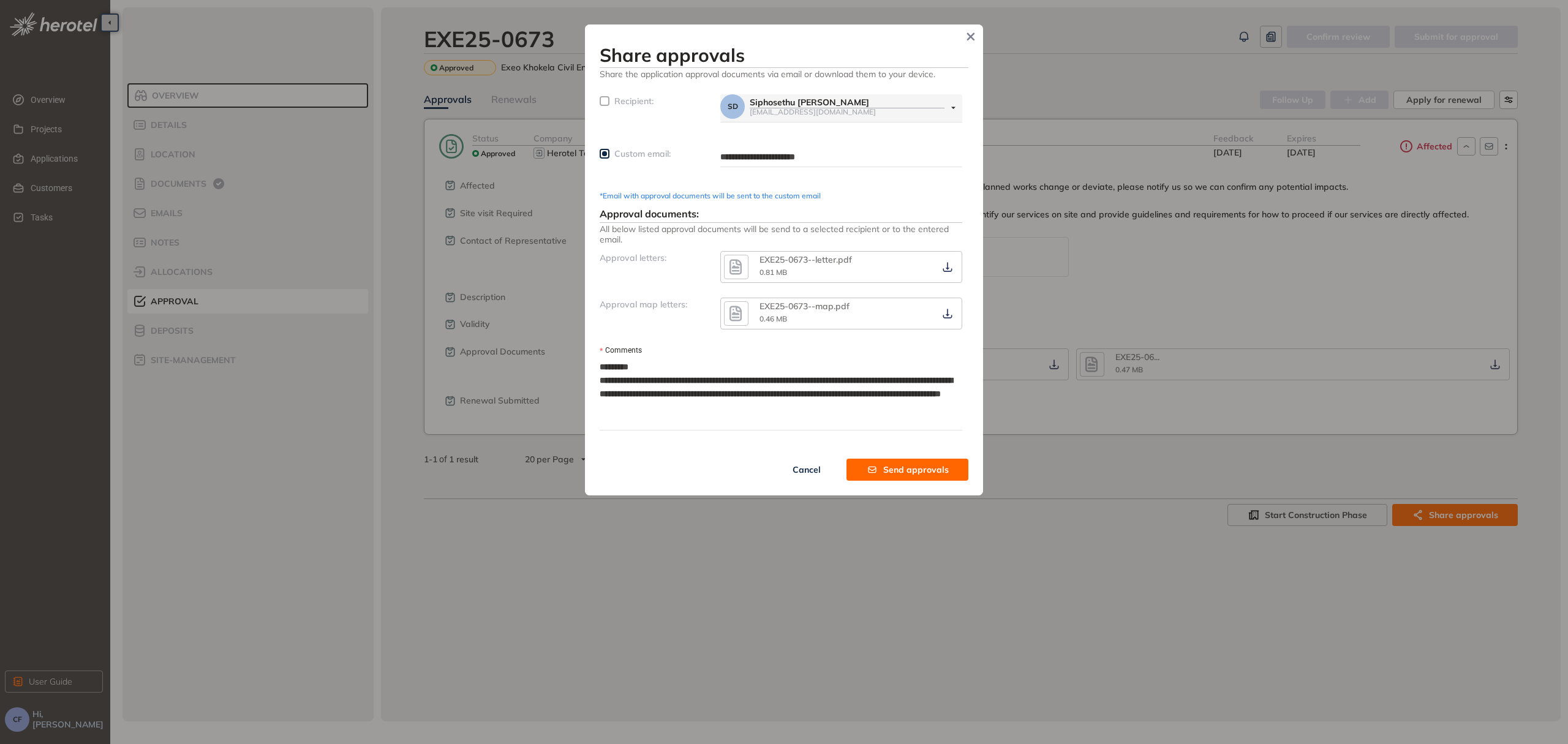
click at [658, 382] on textarea "**********" at bounding box center [781, 394] width 362 height 72
type textarea "**********"
click at [659, 393] on textarea "**********" at bounding box center [781, 394] width 362 height 72
click at [656, 393] on textarea "**********" at bounding box center [781, 394] width 362 height 72
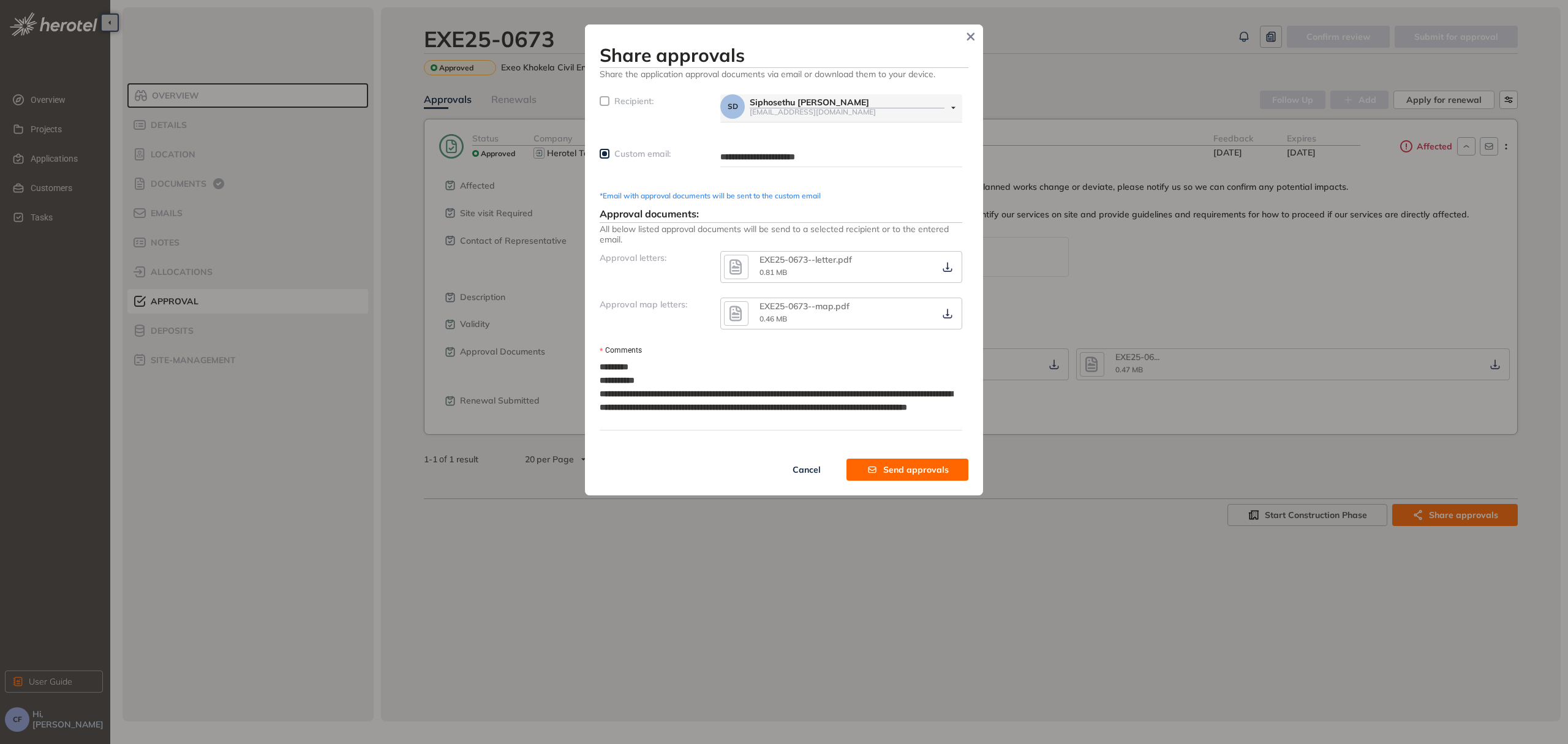
type textarea "**********"
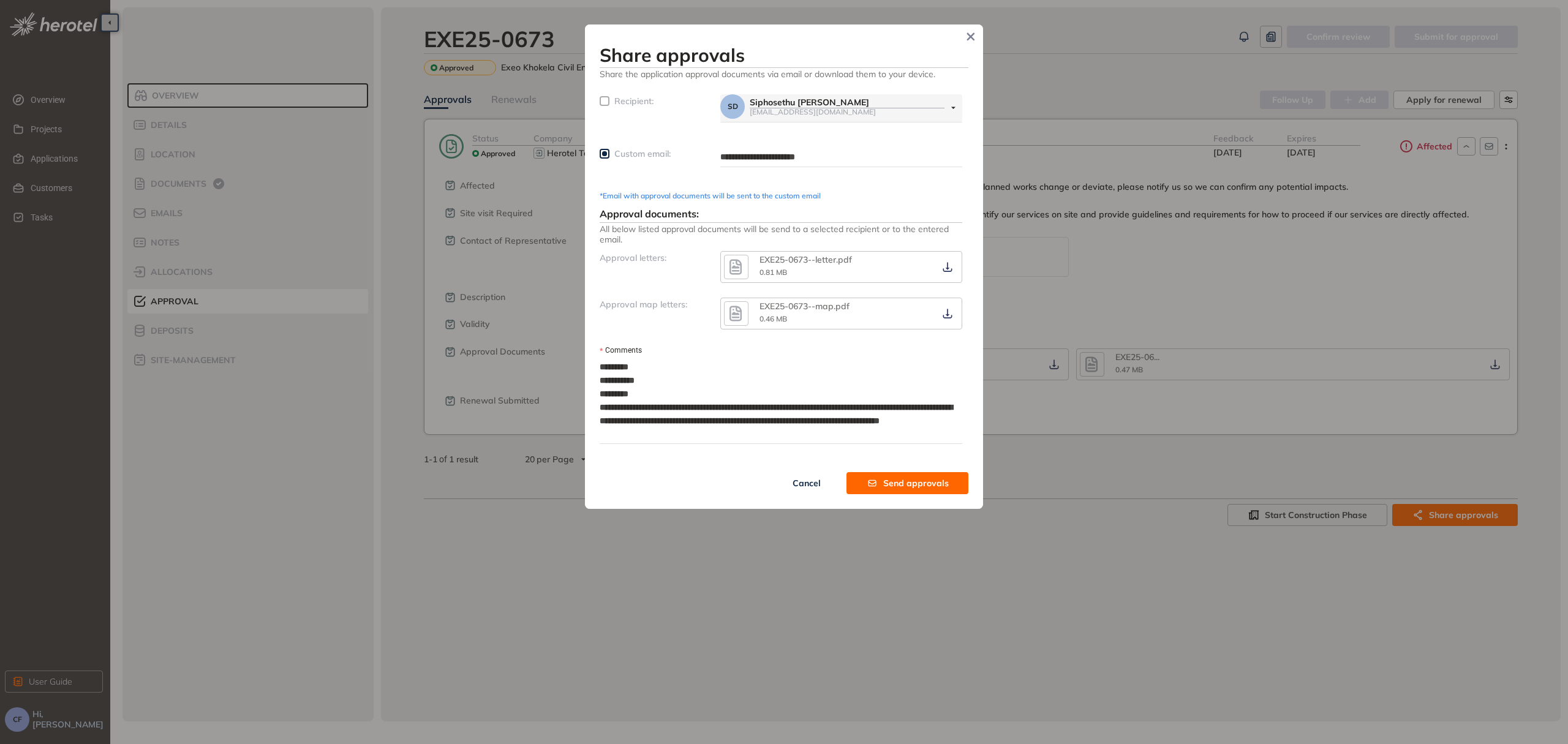
click at [827, 407] on textarea "**********" at bounding box center [781, 400] width 362 height 85
type textarea "**********"
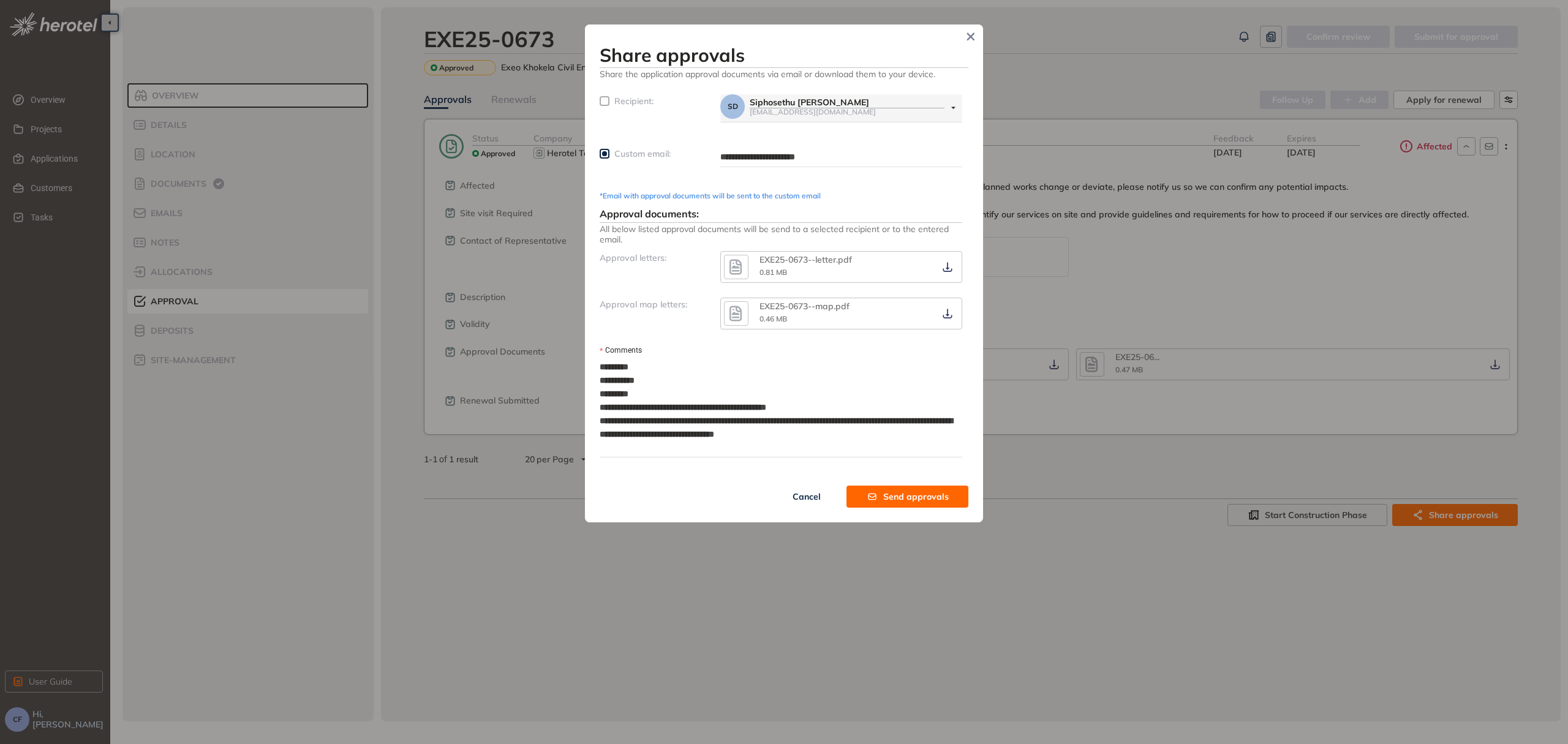
click at [827, 419] on textarea "**********" at bounding box center [781, 407] width 362 height 99
type textarea "**********"
click at [809, 434] on textarea "**********" at bounding box center [781, 407] width 362 height 99
type textarea "**********"
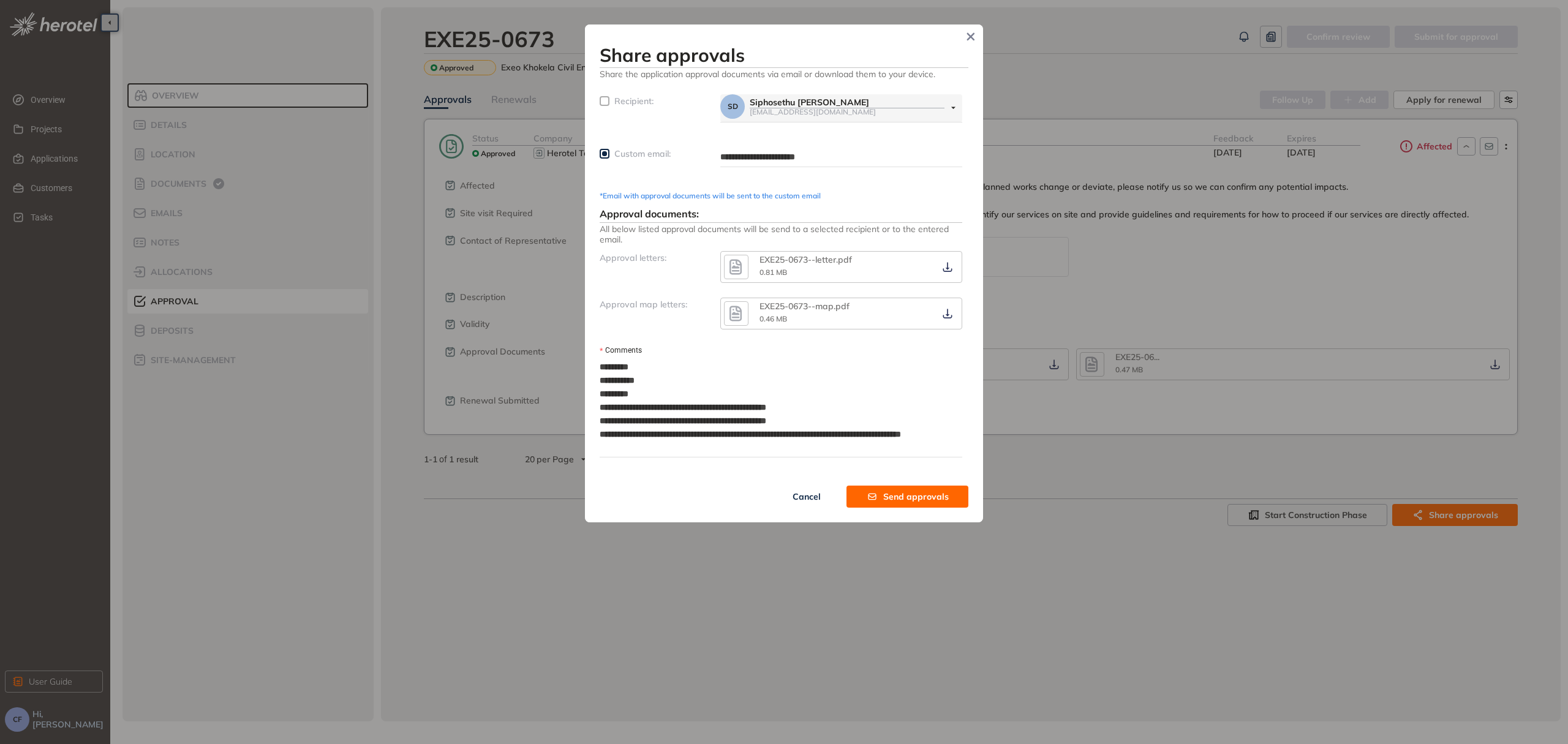
type textarea "**********"
drag, startPoint x: 818, startPoint y: 418, endPoint x: 588, endPoint y: 416, distance: 230.0
click at [588, 416] on div "**********" at bounding box center [784, 272] width 398 height 497
type textarea "**********"
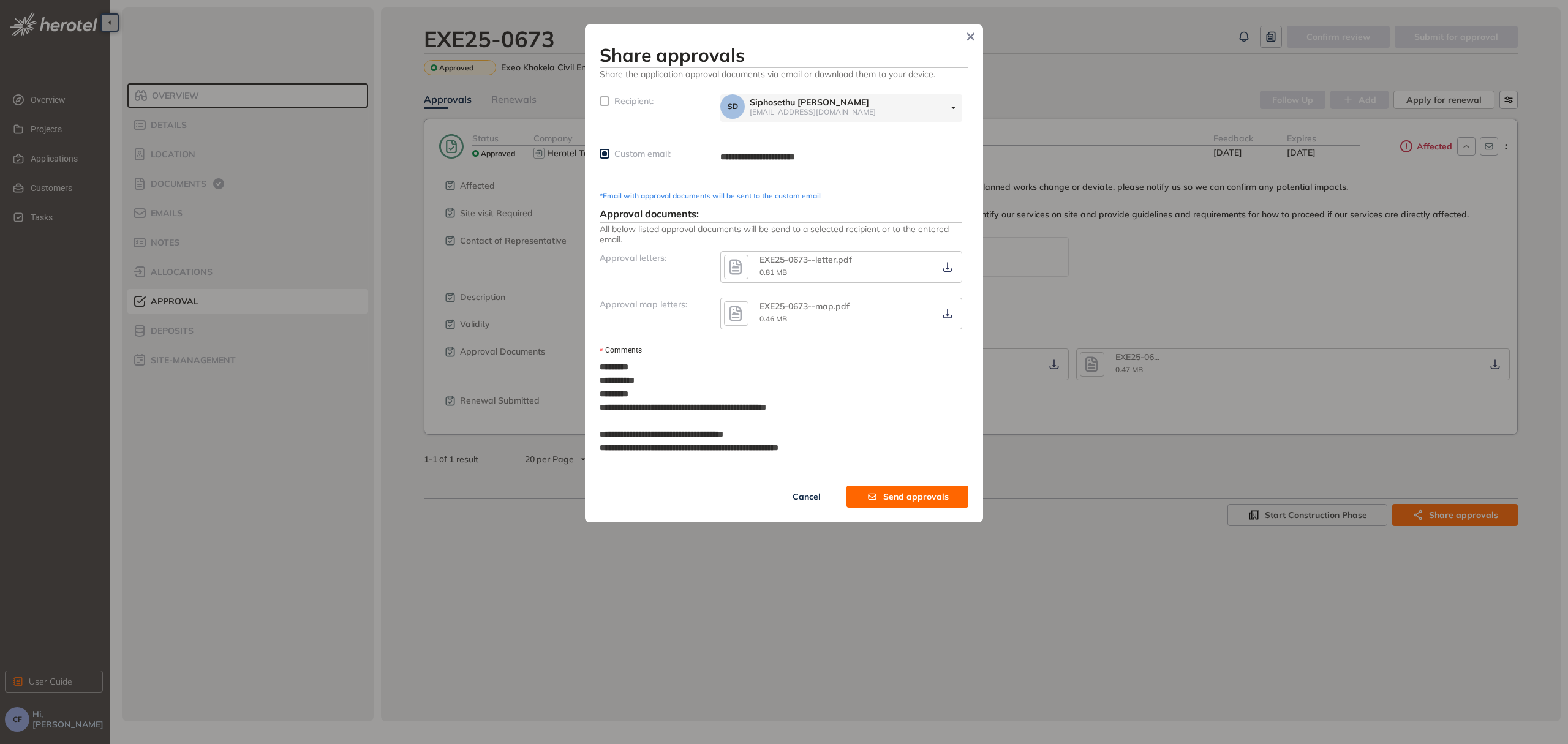
type textarea "**********"
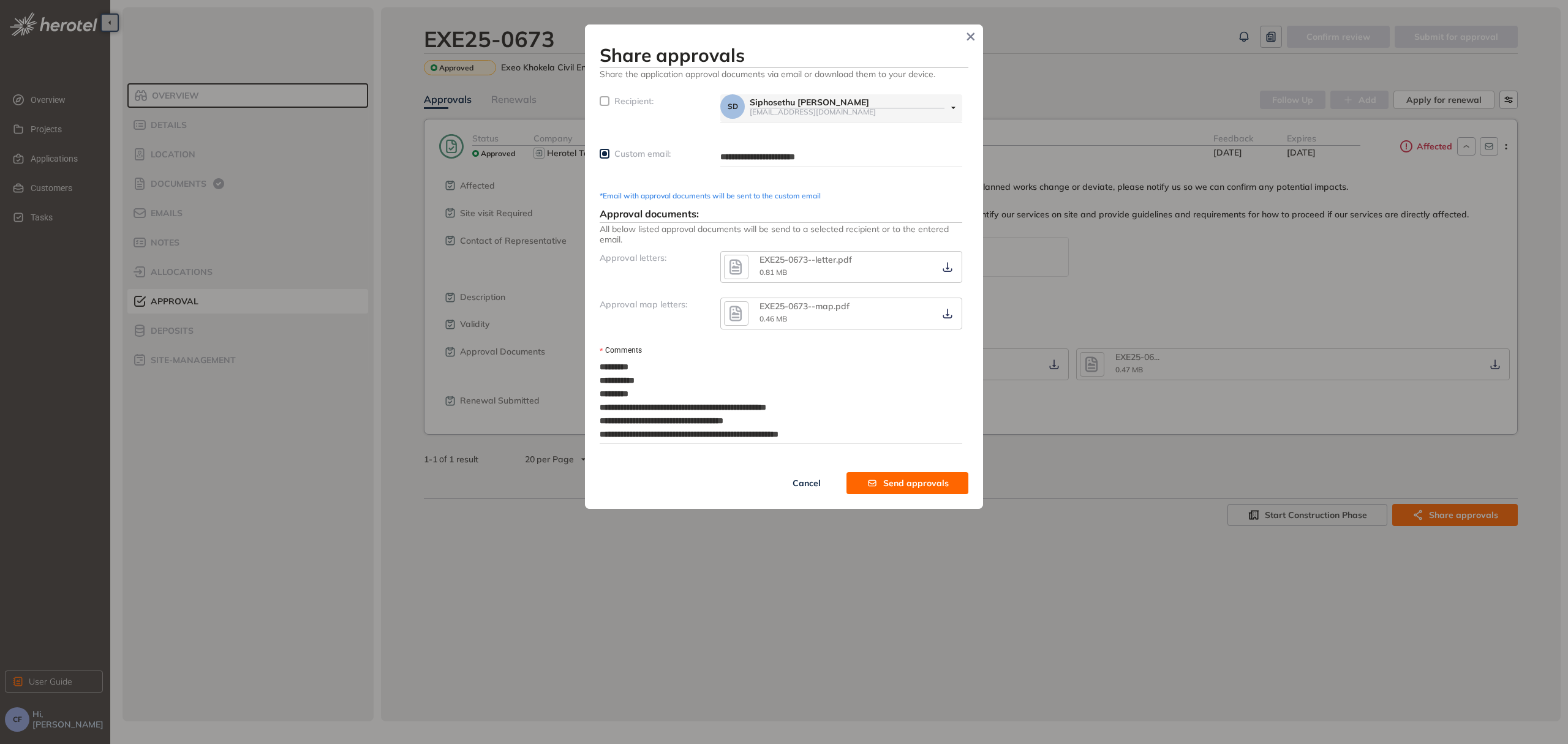
type textarea "**********"
click at [925, 480] on span "Send approvals" at bounding box center [916, 483] width 66 height 14
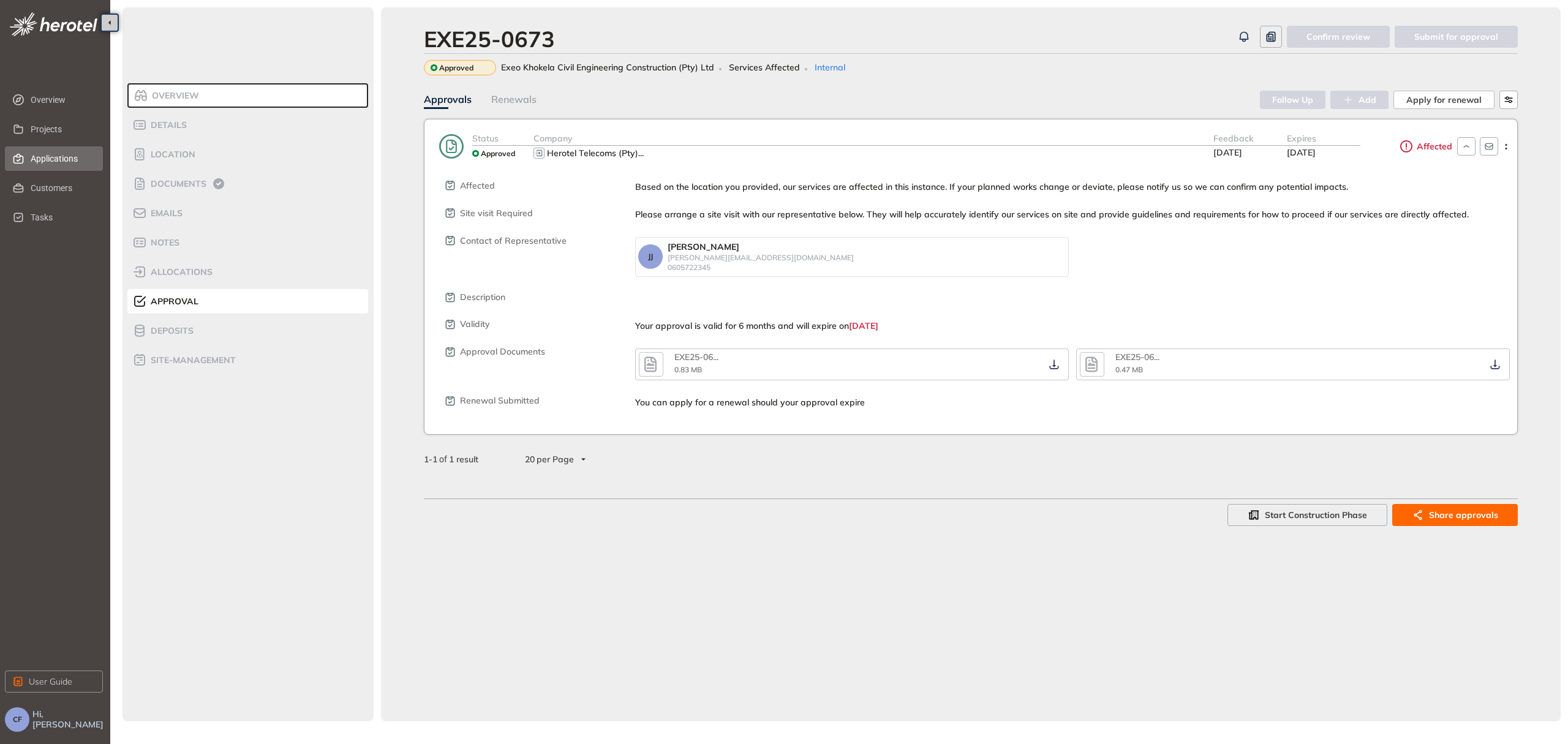
click at [32, 150] on span "Applications" at bounding box center [62, 159] width 62 height 24
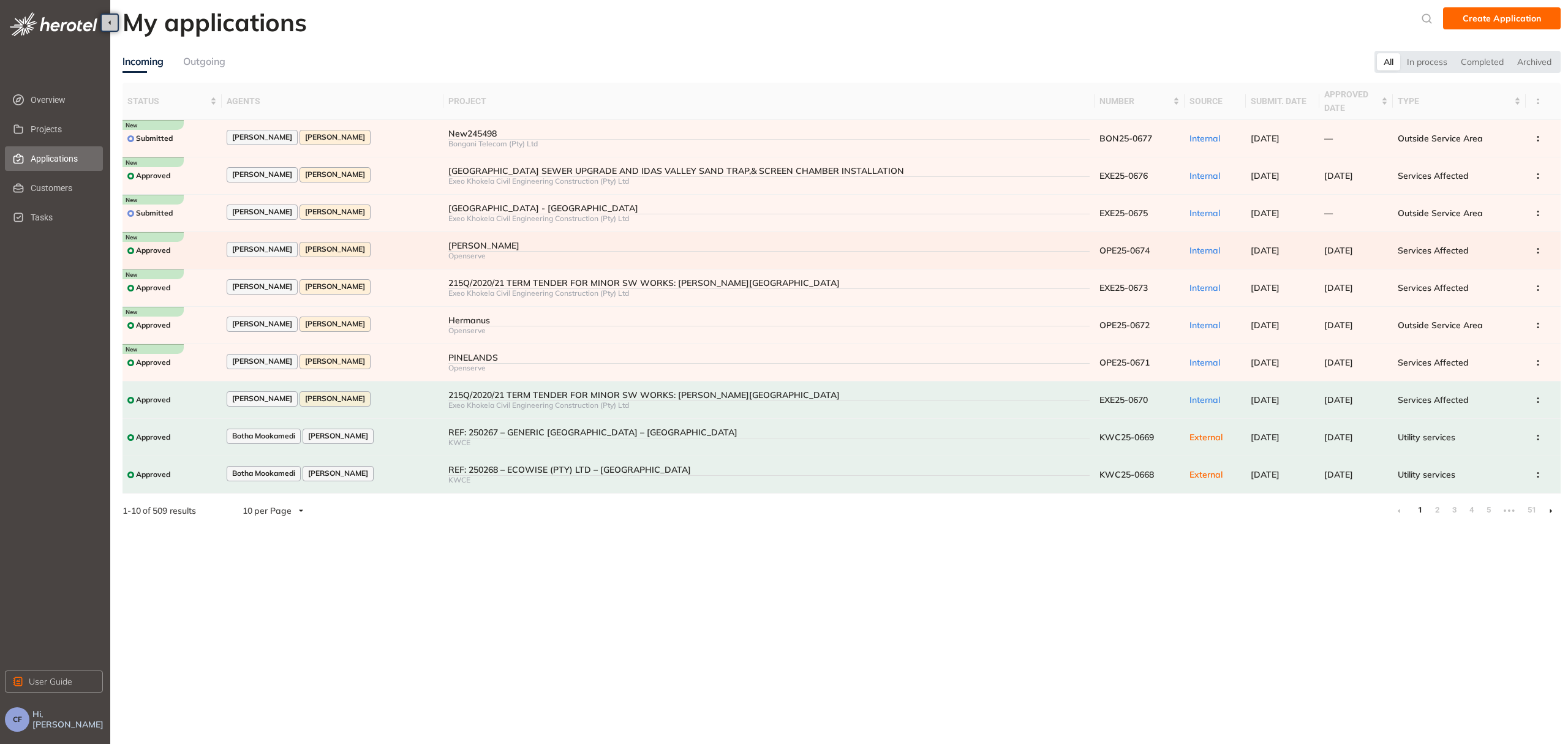
click at [1094, 248] on td "OPE25-0674" at bounding box center [1139, 250] width 90 height 37
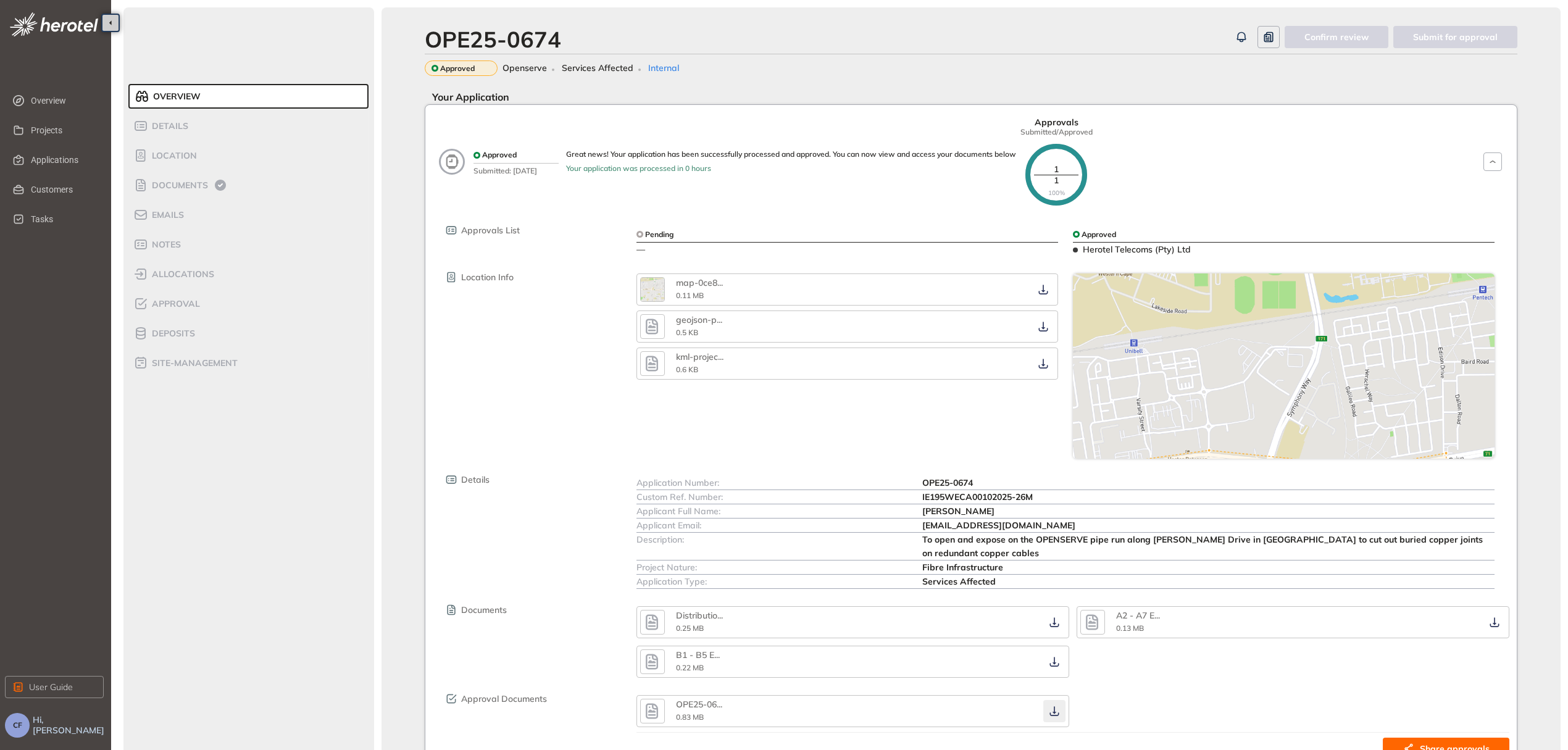
click at [1055, 706] on icon "button" at bounding box center [1054, 710] width 12 height 10
click at [1054, 650] on button "button" at bounding box center [1054, 661] width 23 height 23
click at [1053, 617] on icon "button" at bounding box center [1054, 621] width 12 height 10
click at [1498, 617] on icon "button" at bounding box center [1494, 621] width 12 height 10
click at [1053, 657] on icon "button" at bounding box center [1054, 661] width 12 height 10
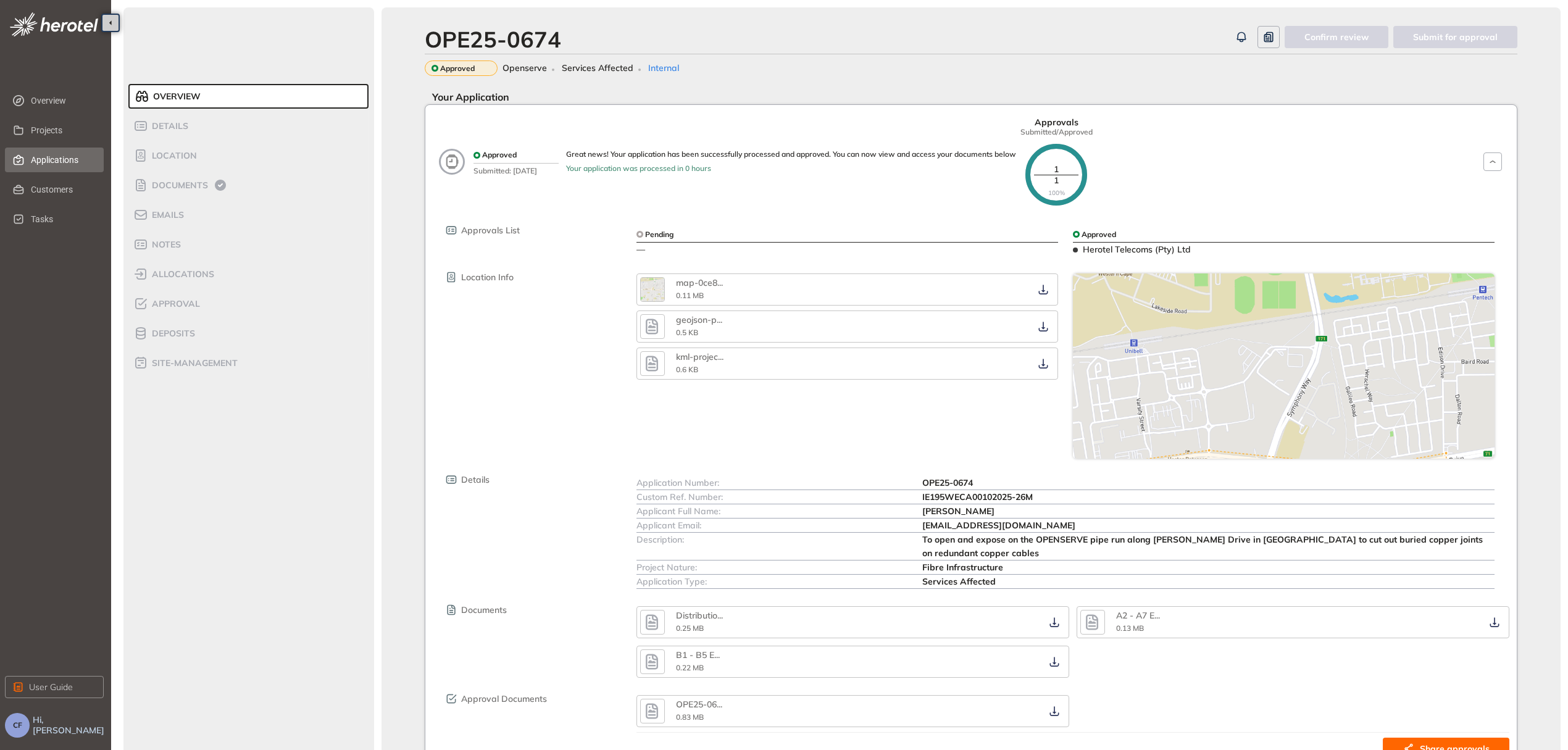
click at [56, 166] on span "Applications" at bounding box center [63, 160] width 63 height 24
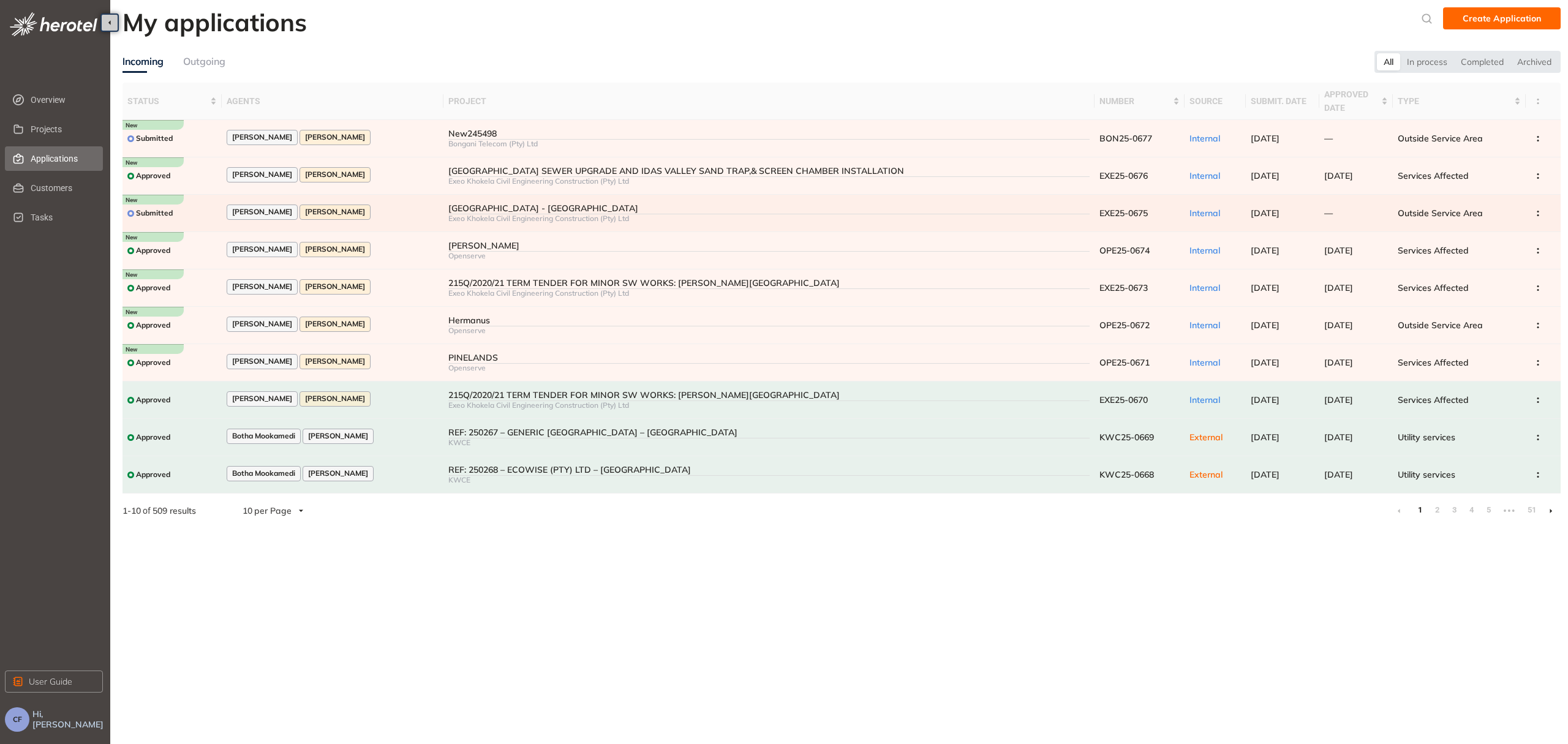
click at [532, 212] on div "[GEOGRAPHIC_DATA] - [GEOGRAPHIC_DATA]" at bounding box center [768, 209] width 641 height 10
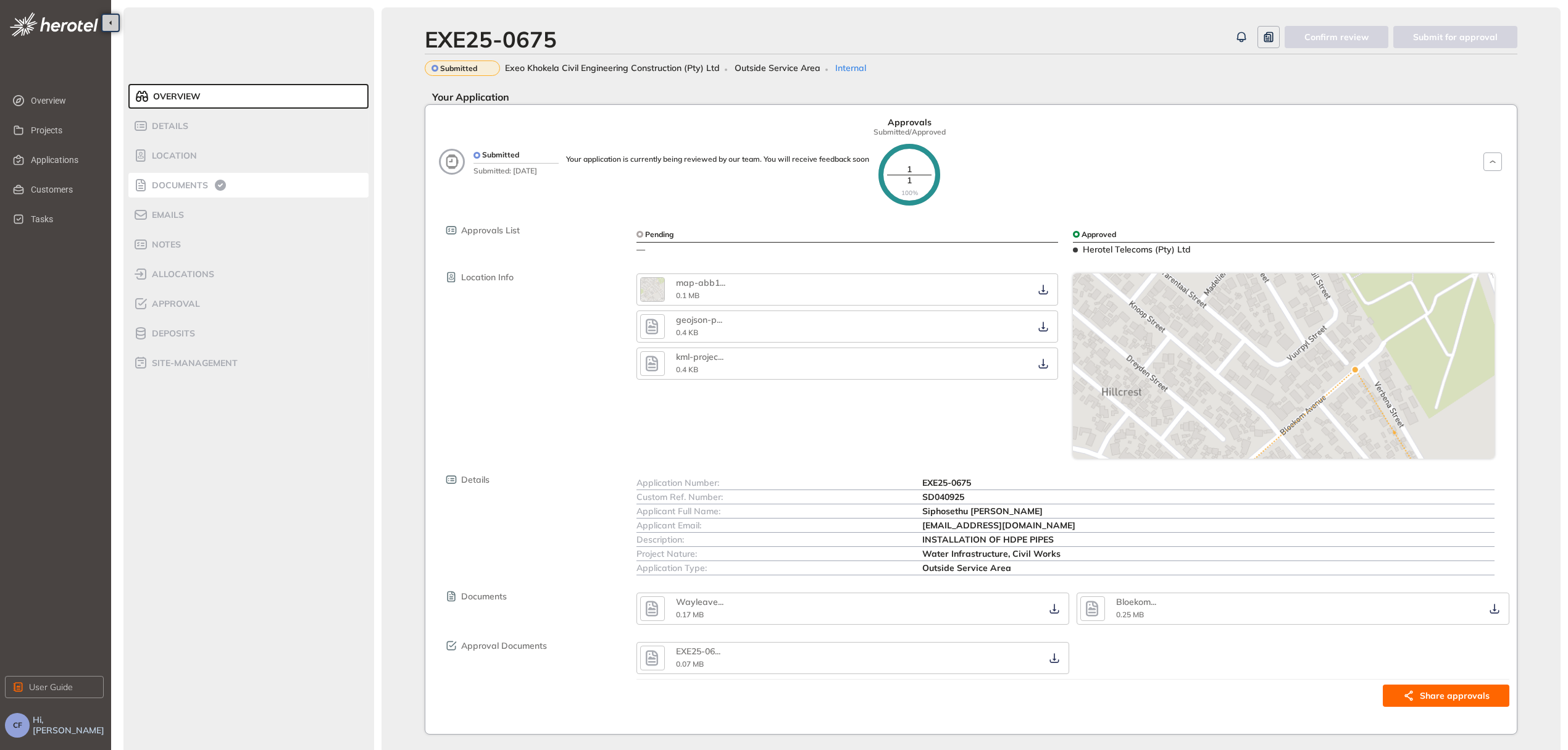
click at [185, 189] on span "Documents" at bounding box center [177, 185] width 60 height 10
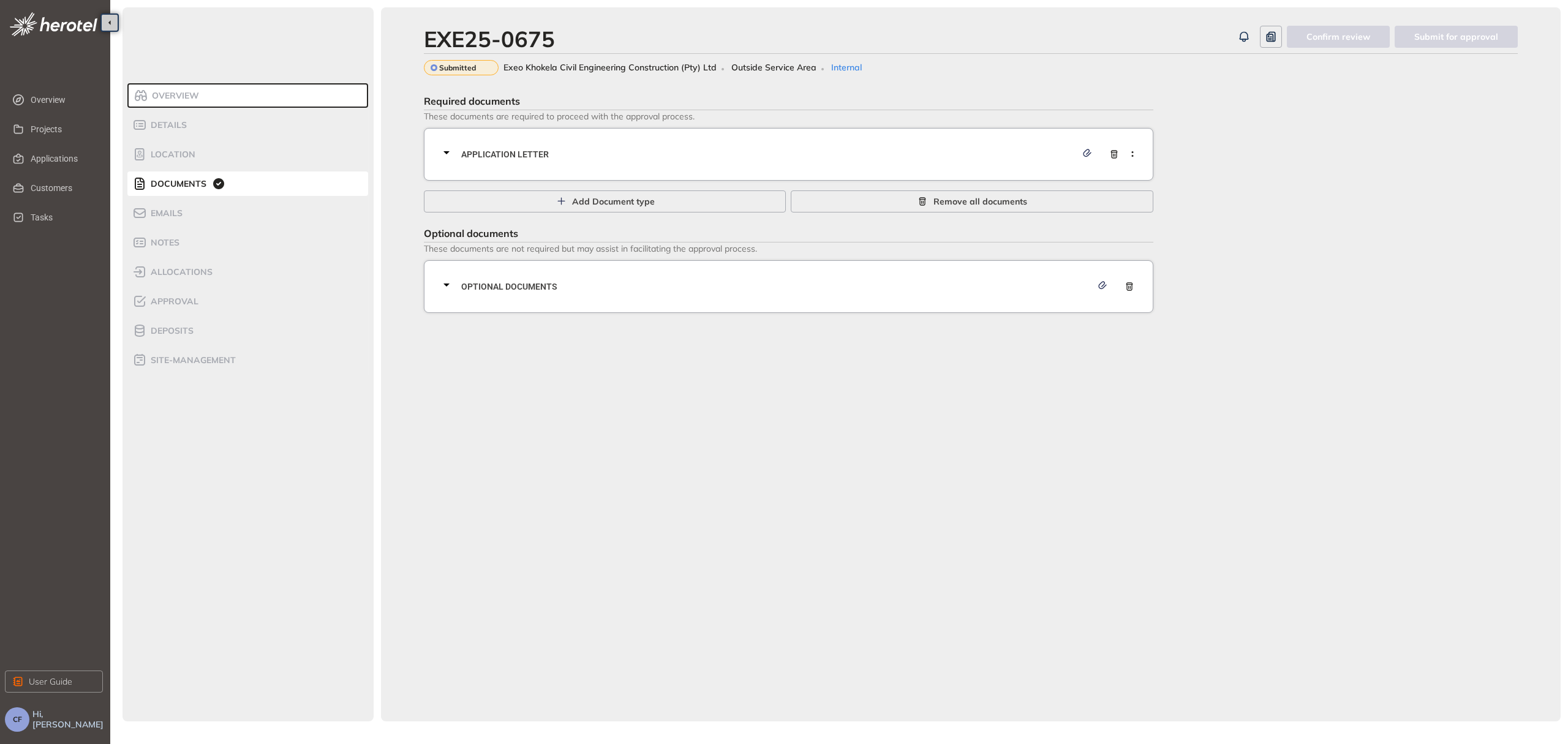
click at [821, 155] on span "Application letter" at bounding box center [768, 154] width 615 height 14
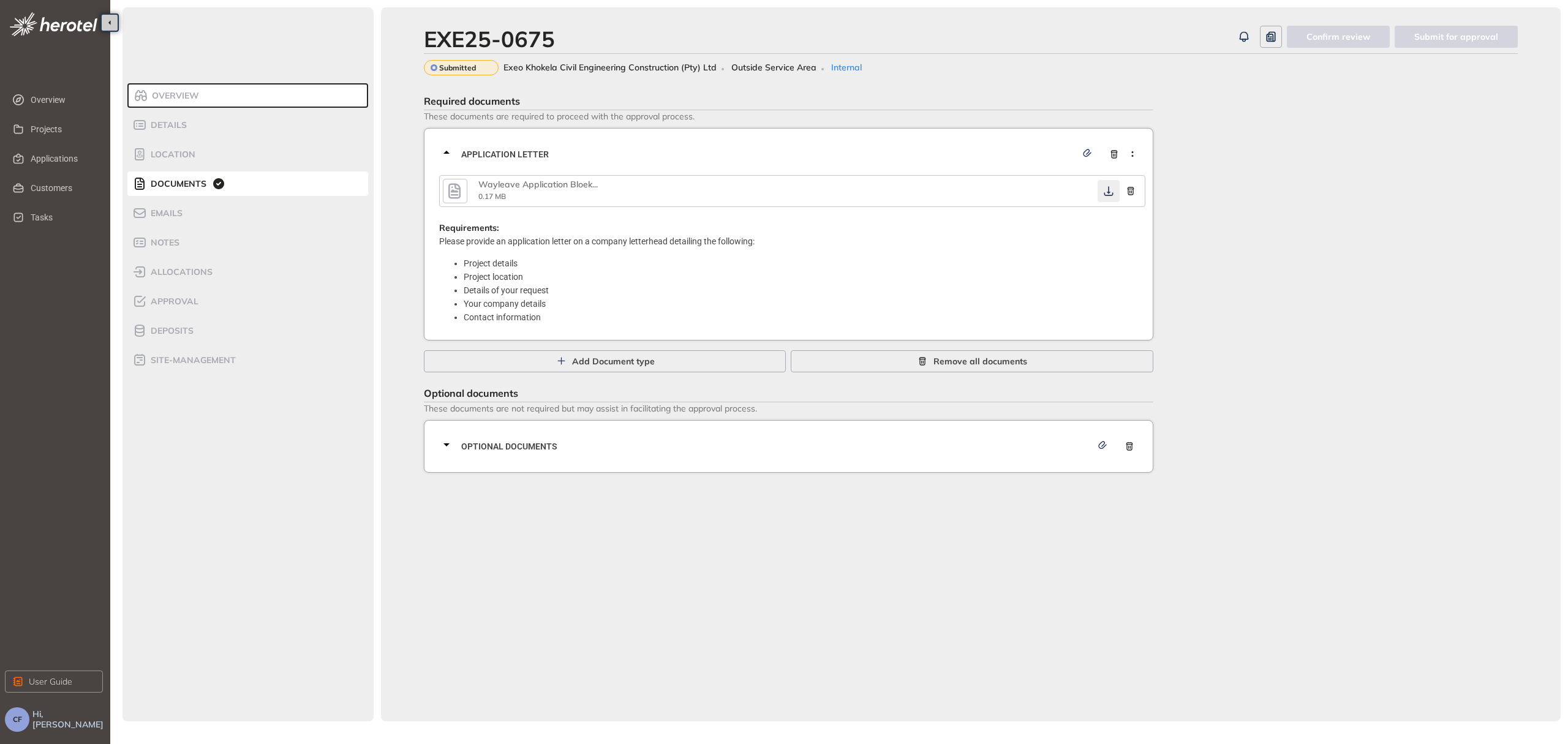
click at [1110, 191] on icon "button" at bounding box center [1108, 191] width 9 height 9
click at [951, 434] on div "Optional documents" at bounding box center [792, 446] width 706 height 37
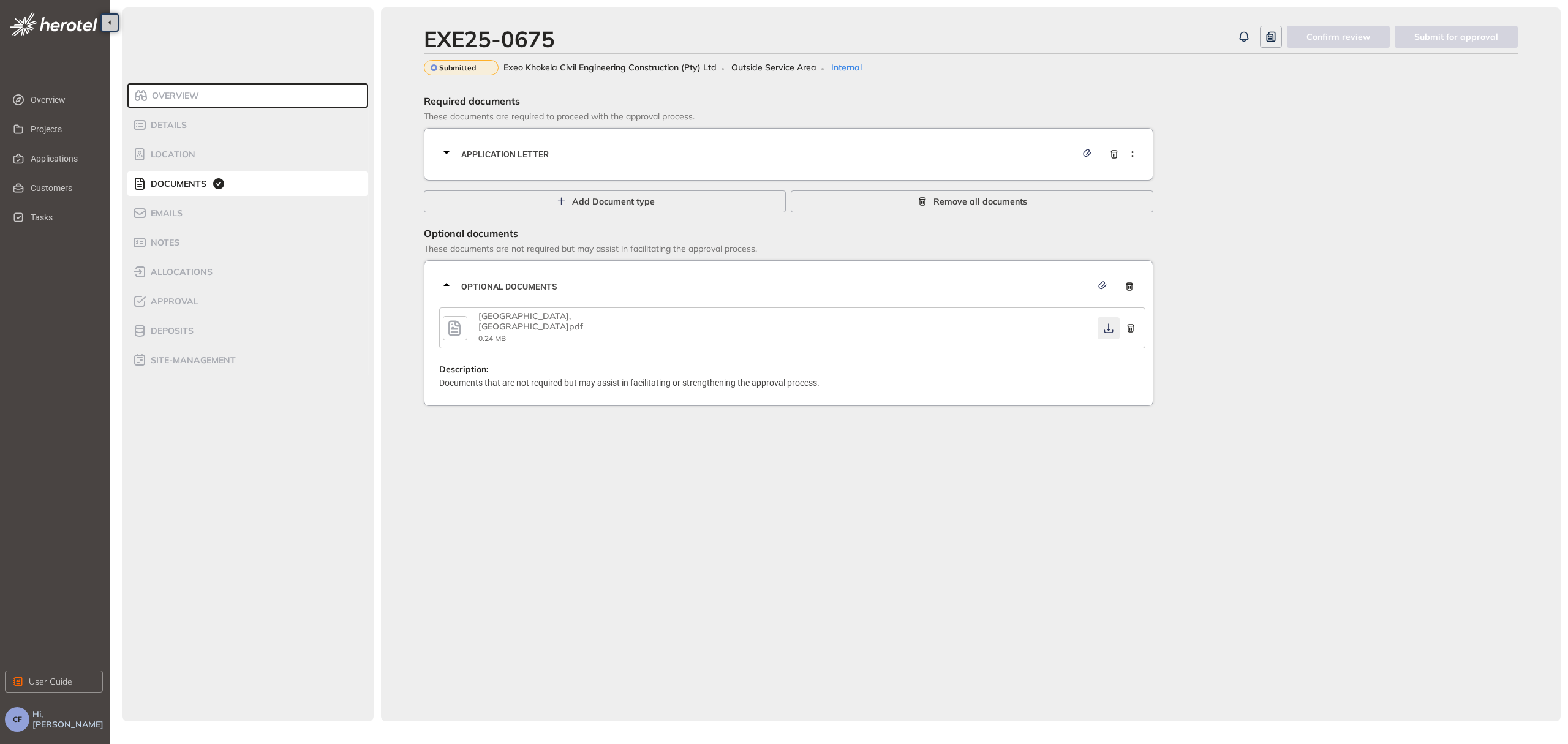
click at [1105, 326] on icon "button" at bounding box center [1108, 328] width 12 height 9
click at [452, 326] on icon "button" at bounding box center [455, 328] width 12 height 16
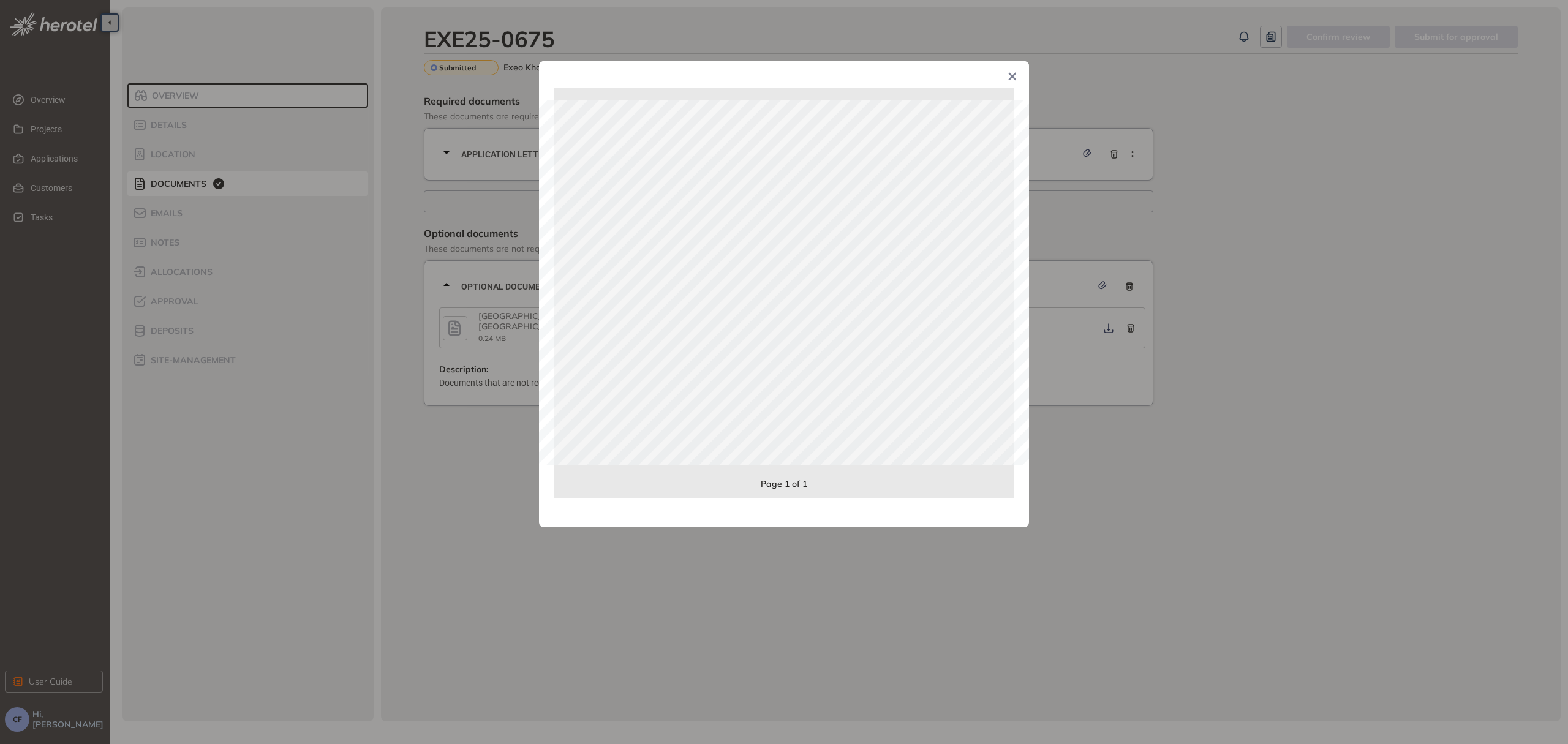
click at [1303, 311] on div "Page 1 of 1" at bounding box center [784, 372] width 1568 height 744
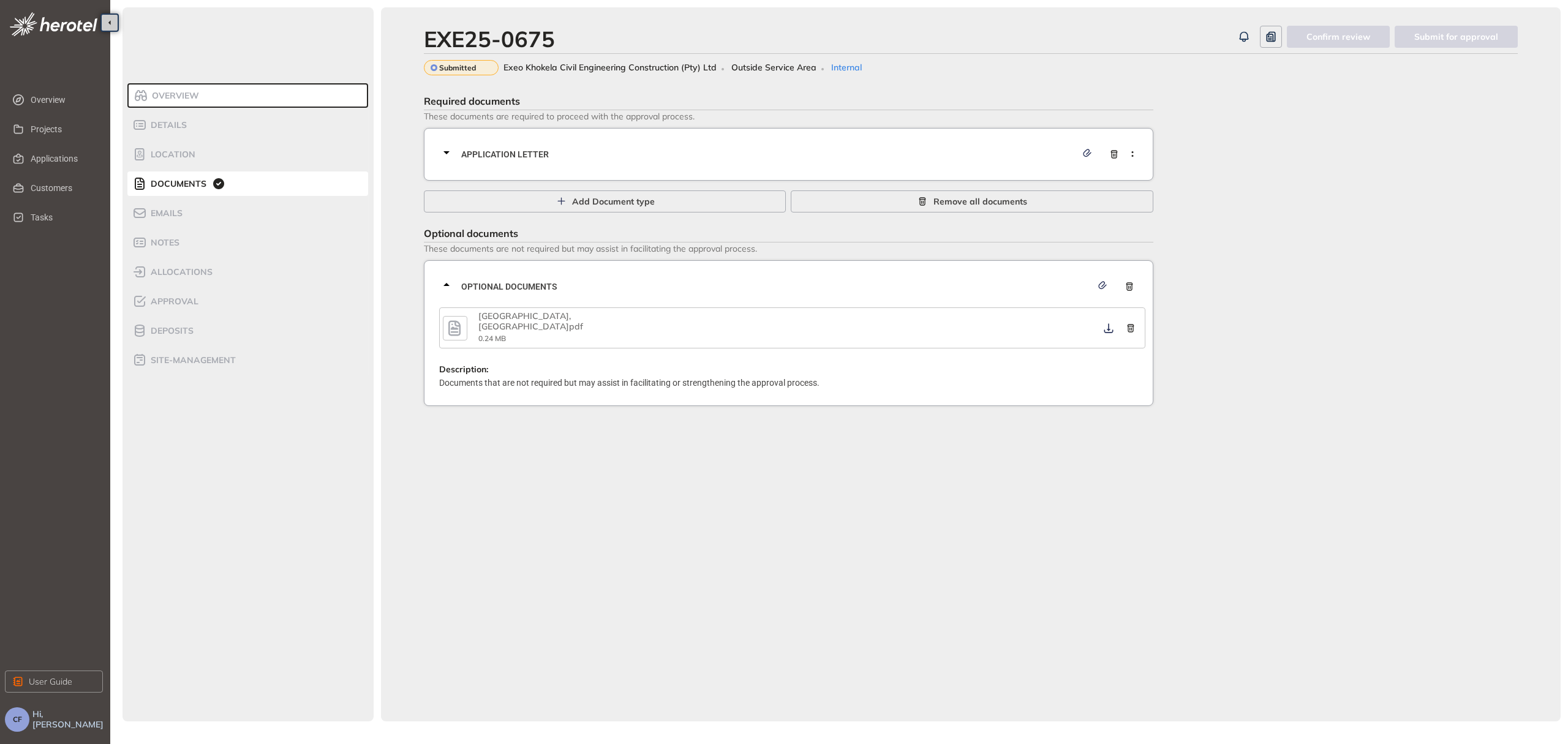
click at [452, 151] on icon at bounding box center [446, 152] width 15 height 15
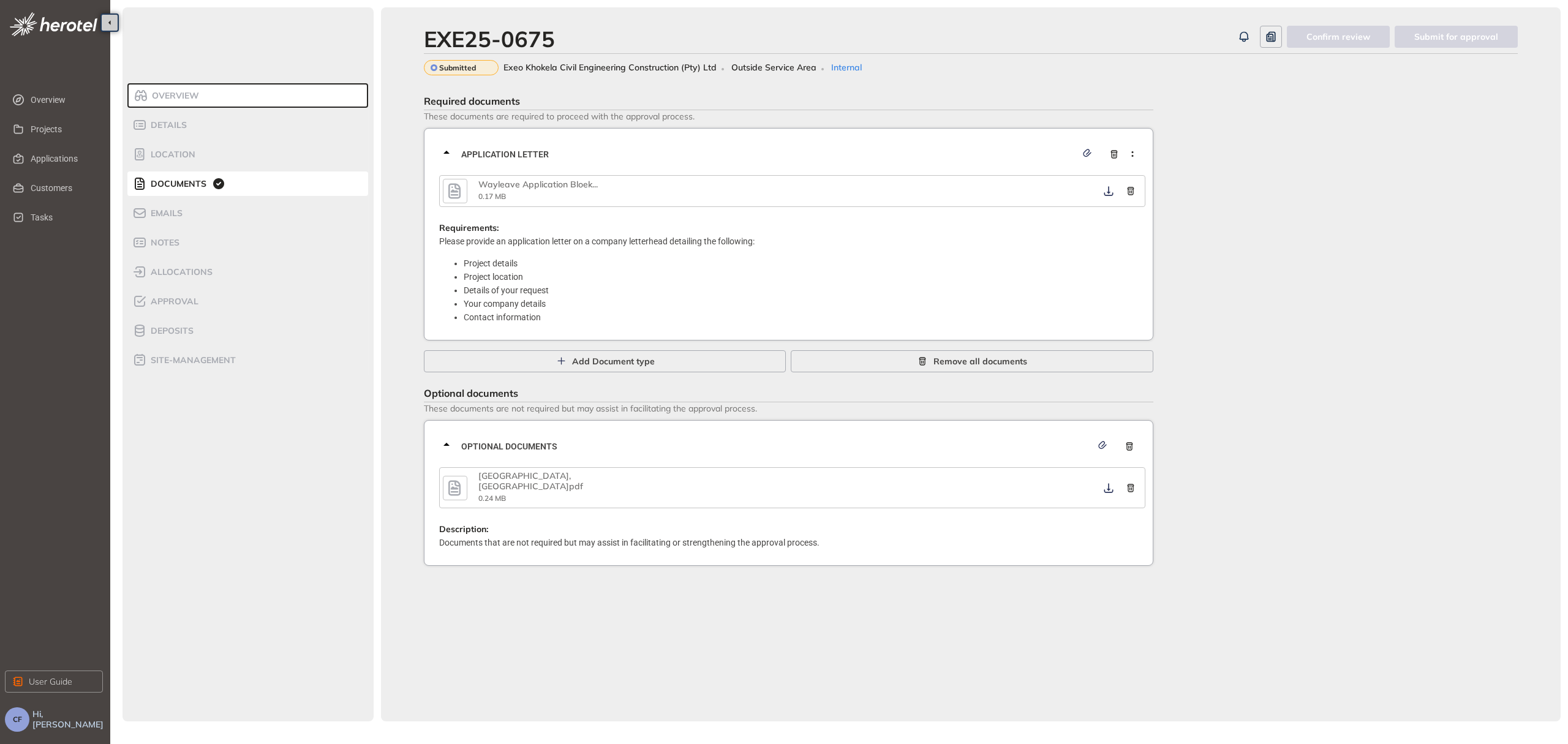
click at [451, 183] on icon "button" at bounding box center [454, 191] width 18 height 22
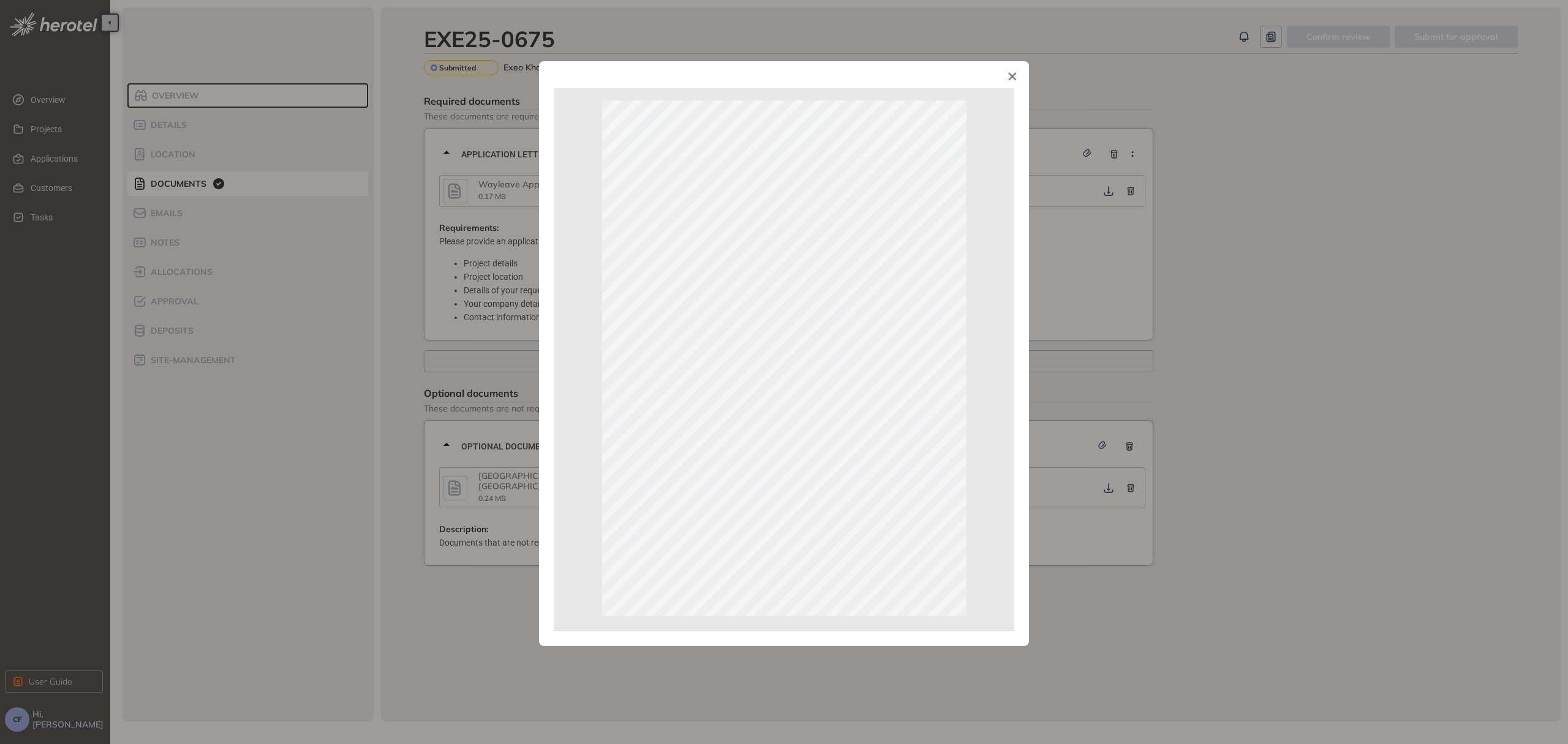
click at [1314, 290] on div "Page 1 of 1" at bounding box center [784, 372] width 1568 height 744
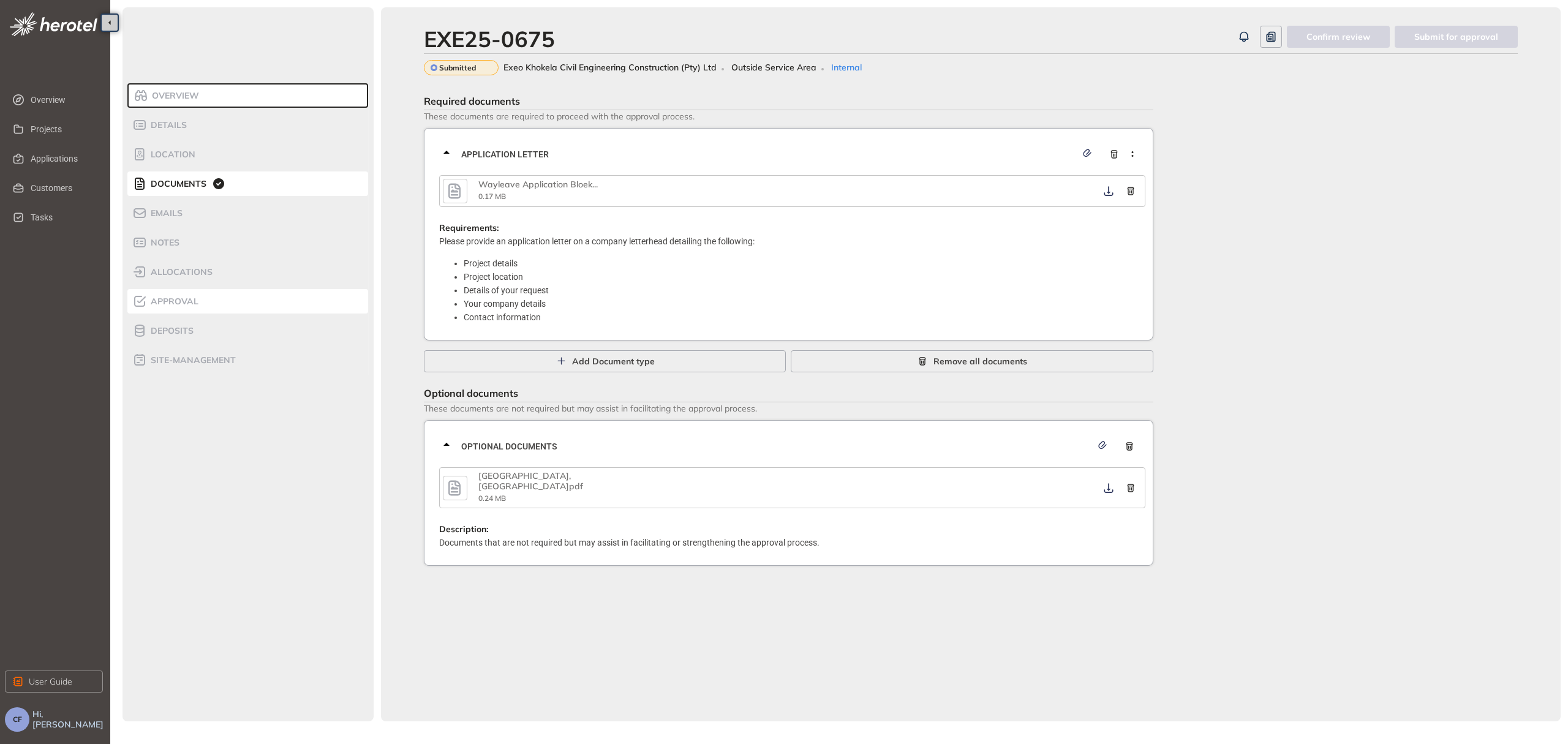
click at [180, 294] on div "Approval" at bounding box center [184, 301] width 104 height 15
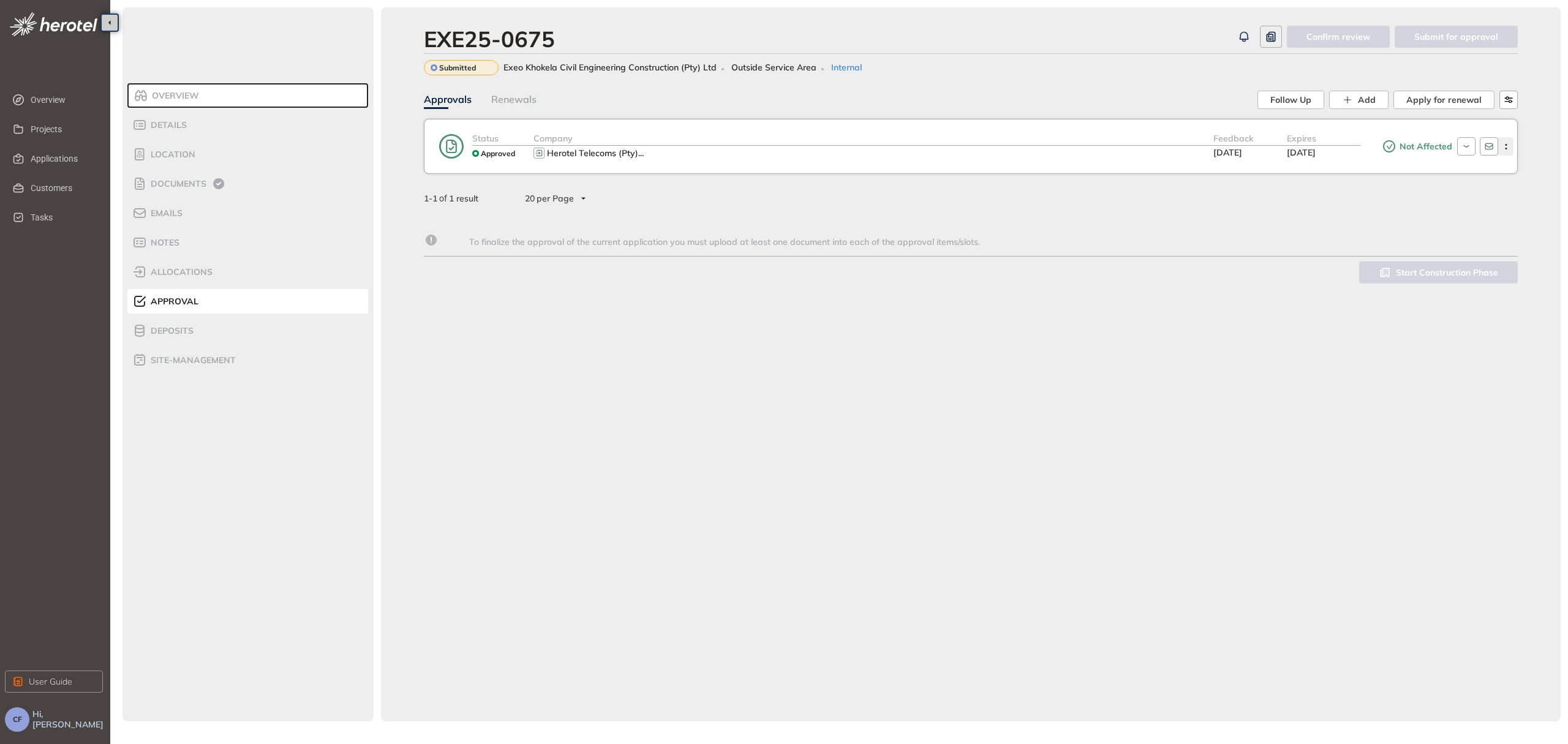
click at [1508, 147] on icon "button" at bounding box center [1506, 147] width 12 height 5
click at [1477, 168] on span "Edit approval" at bounding box center [1461, 173] width 56 height 10
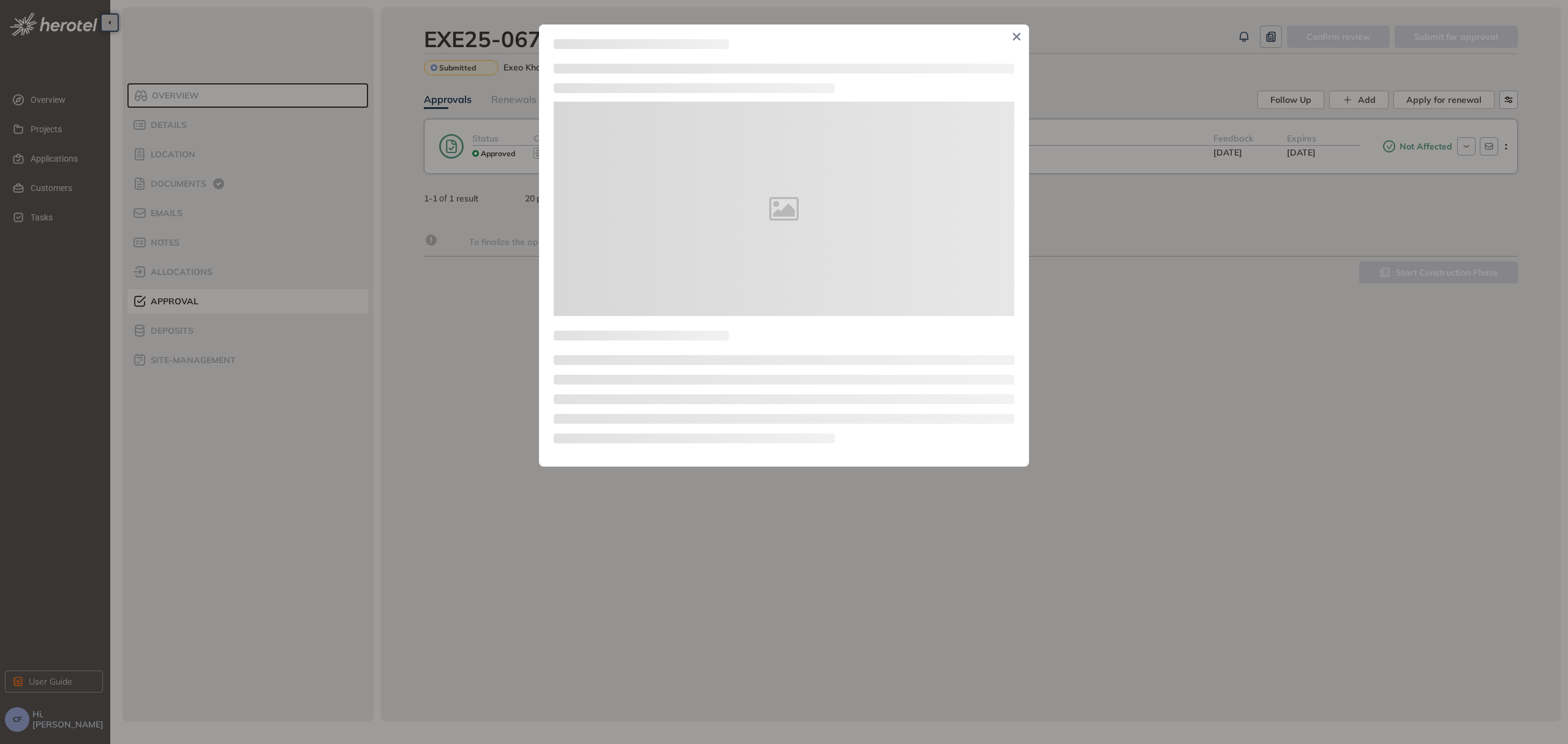
type textarea "**********"
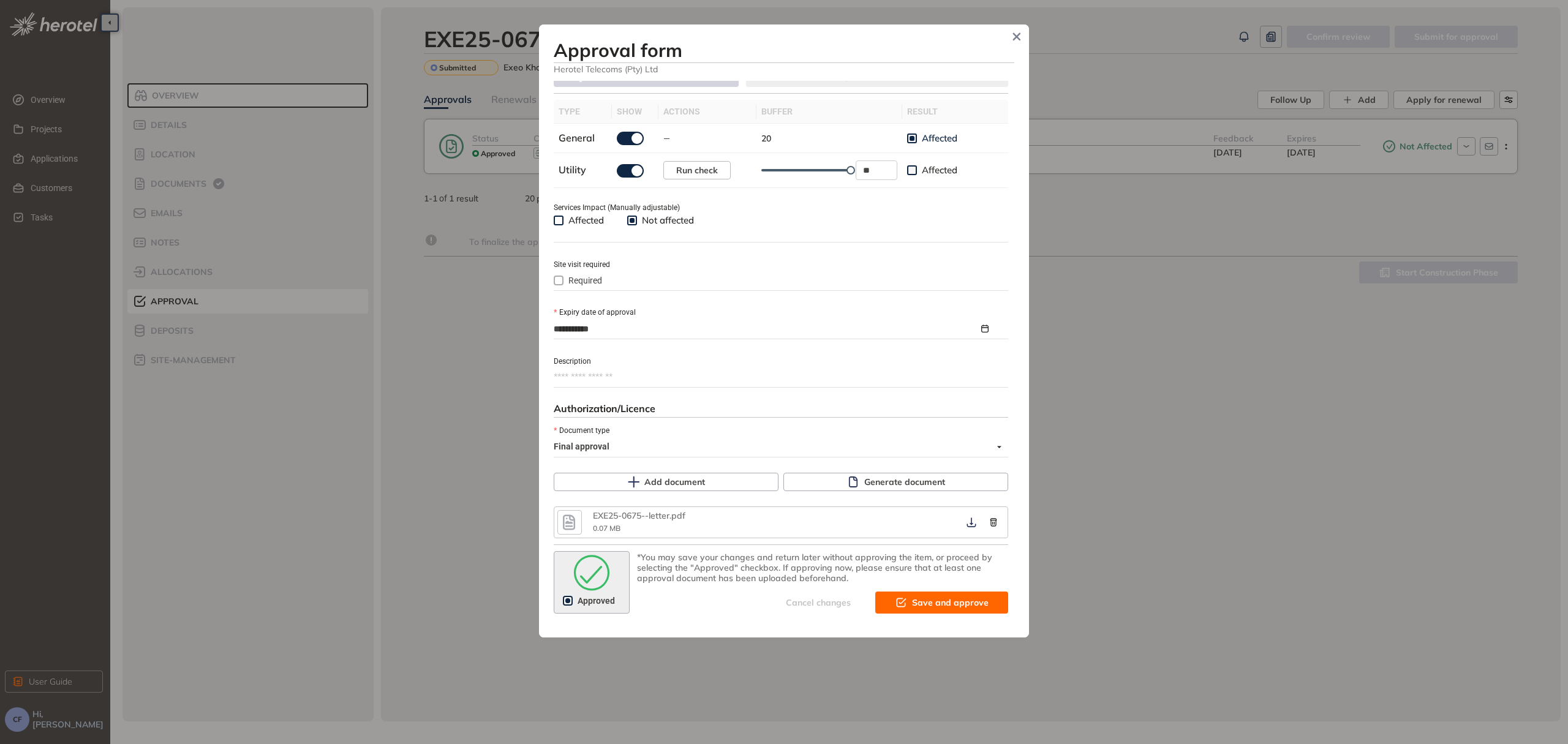
scroll to position [379, 0]
click at [967, 521] on icon "button" at bounding box center [971, 522] width 9 height 9
click at [947, 598] on span "Save and approve" at bounding box center [950, 602] width 77 height 14
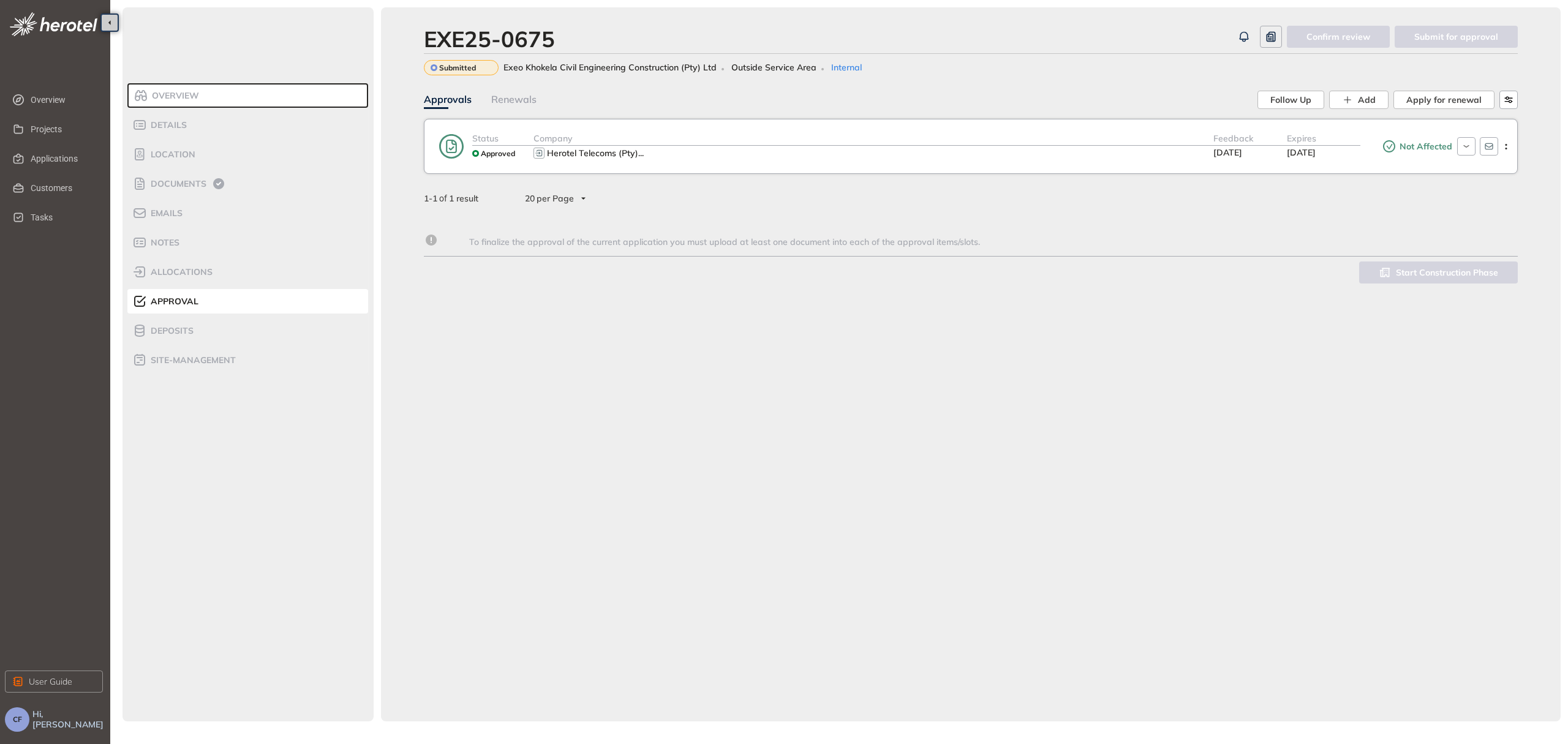
click at [737, 141] on div "Company" at bounding box center [873, 139] width 680 height 14
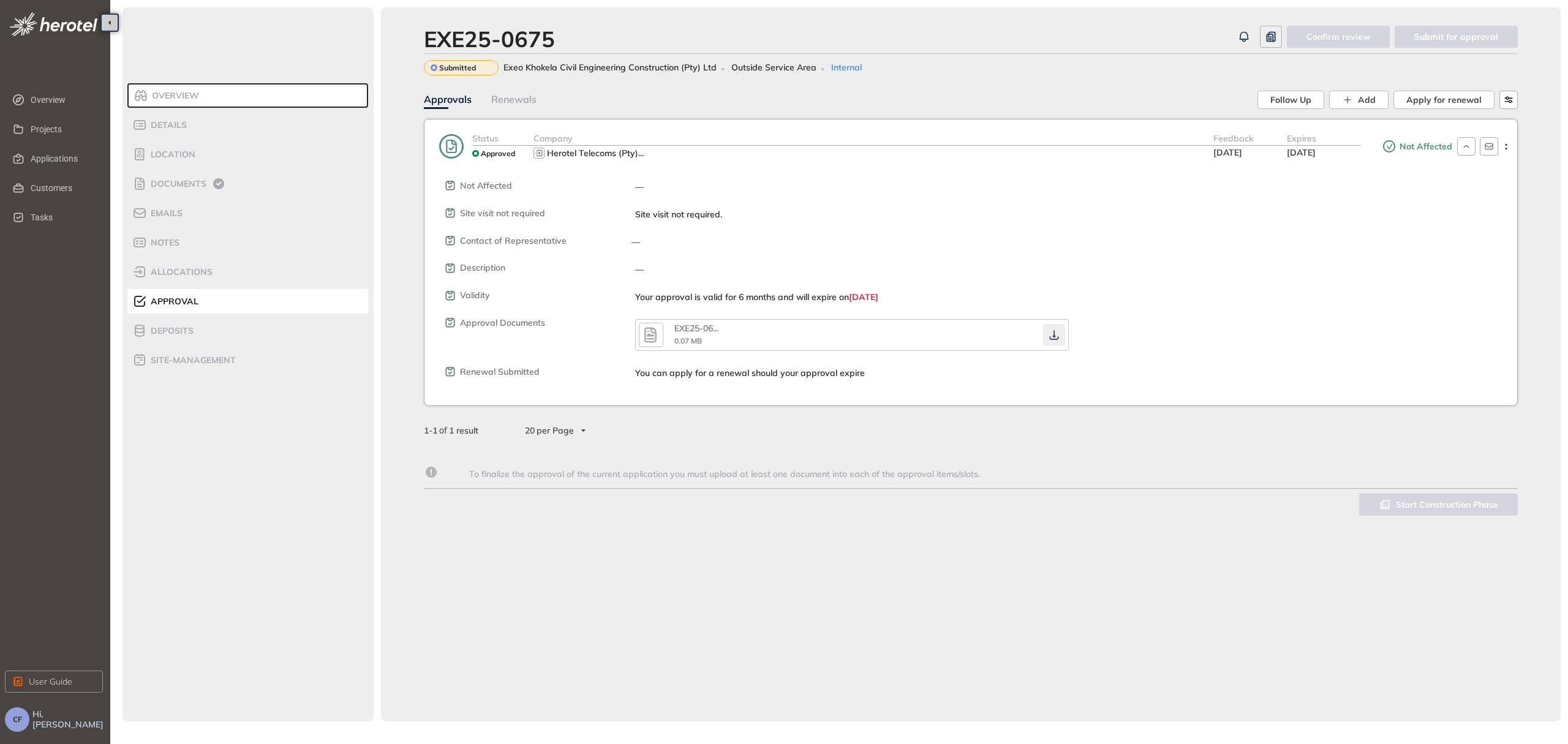
click at [1055, 338] on icon "button" at bounding box center [1054, 334] width 12 height 9
click at [56, 153] on span "Applications" at bounding box center [62, 159] width 62 height 24
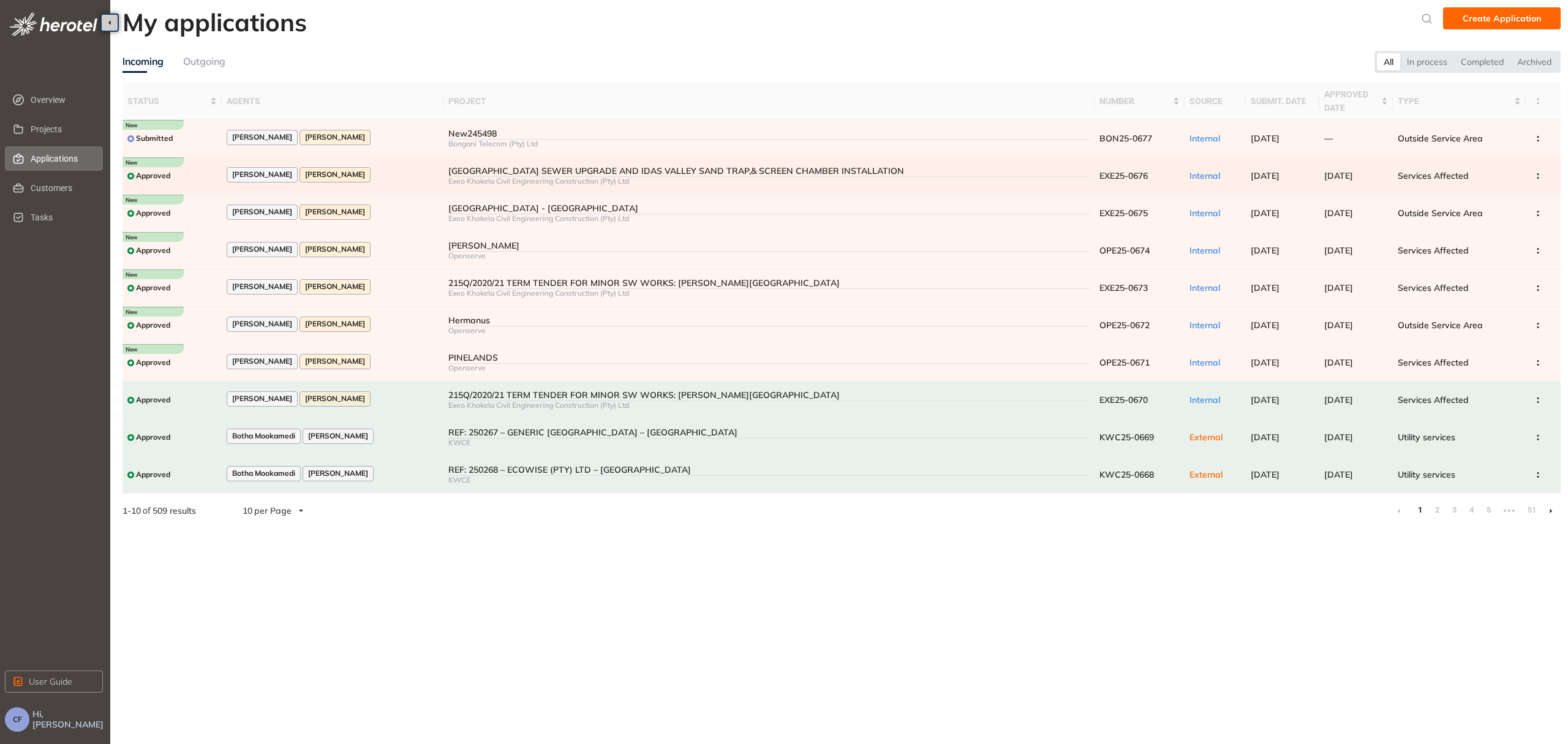
click at [542, 169] on div "[GEOGRAPHIC_DATA] SEWER UPGRADE AND IDAS VALLEY SAND TRAP,& SCREEN CHAMBER INST…" at bounding box center [768, 171] width 641 height 10
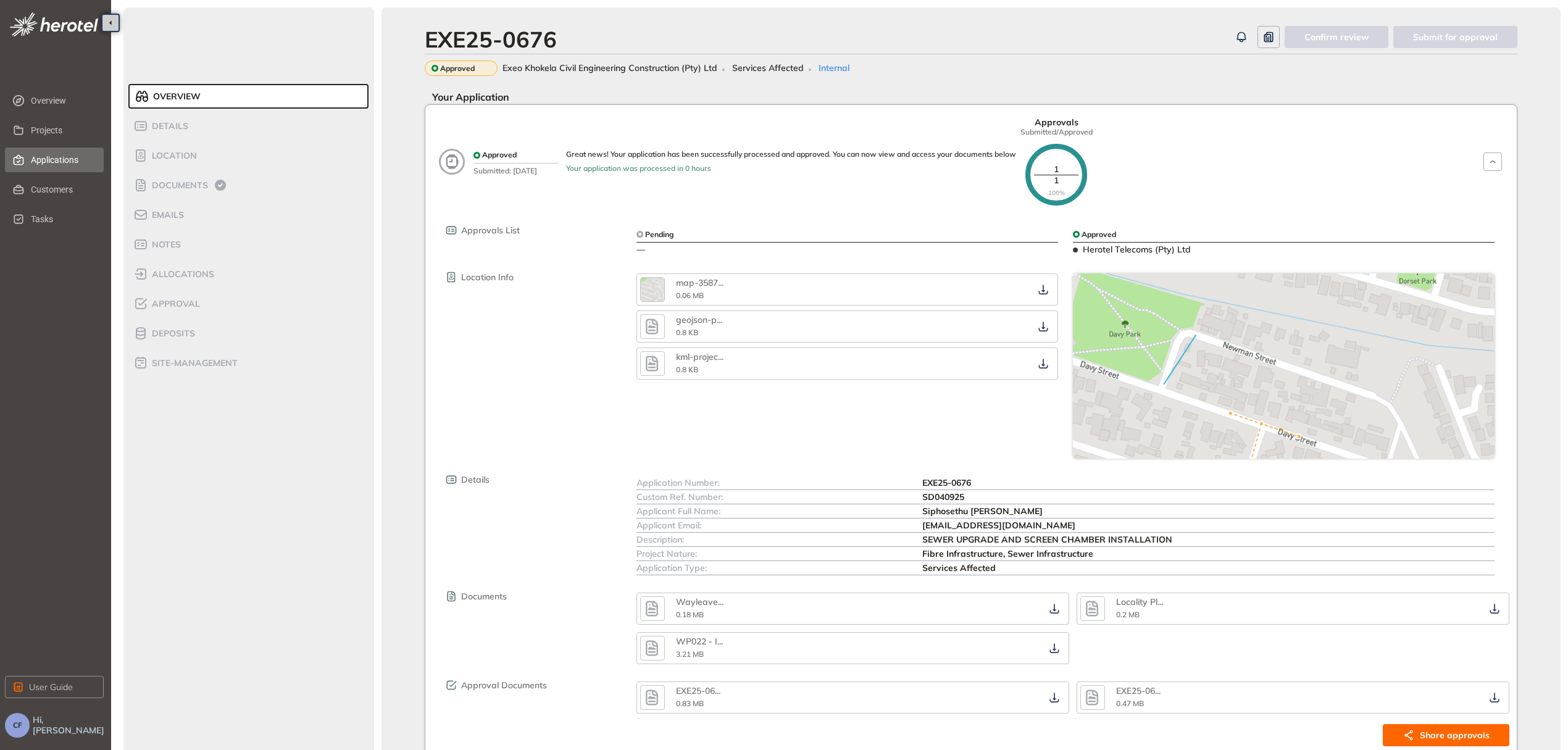
click at [38, 155] on span "Applications" at bounding box center [63, 160] width 63 height 24
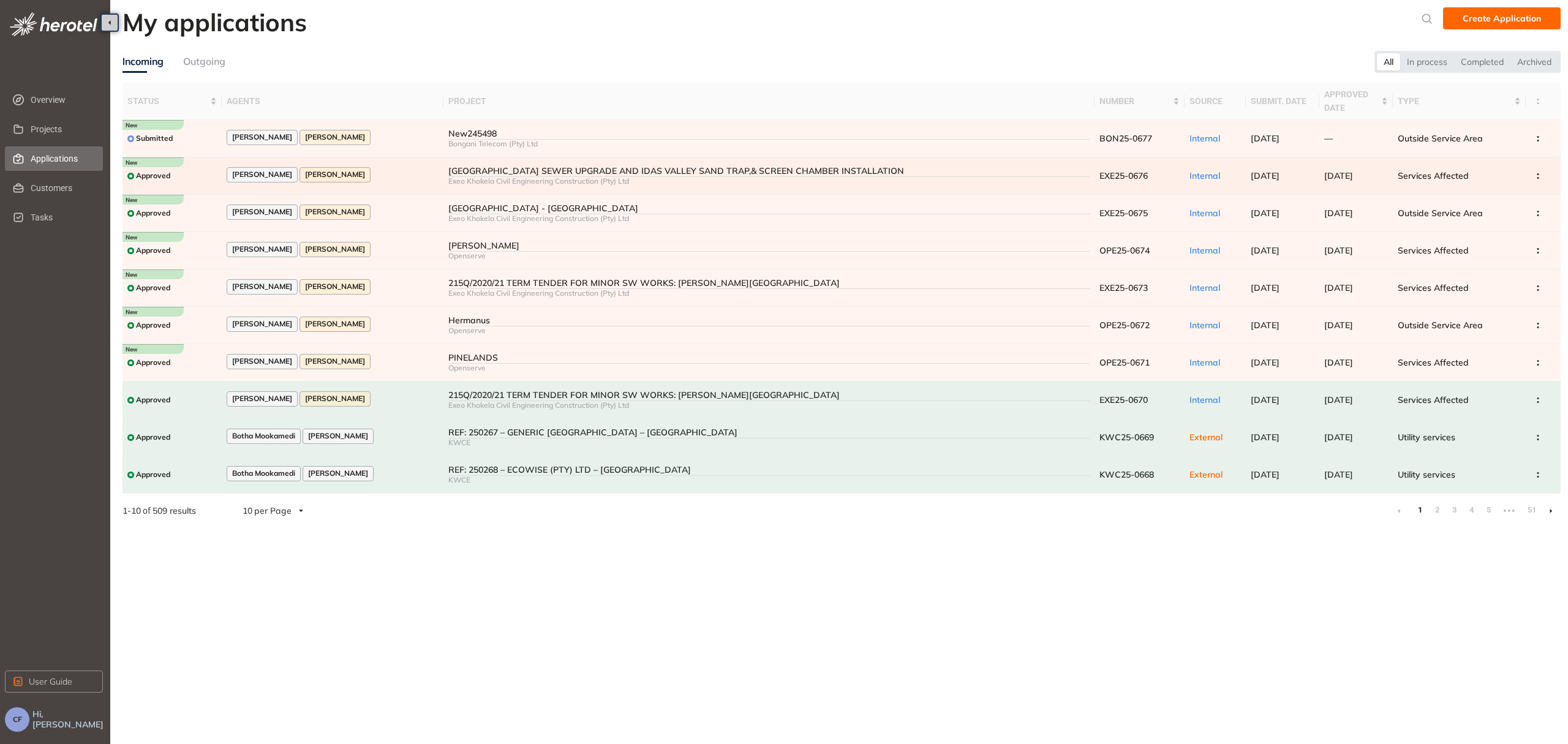
click at [493, 177] on div "Exeo Khokela Civil Engineering Construction (Pty) Ltd" at bounding box center [768, 181] width 641 height 9
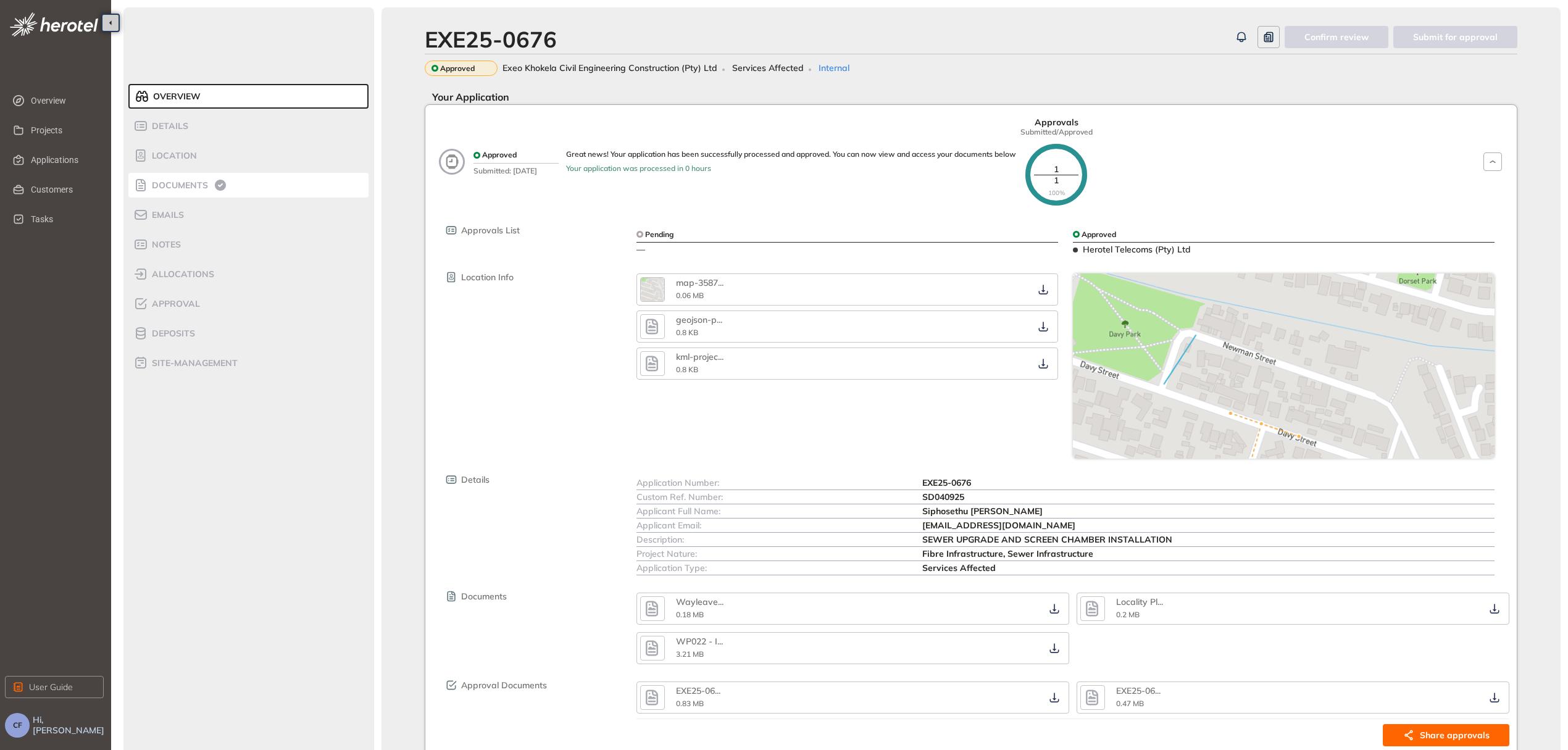
click at [180, 183] on span "Documents" at bounding box center [177, 185] width 60 height 10
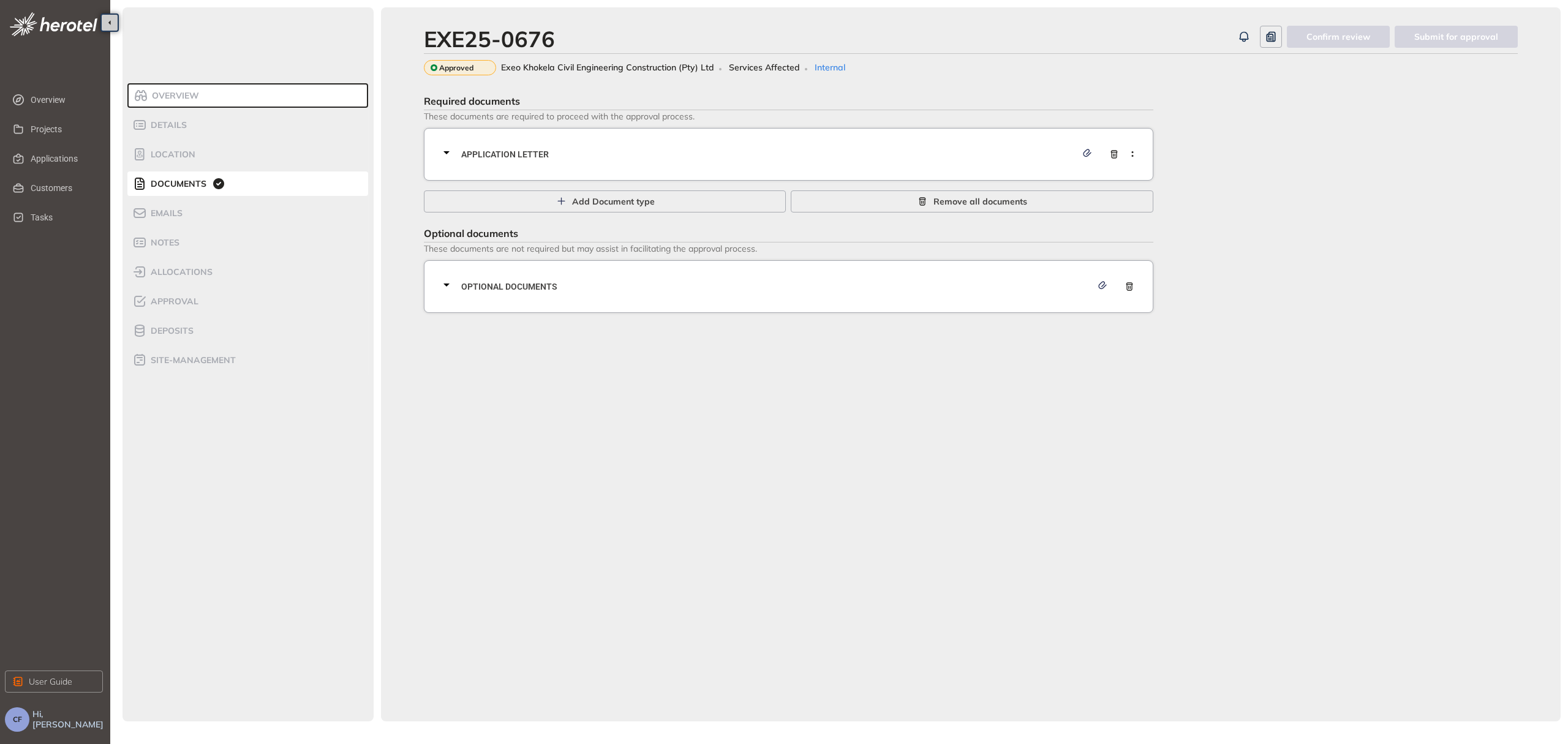
click at [530, 151] on span "Application letter" at bounding box center [768, 154] width 615 height 14
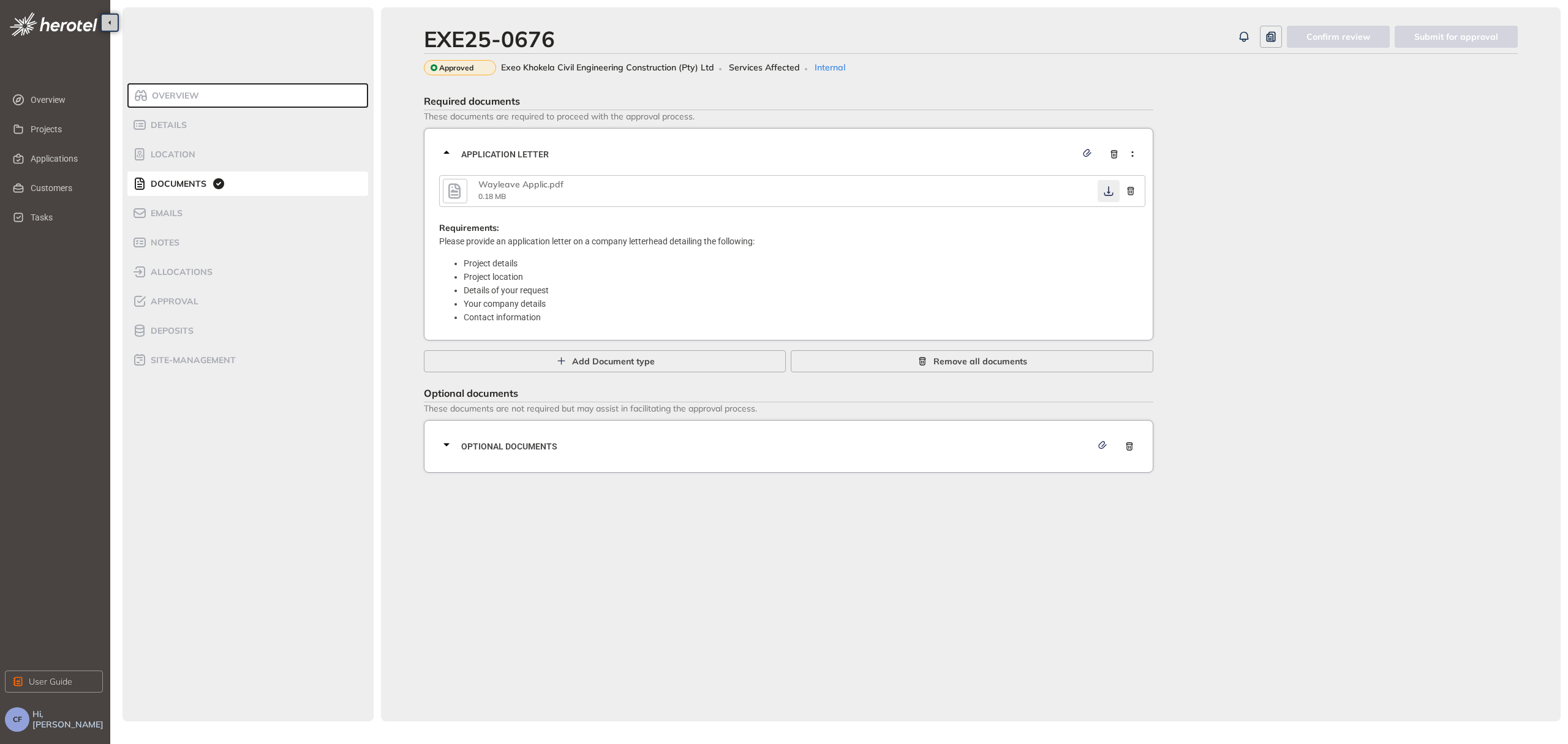
click at [1106, 187] on icon "button" at bounding box center [1108, 191] width 12 height 9
click at [599, 441] on span "Optional documents" at bounding box center [776, 447] width 630 height 14
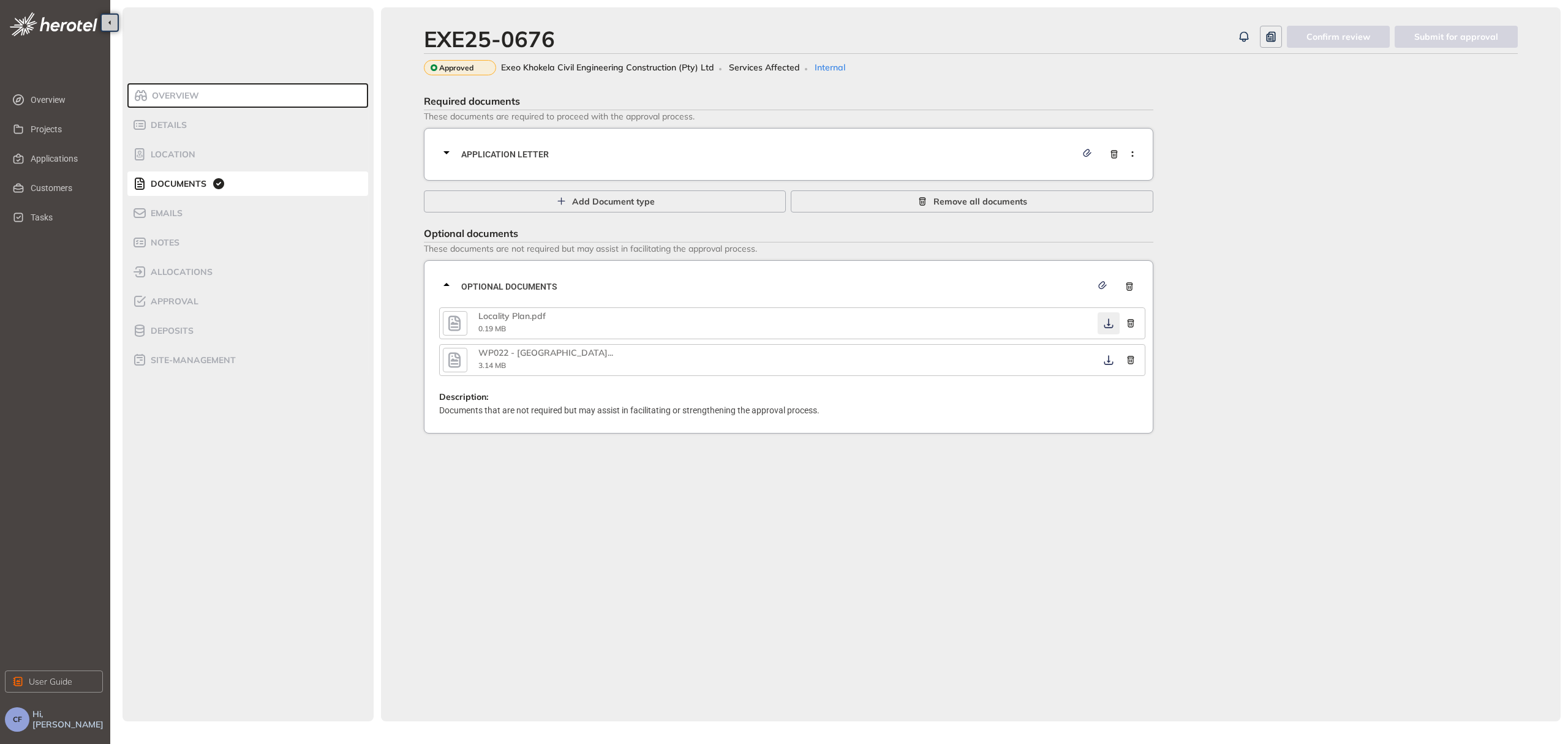
click at [1106, 318] on icon "button" at bounding box center [1108, 322] width 12 height 9
click at [1107, 359] on icon "button" at bounding box center [1108, 359] width 9 height 9
click at [207, 303] on div "Approval" at bounding box center [184, 301] width 104 height 15
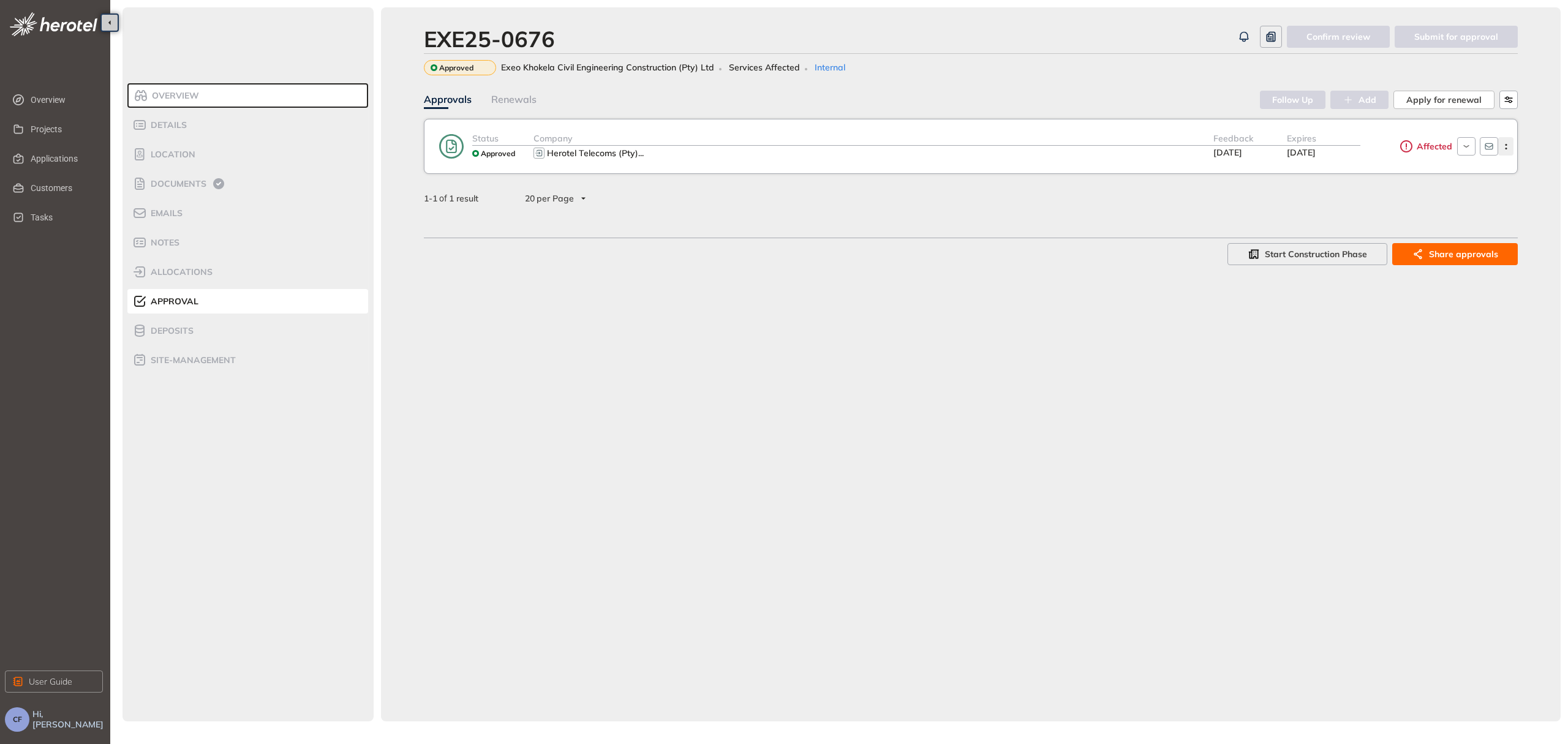
click at [1509, 147] on icon "button" at bounding box center [1506, 147] width 12 height 5
click at [1477, 168] on span "Edit approval" at bounding box center [1461, 173] width 56 height 10
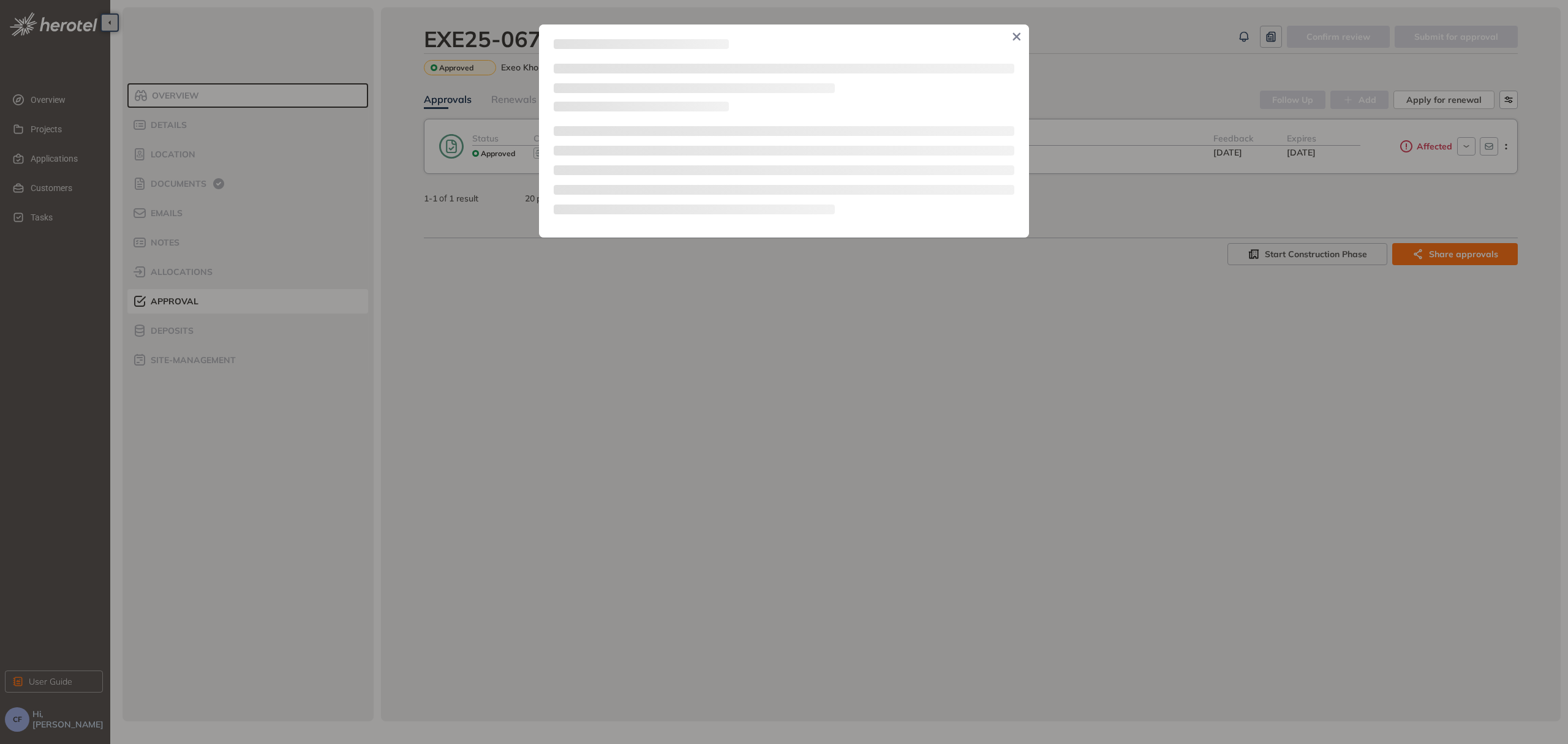
click at [1107, 144] on div at bounding box center [784, 372] width 1568 height 744
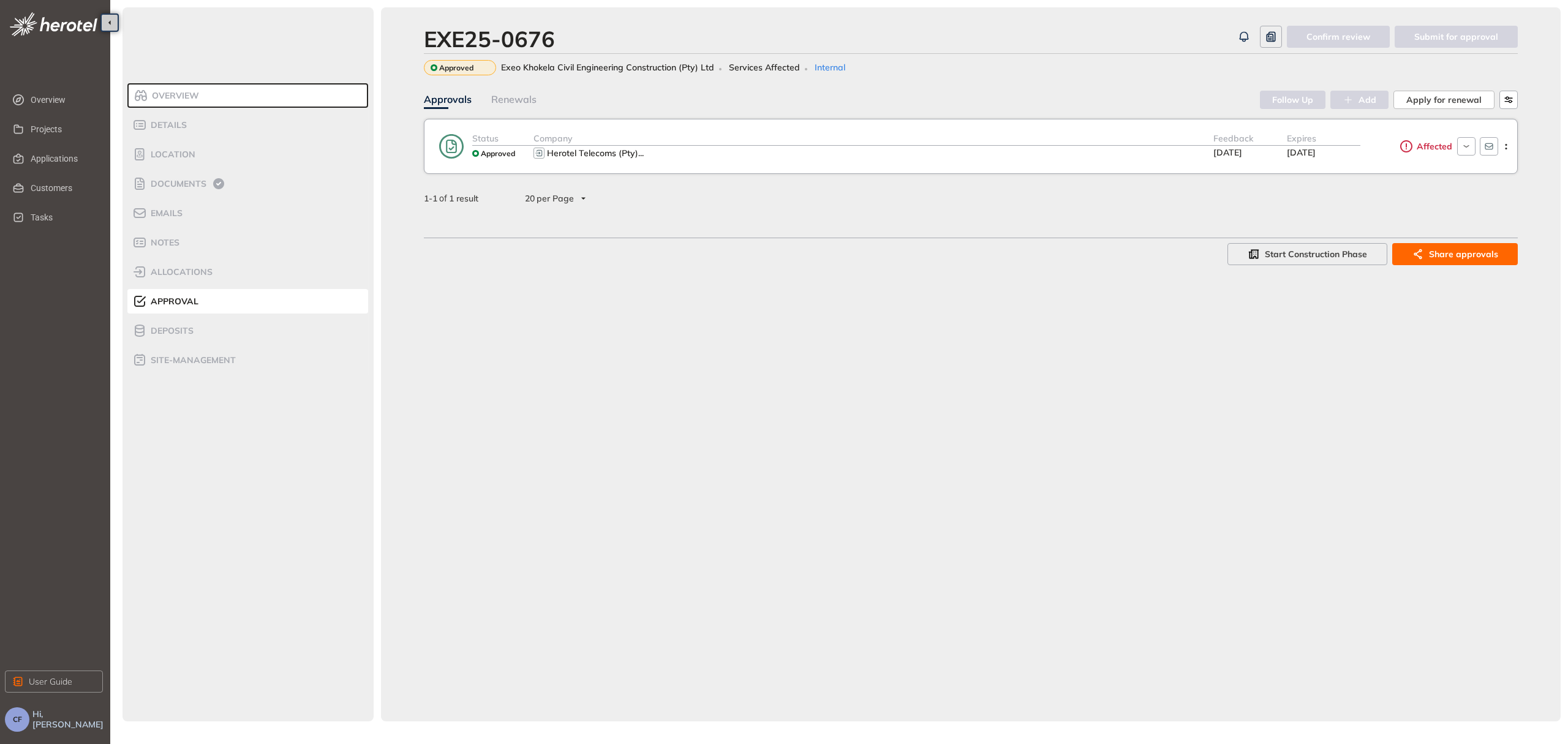
click at [985, 137] on div "Company" at bounding box center [873, 139] width 680 height 14
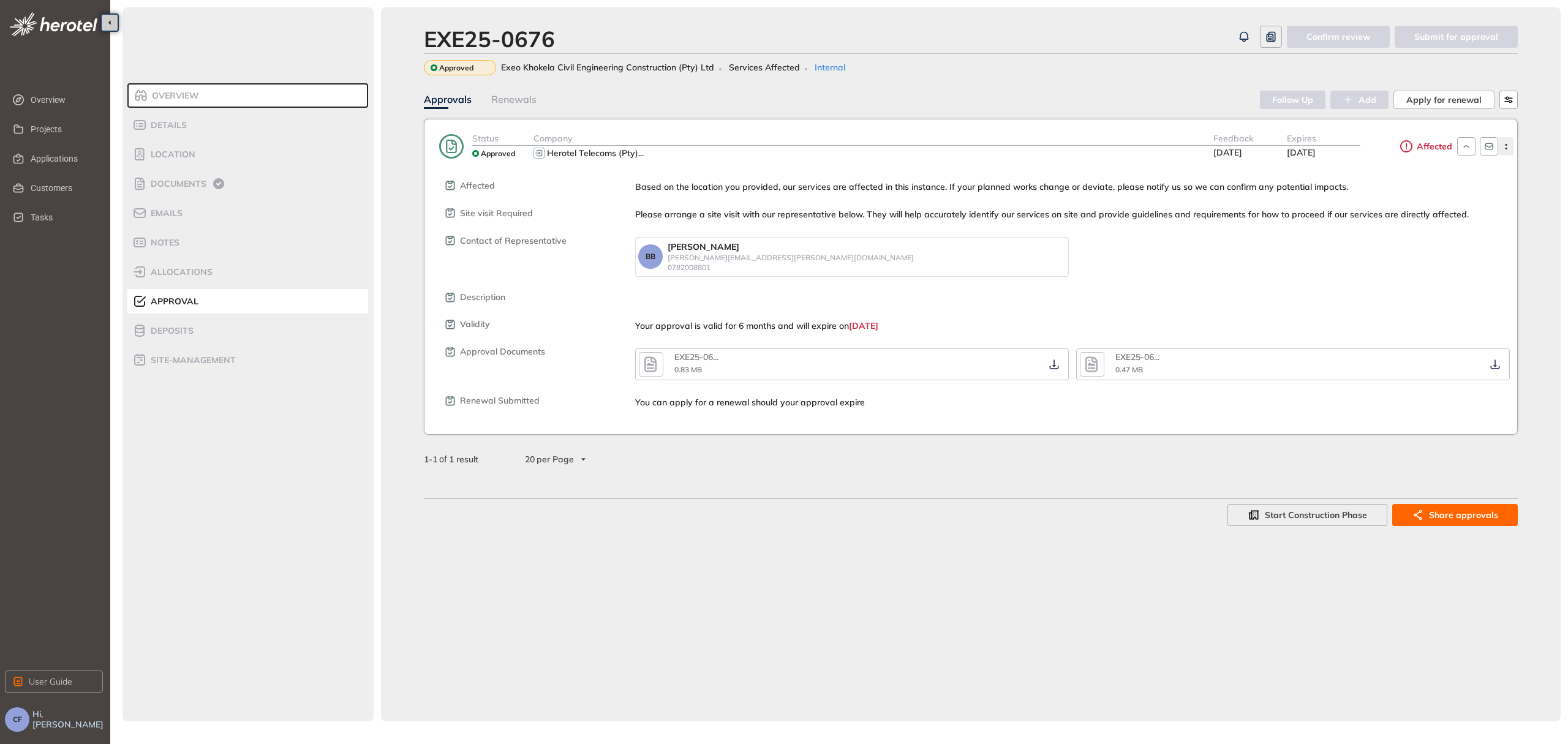
click at [1504, 145] on icon "button" at bounding box center [1506, 147] width 12 height 5
click at [1443, 161] on li "Edit approval" at bounding box center [1461, 172] width 104 height 24
click at [1506, 147] on circle "button" at bounding box center [1506, 148] width 2 height 2
click at [1466, 175] on span "Edit approval" at bounding box center [1461, 173] width 56 height 10
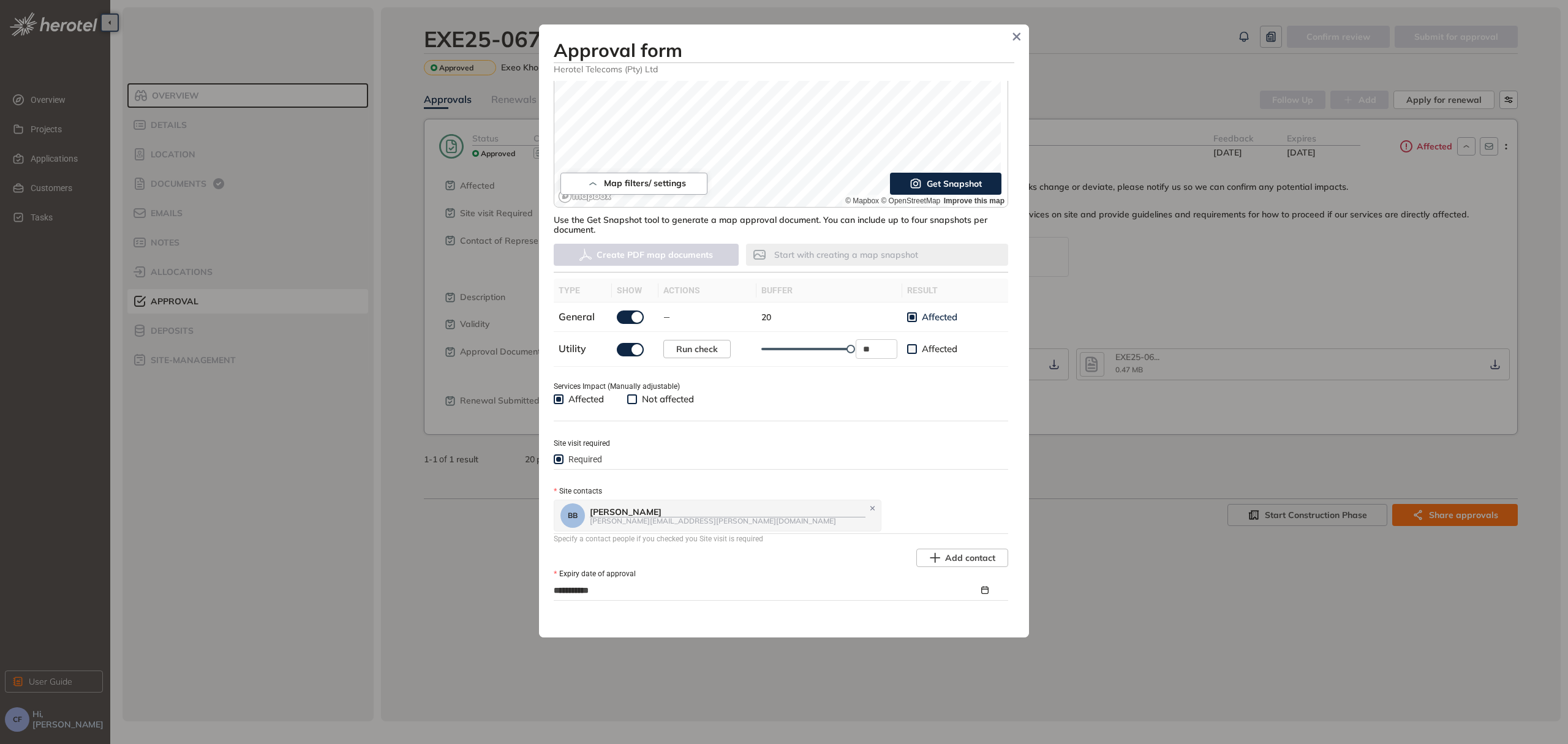
scroll to position [245, 0]
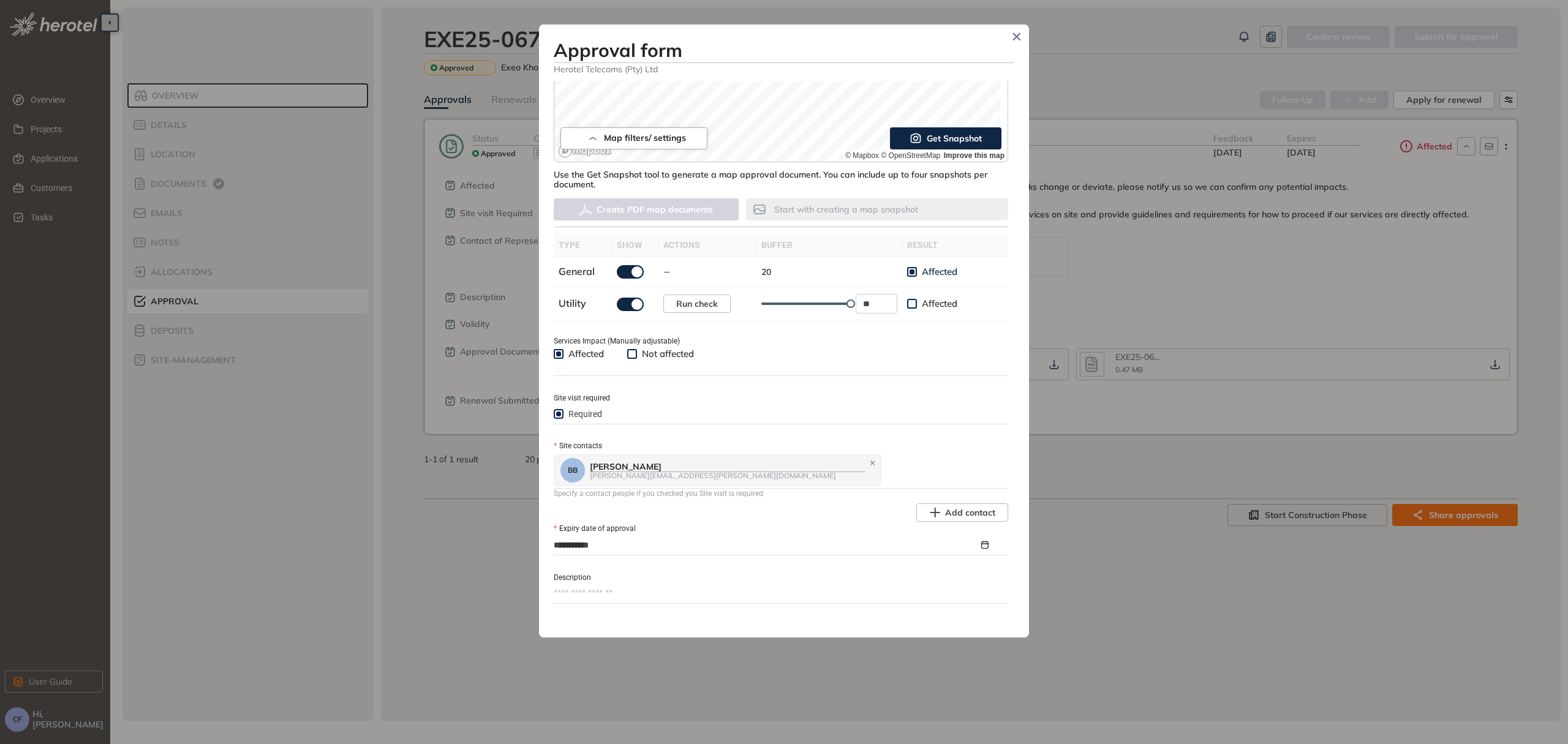
click at [868, 461] on icon at bounding box center [872, 463] width 9 height 8
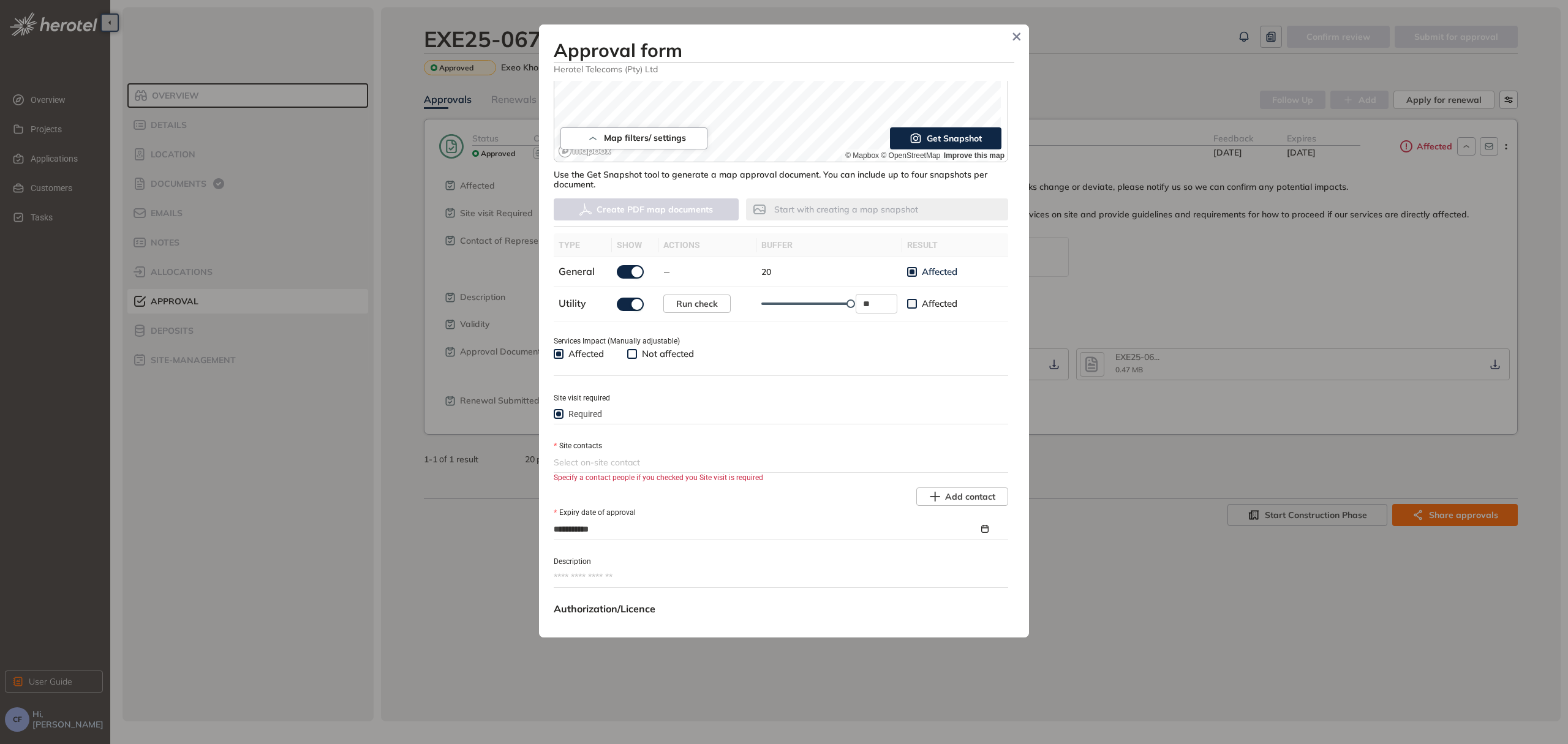
click at [628, 458] on div at bounding box center [780, 462] width 452 height 15
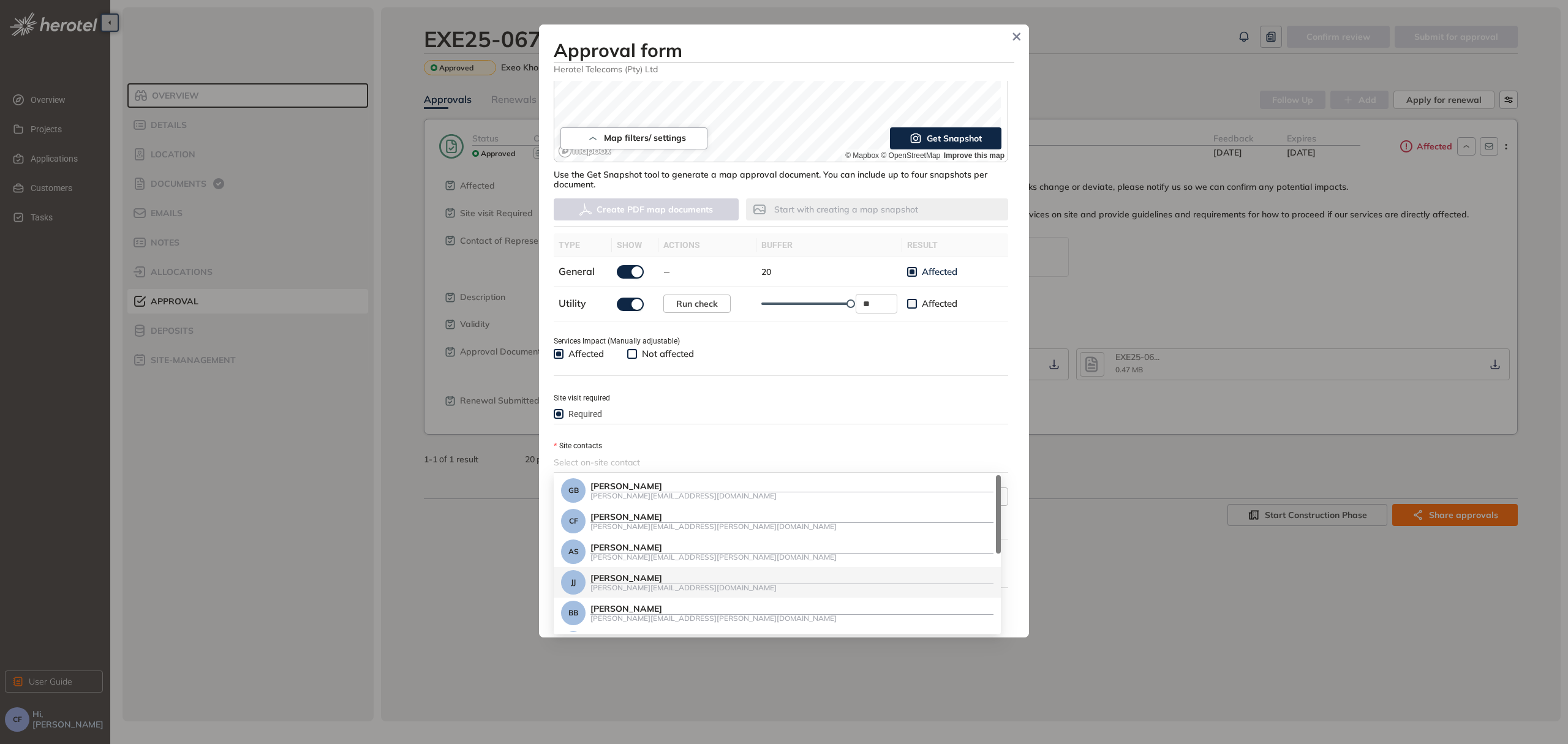
click at [652, 578] on div "[PERSON_NAME]" at bounding box center [792, 578] width 403 height 10
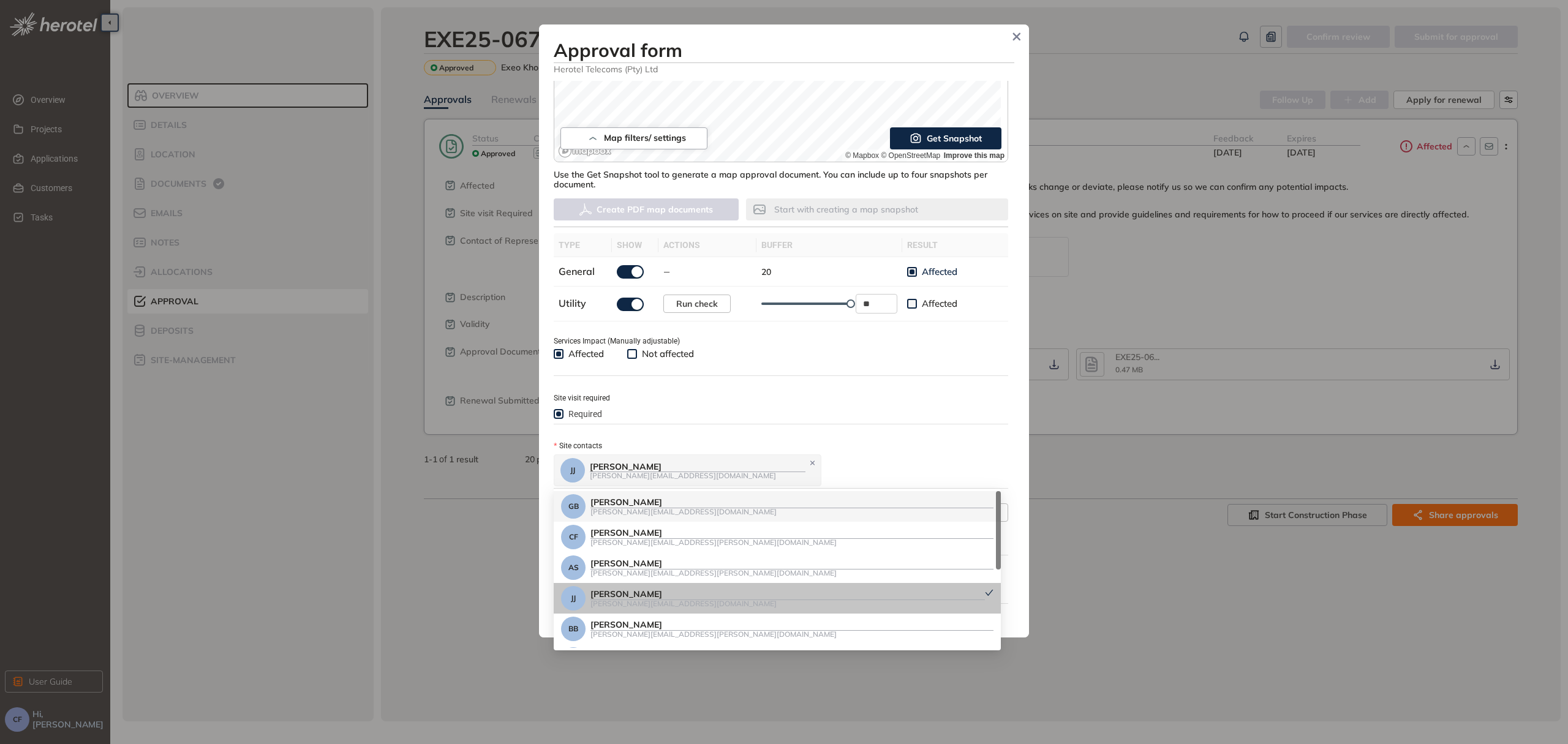
click at [687, 385] on div "**********" at bounding box center [784, 348] width 461 height 535
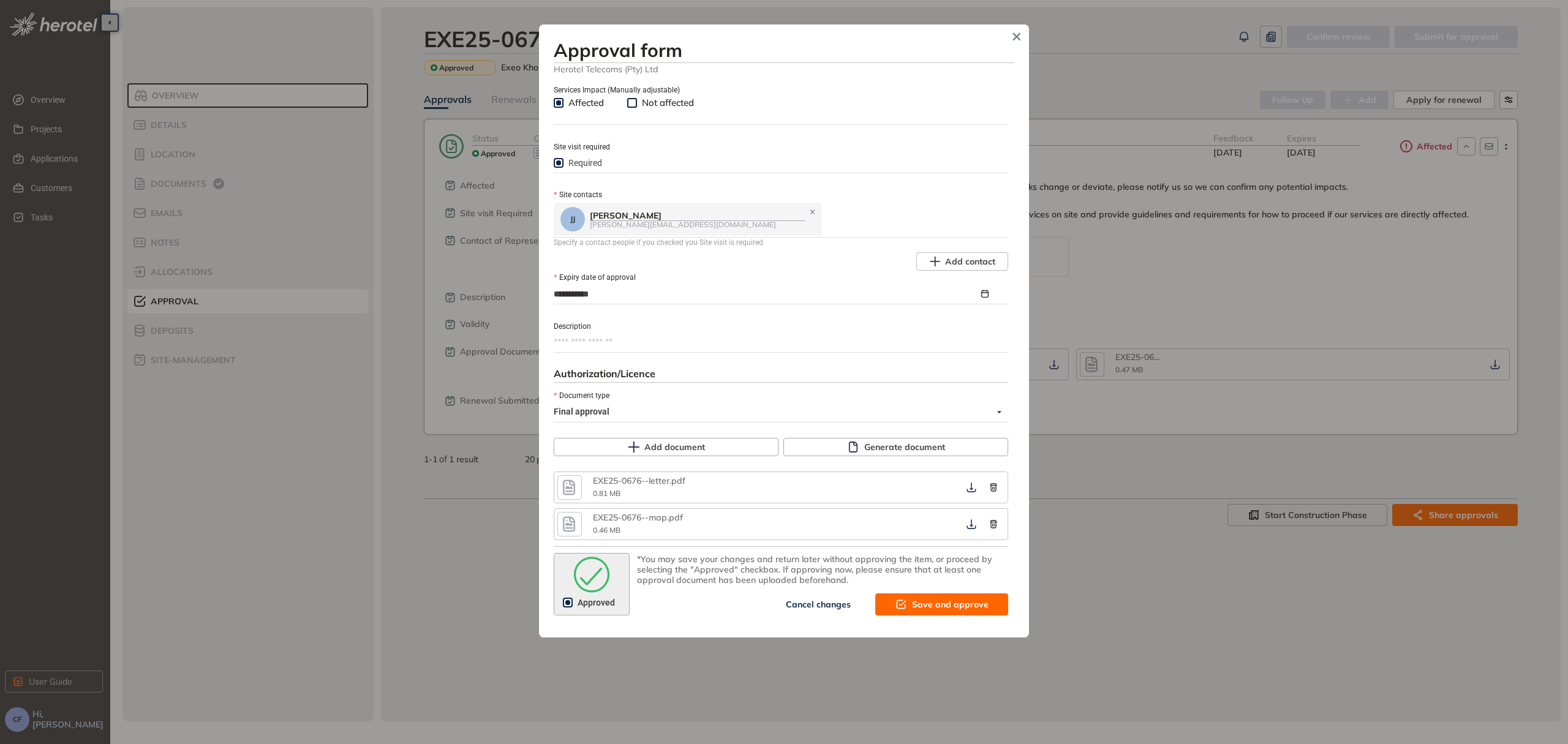
scroll to position [497, 0]
click at [566, 594] on label "Approved" at bounding box center [592, 601] width 57 height 14
click at [932, 597] on span "Save and approve" at bounding box center [950, 603] width 77 height 14
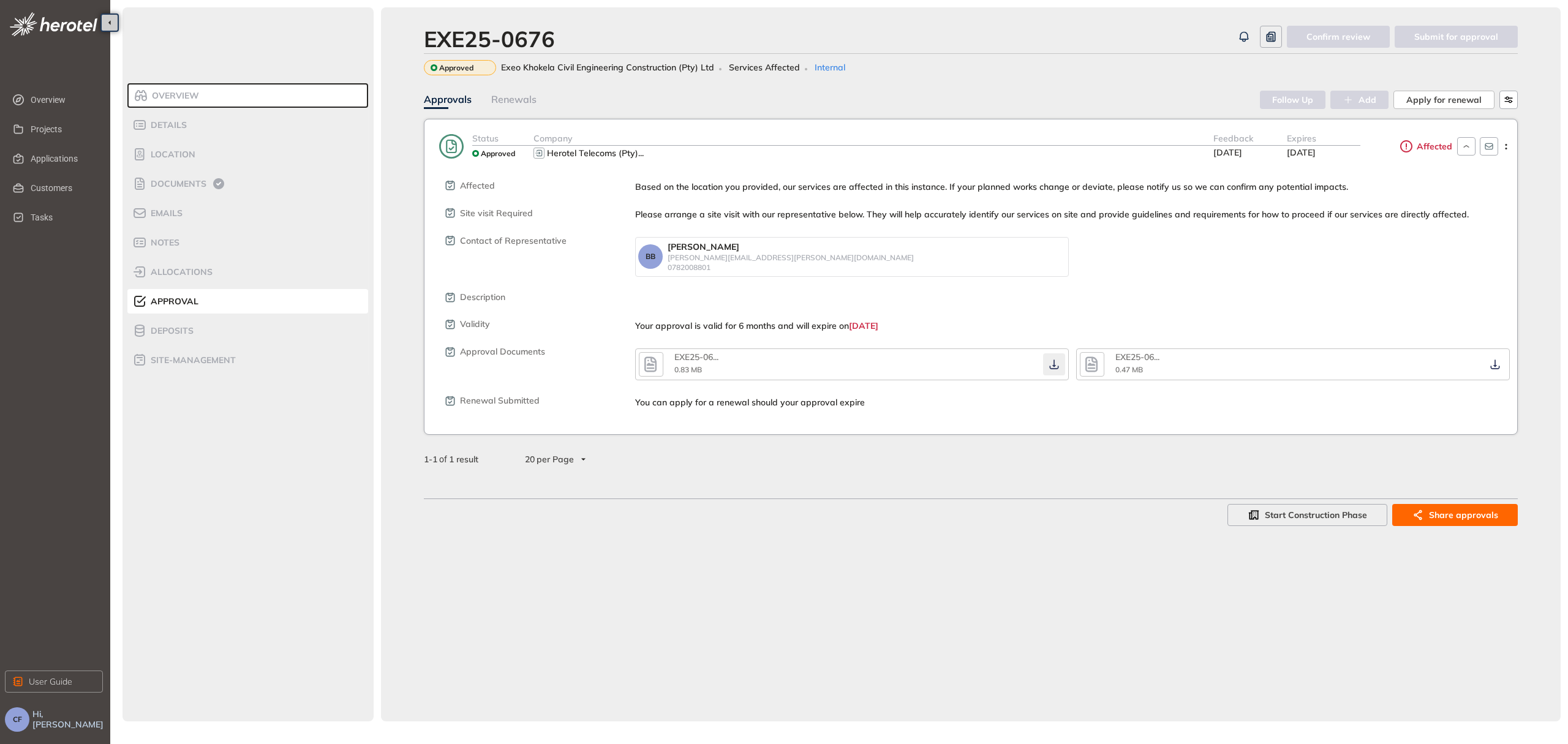
click at [1050, 370] on button "button" at bounding box center [1054, 365] width 22 height 22
click at [1497, 364] on icon "button" at bounding box center [1495, 364] width 12 height 9
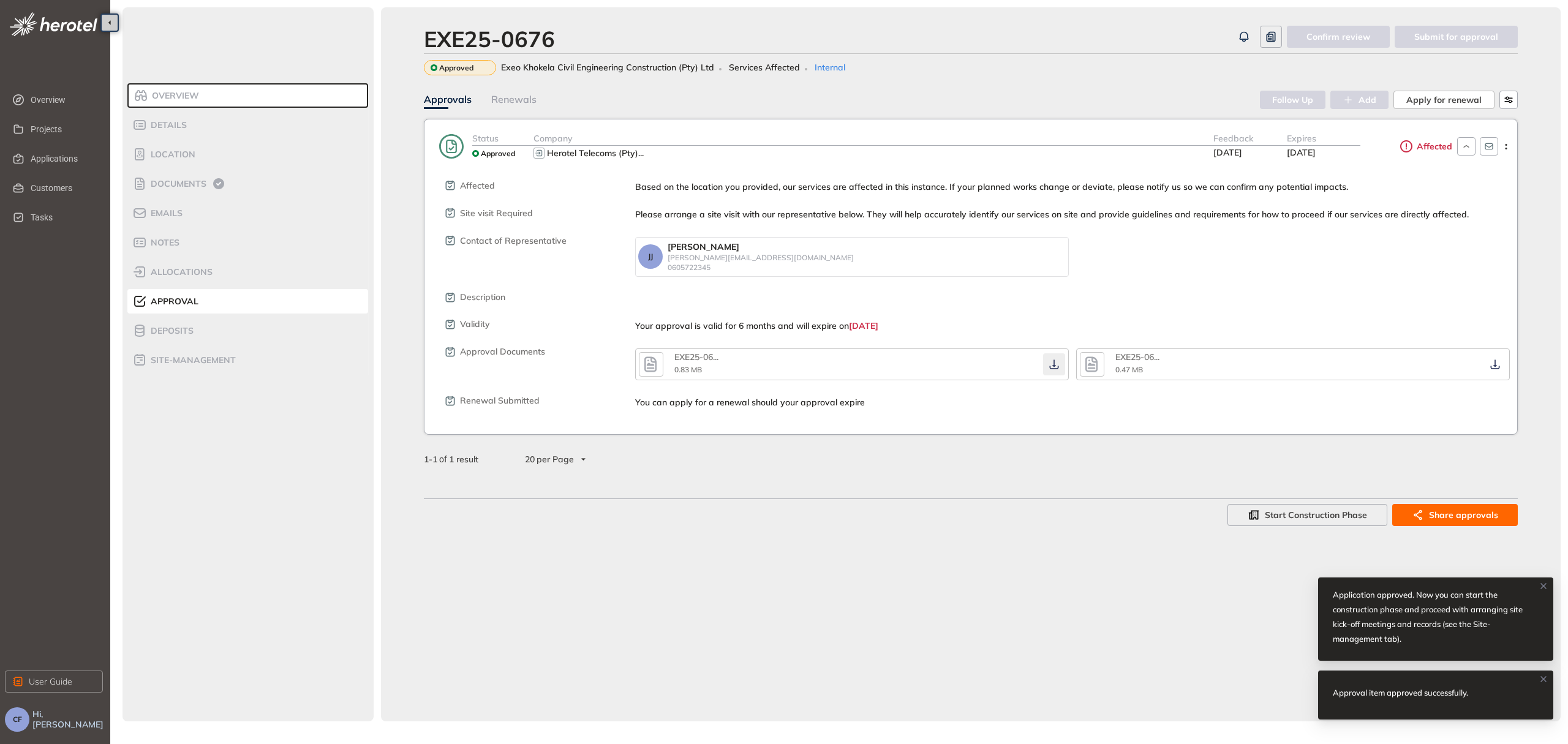
click at [1049, 355] on button "button" at bounding box center [1054, 365] width 22 height 22
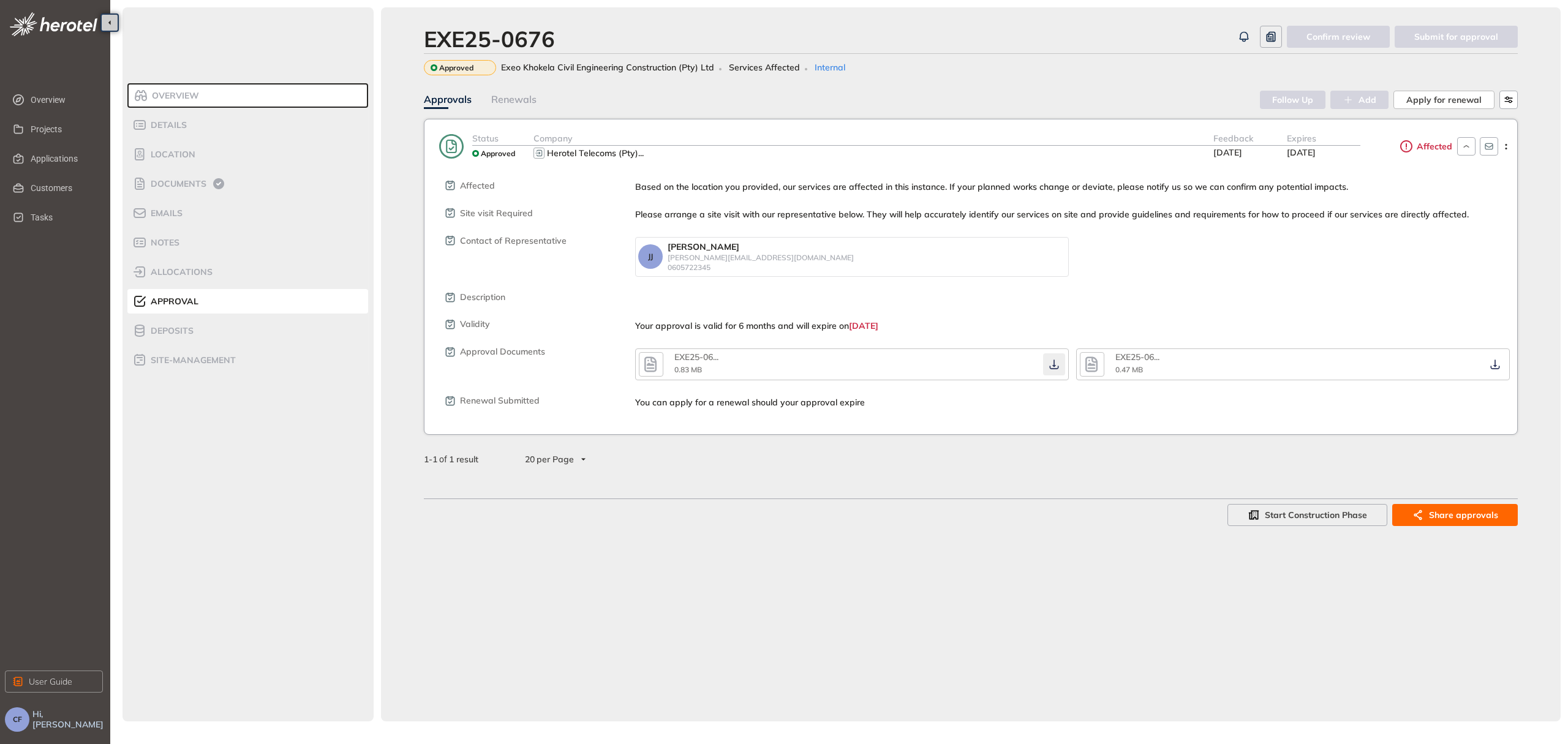
click at [1044, 359] on button "button" at bounding box center [1054, 365] width 22 height 22
click at [1057, 363] on icon "button" at bounding box center [1054, 364] width 12 height 9
click at [640, 361] on button "button" at bounding box center [651, 364] width 24 height 24
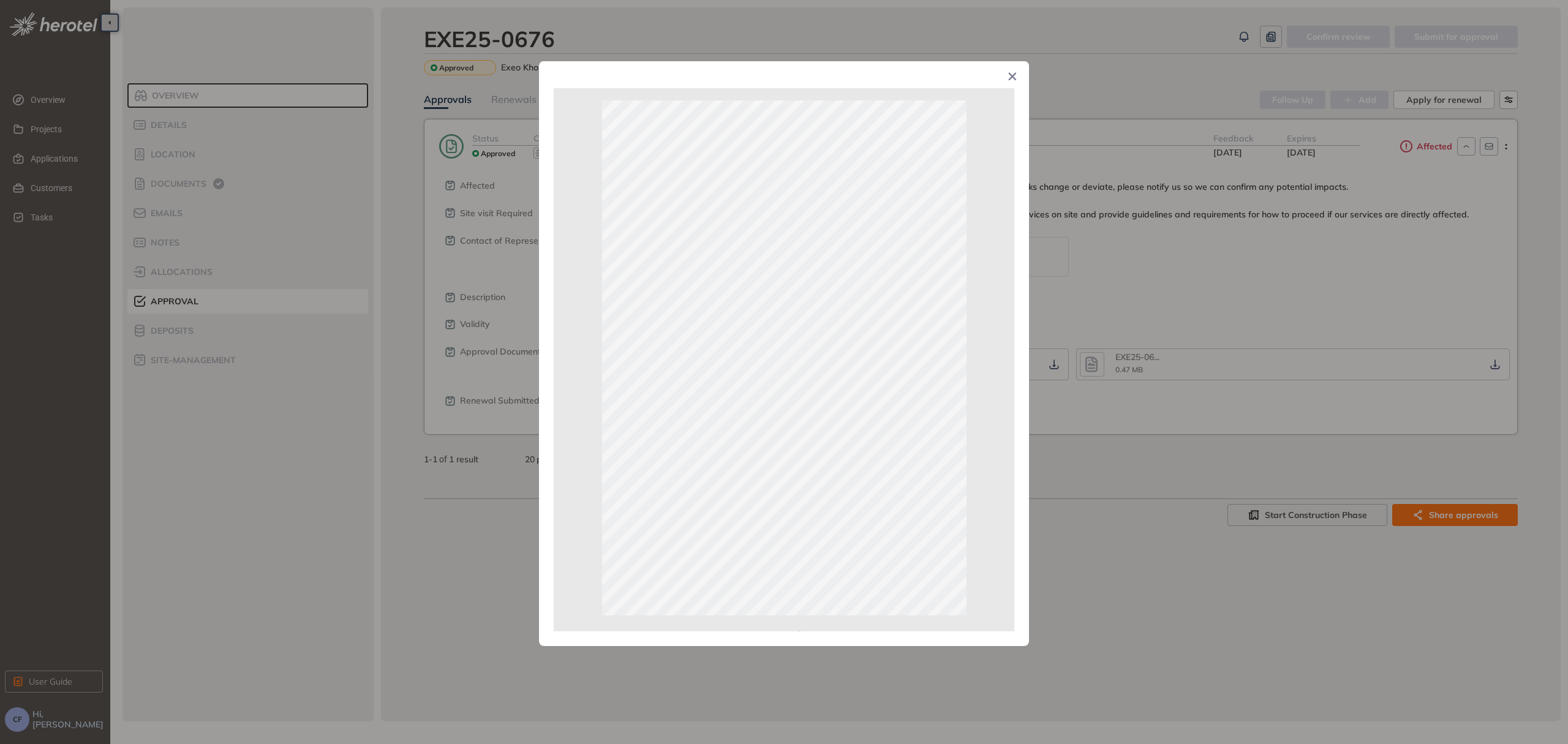
click at [1063, 416] on div "Page 1 of 2" at bounding box center [784, 372] width 1568 height 744
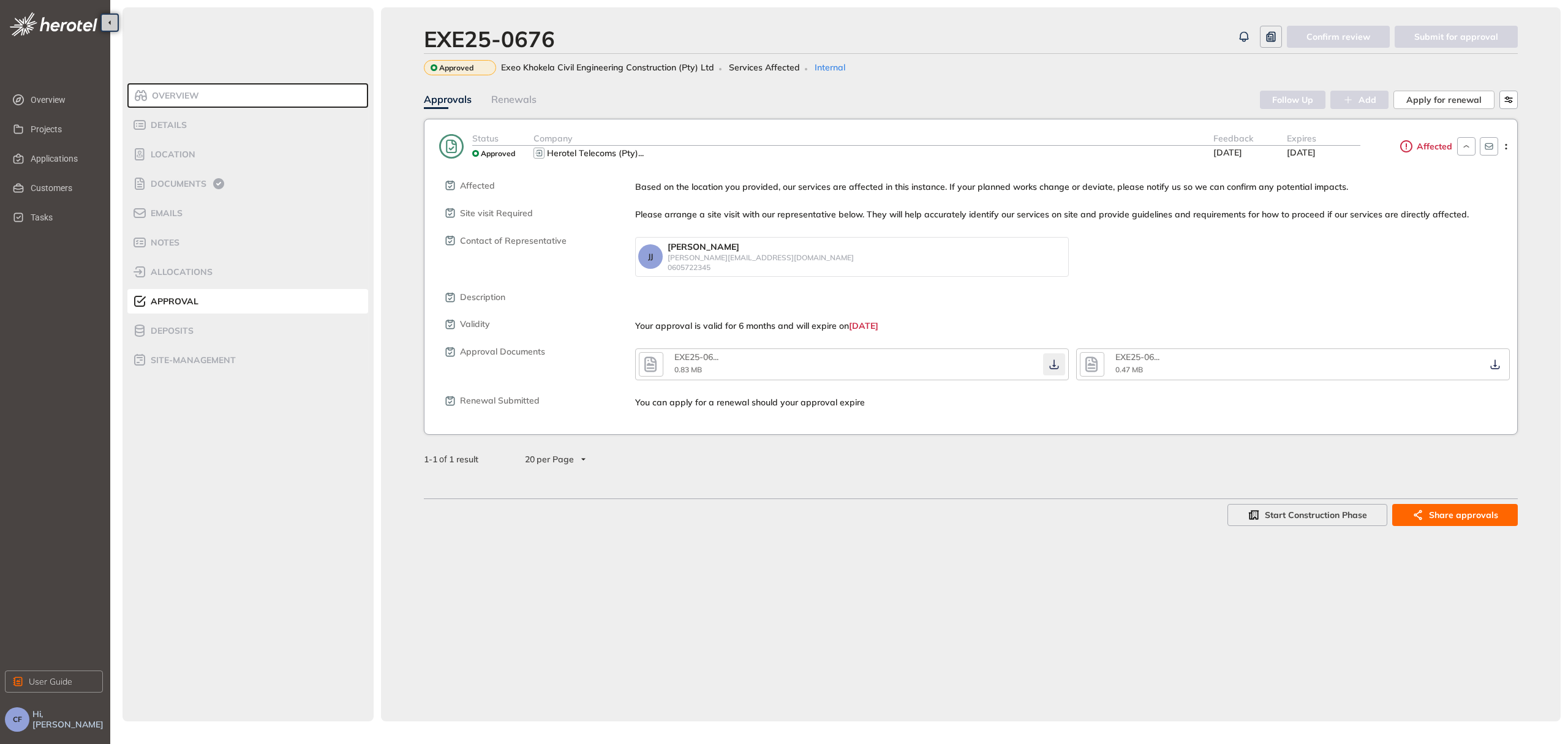
click at [1059, 364] on icon "button" at bounding box center [1054, 364] width 12 height 9
click at [653, 360] on icon "button" at bounding box center [650, 364] width 12 height 16
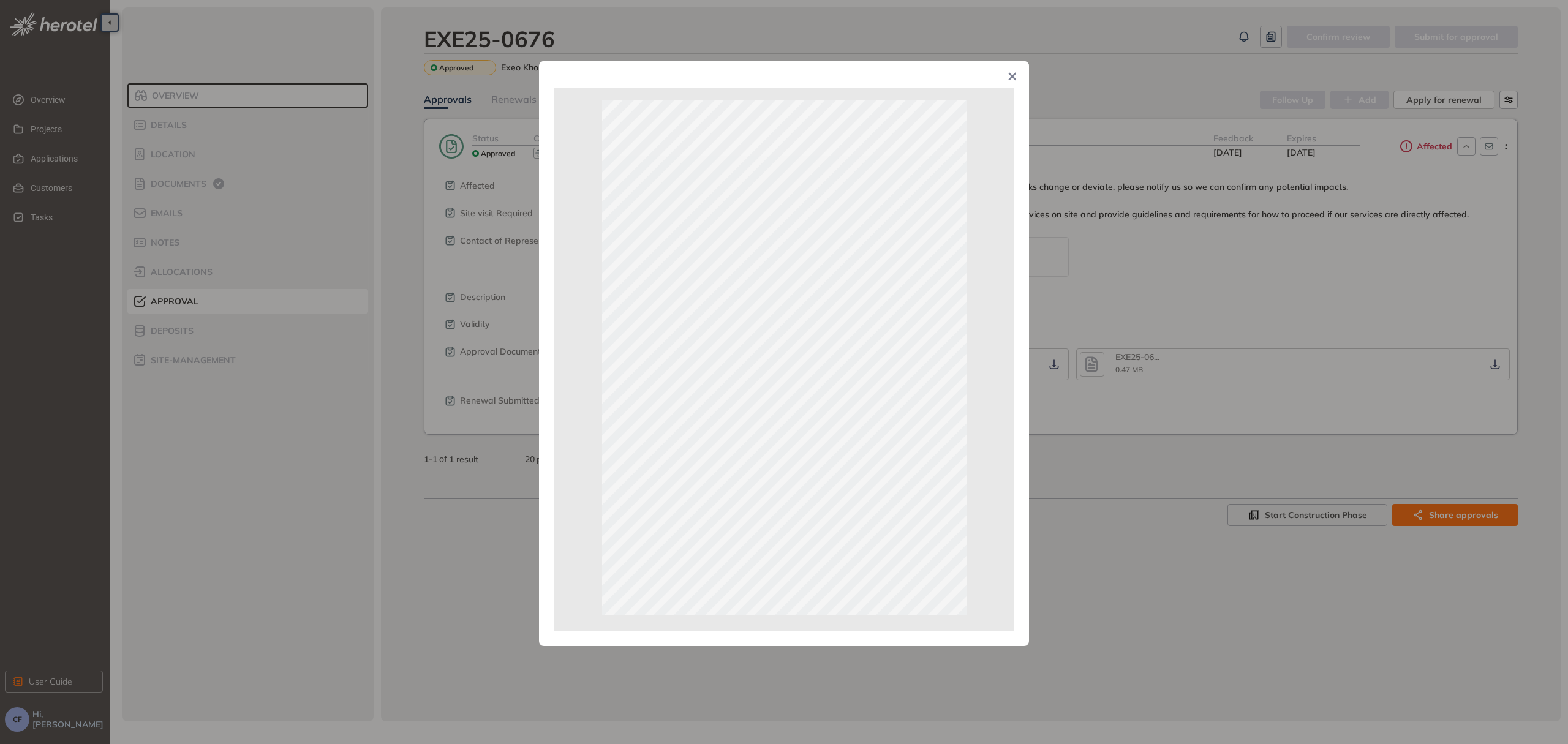
scroll to position [50, 0]
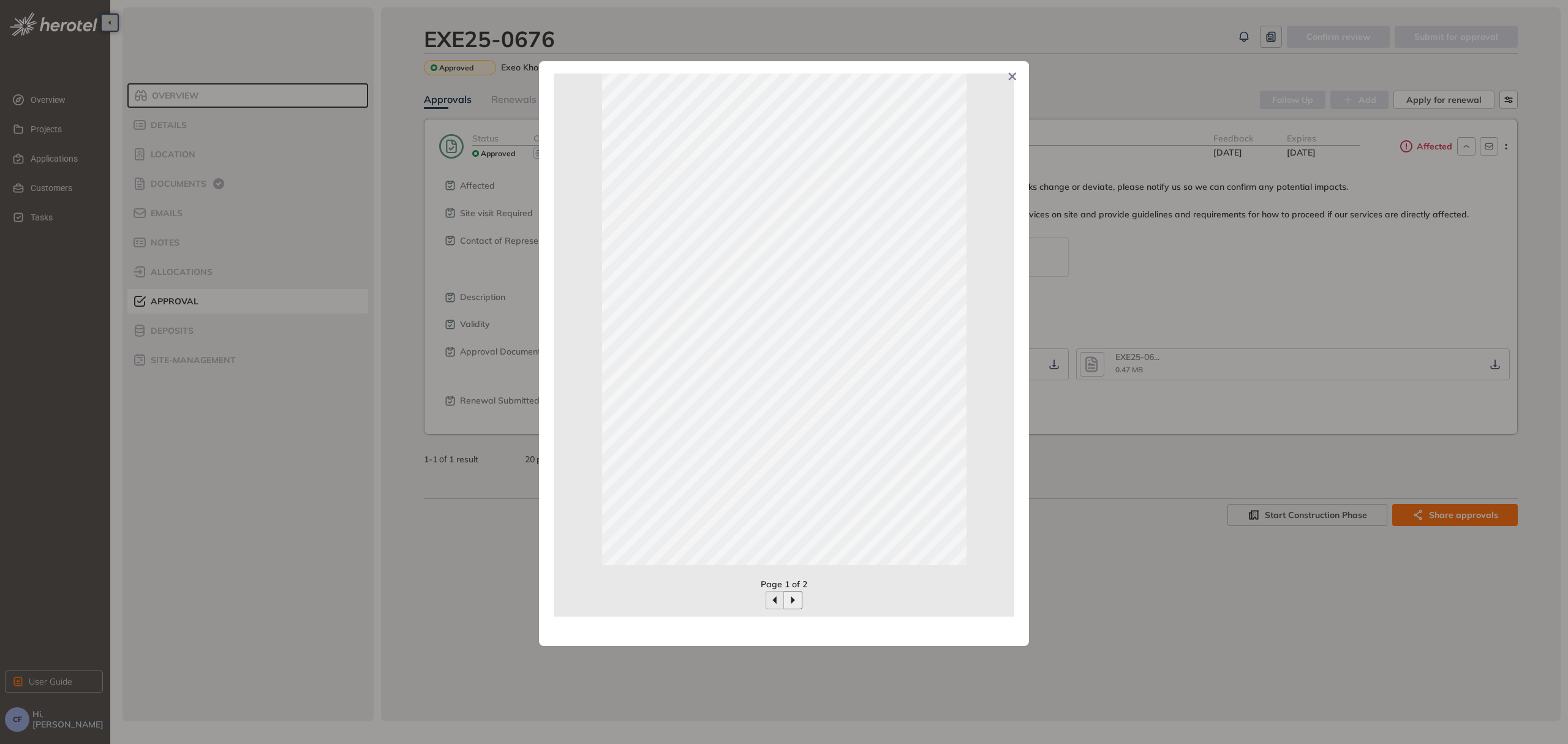
click at [792, 598] on icon "button" at bounding box center [793, 600] width 3 height 8
click at [775, 603] on icon "button" at bounding box center [774, 600] width 3 height 8
click at [793, 606] on button "button" at bounding box center [793, 599] width 18 height 18
click at [1011, 72] on span "Close" at bounding box center [1013, 78] width 33 height 33
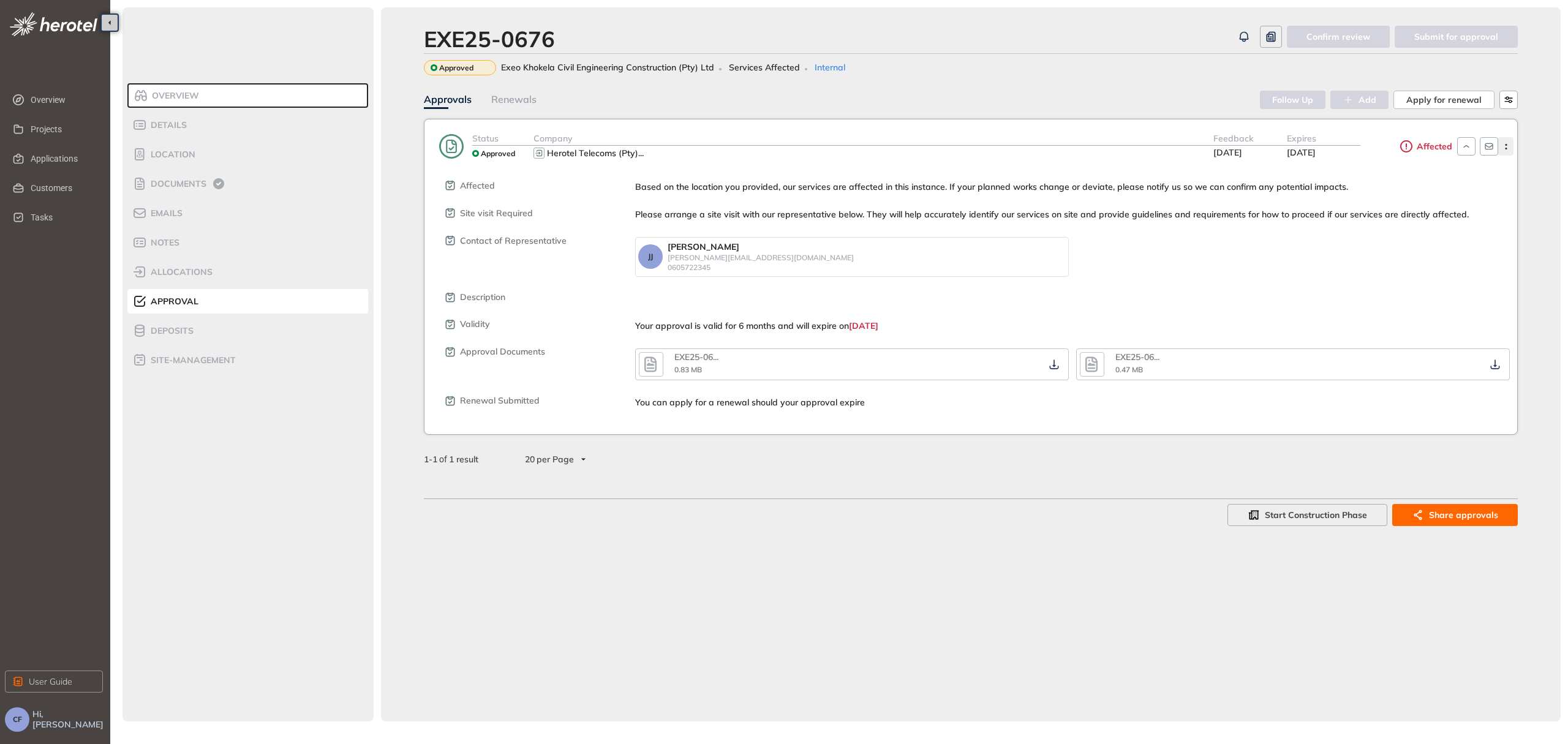
click at [1505, 147] on icon "button" at bounding box center [1506, 147] width 12 height 5
click at [1464, 172] on span "Edit approval" at bounding box center [1461, 173] width 56 height 10
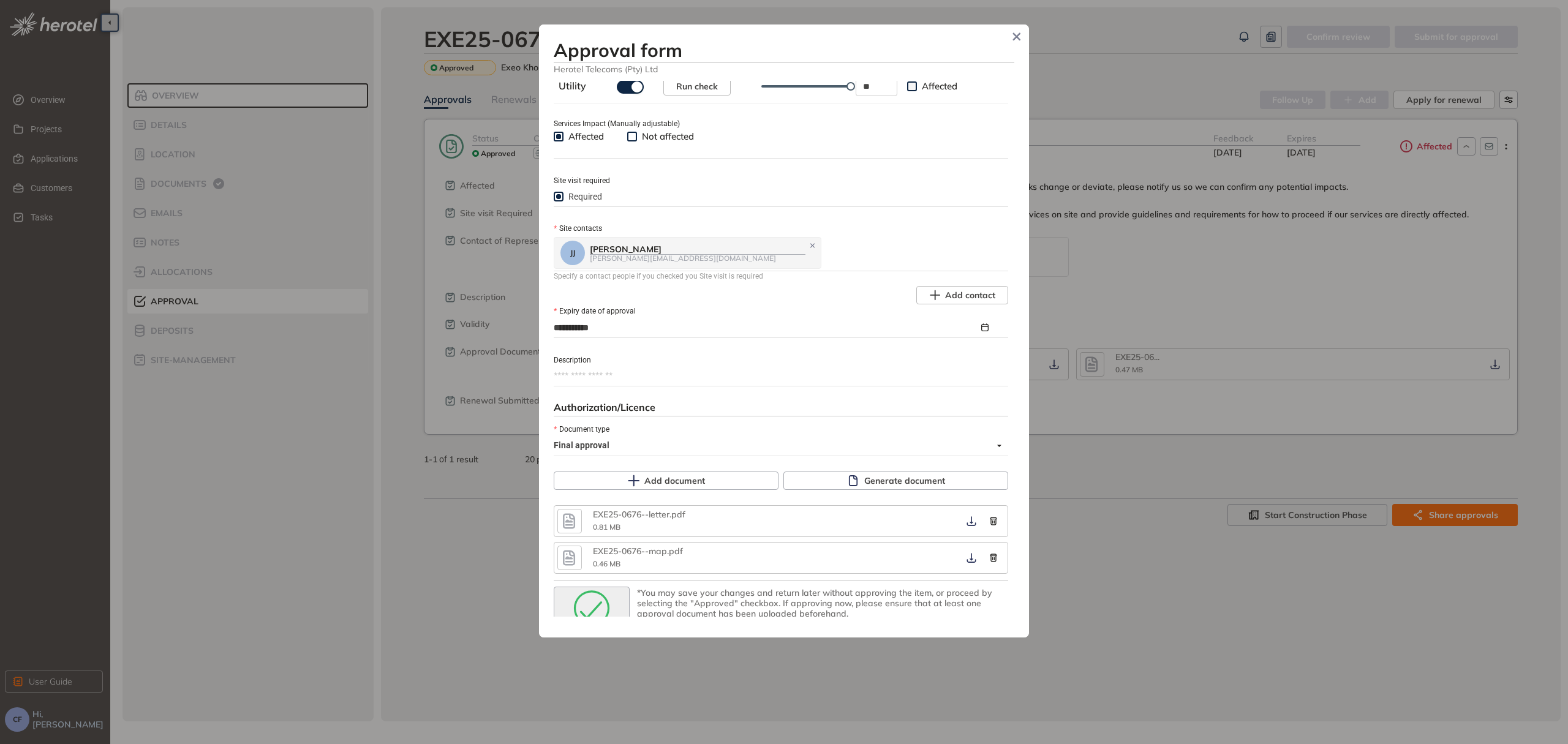
scroll to position [497, 0]
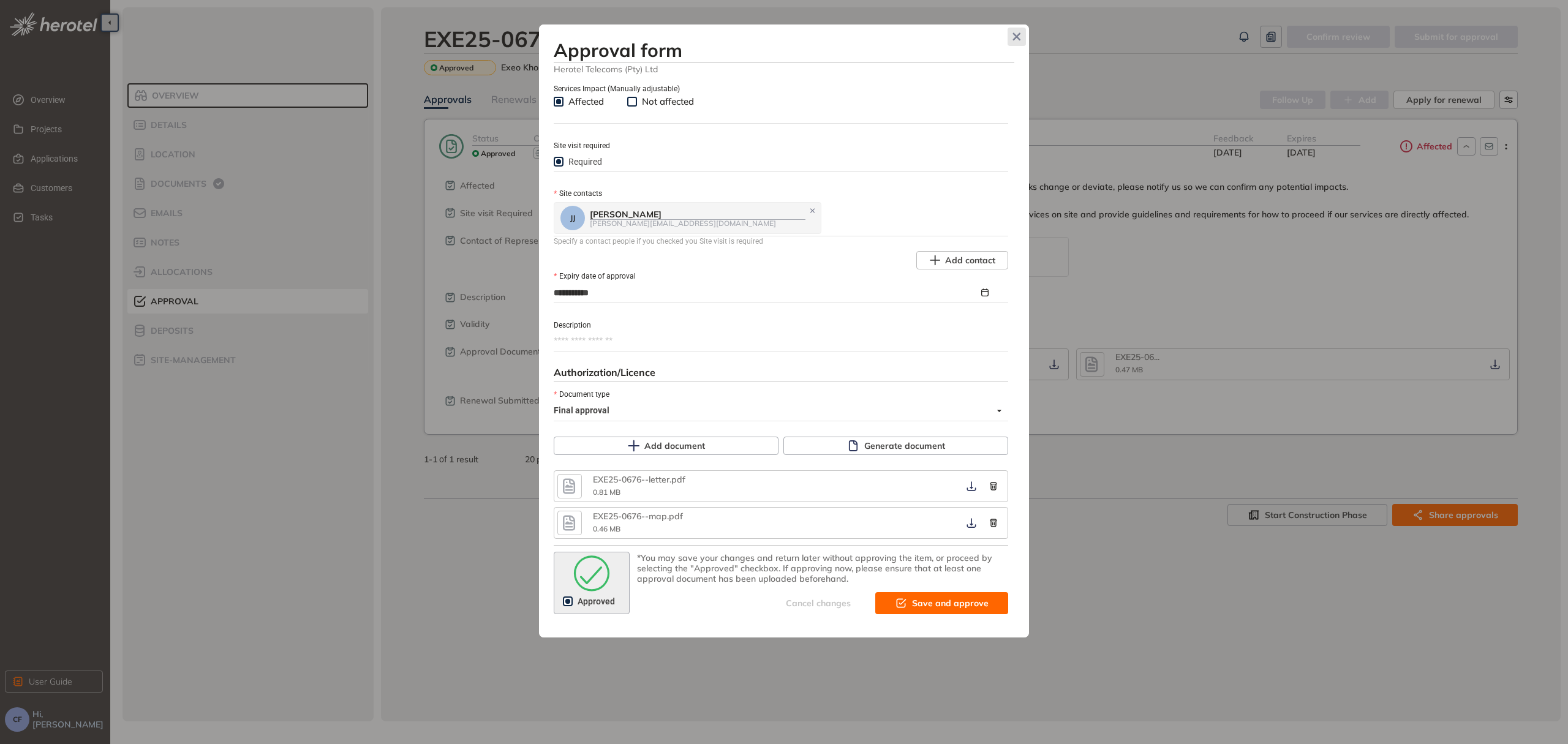
click at [1017, 39] on icon "Close" at bounding box center [1017, 37] width 9 height 9
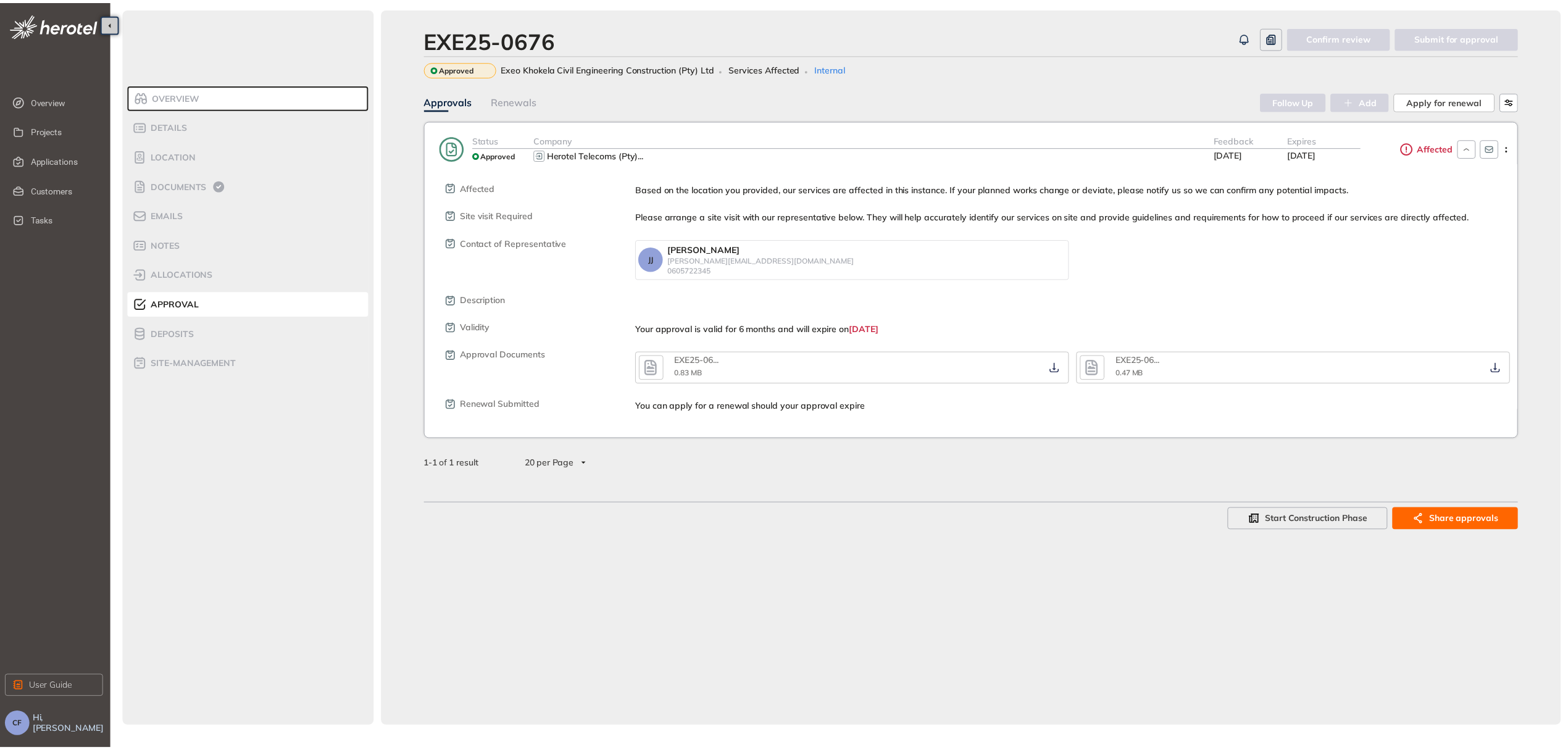
scroll to position [657, 0]
drag, startPoint x: 52, startPoint y: 165, endPoint x: 61, endPoint y: 165, distance: 9.0
click at [53, 165] on span "Applications" at bounding box center [63, 160] width 63 height 24
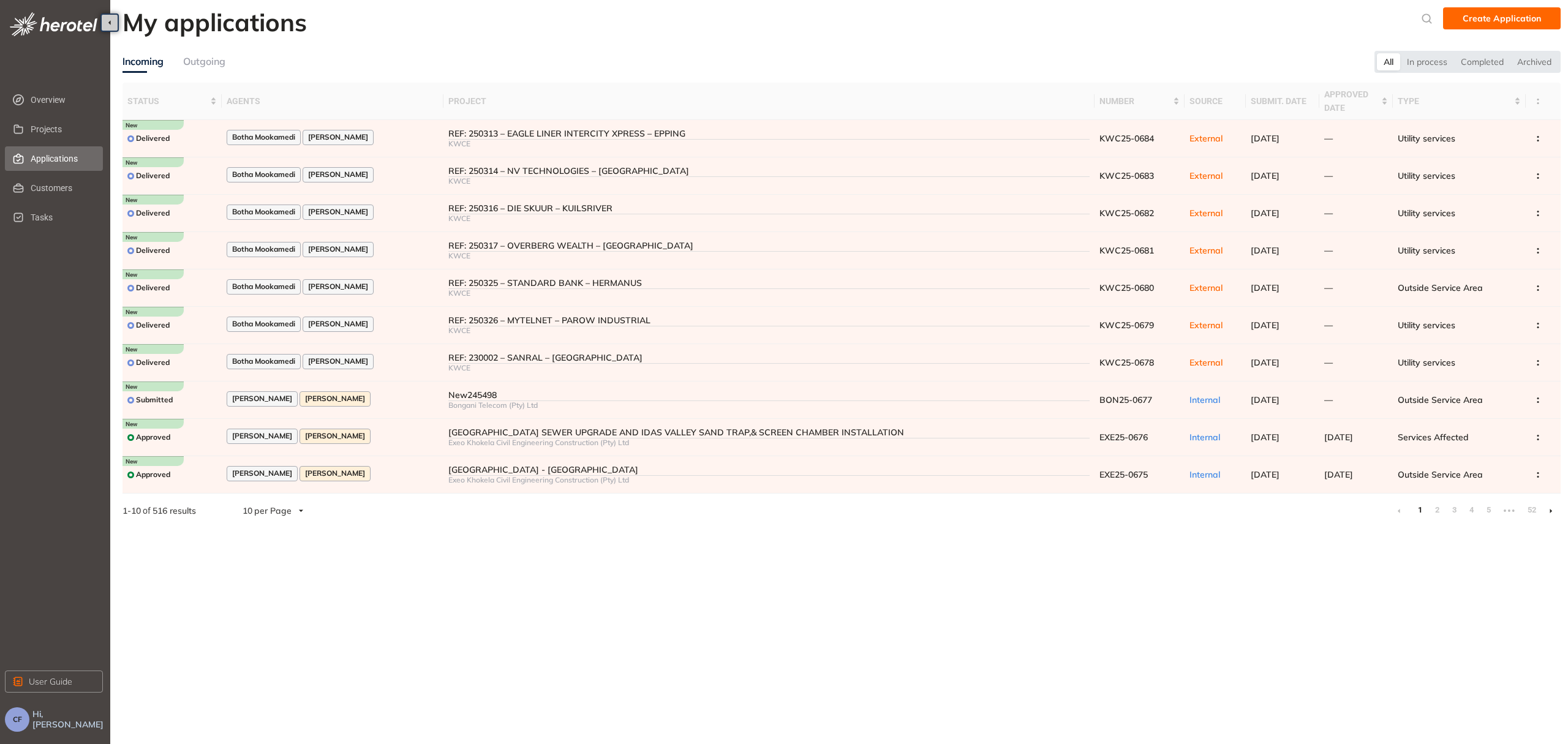
click at [218, 56] on div "Outgoing" at bounding box center [204, 61] width 42 height 16
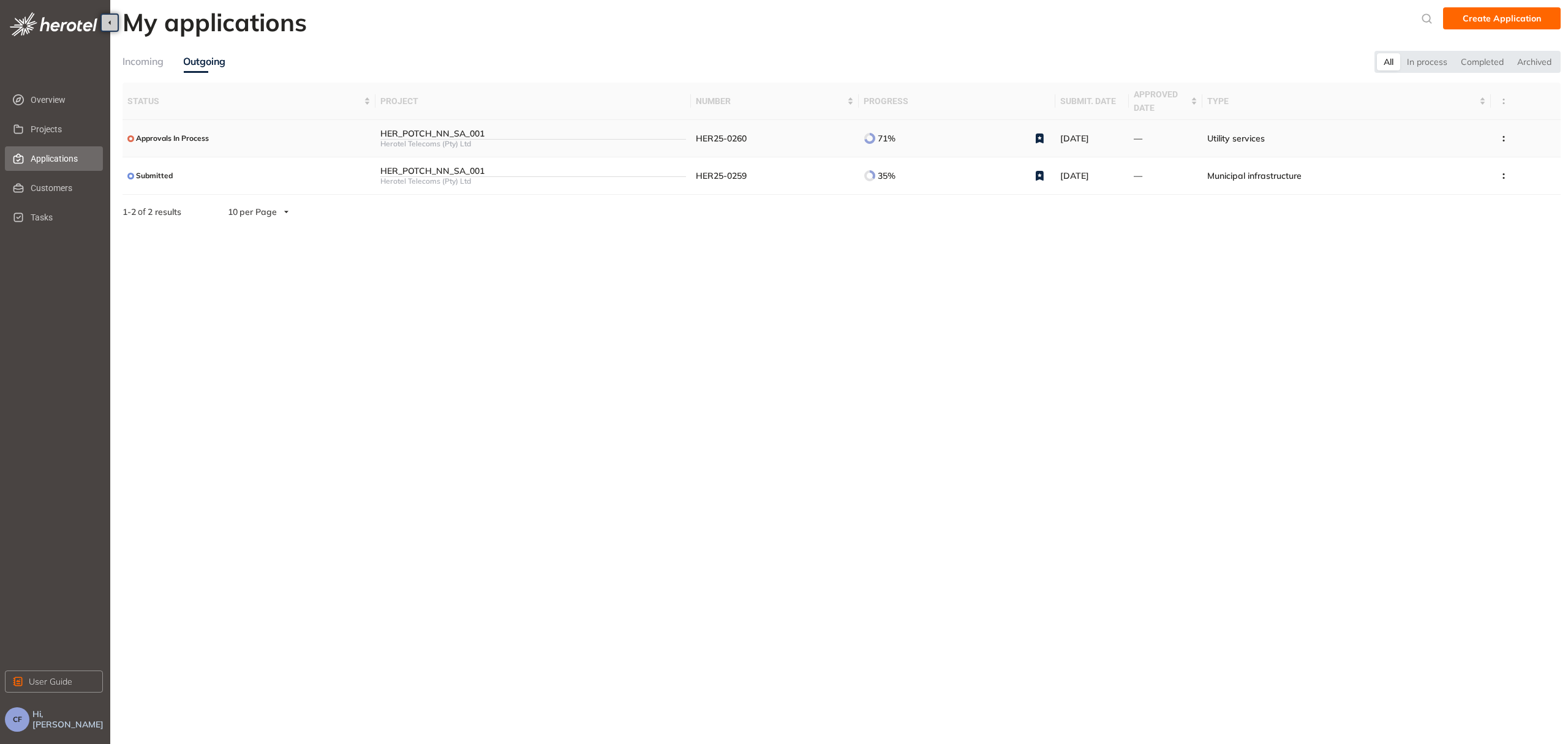
click at [555, 137] on div "HER_POTCH_NN_SA_001" at bounding box center [533, 134] width 305 height 10
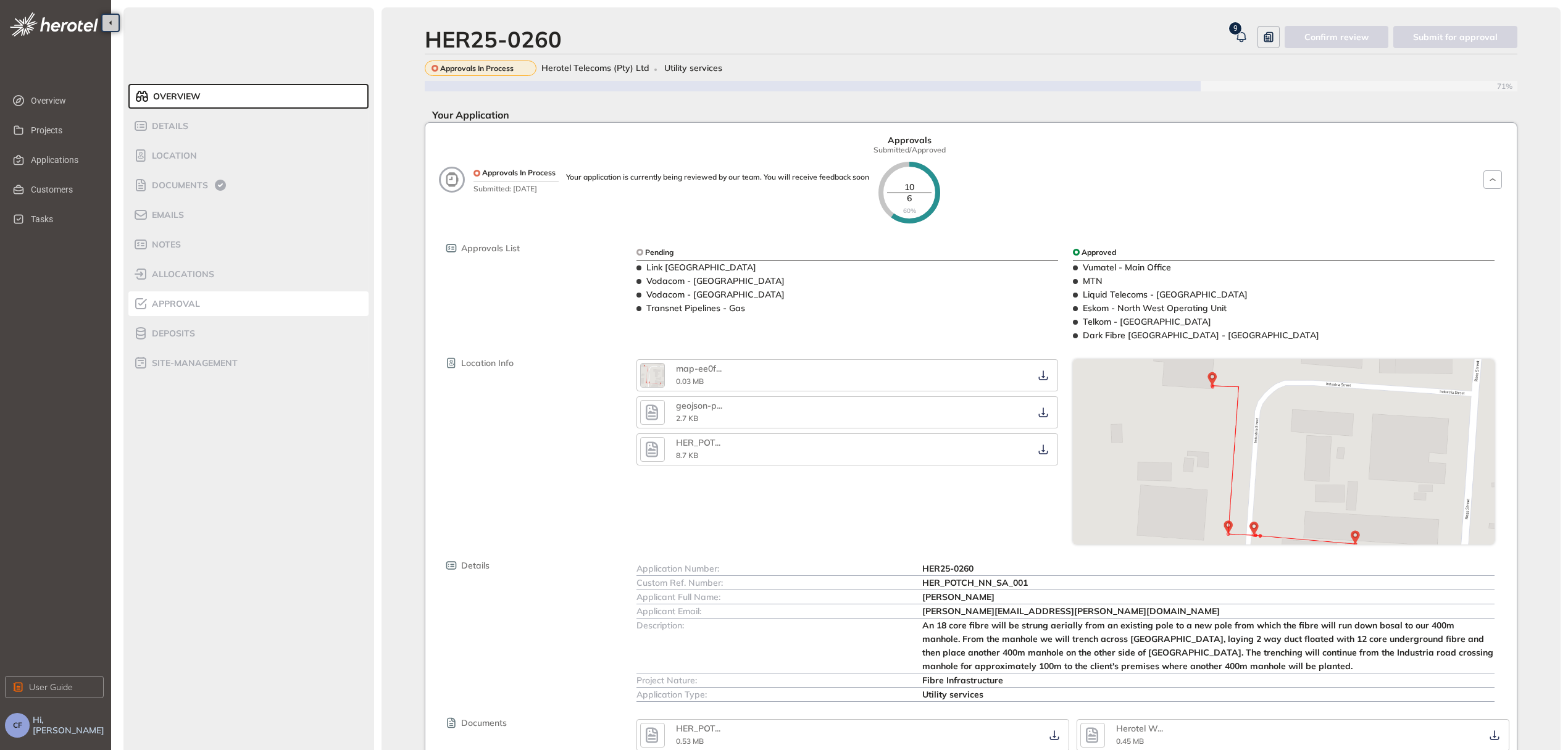
click at [191, 308] on span "Approval" at bounding box center [174, 304] width 52 height 10
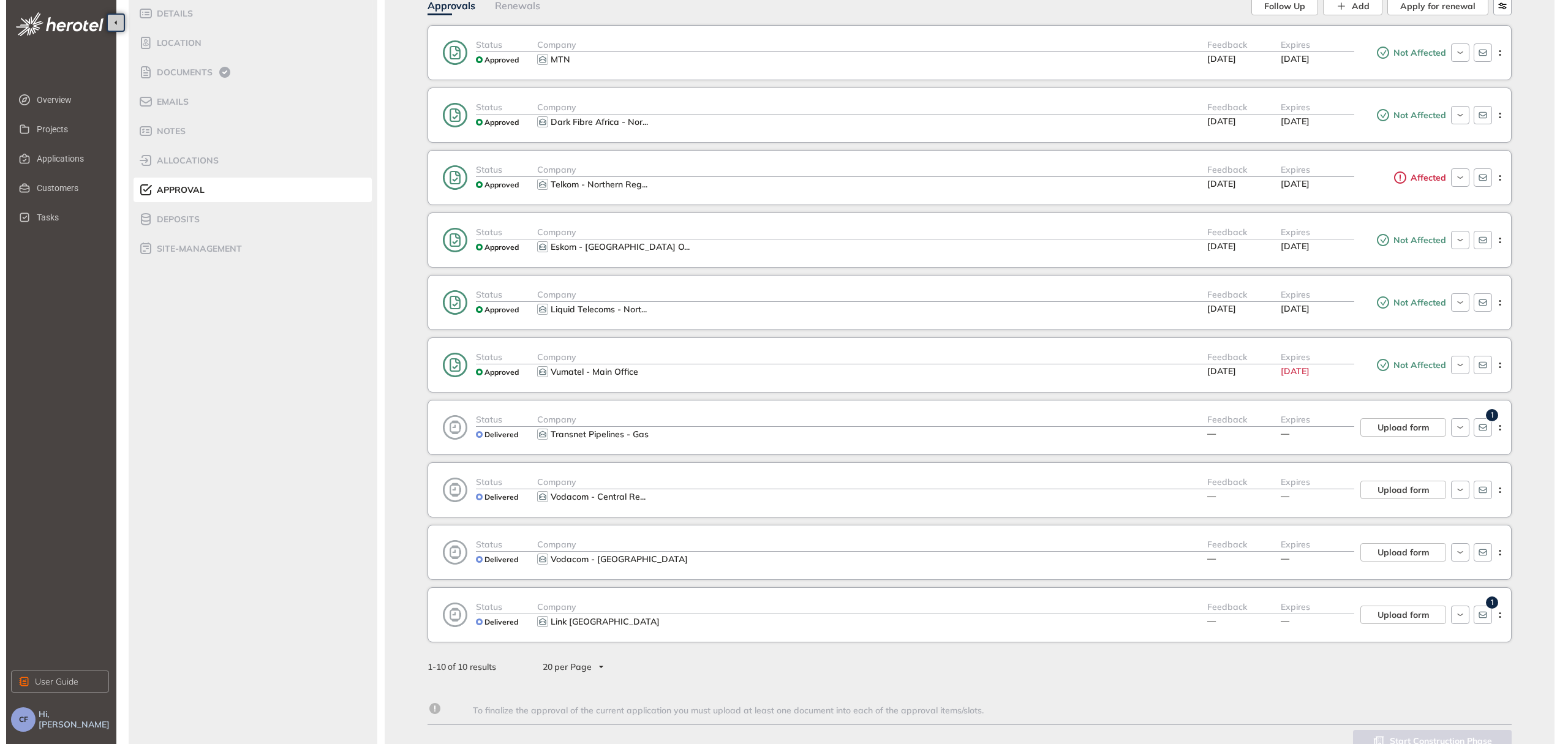
scroll to position [138, 0]
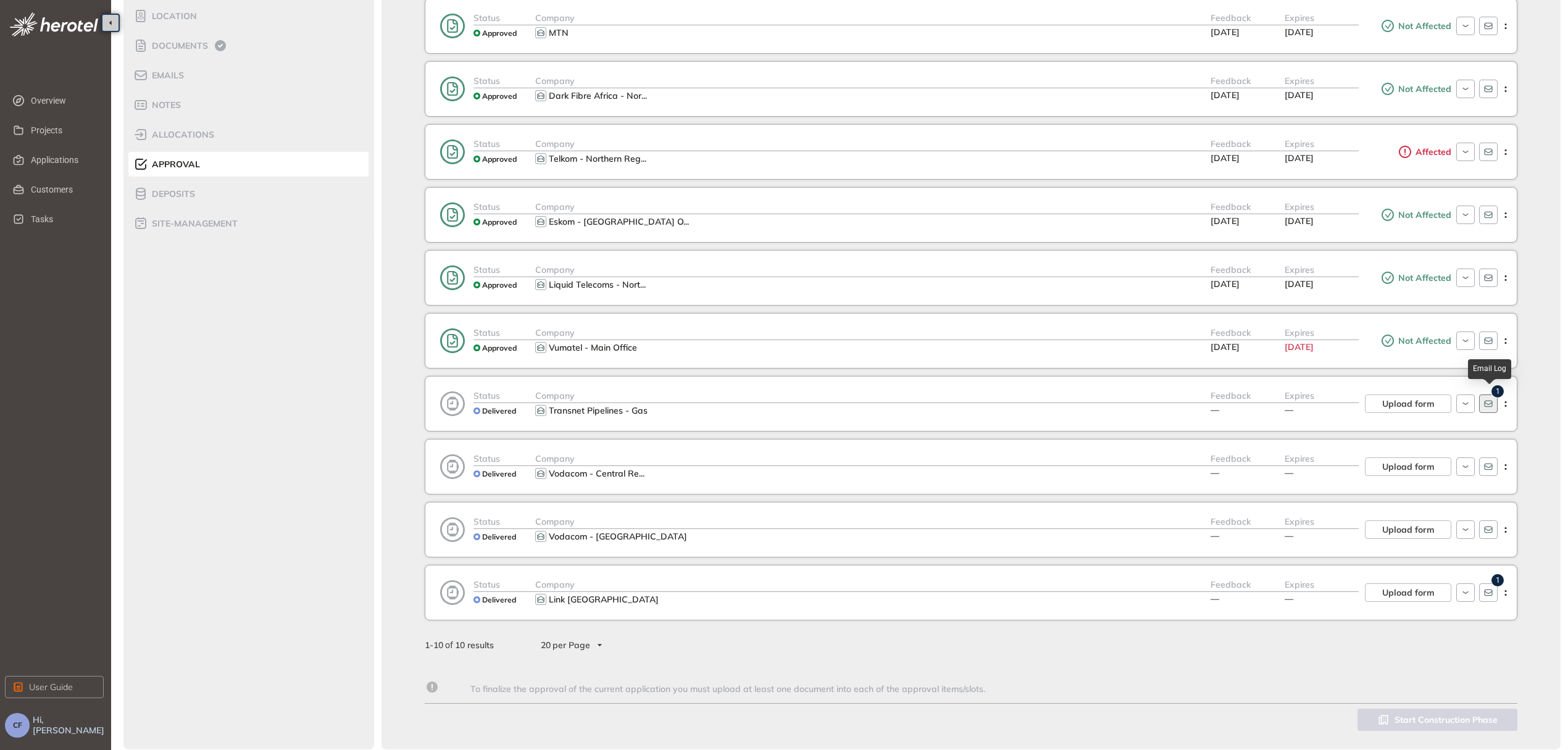
click at [1492, 404] on button "button" at bounding box center [1487, 403] width 18 height 18
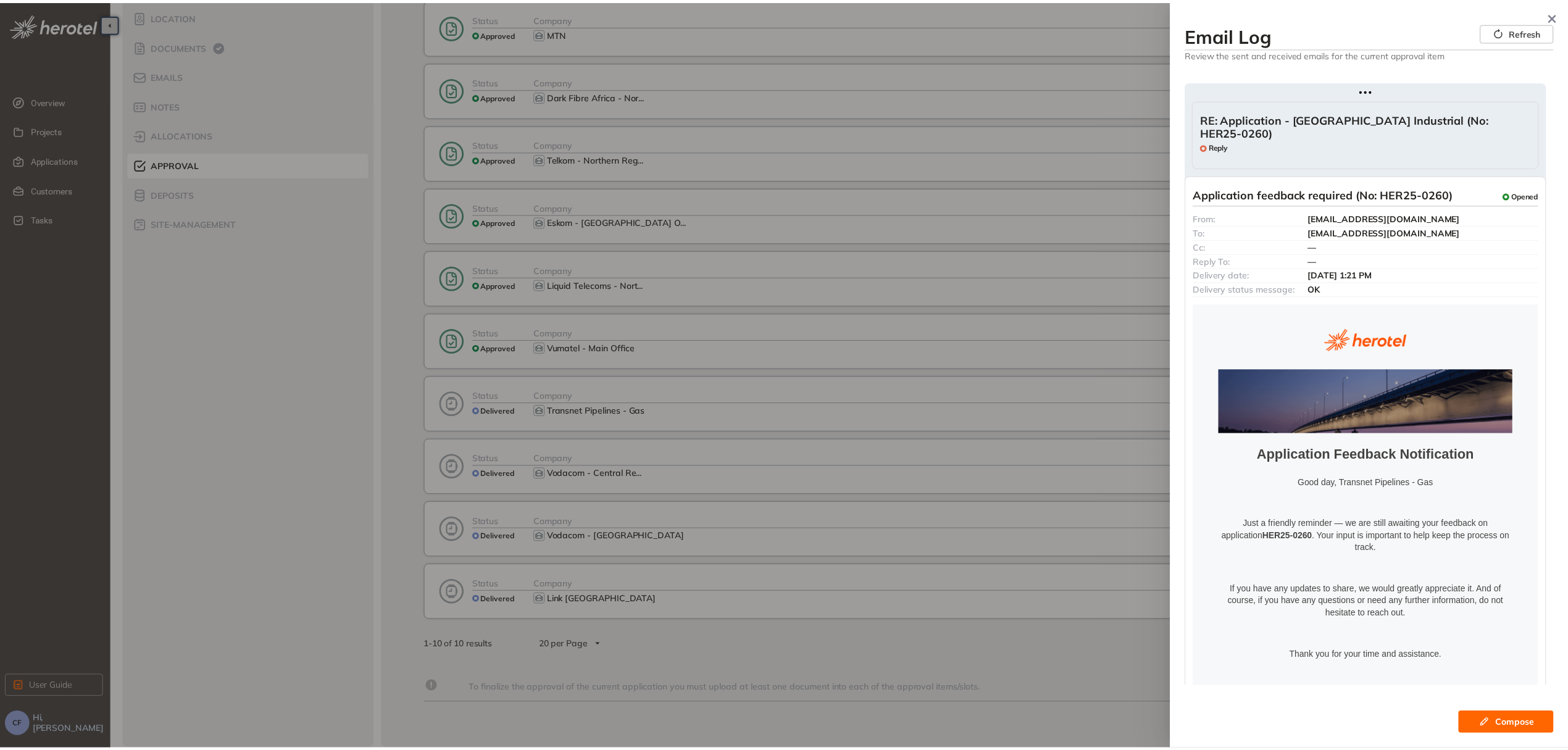
scroll to position [0, 0]
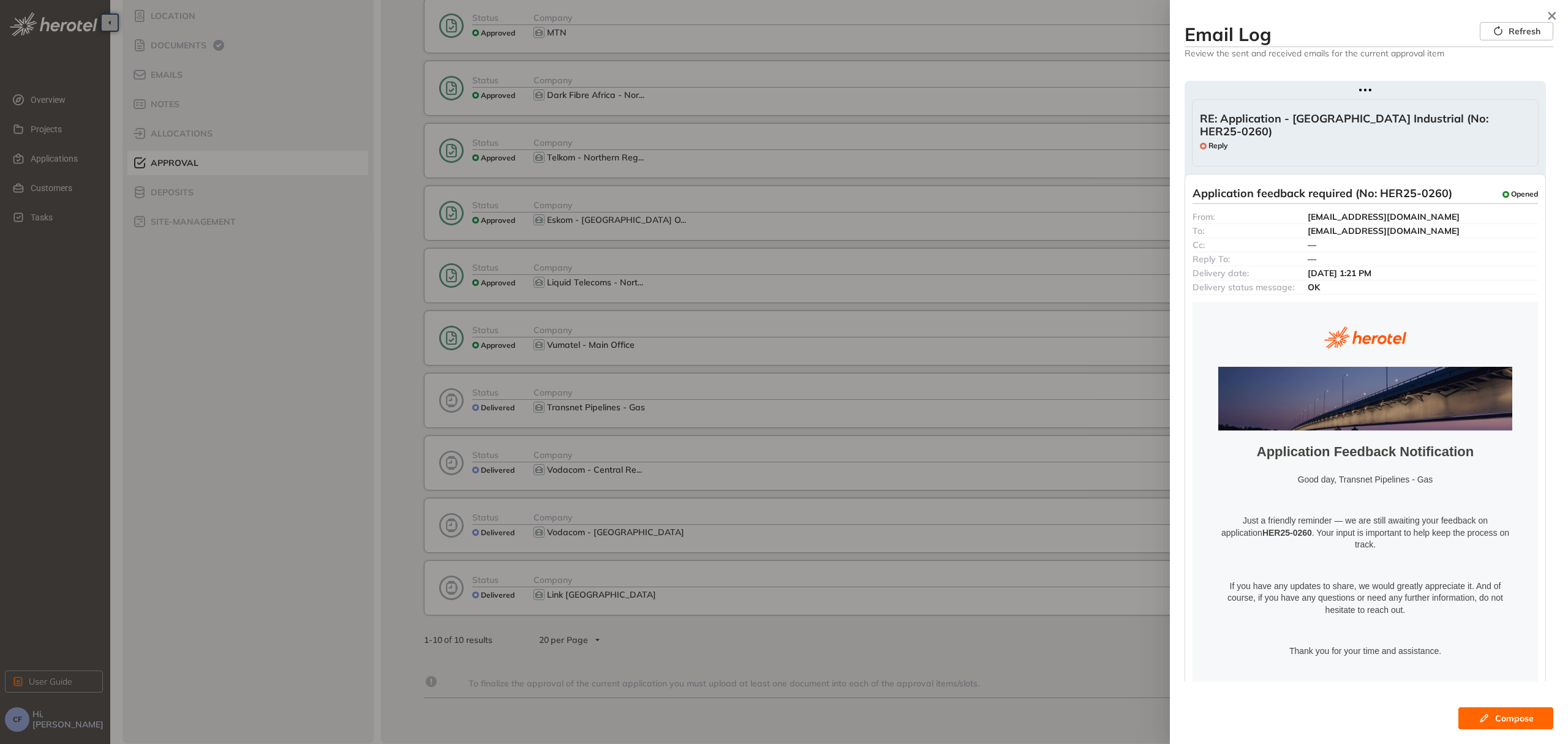
click at [1356, 134] on div "RE: Application - [GEOGRAPHIC_DATA] Industrial (No: HER25-0260) Reply" at bounding box center [1364, 133] width 330 height 41
click at [1401, 112] on span "RE: Application - [GEOGRAPHIC_DATA] Industrial (No: HER25-0260)" at bounding box center [1364, 125] width 330 height 27
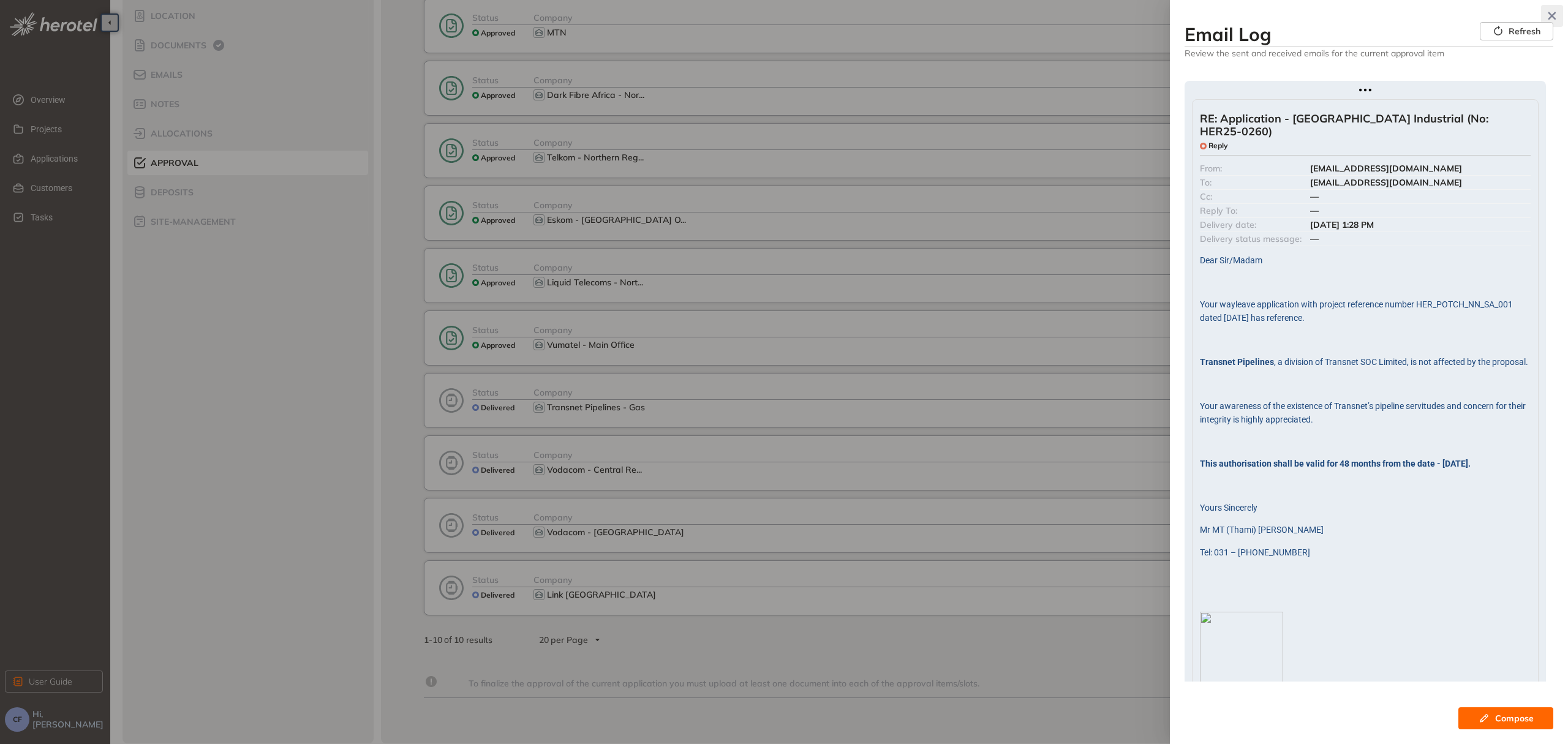
click at [1552, 9] on button "button" at bounding box center [1552, 16] width 22 height 22
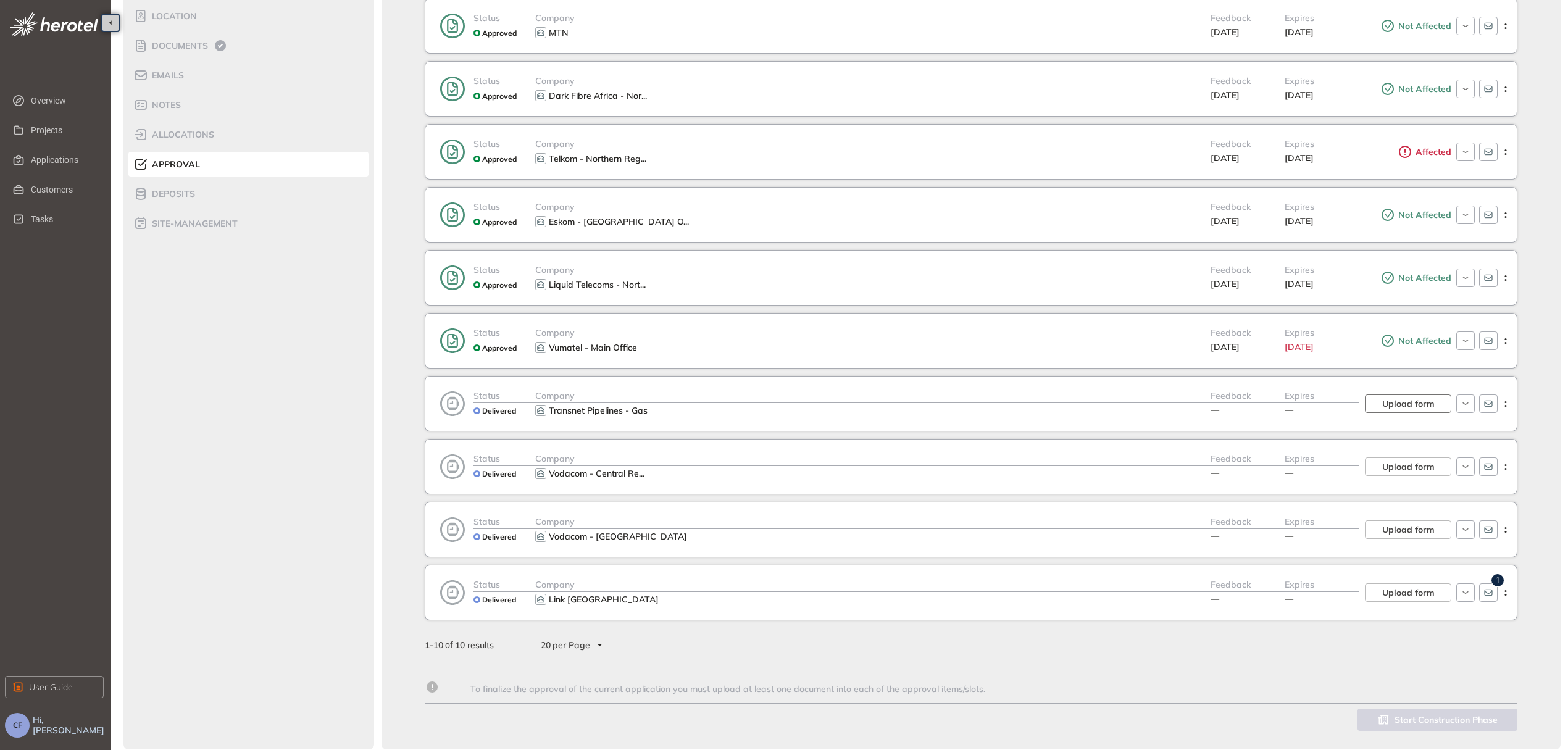
click at [1421, 398] on span "Upload form" at bounding box center [1408, 404] width 52 height 14
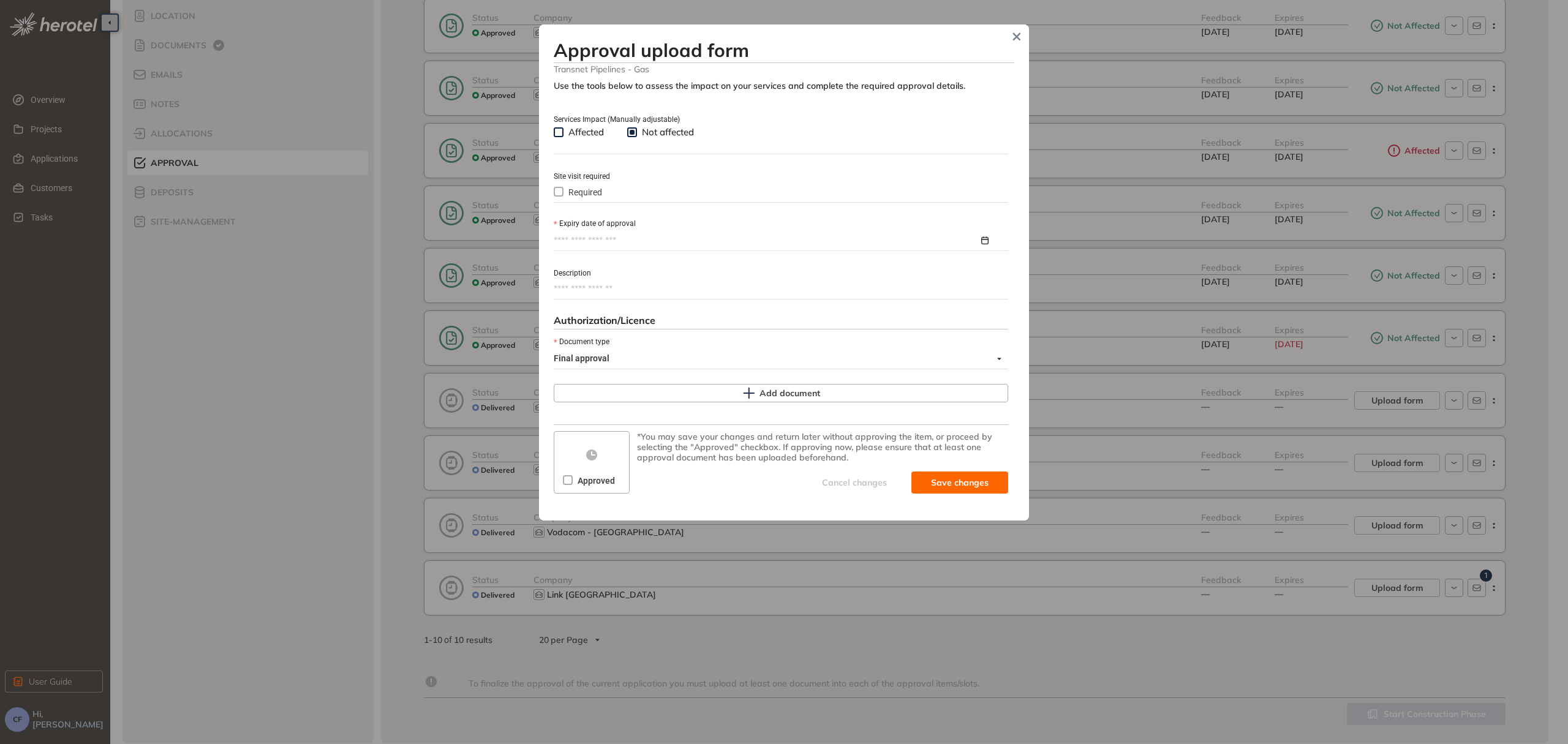
click at [630, 234] on input "Expiry date of approval" at bounding box center [766, 241] width 425 height 14
click at [752, 266] on button "button" at bounding box center [754, 271] width 14 height 25
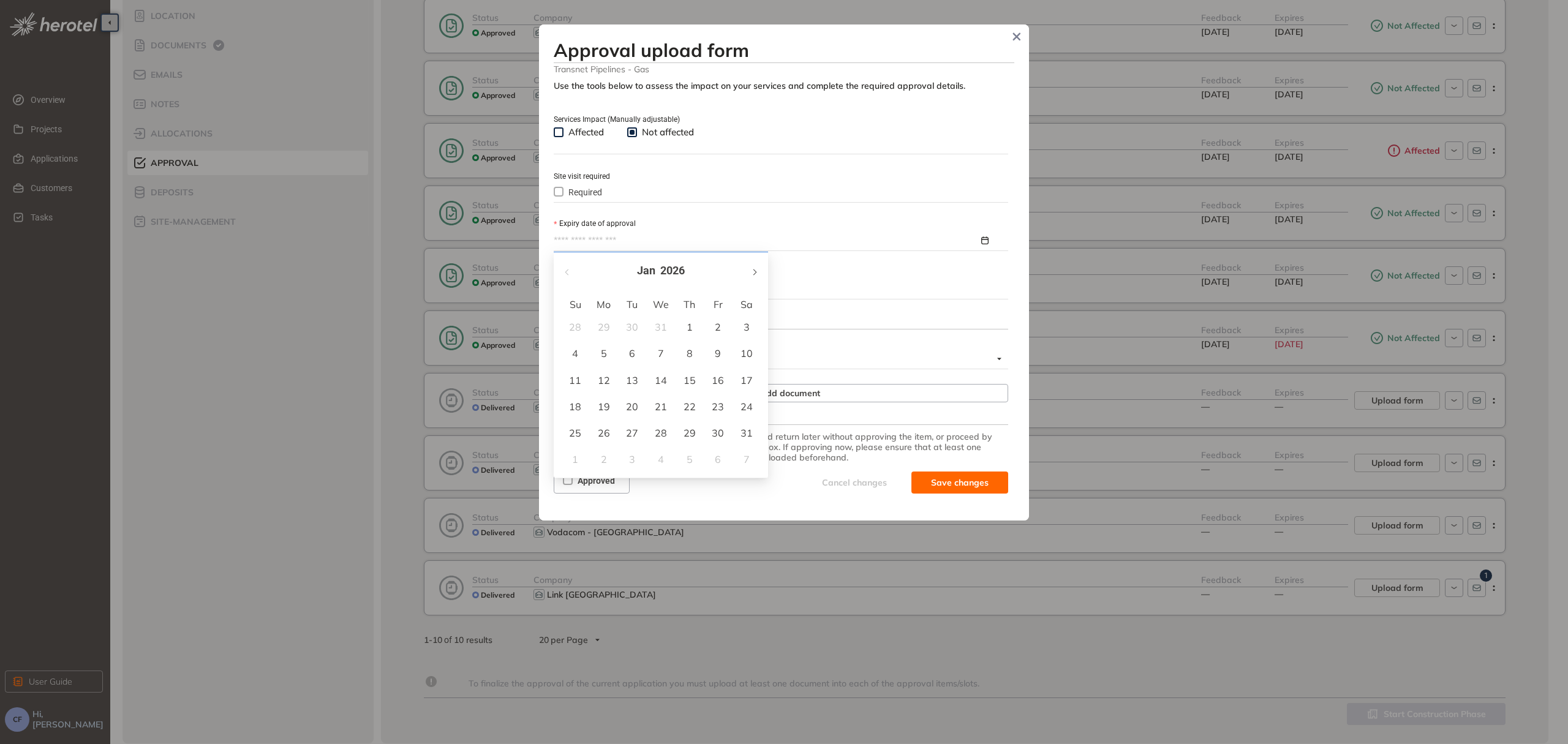
click at [752, 266] on button "button" at bounding box center [754, 271] width 14 height 25
click at [662, 326] on div "4" at bounding box center [661, 327] width 15 height 15
click at [886, 238] on input "**********" at bounding box center [766, 241] width 425 height 14
click at [754, 266] on button "button" at bounding box center [754, 271] width 14 height 25
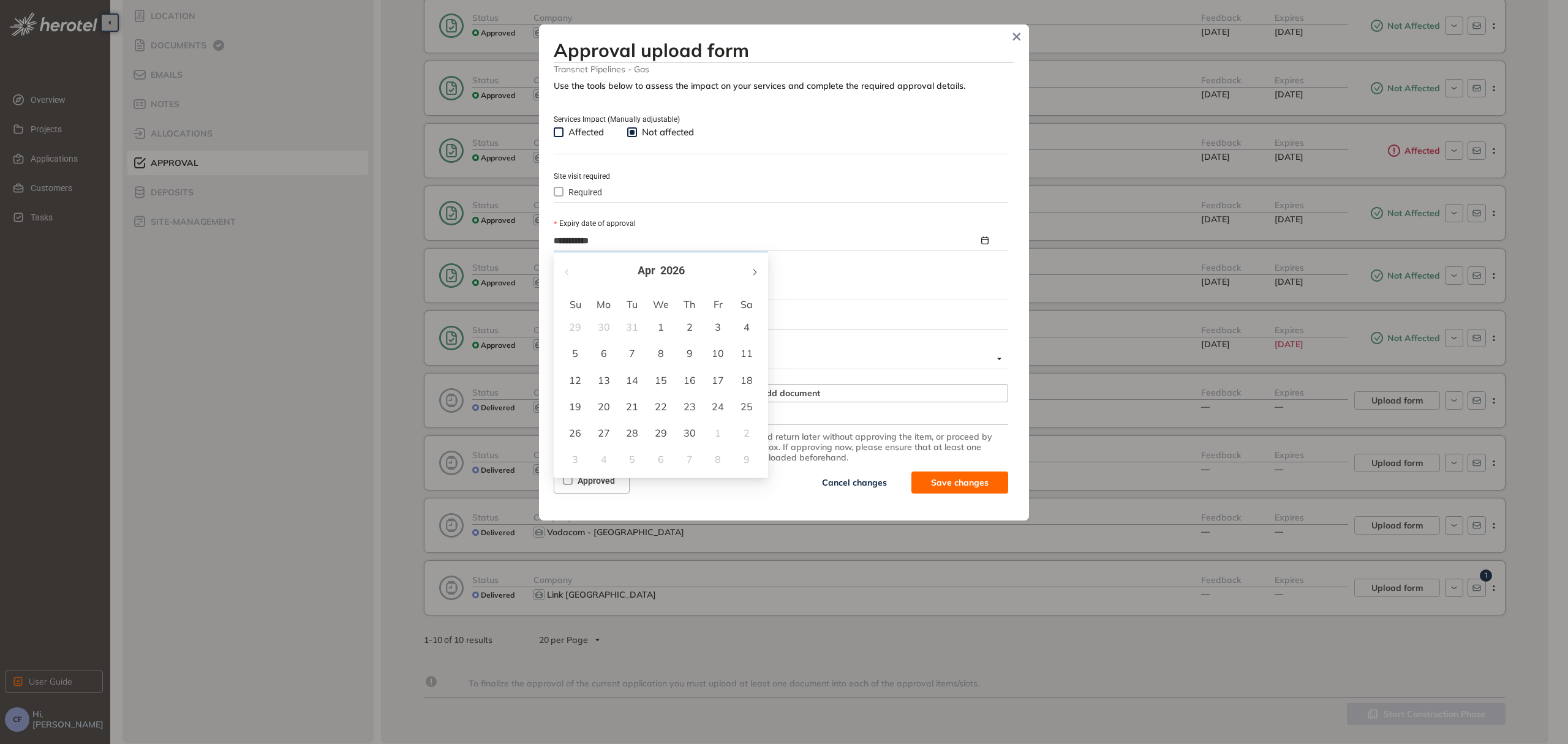
click at [754, 266] on button "button" at bounding box center [754, 271] width 14 height 25
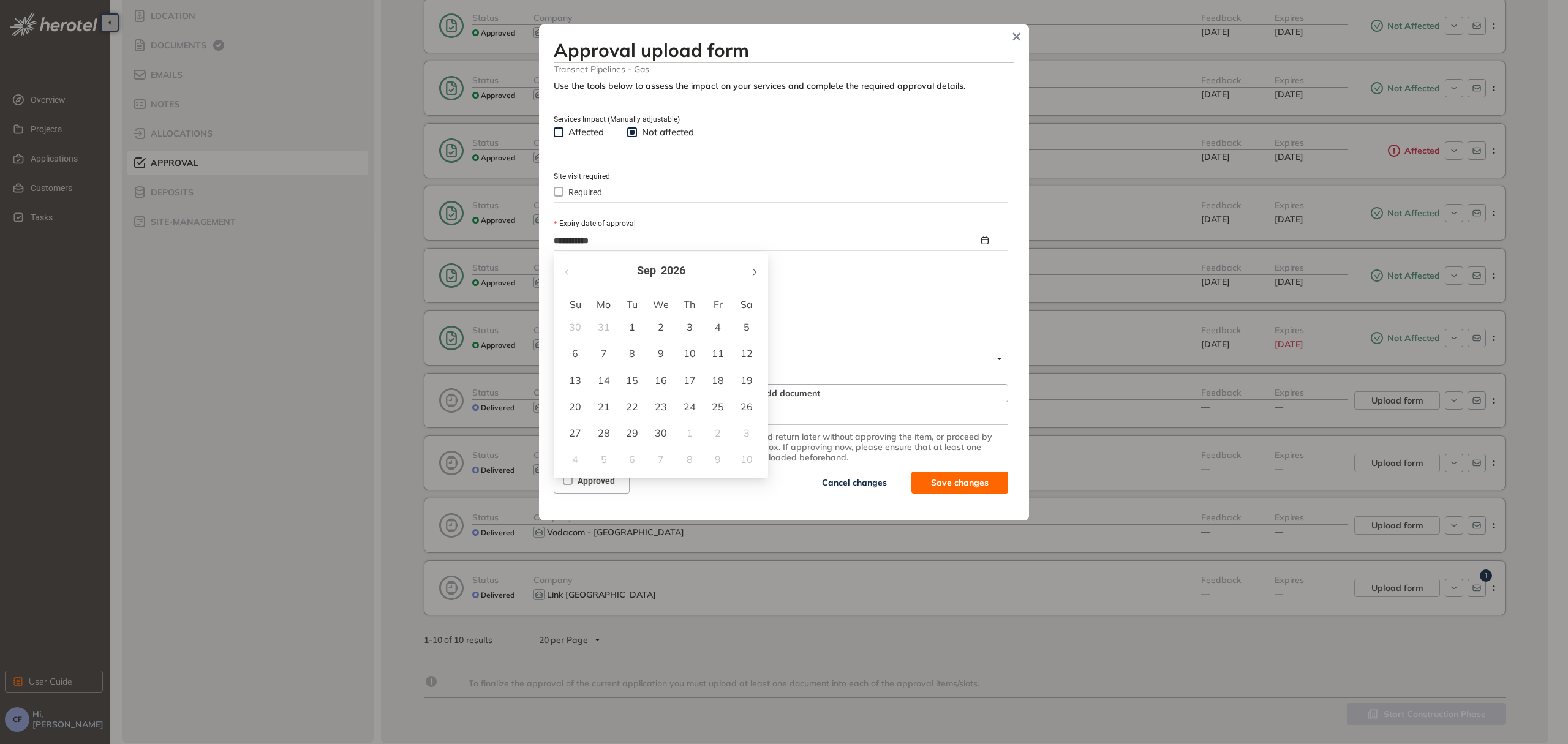
click at [755, 266] on button "button" at bounding box center [754, 271] width 14 height 25
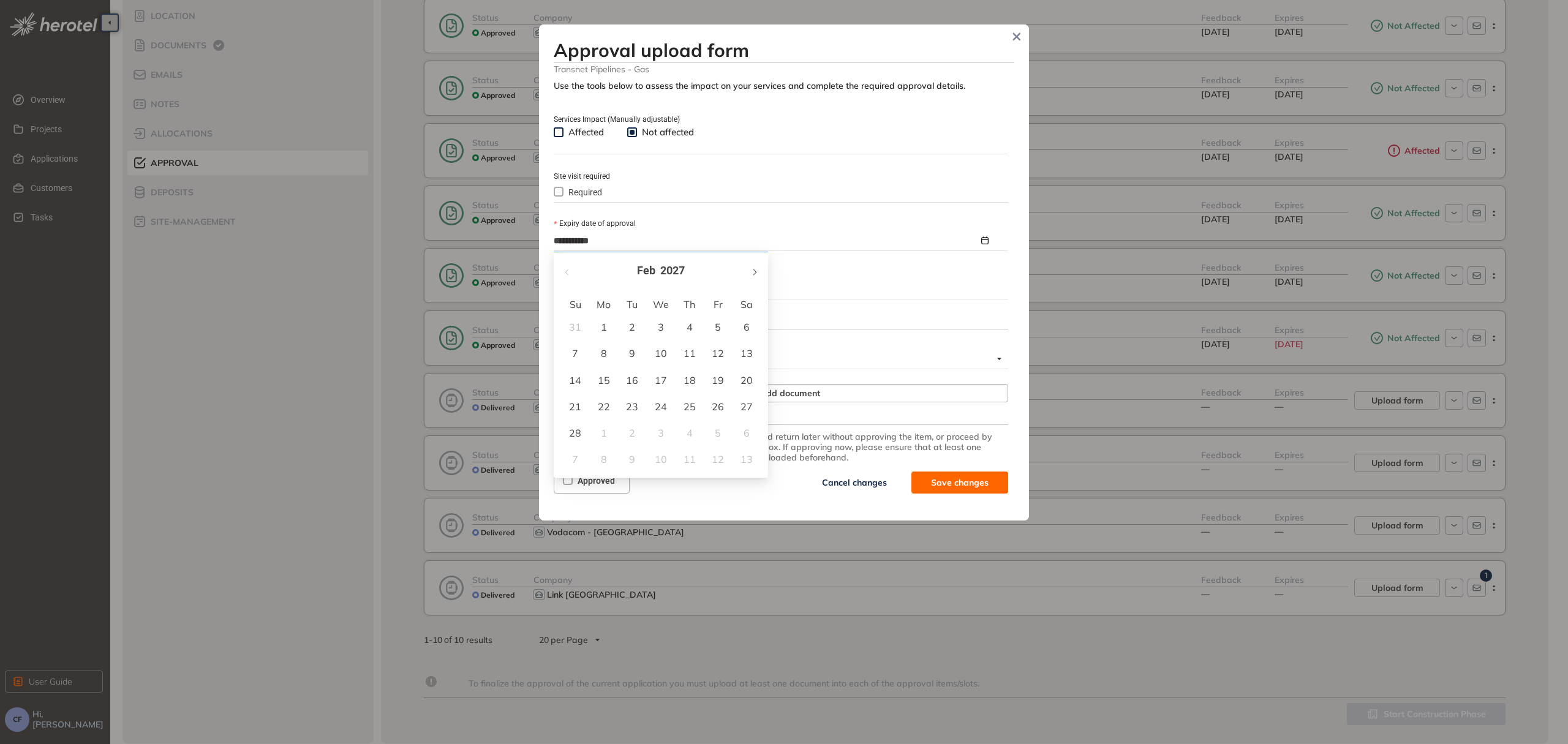
click at [755, 266] on button "button" at bounding box center [754, 271] width 14 height 25
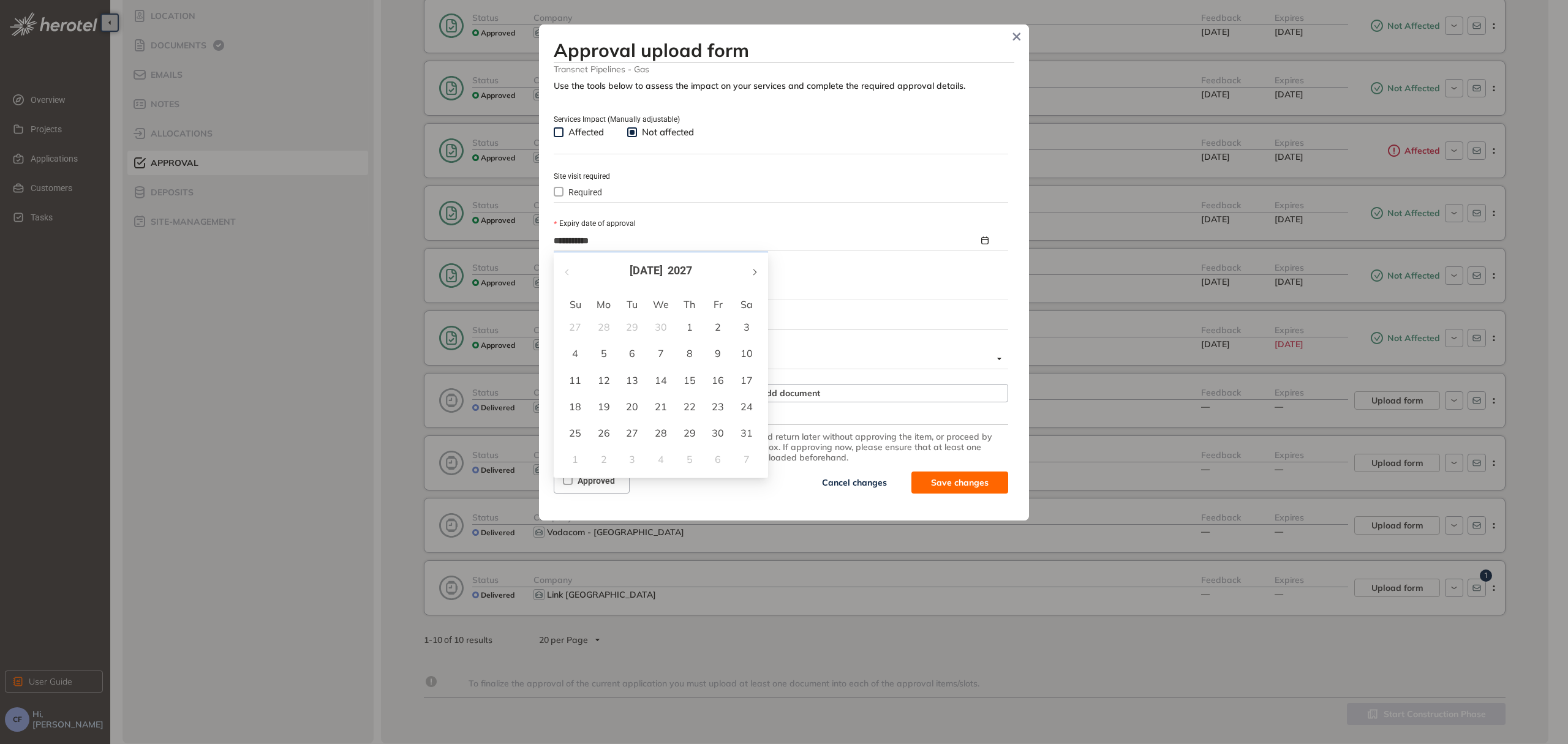
click at [755, 266] on button "button" at bounding box center [754, 271] width 14 height 25
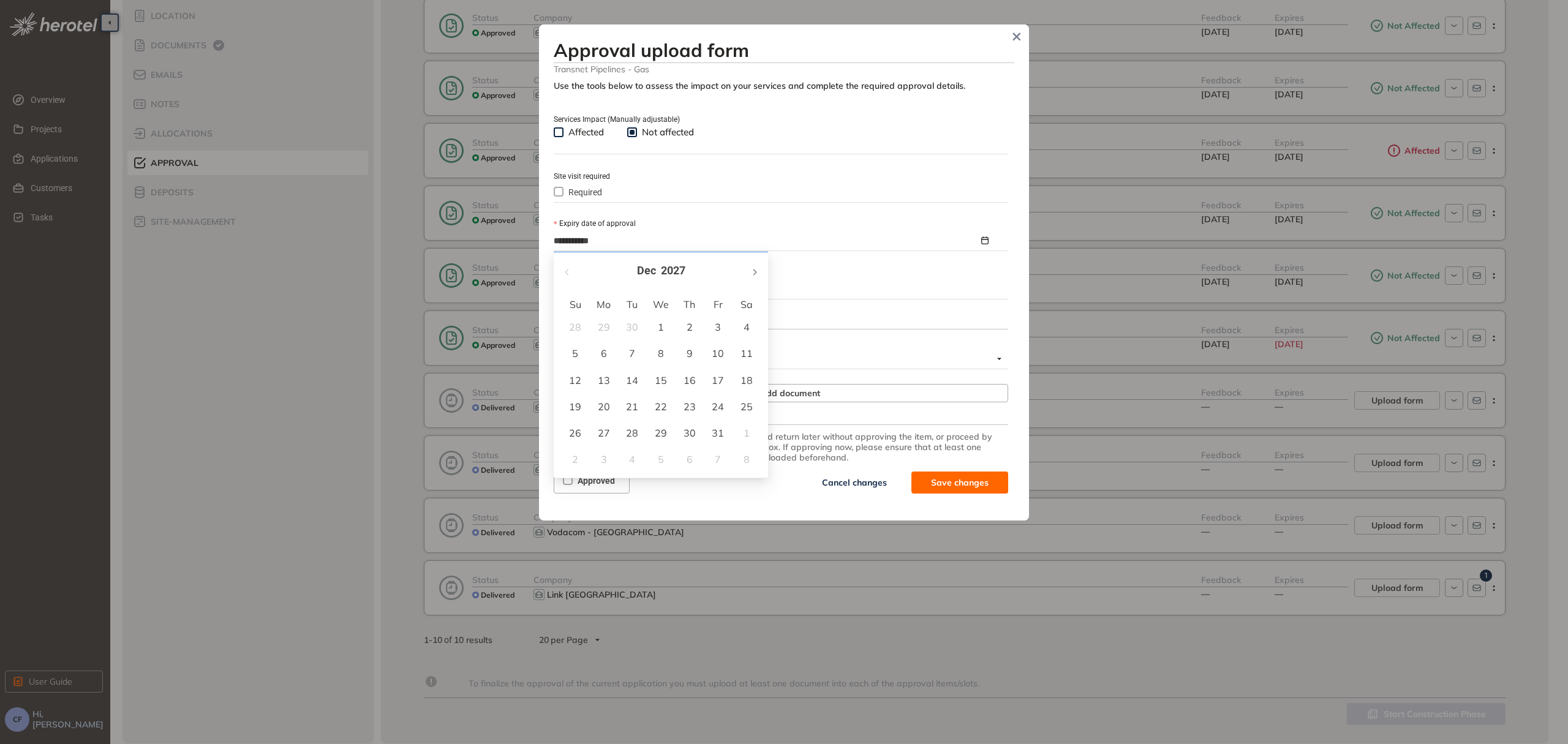
click at [755, 266] on button "button" at bounding box center [754, 271] width 14 height 25
click at [756, 272] on span "button" at bounding box center [754, 272] width 6 height 6
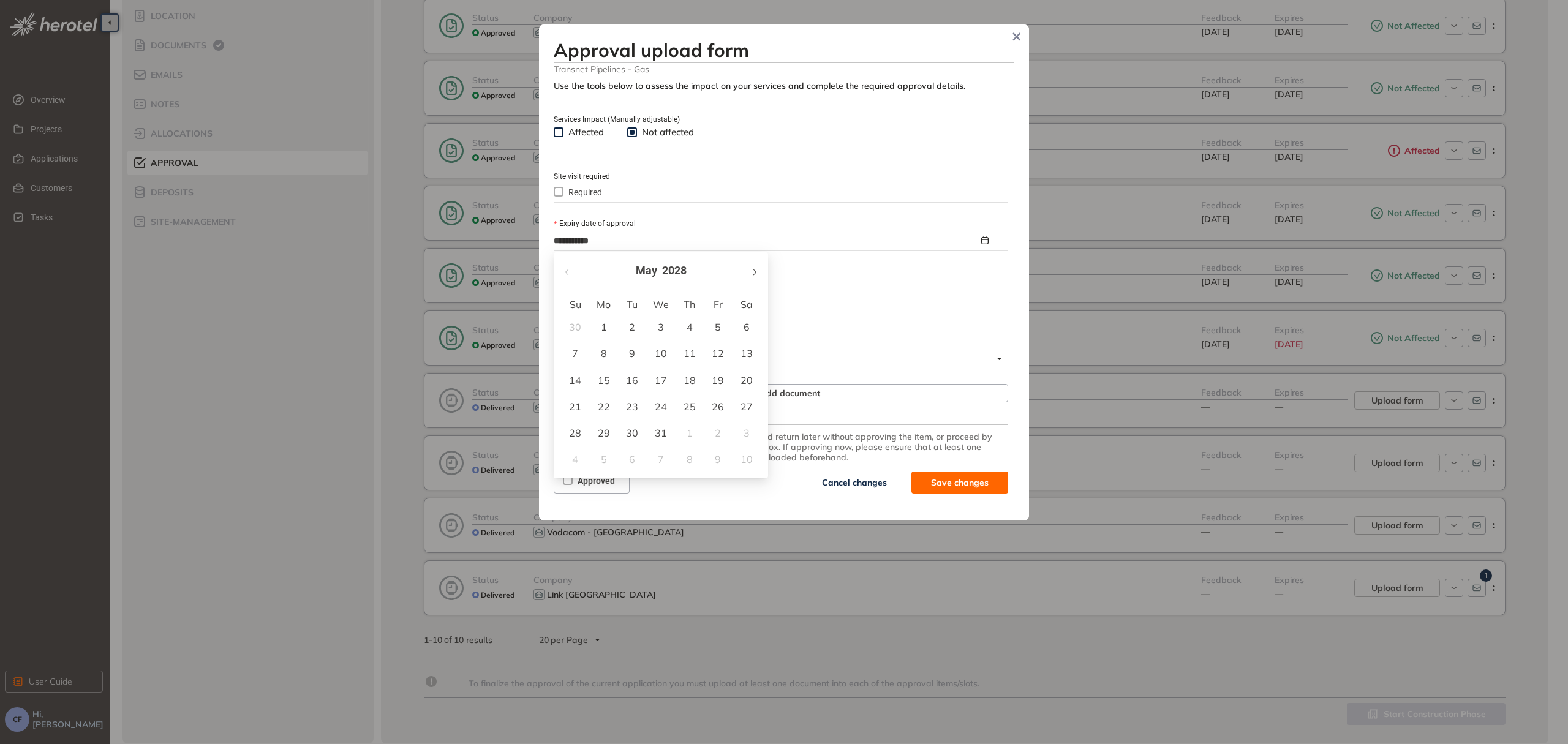
click at [756, 272] on span "button" at bounding box center [754, 272] width 6 height 6
click at [757, 272] on button "button" at bounding box center [754, 271] width 14 height 25
click at [560, 271] on div "[DATE]" at bounding box center [661, 271] width 215 height 37
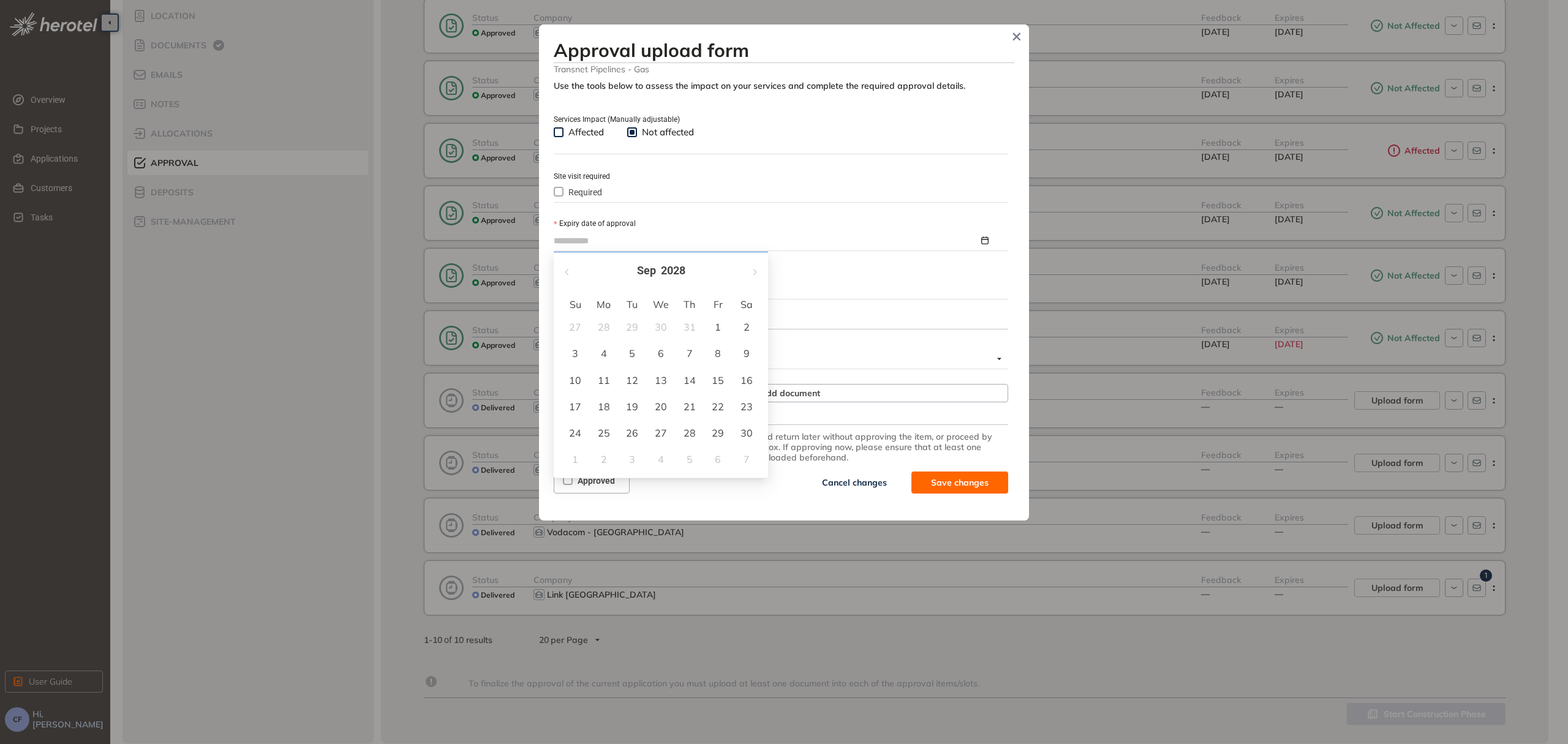
click at [632, 428] on div "26" at bounding box center [631, 433] width 15 height 15
click at [632, 428] on div "**********" at bounding box center [784, 291] width 461 height 419
click at [610, 242] on input "**********" at bounding box center [766, 241] width 425 height 14
click at [565, 272] on span "button" at bounding box center [568, 272] width 6 height 6
type input "**********"
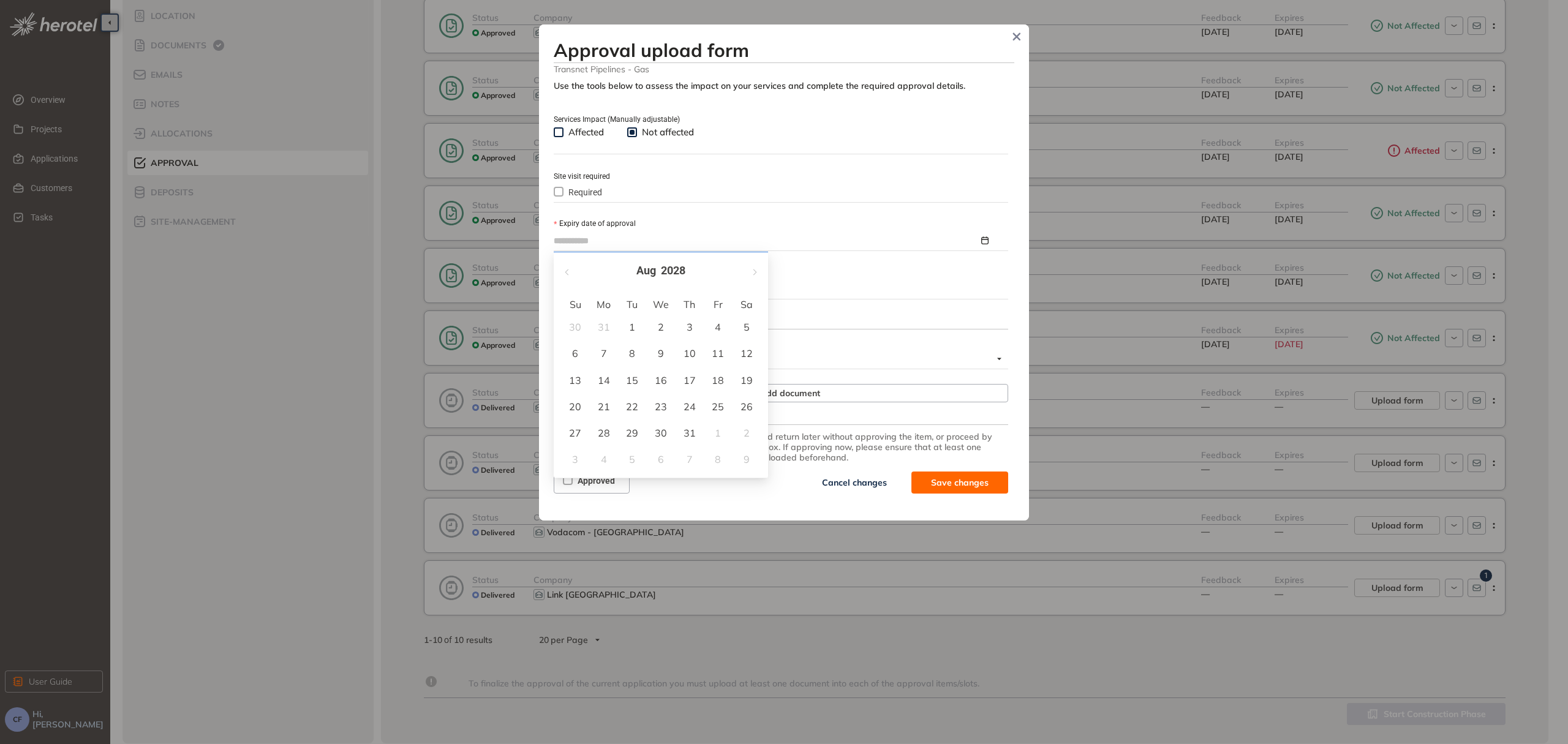
click at [745, 399] on div "26" at bounding box center [746, 406] width 15 height 15
click at [939, 483] on span "Save changes" at bounding box center [959, 483] width 58 height 14
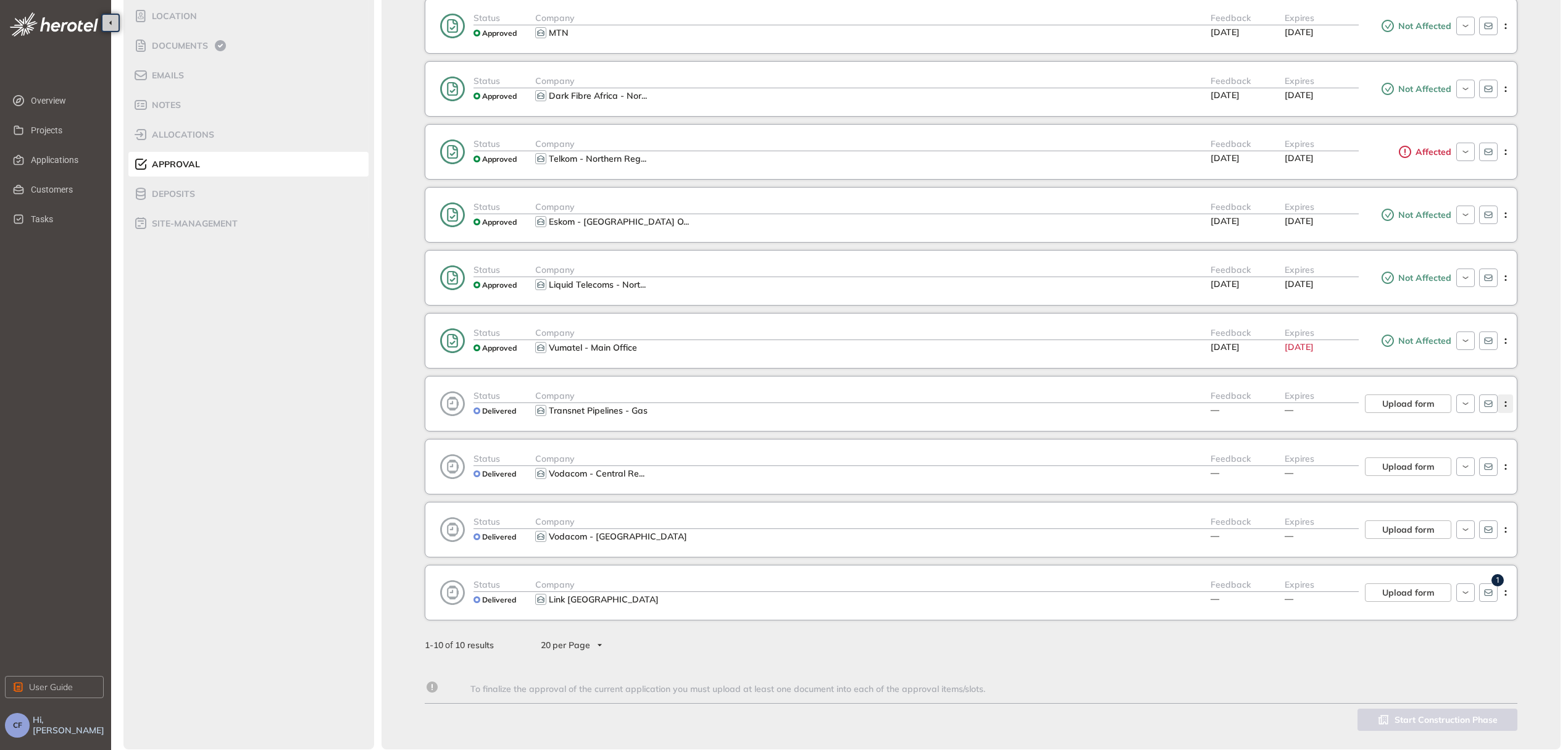
click at [1505, 402] on button "button" at bounding box center [1505, 403] width 16 height 18
click at [1387, 397] on span "Upload form" at bounding box center [1408, 404] width 52 height 14
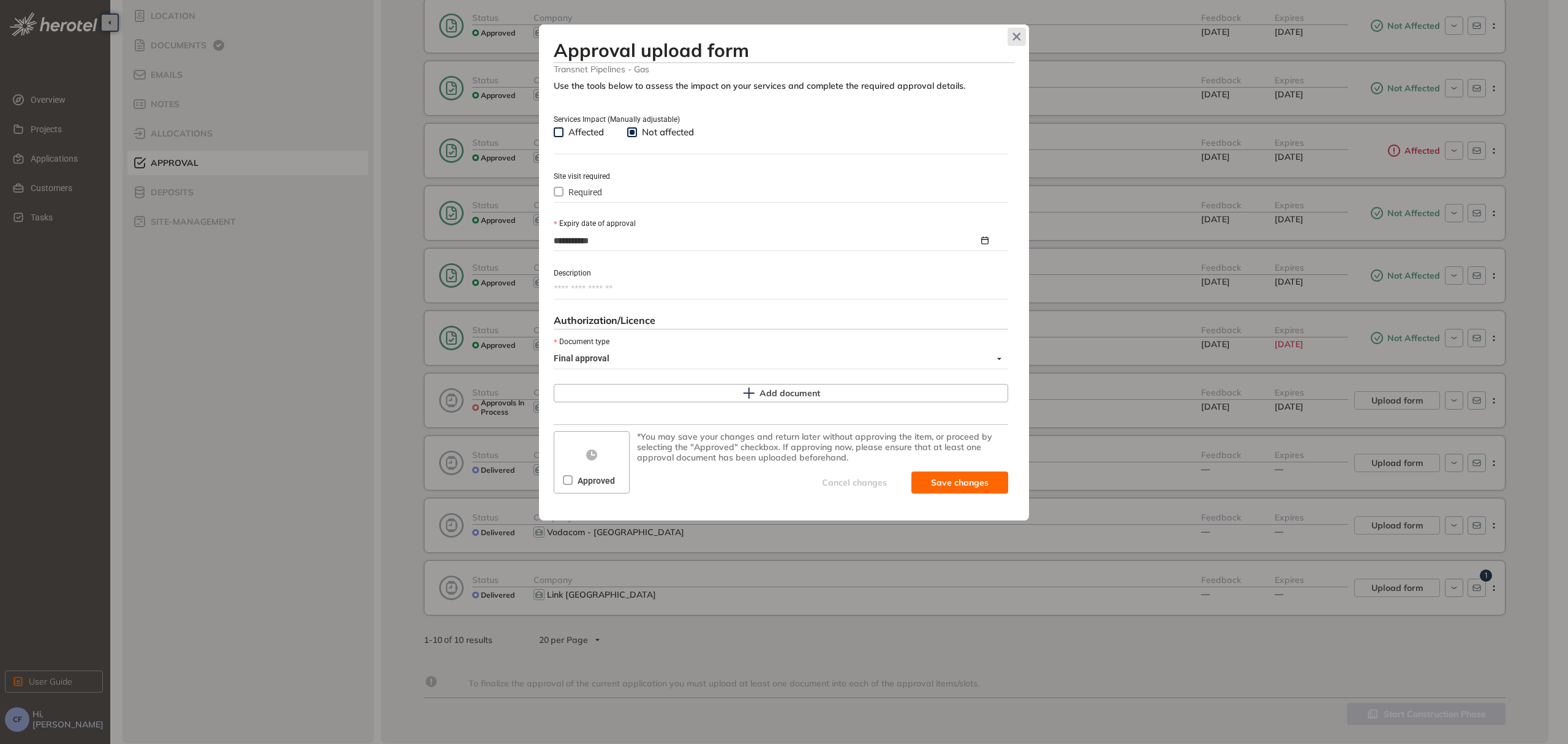
click at [1017, 34] on icon "Close" at bounding box center [1017, 37] width 9 height 9
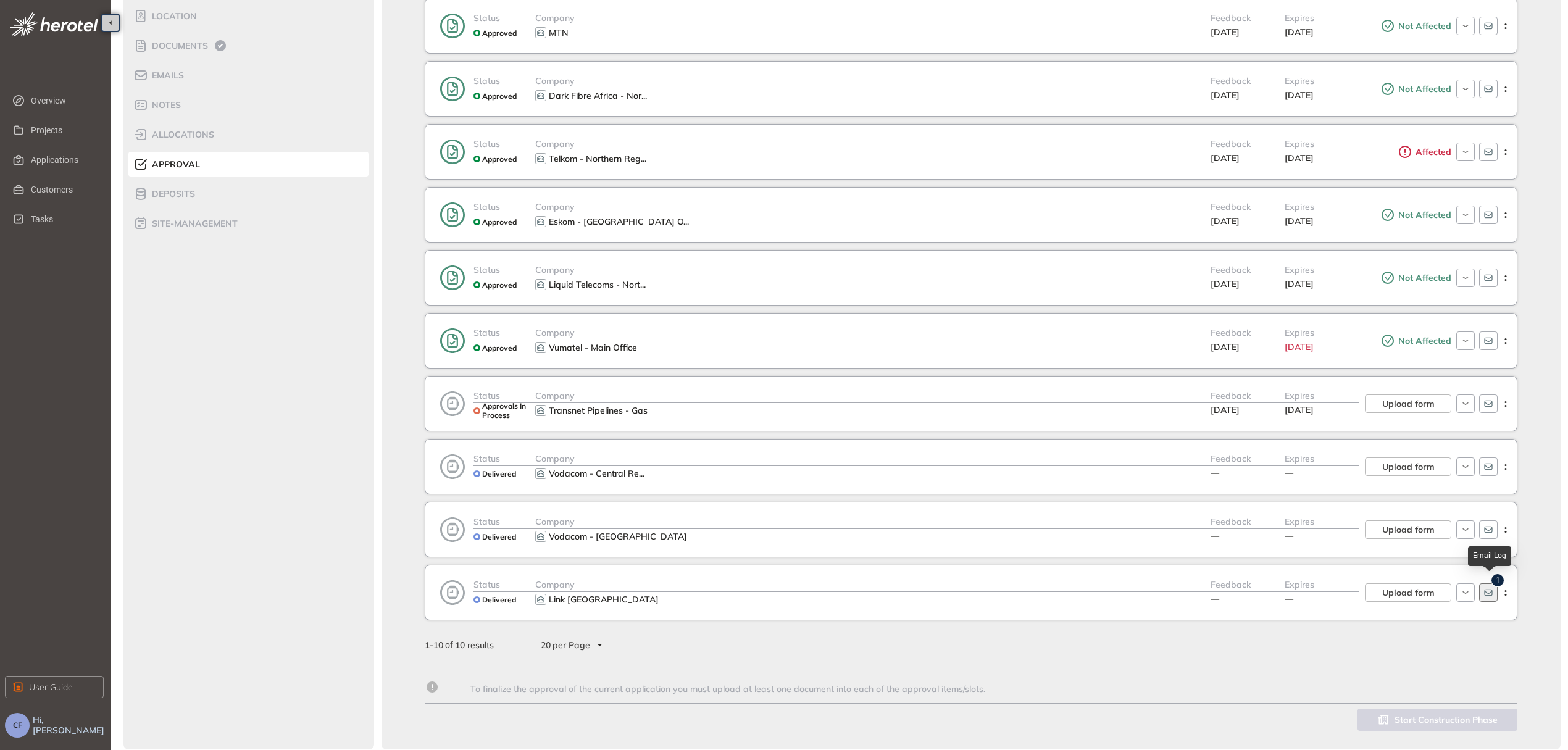
click at [1489, 588] on icon "button" at bounding box center [1487, 592] width 10 height 10
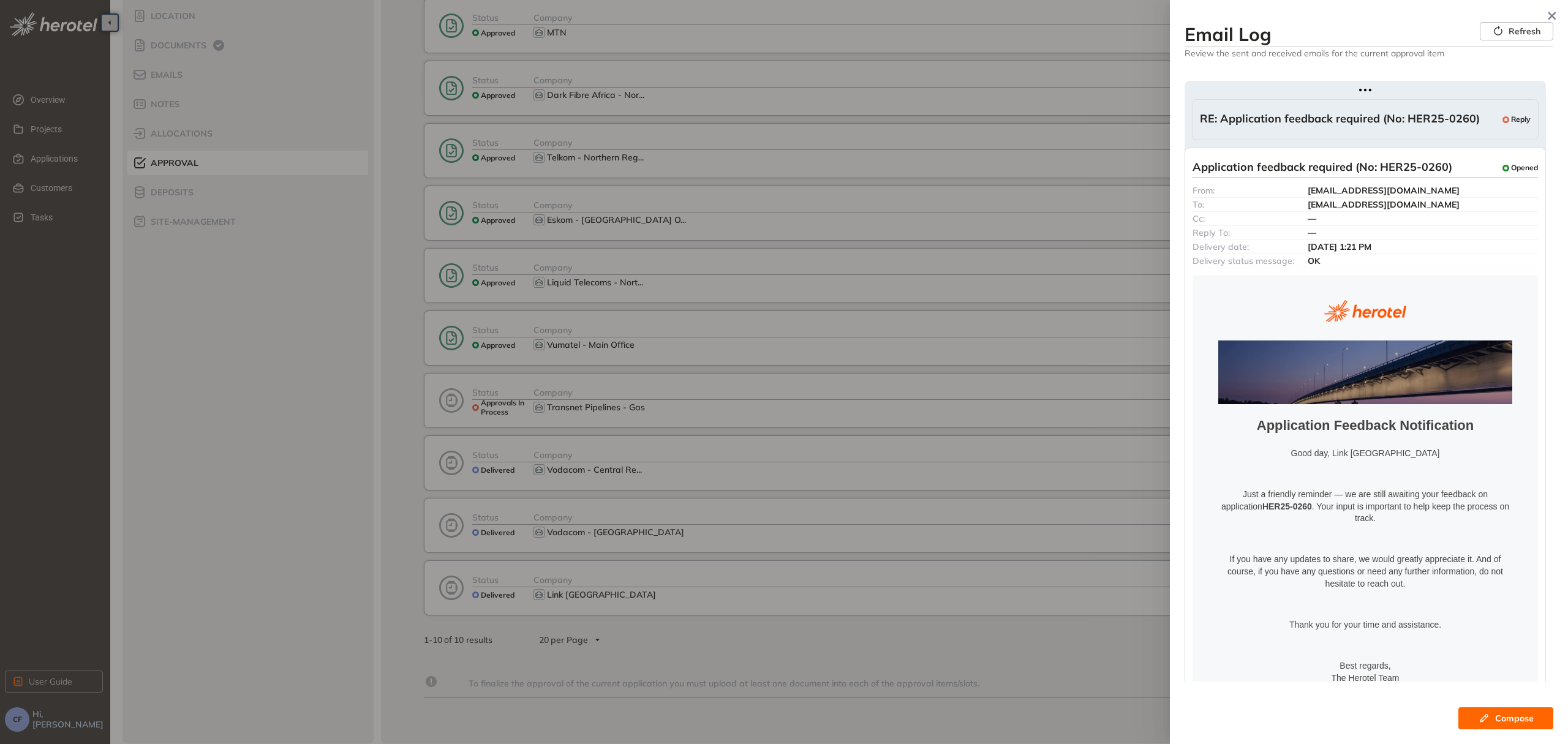
click at [1320, 107] on div "RE: Application feedback required (No: HER25-0260) Reply From: [EMAIL_ADDRESS][…" at bounding box center [1365, 120] width 347 height 41
click at [1364, 110] on div "RE: Application feedback required (No: HER25-0260) Reply From: [EMAIL_ADDRESS][…" at bounding box center [1365, 120] width 347 height 41
click at [1370, 120] on span "RE: Application feedback required (No: HER25-0260)" at bounding box center [1339, 120] width 280 height 16
click at [1224, 105] on div "RE: Application feedback required (No: HER25-0260) Reply From: [EMAIL_ADDRESS][…" at bounding box center [1365, 120] width 347 height 41
click at [1307, 122] on span "RE: Application feedback required (No: HER25-0260)" at bounding box center [1339, 120] width 280 height 16
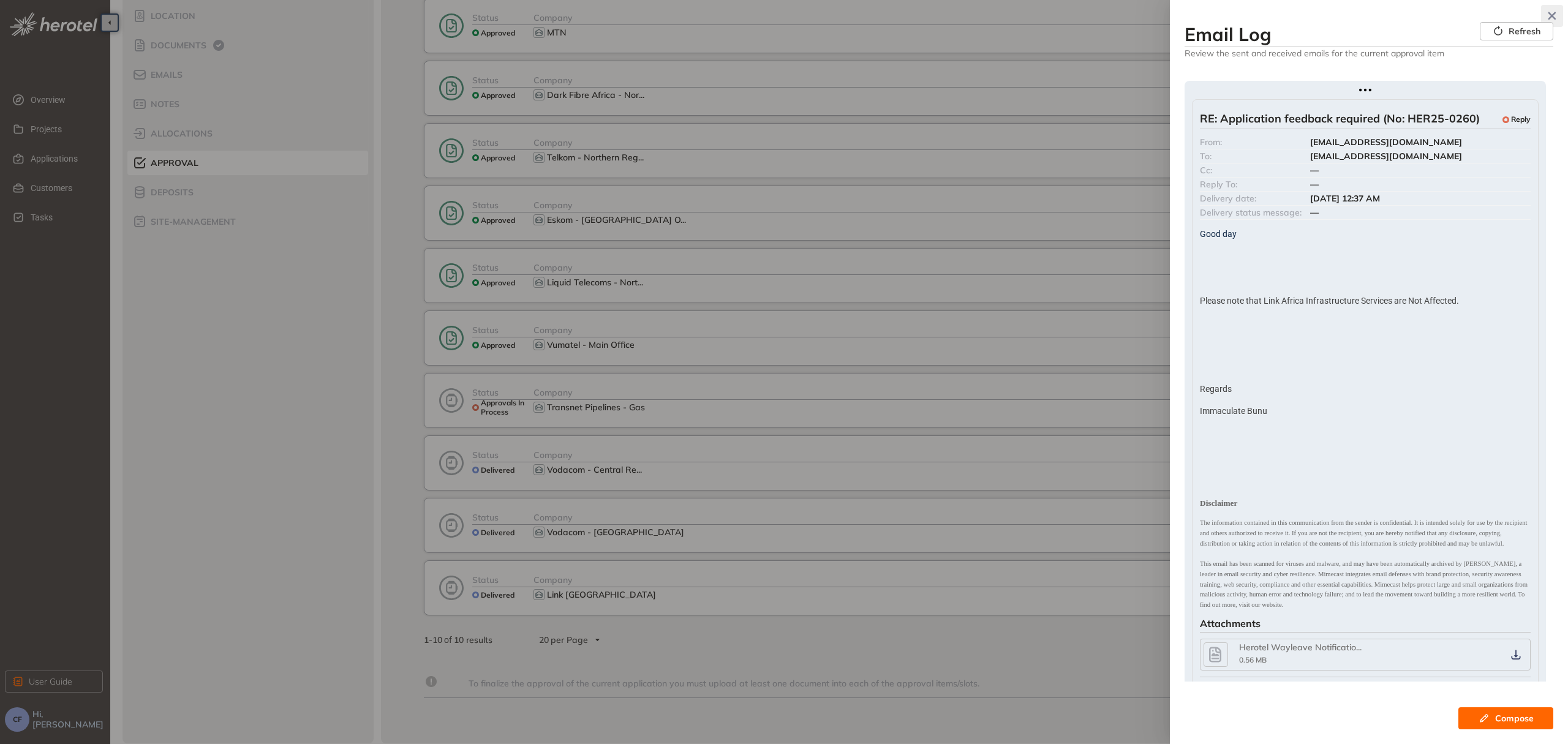
click at [1556, 14] on icon "button" at bounding box center [1552, 16] width 12 height 9
